Goal: Task Accomplishment & Management: Use online tool/utility

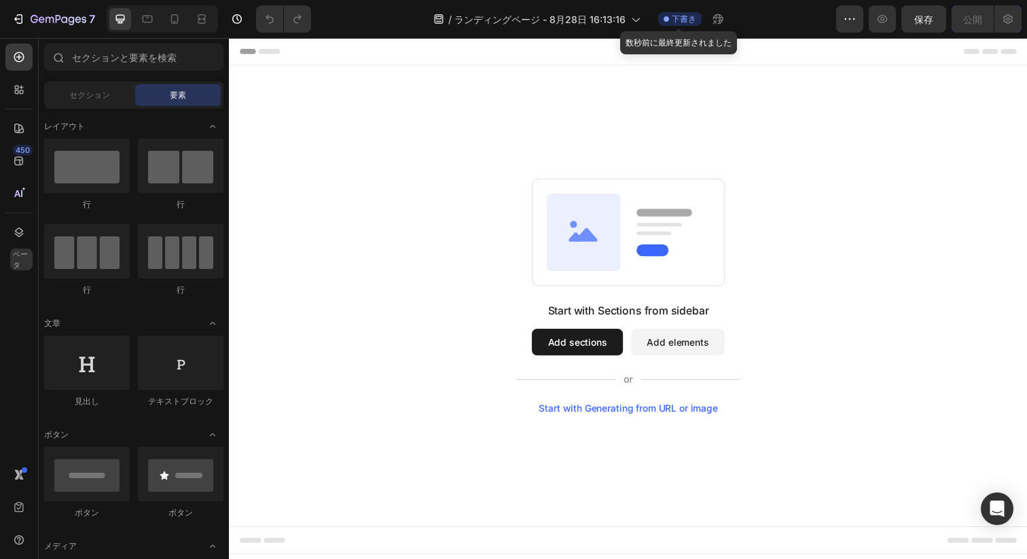
click at [666, 23] on div "下書き" at bounding box center [679, 19] width 43 height 14
click at [567, 344] on button "Add sections" at bounding box center [584, 348] width 93 height 27
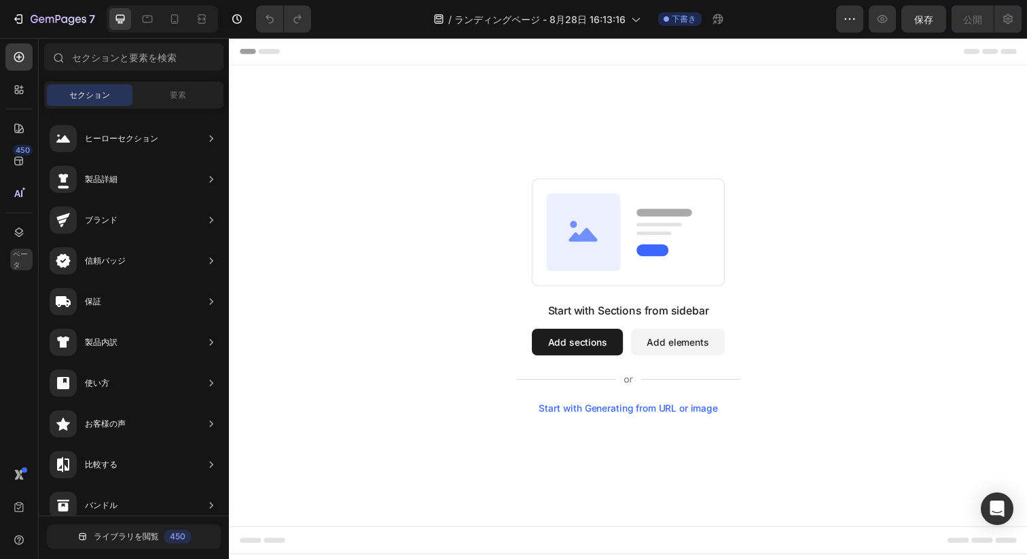
click at [587, 350] on button "Add sections" at bounding box center [584, 348] width 93 height 27
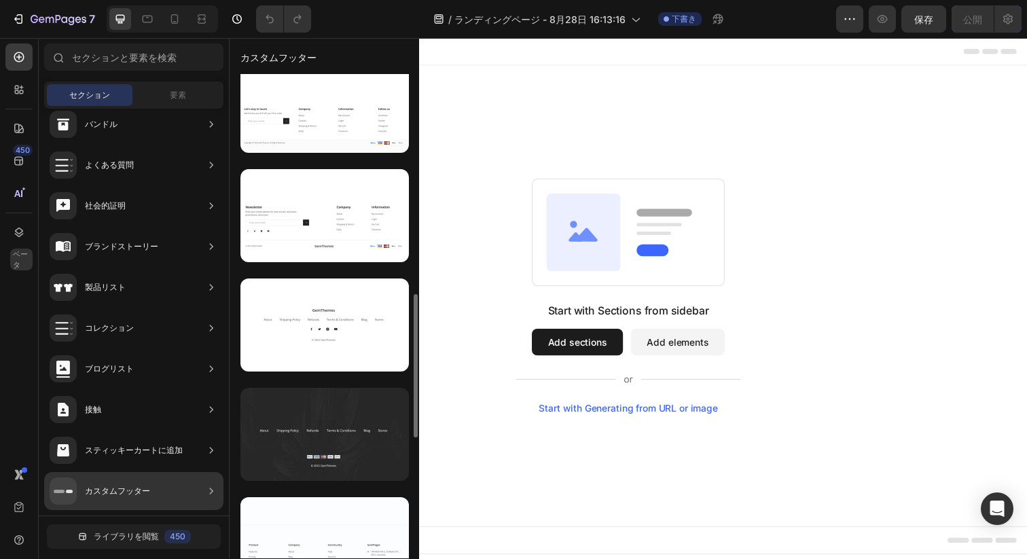
scroll to position [774, 0]
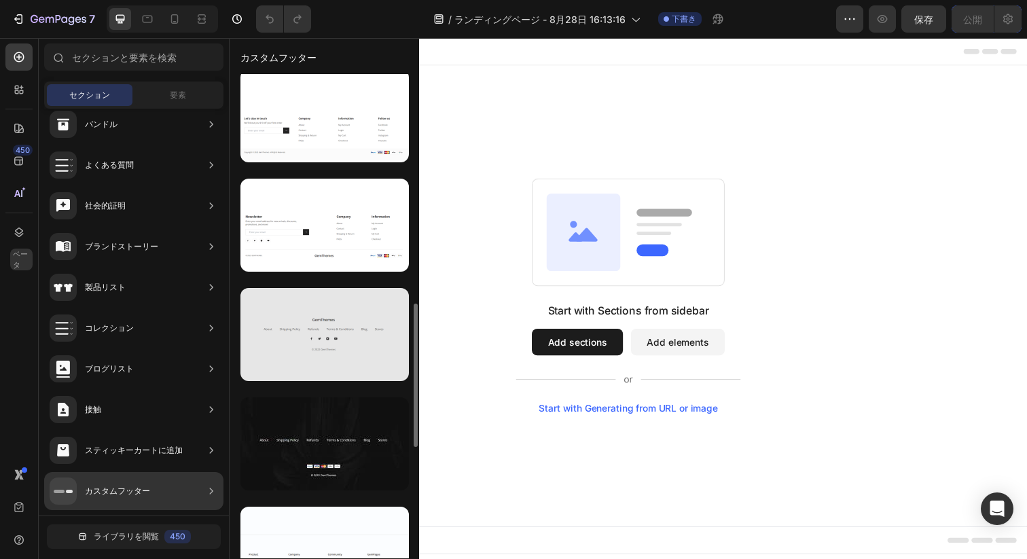
click at [309, 347] on div at bounding box center [324, 334] width 168 height 93
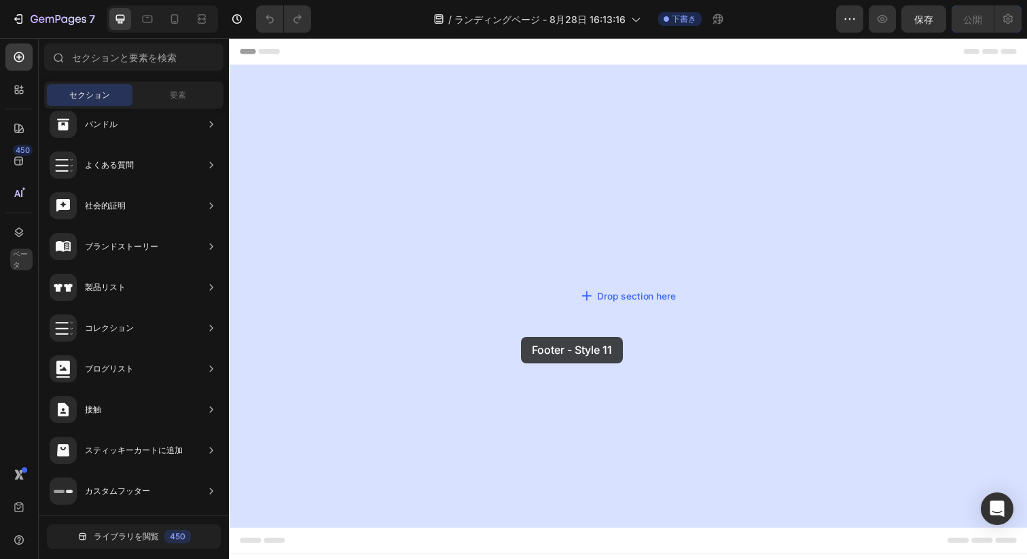
drag, startPoint x: 537, startPoint y: 398, endPoint x: 532, endPoint y: 341, distance: 57.2
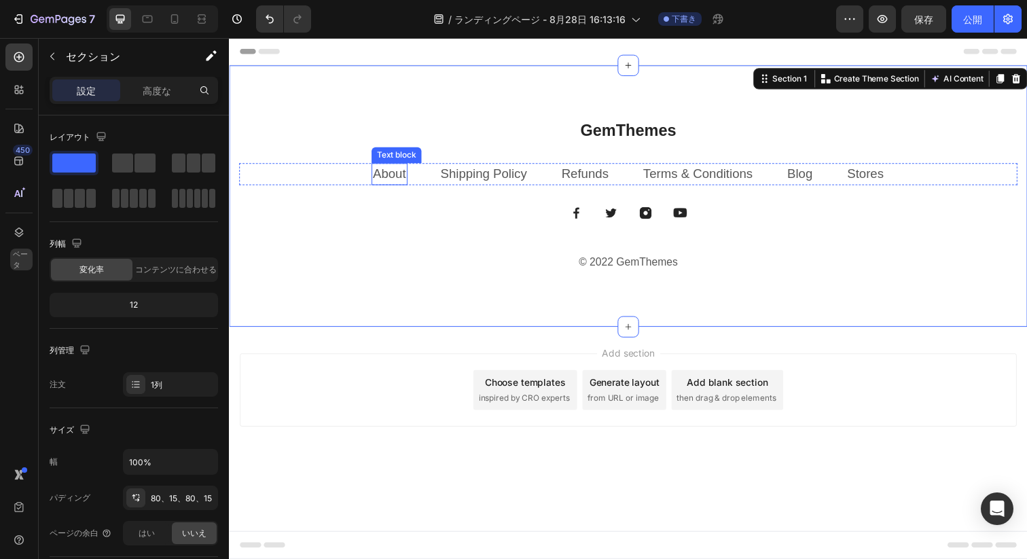
click at [376, 177] on link "About" at bounding box center [393, 176] width 34 height 14
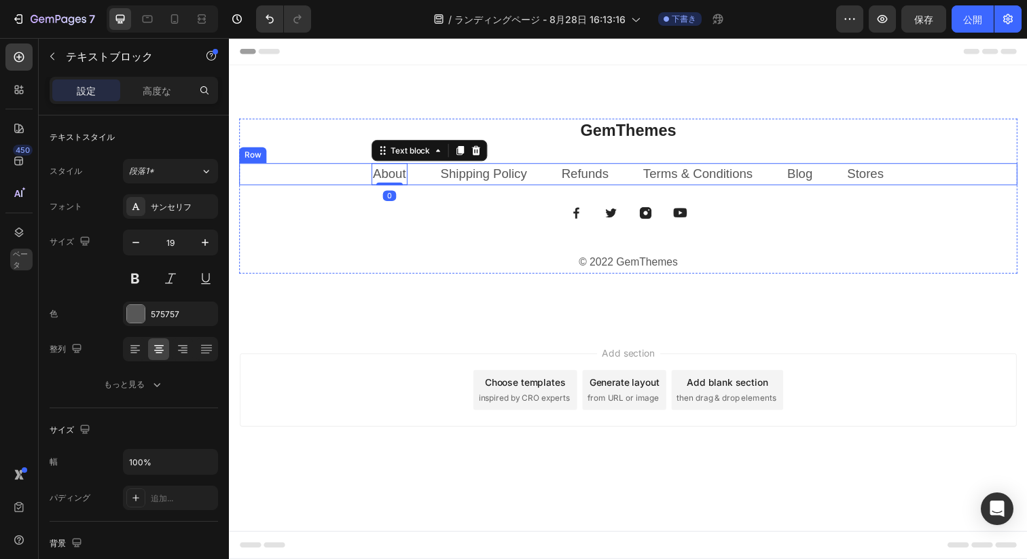
click at [446, 183] on link "Shipping Policy" at bounding box center [489, 176] width 88 height 14
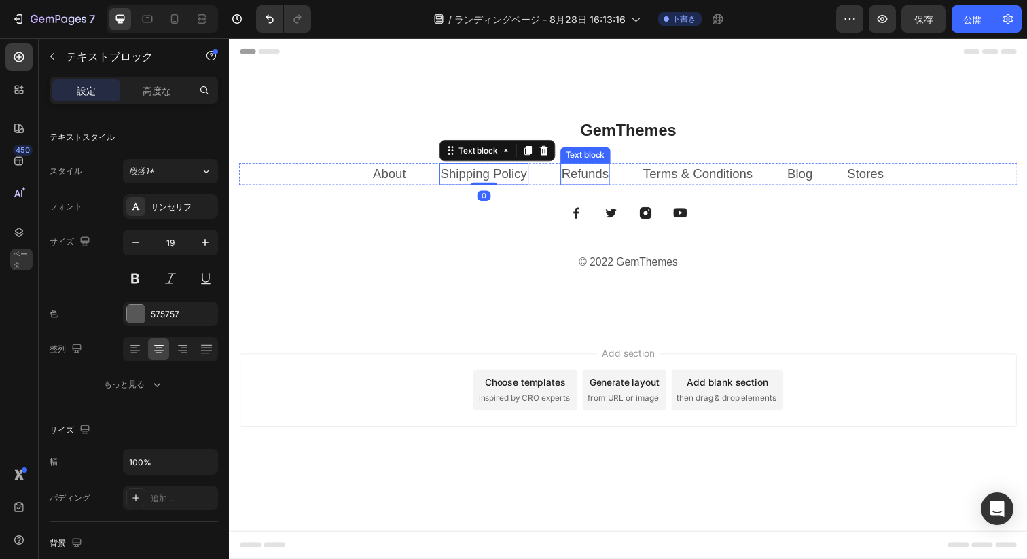
click at [592, 177] on link "Refunds" at bounding box center [592, 176] width 48 height 14
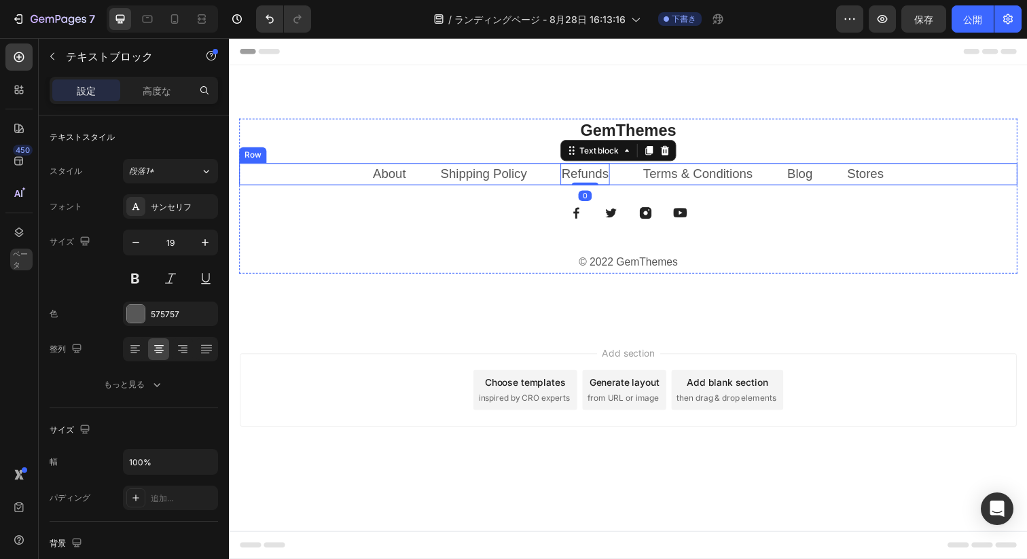
click at [681, 179] on link "Terms & Conditions" at bounding box center [707, 176] width 112 height 14
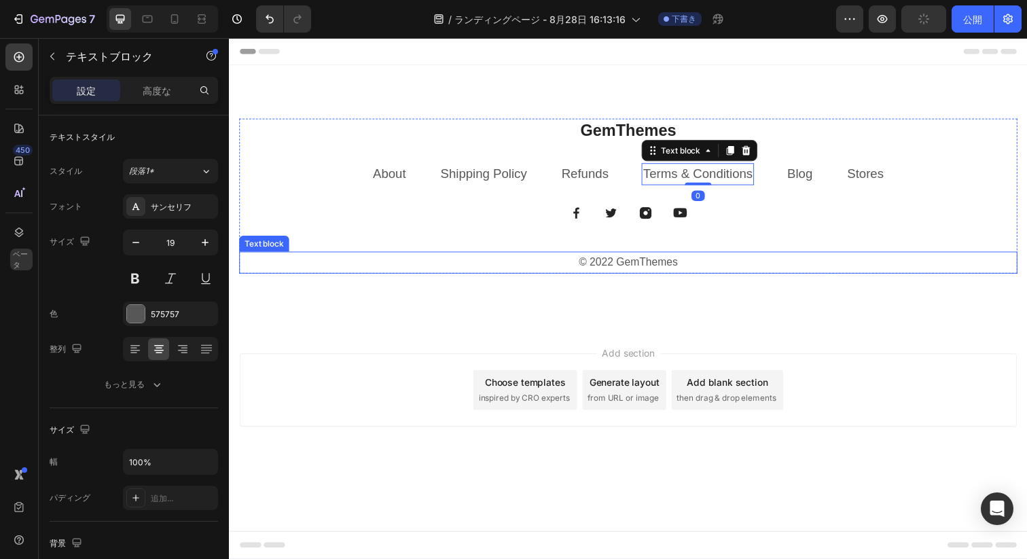
click at [537, 258] on p "© 2022 GemThemes" at bounding box center [636, 267] width 792 height 20
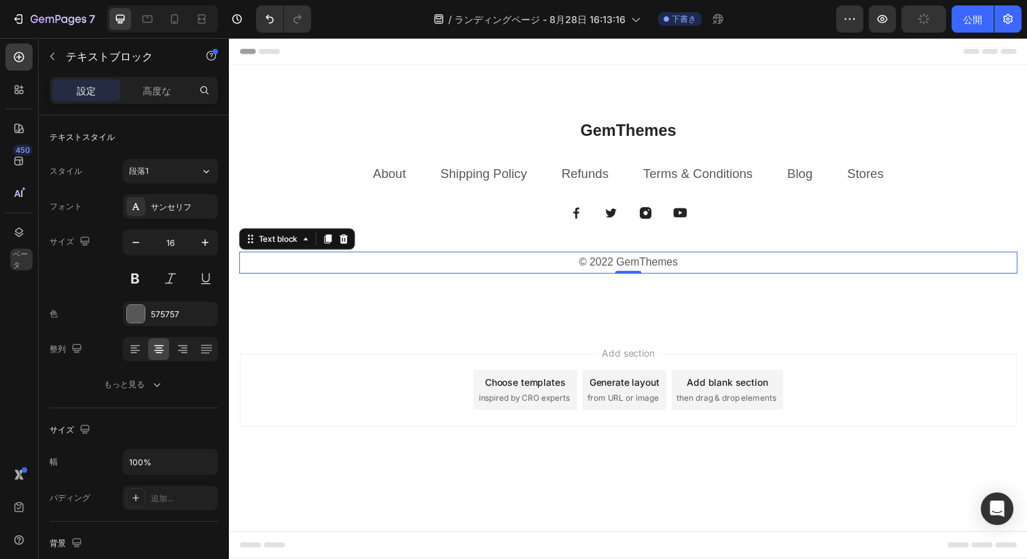
click at [456, 297] on div "GemThemes Heading About Text block Shipping Policy Text block Refunds Text bloc…" at bounding box center [636, 199] width 815 height 267
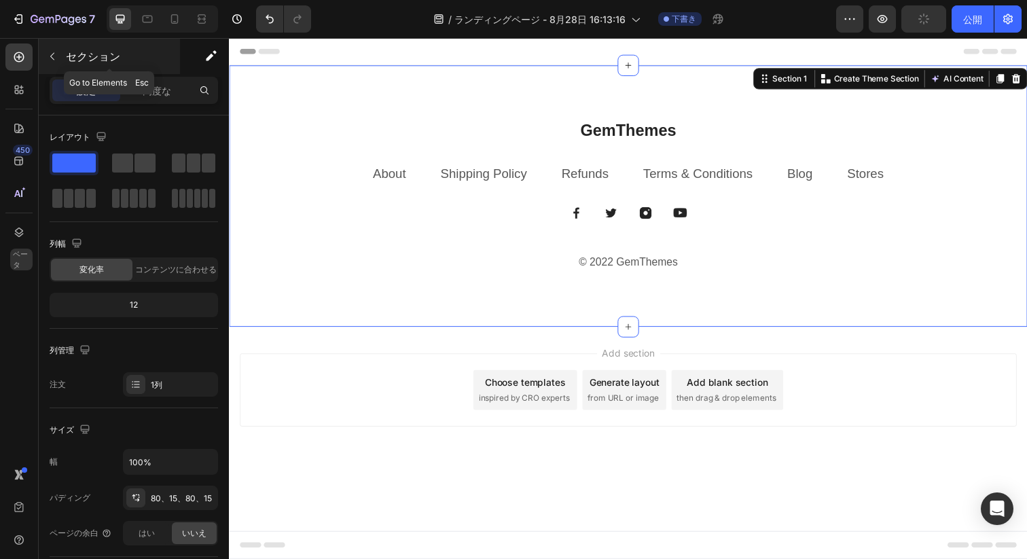
click at [55, 53] on icon "button" at bounding box center [52, 56] width 11 height 11
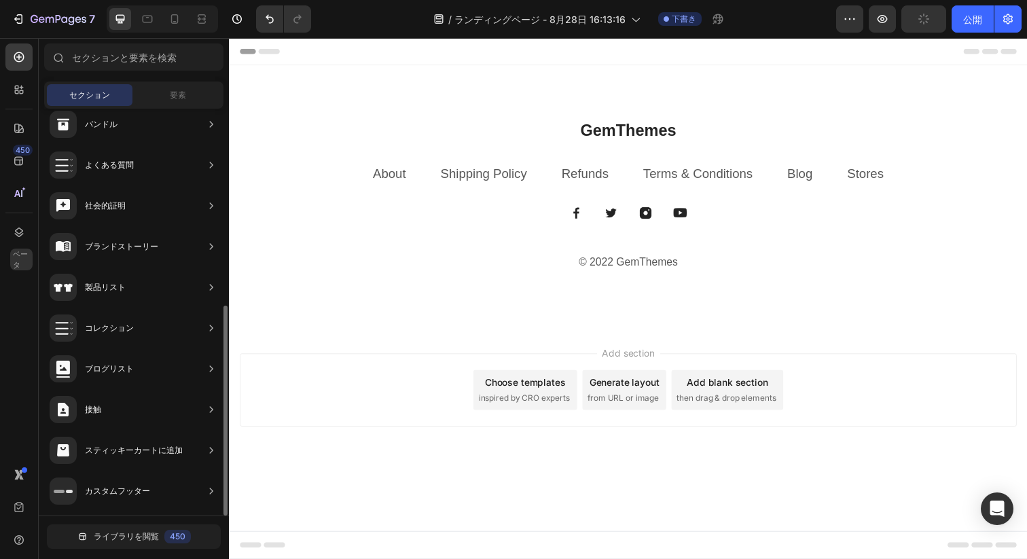
scroll to position [0, 0]
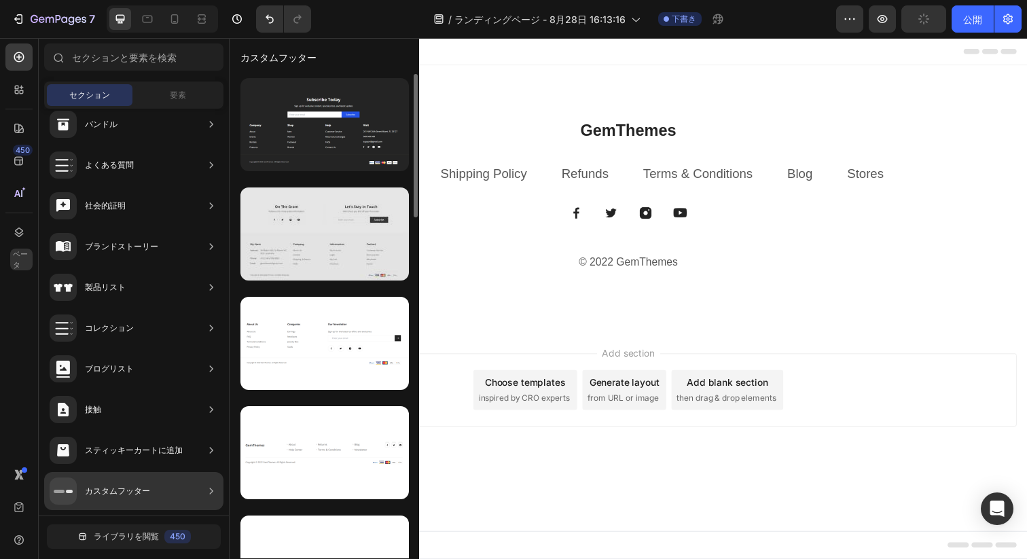
click at [308, 264] on div at bounding box center [324, 233] width 168 height 93
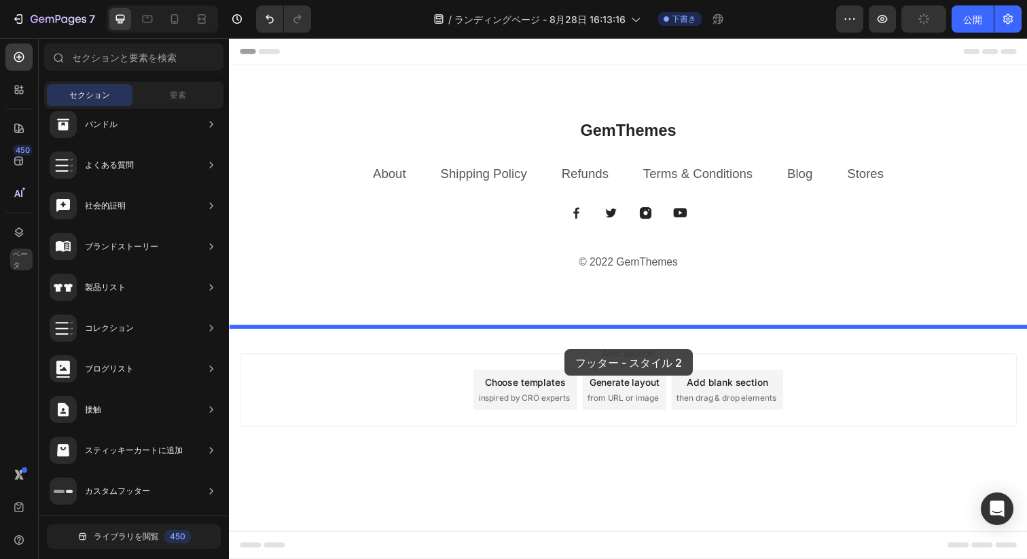
drag, startPoint x: 537, startPoint y: 301, endPoint x: 571, endPoint y: 356, distance: 64.6
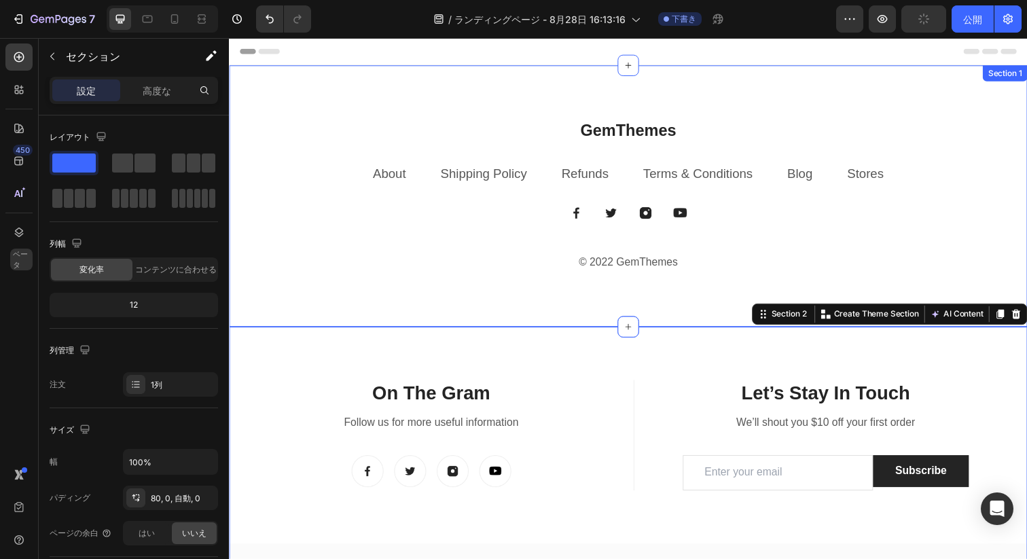
click at [481, 297] on div "GemThemes Heading About Text block Shipping Policy Text block Refunds Text bloc…" at bounding box center [636, 199] width 815 height 267
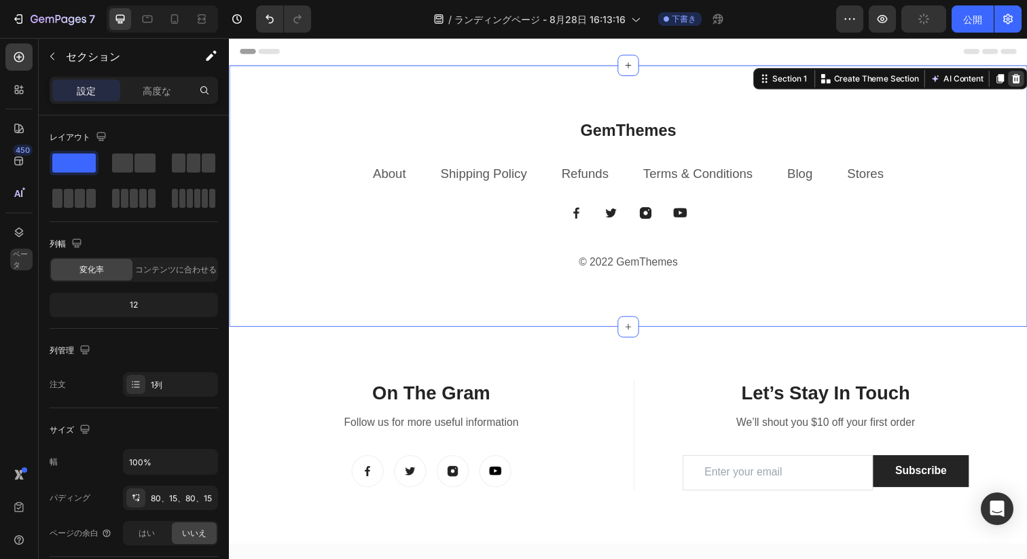
click at [1026, 76] on icon at bounding box center [1032, 80] width 9 height 10
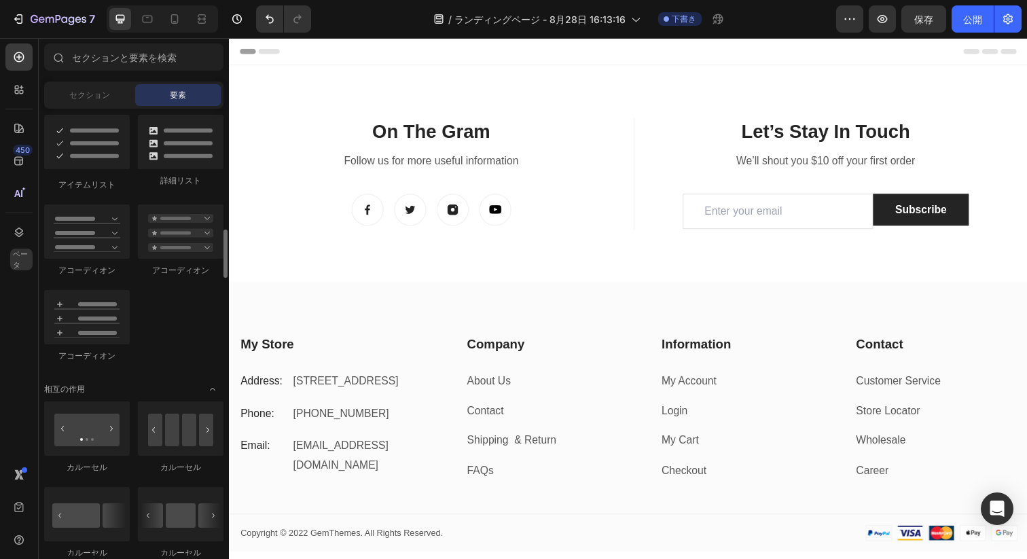
scroll to position [842, 0]
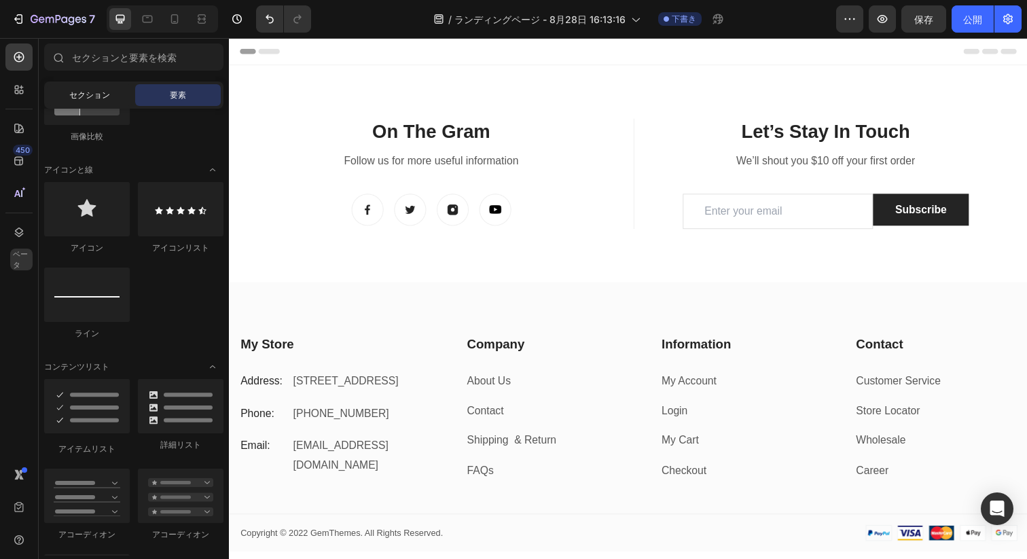
click at [85, 96] on font "セクション" at bounding box center [89, 95] width 41 height 10
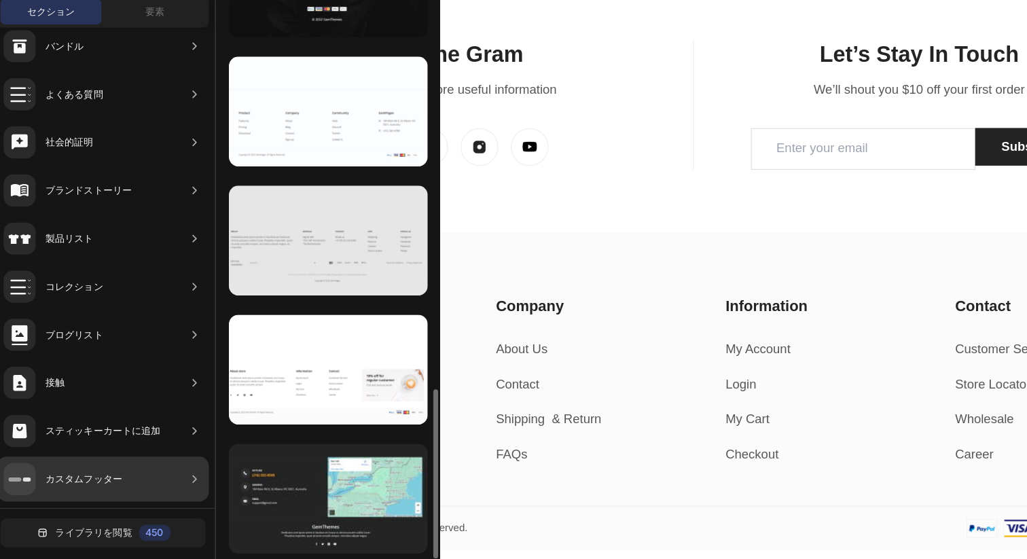
scroll to position [0, 0]
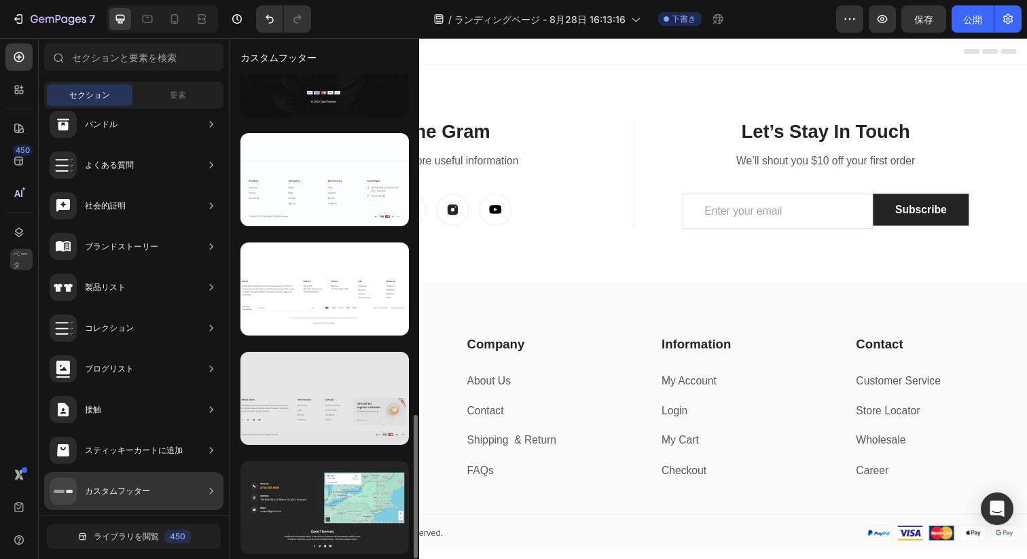
click at [304, 382] on div at bounding box center [324, 398] width 168 height 93
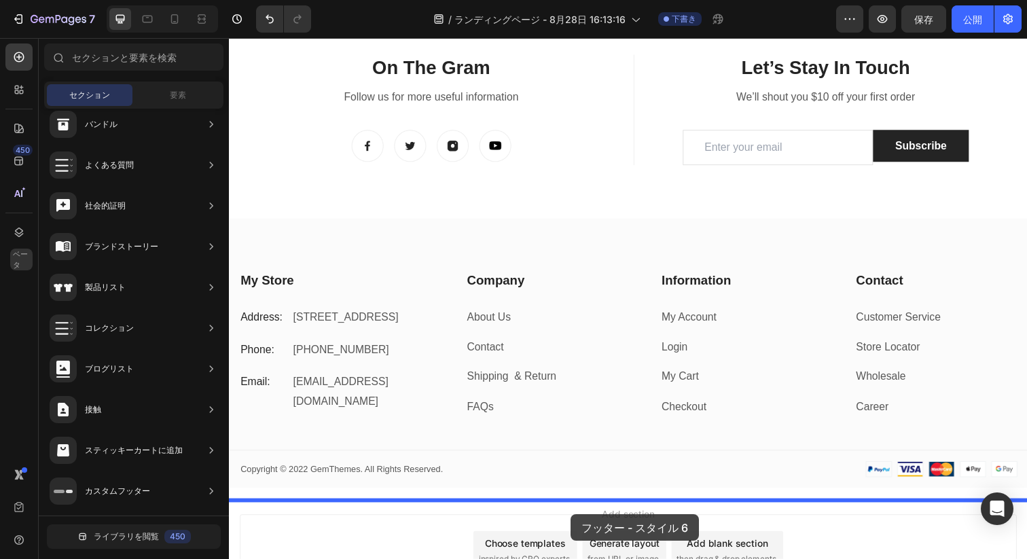
drag, startPoint x: 533, startPoint y: 422, endPoint x: 577, endPoint y: 524, distance: 111.4
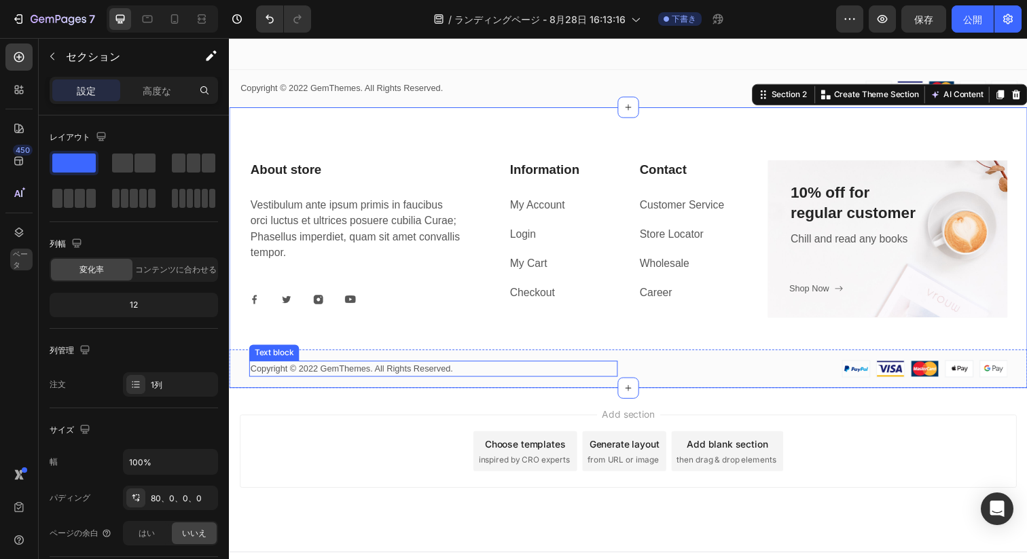
scroll to position [409, 0]
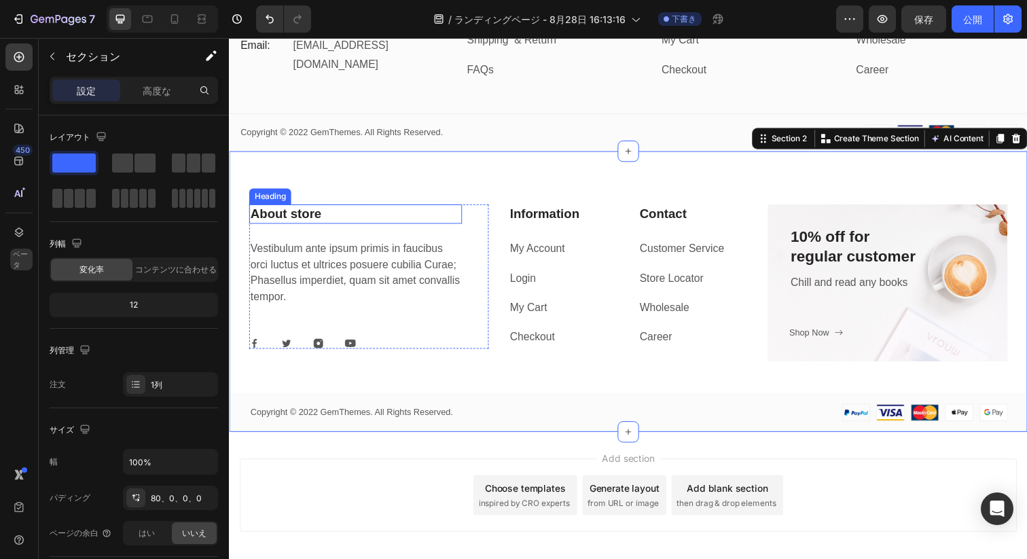
click at [270, 225] on p "About store" at bounding box center [358, 217] width 215 height 17
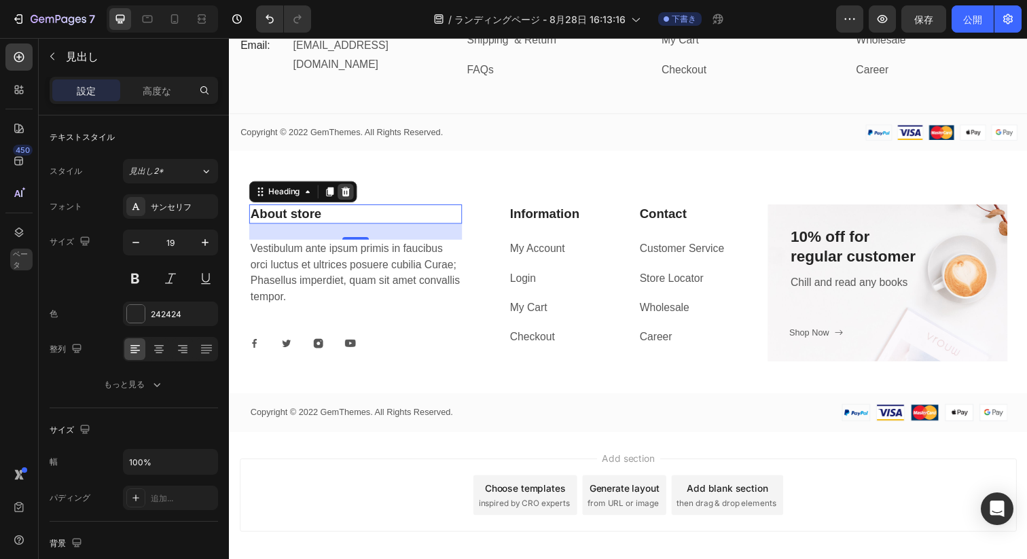
click at [345, 200] on icon at bounding box center [348, 195] width 9 height 10
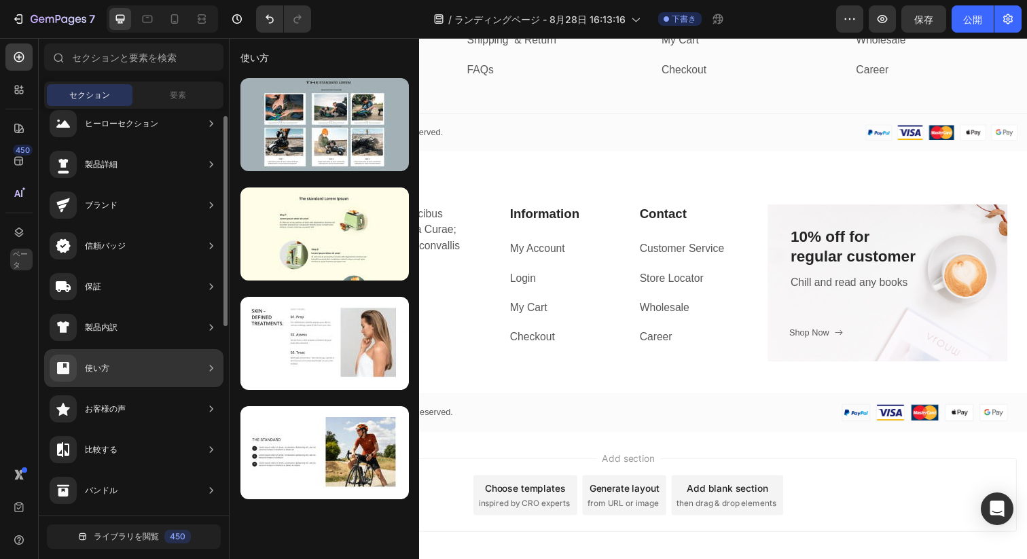
scroll to position [0, 0]
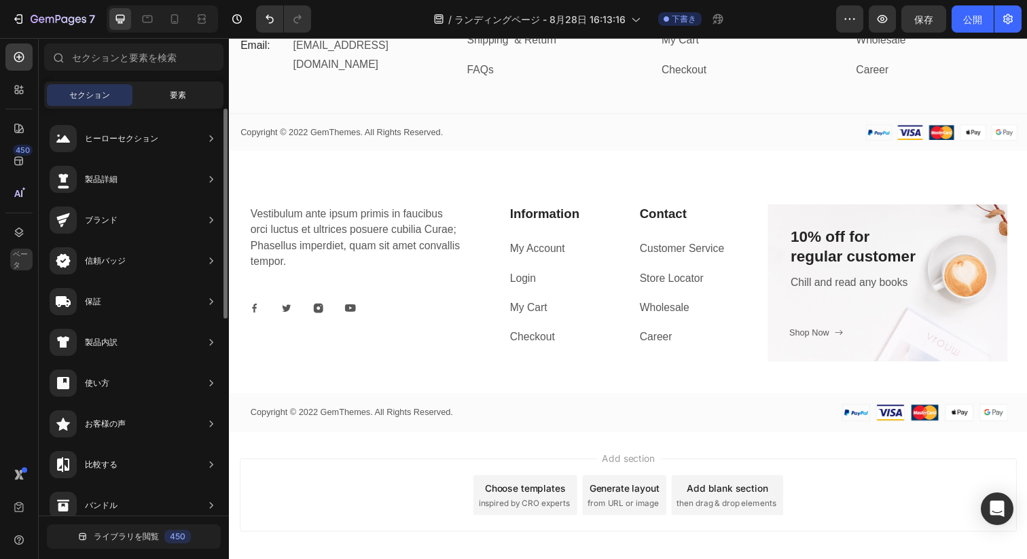
click at [161, 103] on div "要素" at bounding box center [178, 95] width 86 height 22
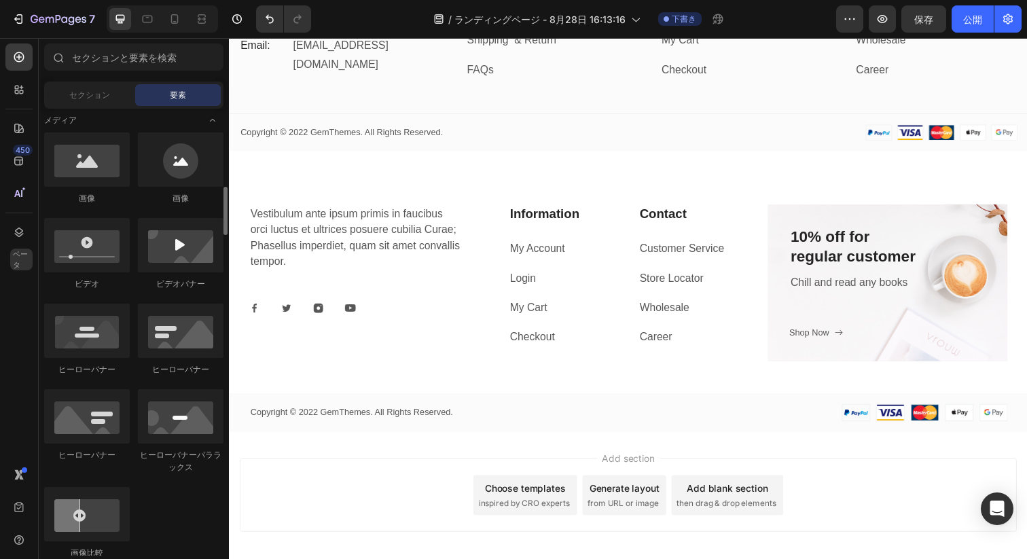
scroll to position [424, 0]
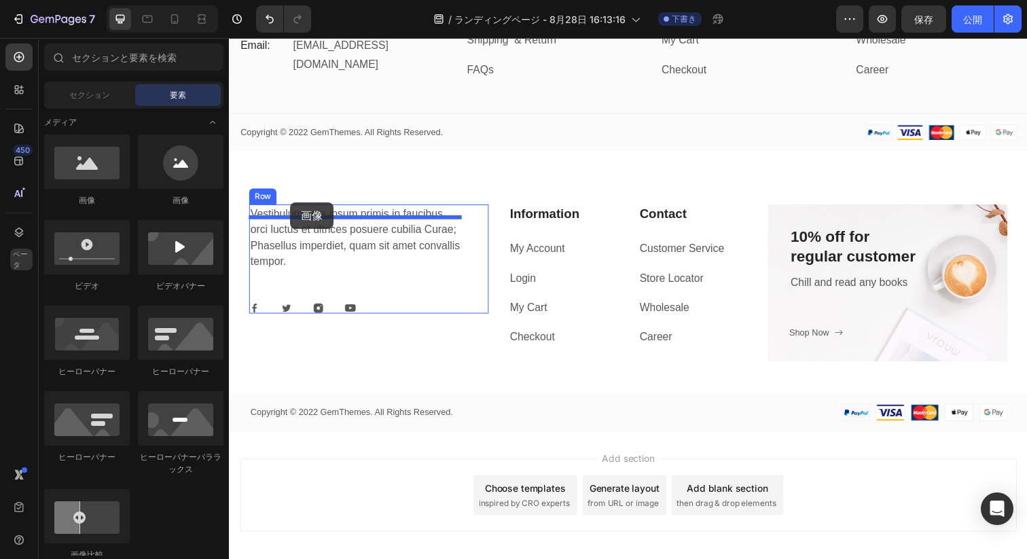
drag, startPoint x: 314, startPoint y: 210, endPoint x: 290, endPoint y: 205, distance: 24.2
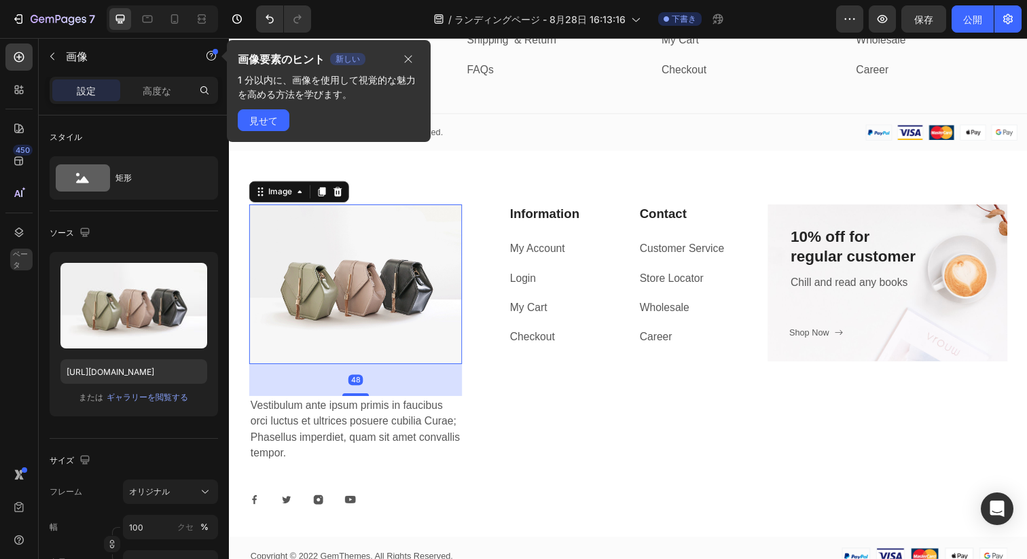
click at [310, 290] on img at bounding box center [357, 289] width 217 height 163
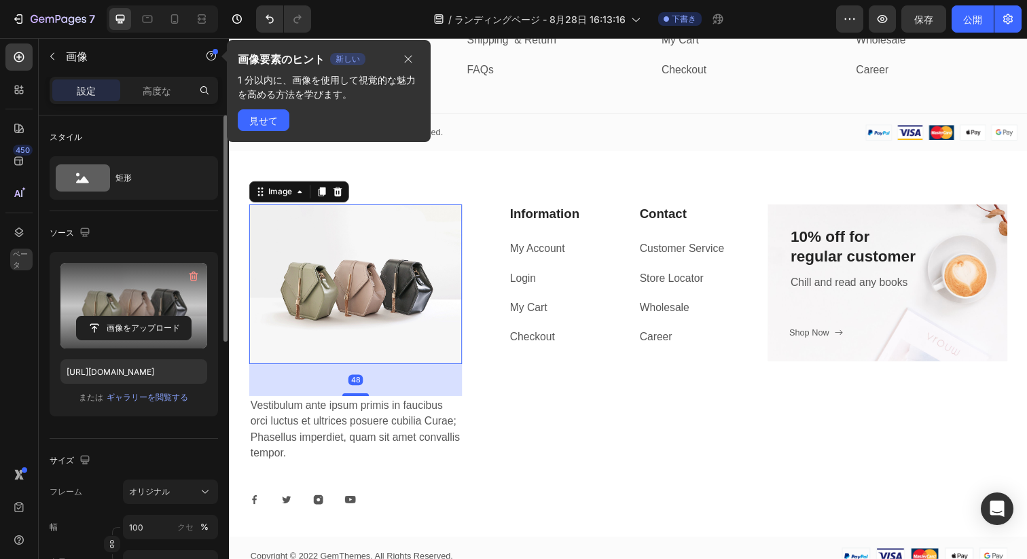
click at [162, 286] on label at bounding box center [133, 306] width 147 height 86
click at [162, 316] on input "file" at bounding box center [134, 327] width 114 height 23
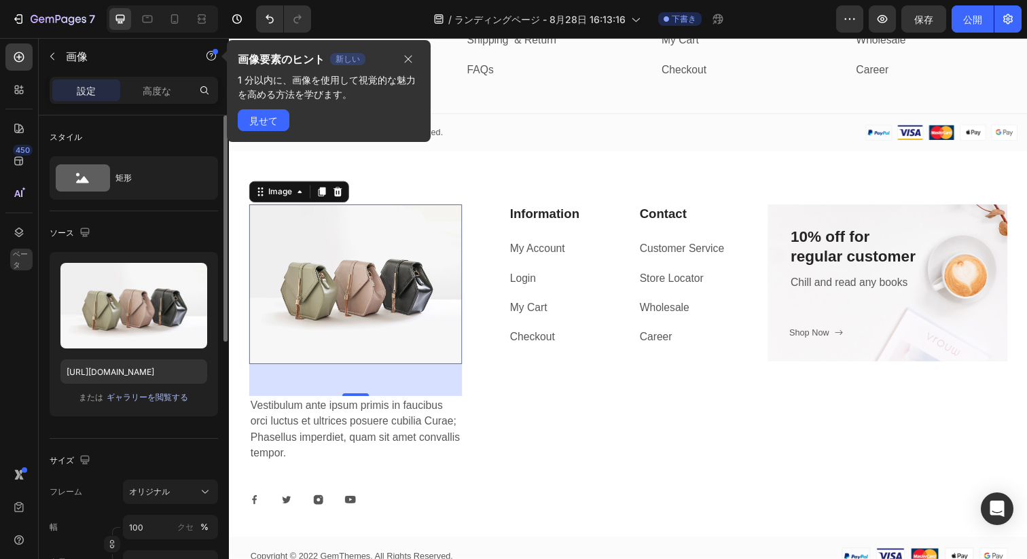
click at [128, 398] on font "ギャラリーを閲覧する" at bounding box center [147, 397] width 81 height 10
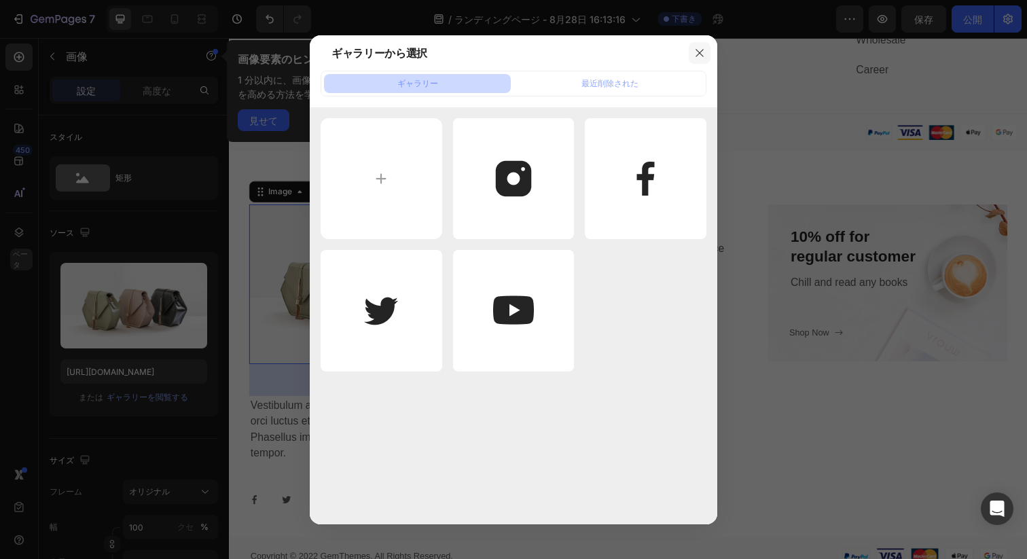
click at [696, 54] on icon "button" at bounding box center [699, 53] width 11 height 11
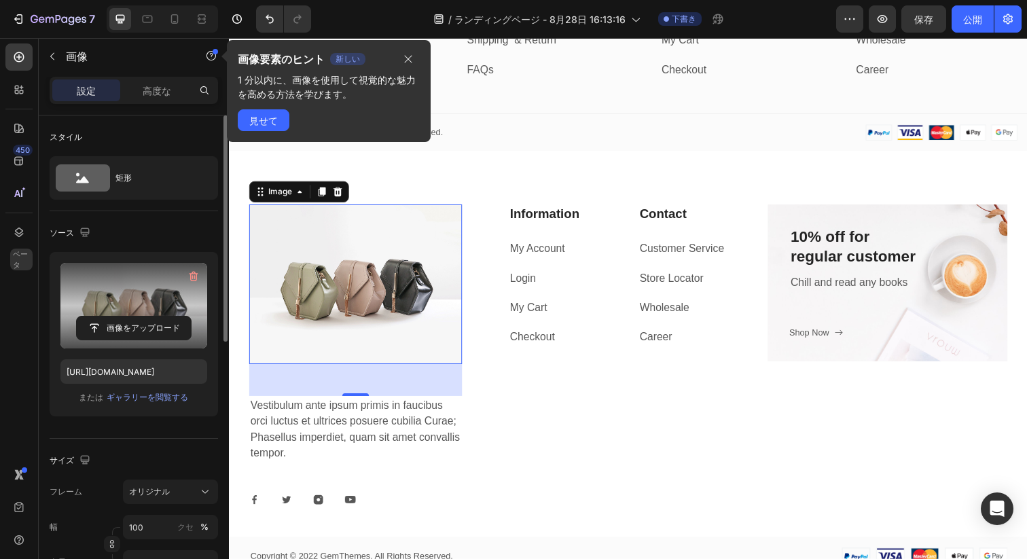
click at [94, 301] on label at bounding box center [133, 306] width 147 height 86
click at [94, 316] on input "file" at bounding box center [134, 327] width 114 height 23
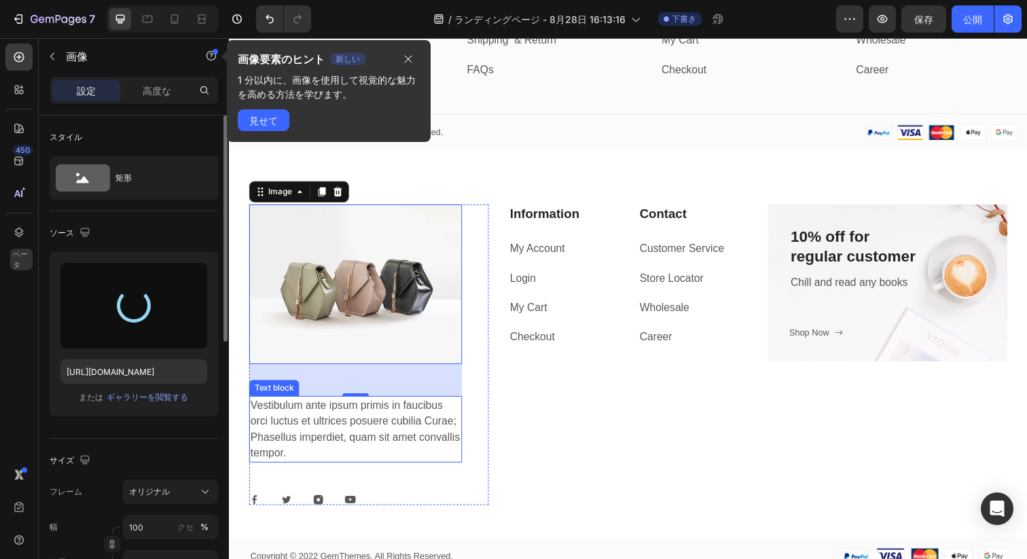
type input "[URL][DOMAIN_NAME]"
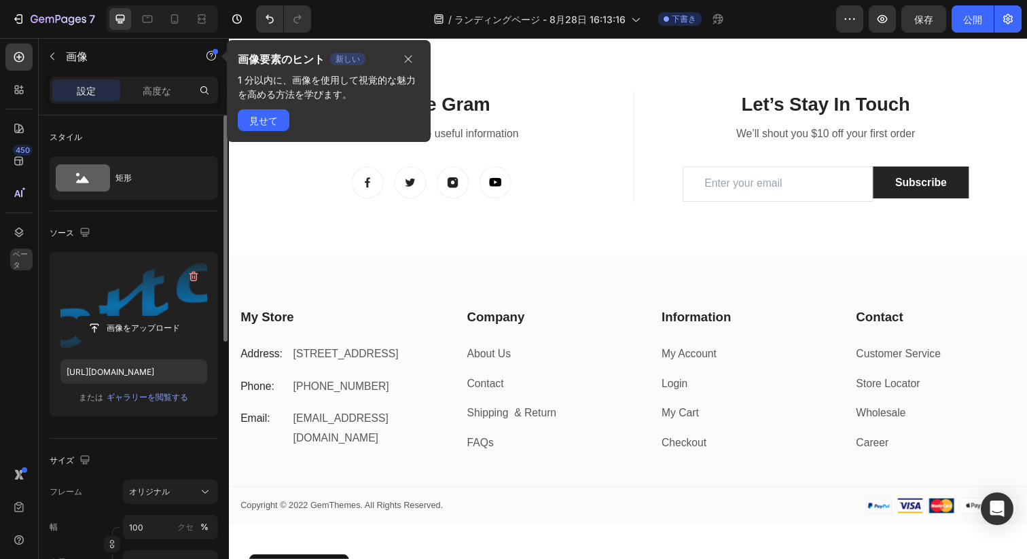
scroll to position [0, 0]
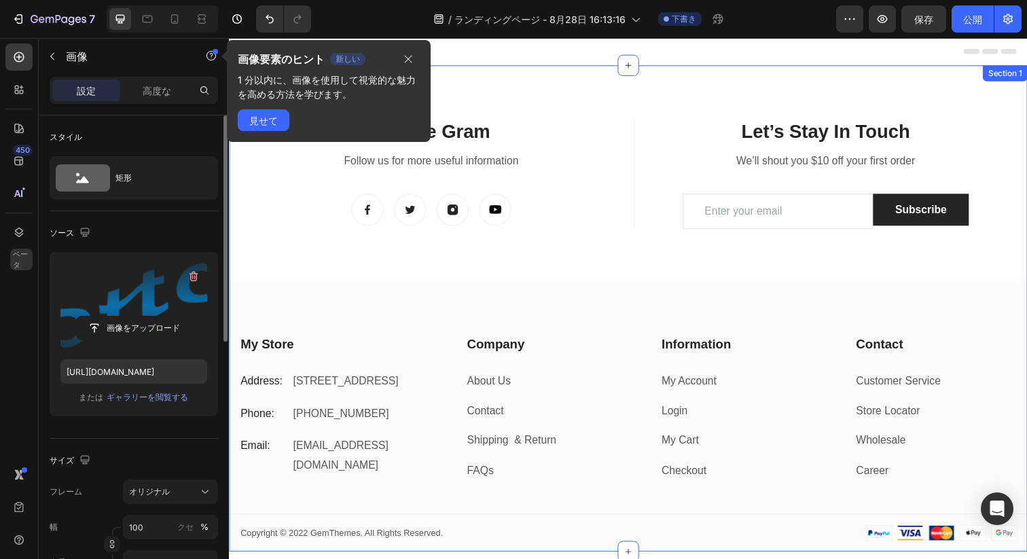
click at [621, 109] on div "On The Gram Heading Follow us for more useful information Text block Image Imag…" at bounding box center [636, 314] width 815 height 496
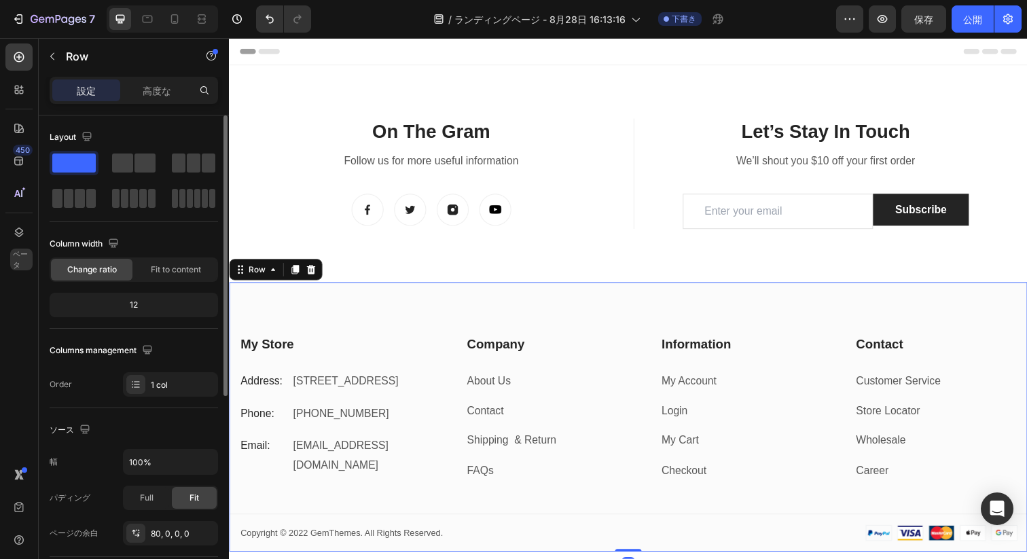
click at [569, 350] on div "My Store Heading Address: Text block [STREET_ADDRESS] Text block Row Phone: Tex…" at bounding box center [636, 424] width 815 height 275
click at [311, 280] on icon at bounding box center [312, 274] width 11 height 11
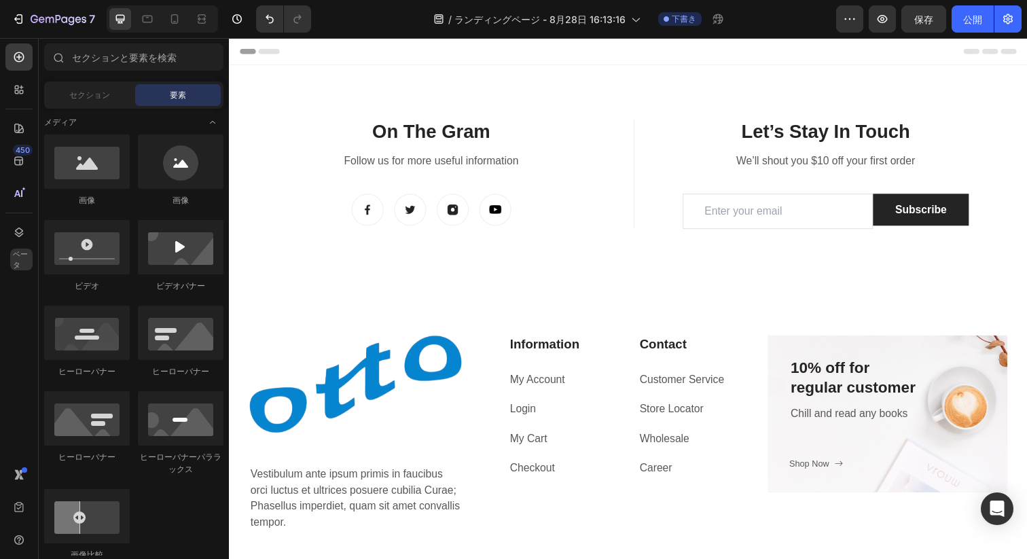
click at [620, 106] on div "On The Gram Heading Follow us for more useful information Text block Image Imag…" at bounding box center [636, 176] width 815 height 221
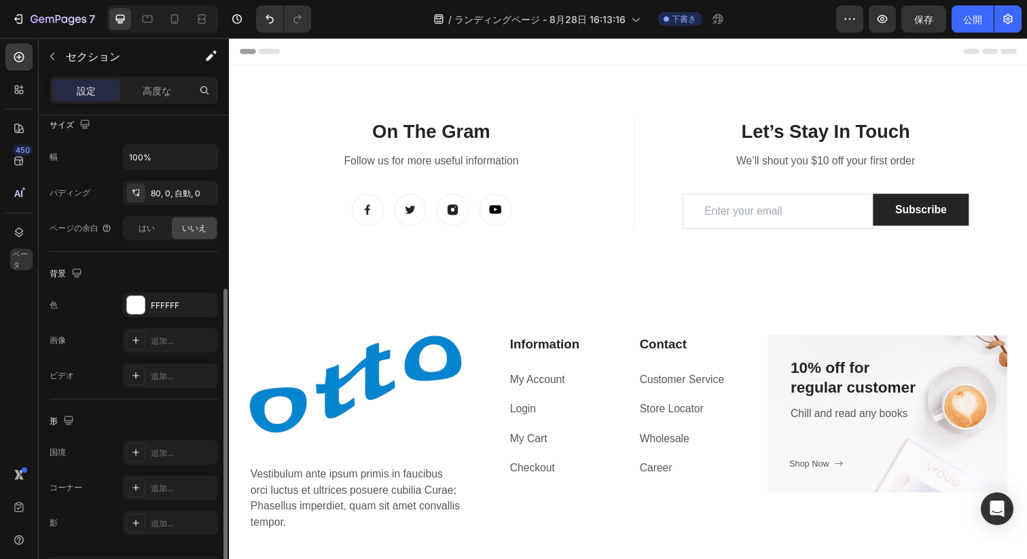
scroll to position [334, 0]
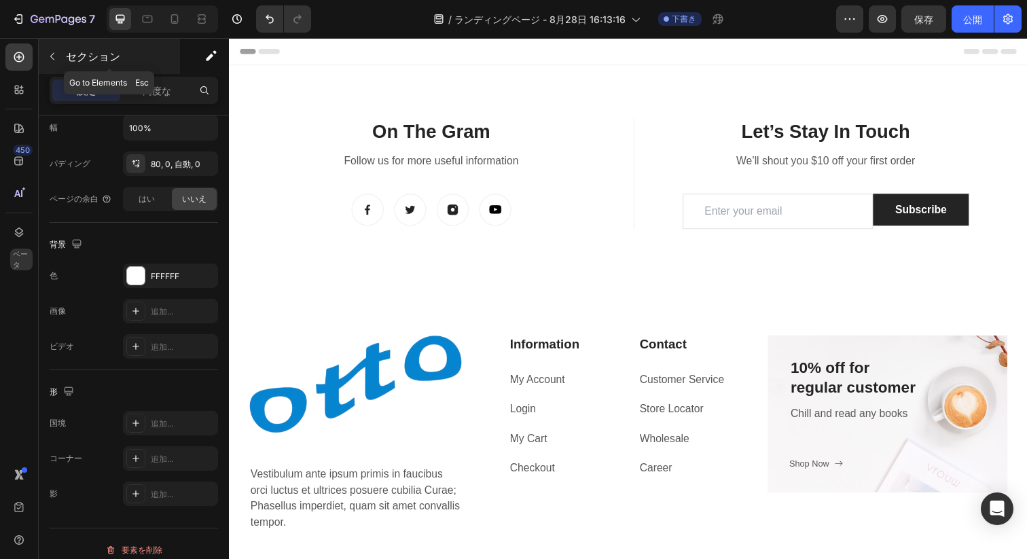
click at [52, 62] on button "button" at bounding box center [52, 57] width 22 height 22
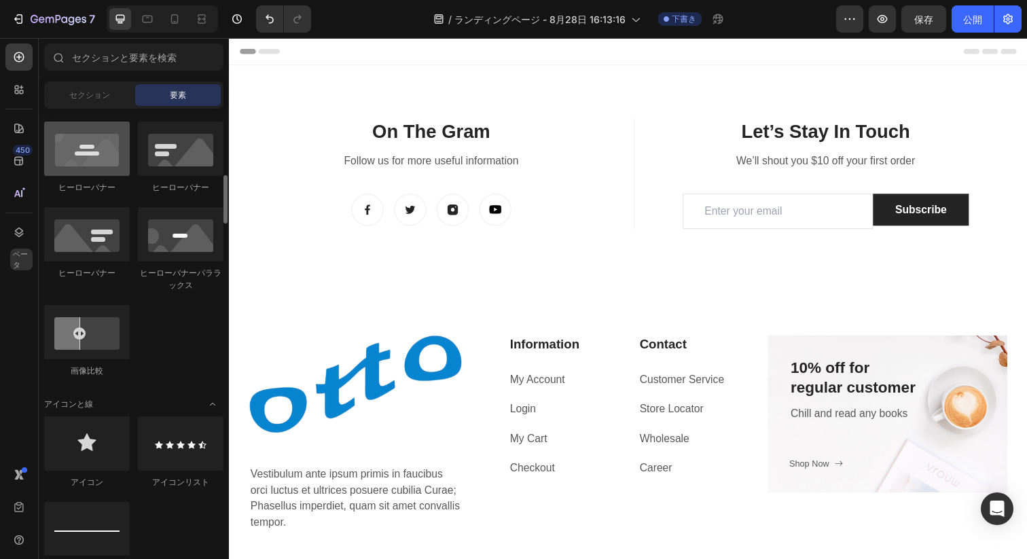
scroll to position [234, 0]
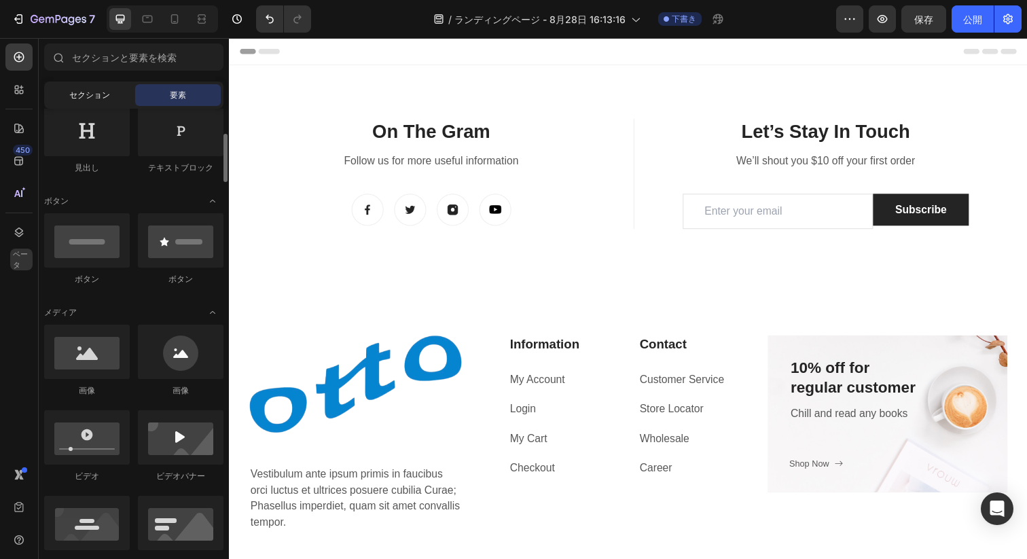
click at [83, 97] on font "セクション" at bounding box center [89, 95] width 41 height 10
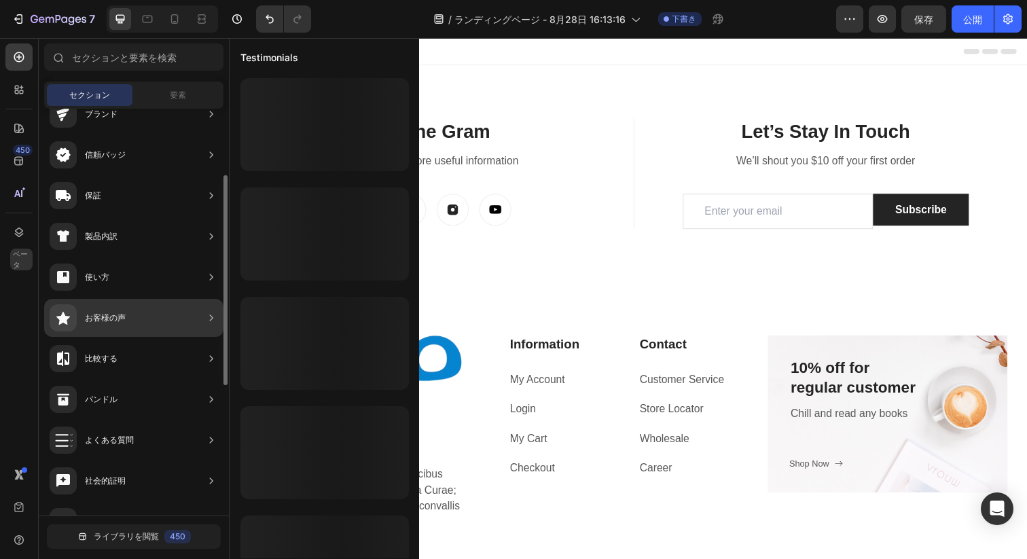
scroll to position [381, 0]
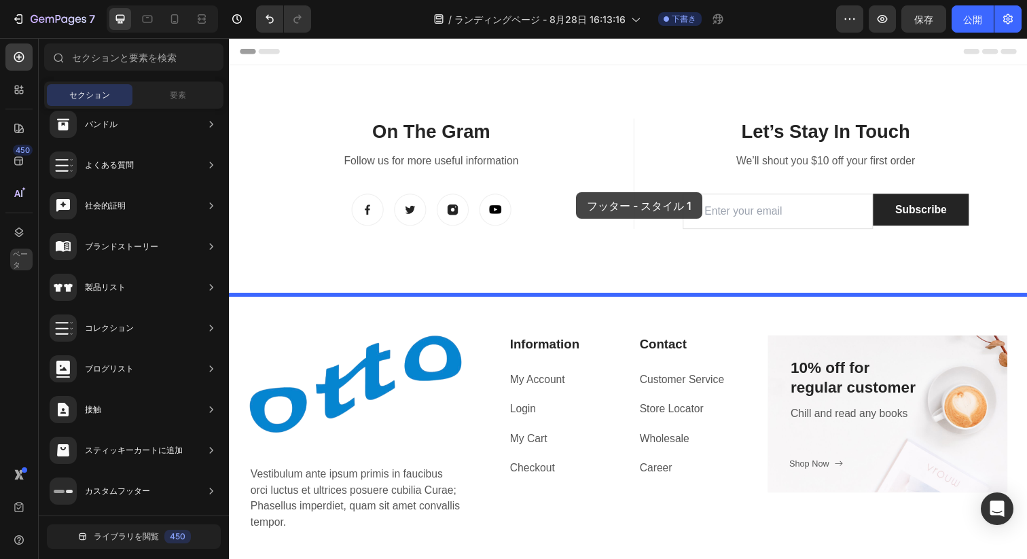
drag, startPoint x: 530, startPoint y: 193, endPoint x: 582, endPoint y: 197, distance: 52.5
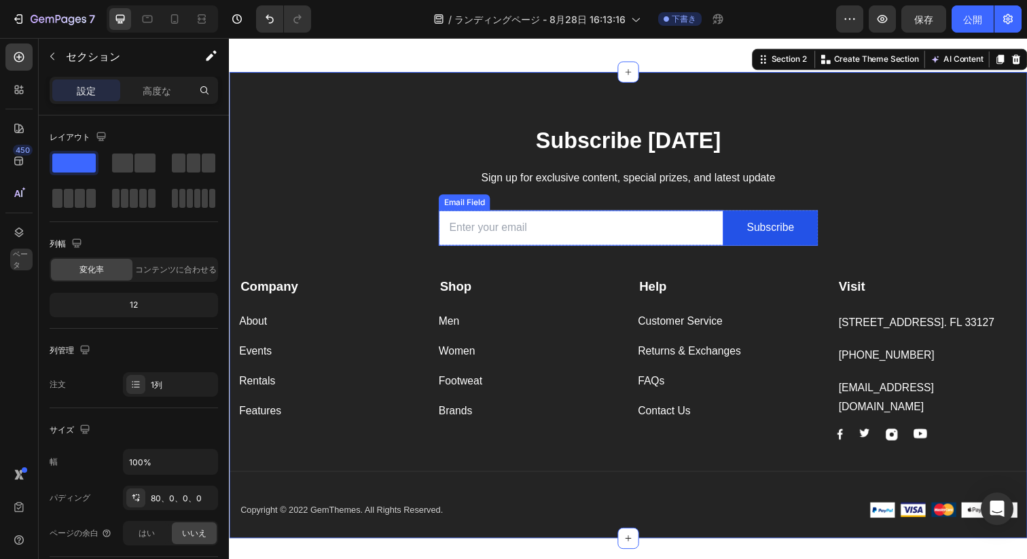
scroll to position [238, 0]
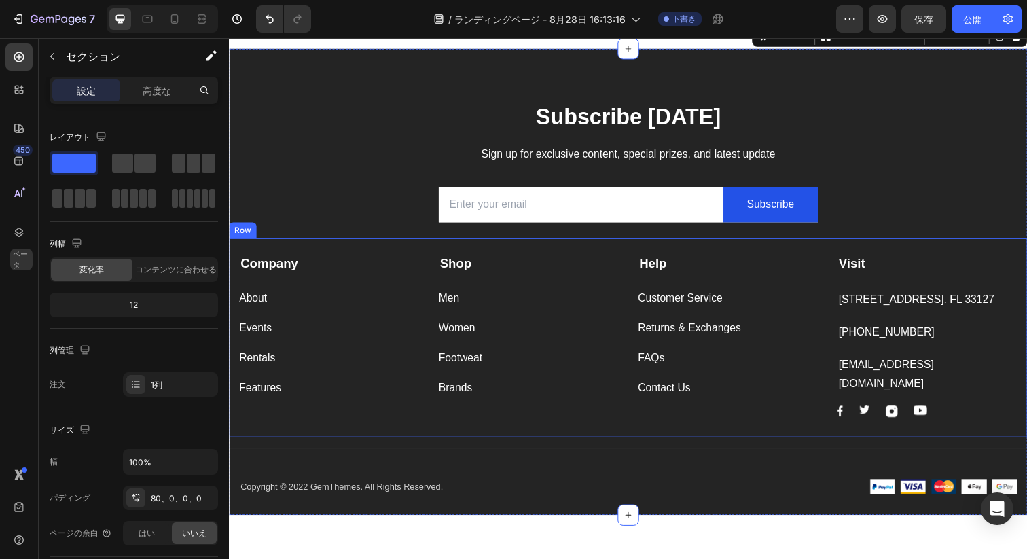
click at [507, 337] on div "Women Button" at bounding box center [535, 329] width 184 height 31
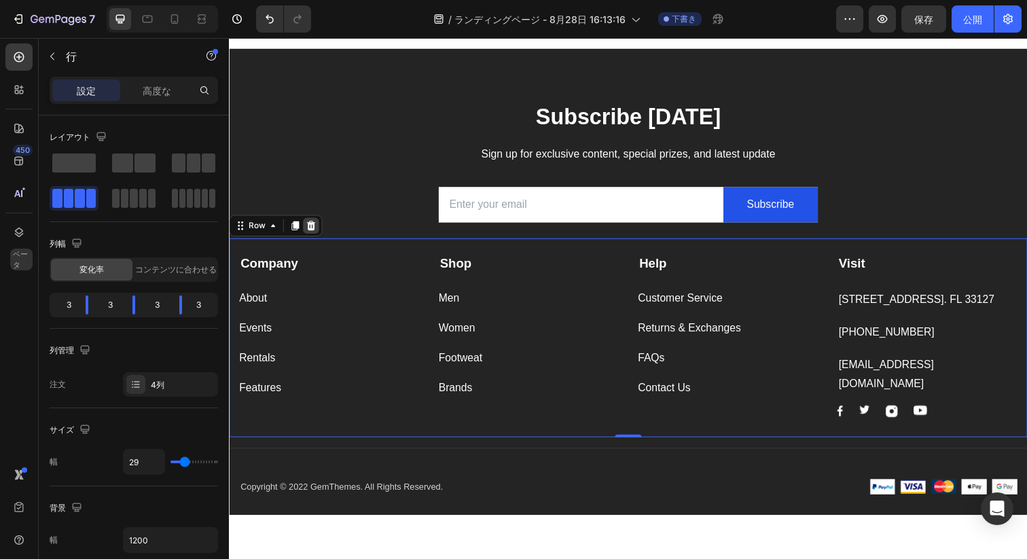
click at [307, 235] on icon at bounding box center [312, 229] width 11 height 11
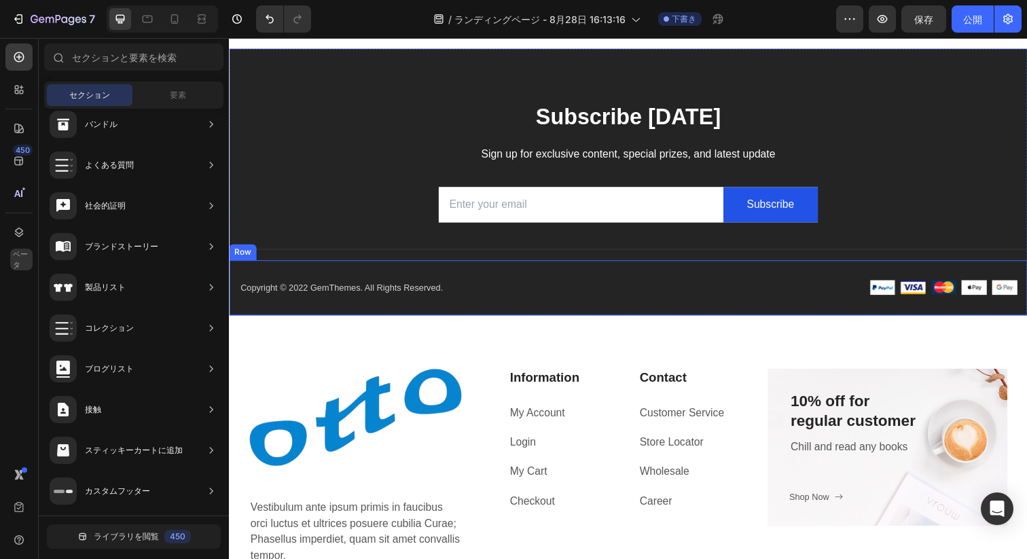
click at [499, 291] on div "Copyright © 2022 GemThemes. All Rights Reserved. Text block Image Image Image I…" at bounding box center [636, 293] width 815 height 57
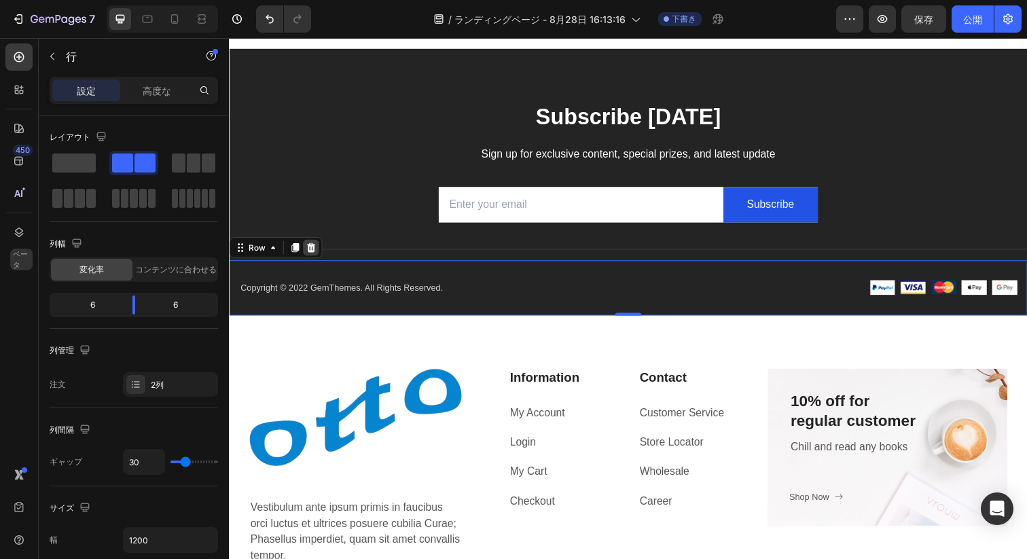
click at [306, 260] on div at bounding box center [312, 252] width 16 height 16
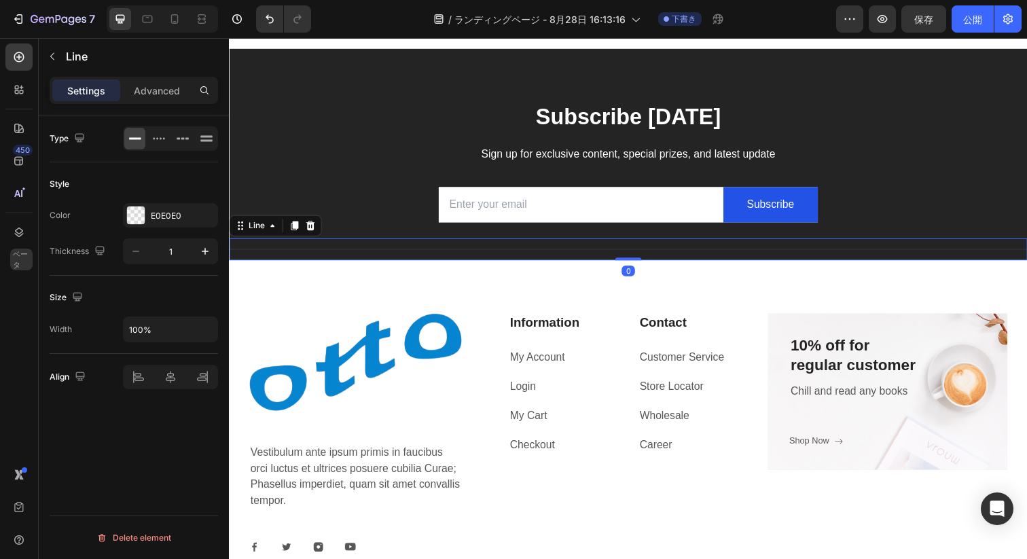
click at [329, 265] on div "Title Line 0" at bounding box center [636, 253] width 815 height 22
click at [307, 235] on icon at bounding box center [311, 229] width 11 height 11
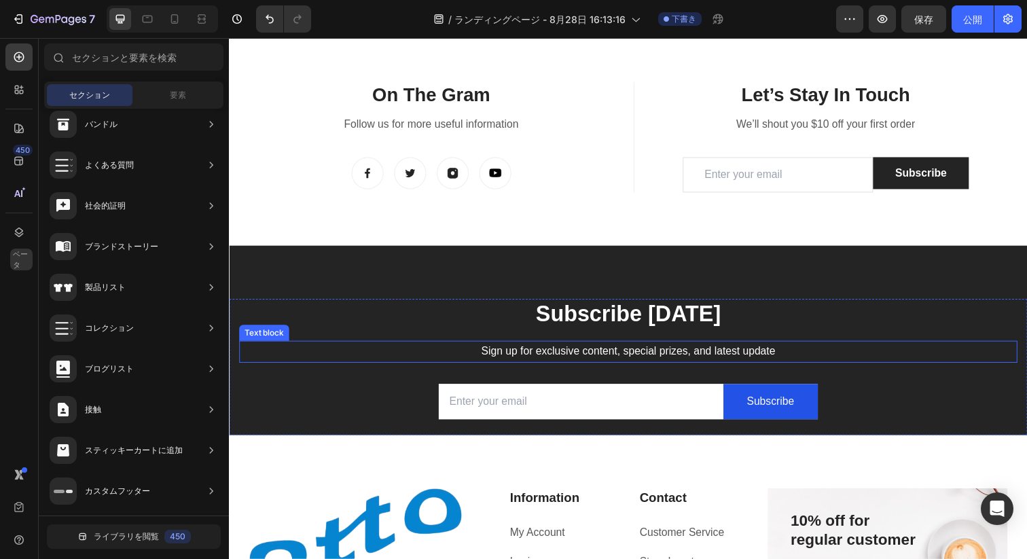
scroll to position [0, 0]
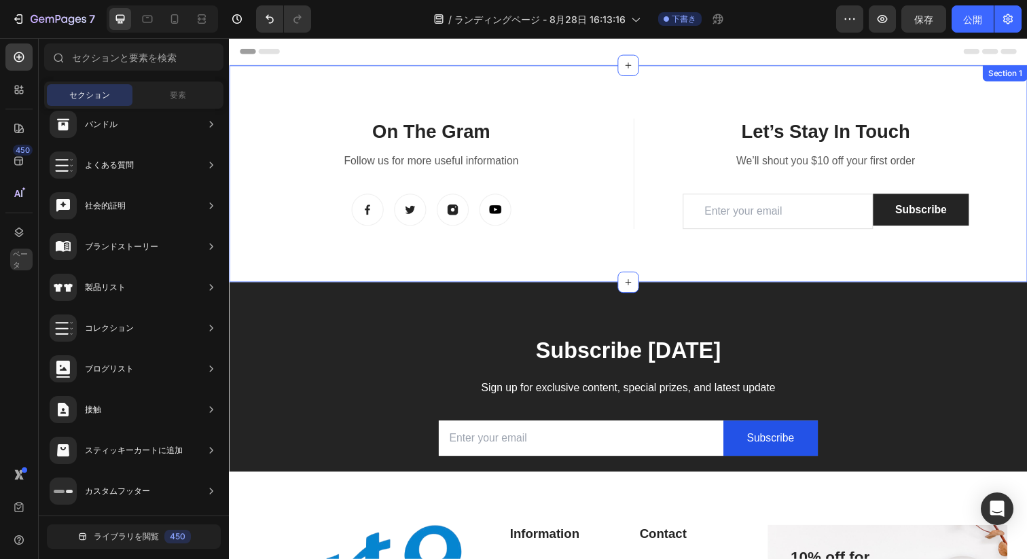
click at [357, 280] on div "On The Gram Heading Follow us for more useful information Text block Image Imag…" at bounding box center [636, 203] width 815 height 167
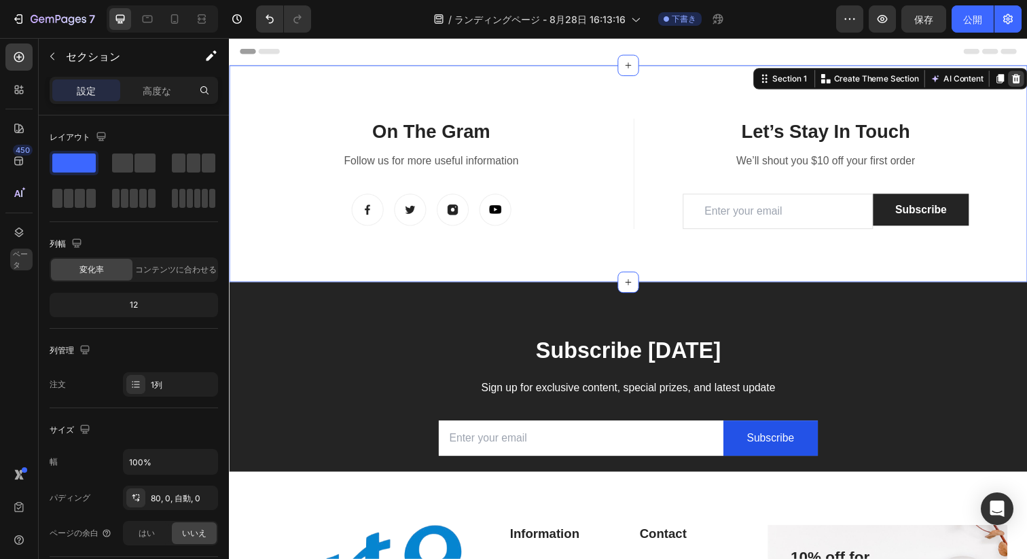
click at [1026, 79] on icon at bounding box center [1032, 80] width 9 height 10
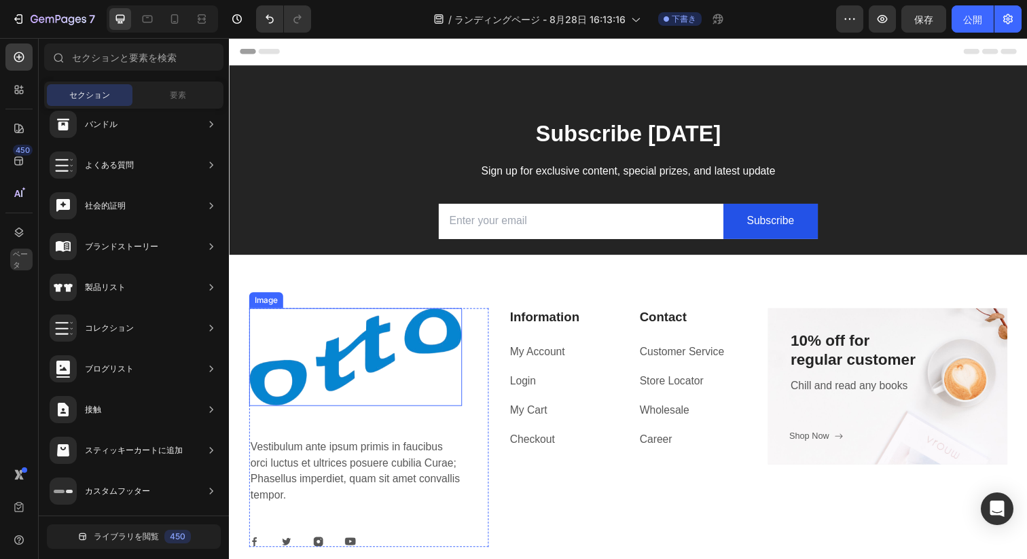
click at [369, 369] on img at bounding box center [357, 364] width 217 height 100
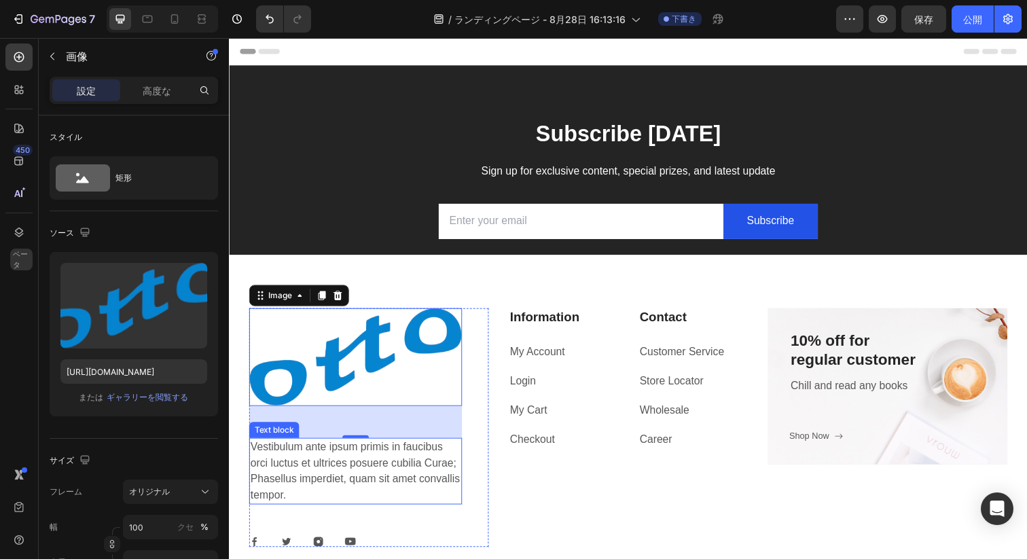
click at [308, 470] on p "Vestibulum ante ipsum primis in faucibus orci luctus et ultrices posuere cubili…" at bounding box center [358, 480] width 215 height 65
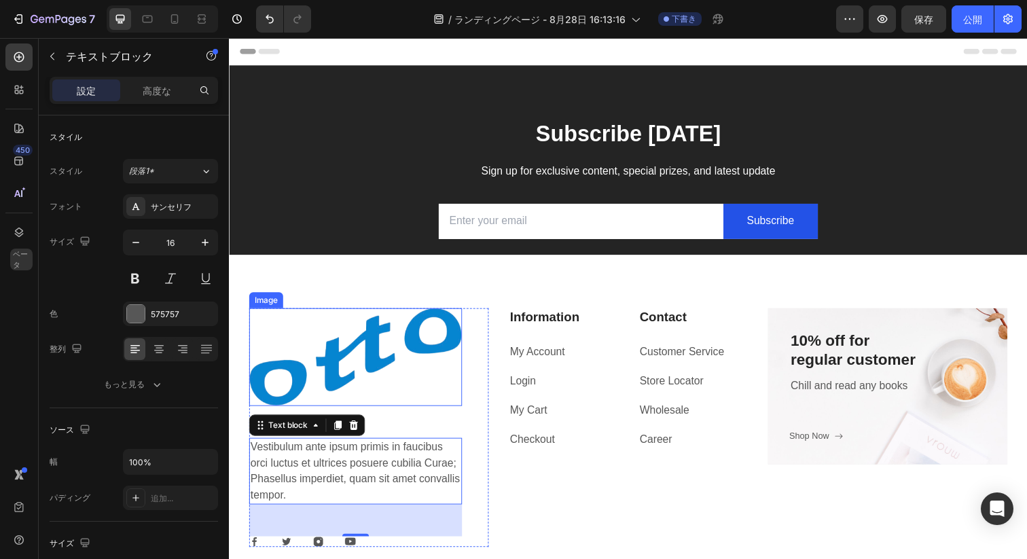
click at [333, 368] on img at bounding box center [357, 364] width 217 height 100
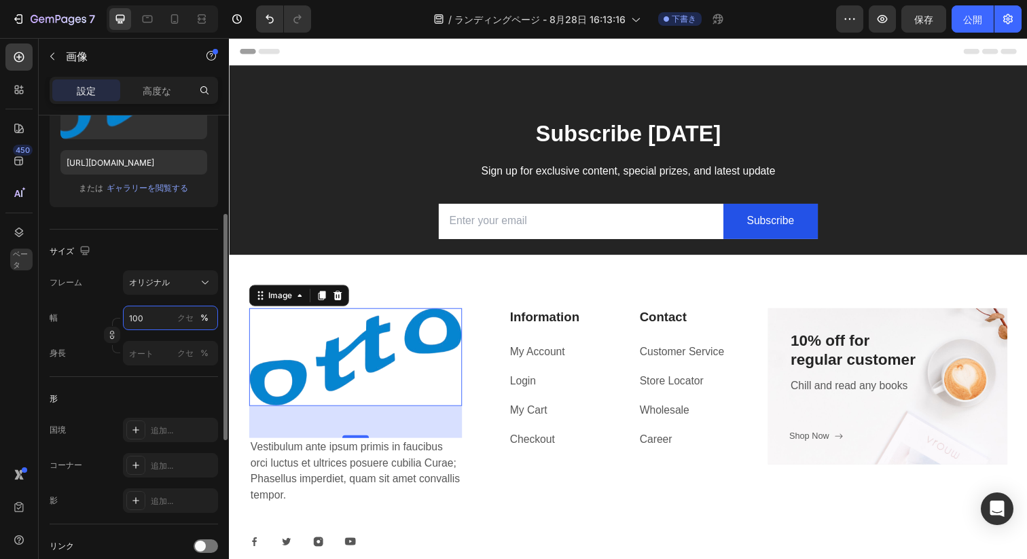
scroll to position [217, 0]
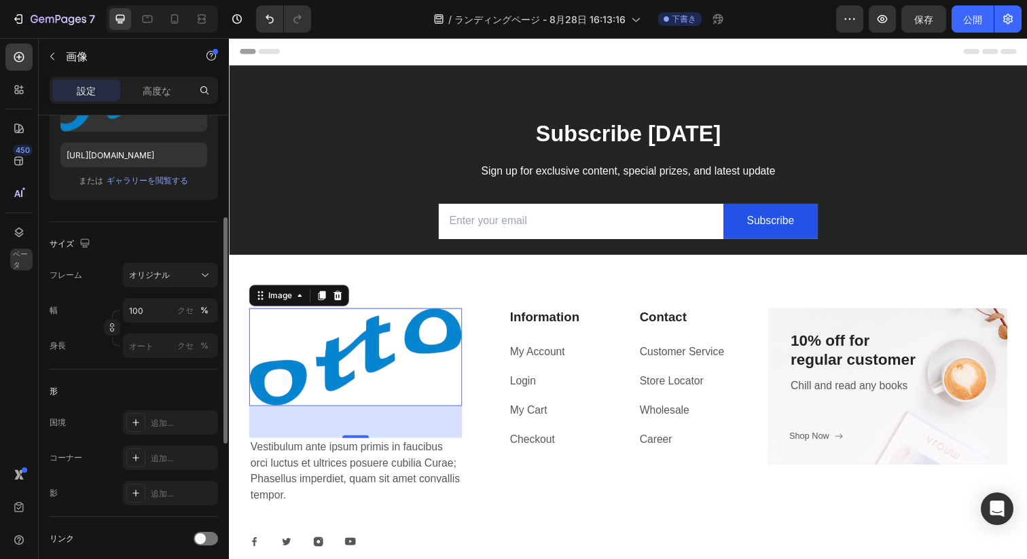
click at [337, 361] on img at bounding box center [357, 364] width 217 height 100
click at [156, 276] on font "オリジナル" at bounding box center [149, 275] width 41 height 10
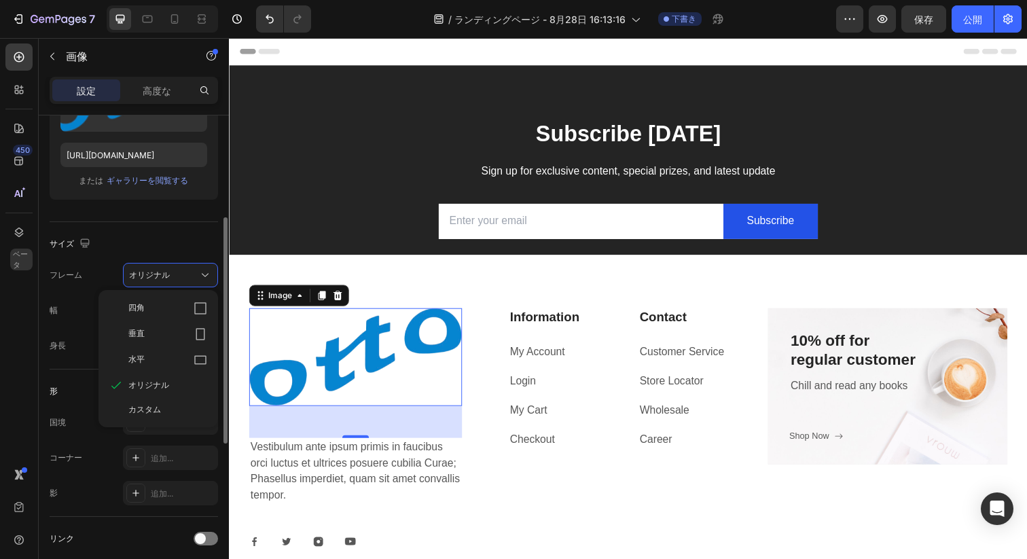
click at [86, 285] on div "フレーム オリジナル 四角 垂直 水平 オリジナル カスタム" at bounding box center [134, 275] width 168 height 24
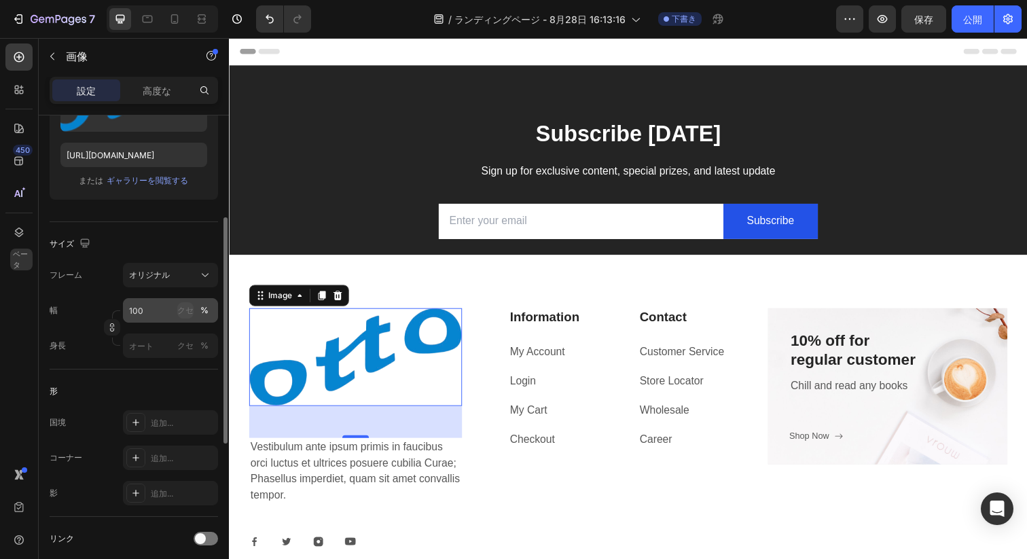
click at [185, 312] on font "ピクセル" at bounding box center [185, 310] width 33 height 10
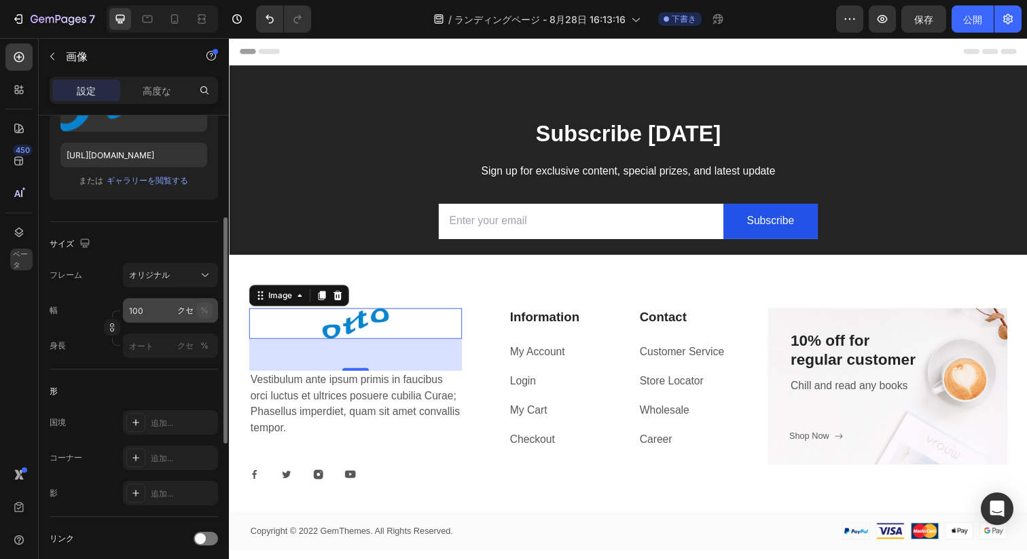
click at [209, 311] on button "%" at bounding box center [204, 310] width 16 height 16
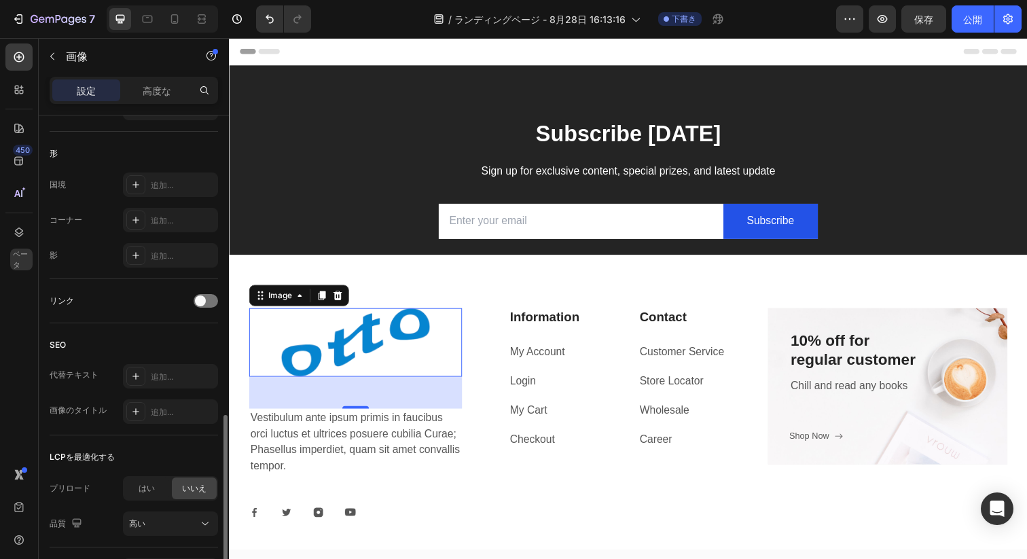
scroll to position [543, 0]
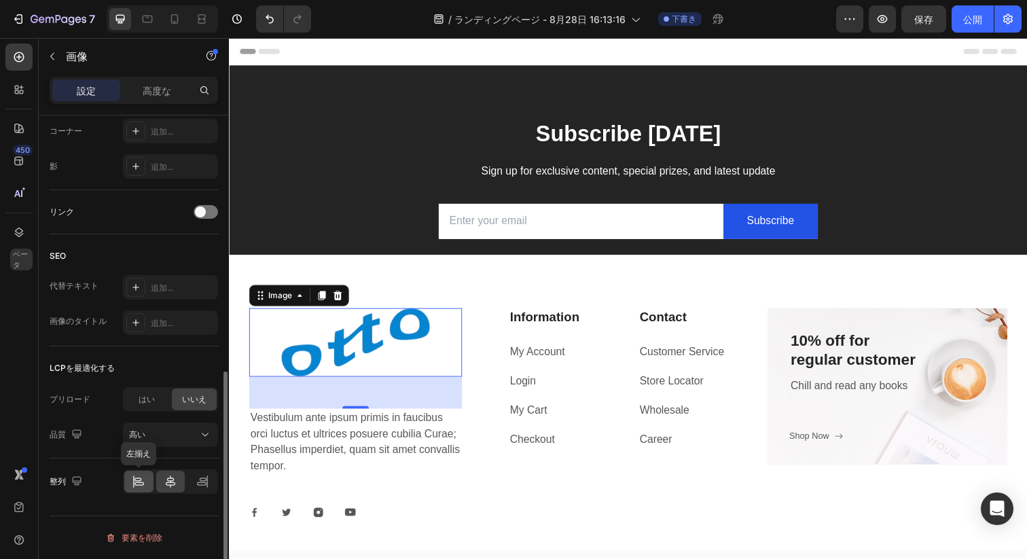
click at [134, 486] on icon at bounding box center [134, 481] width 1 height 12
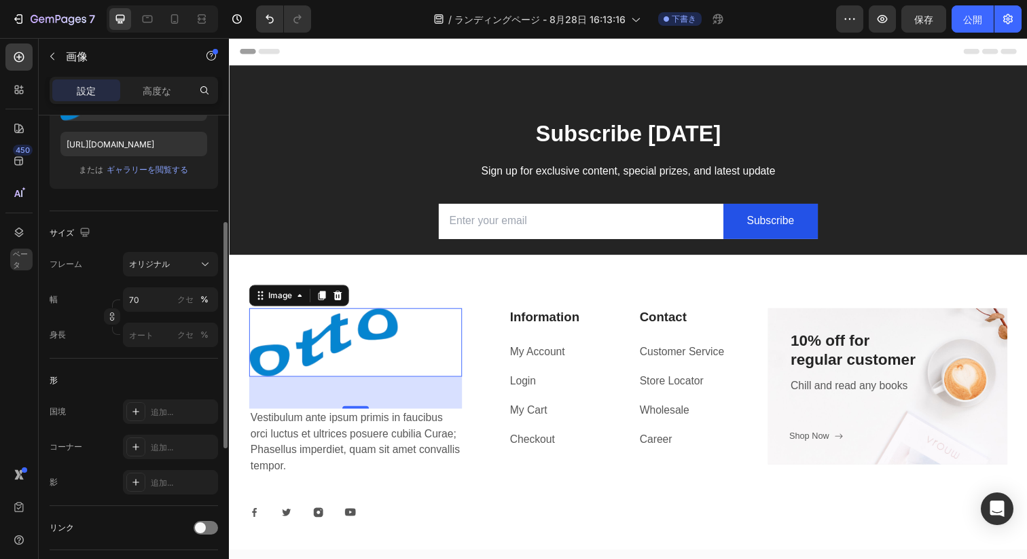
scroll to position [173, 0]
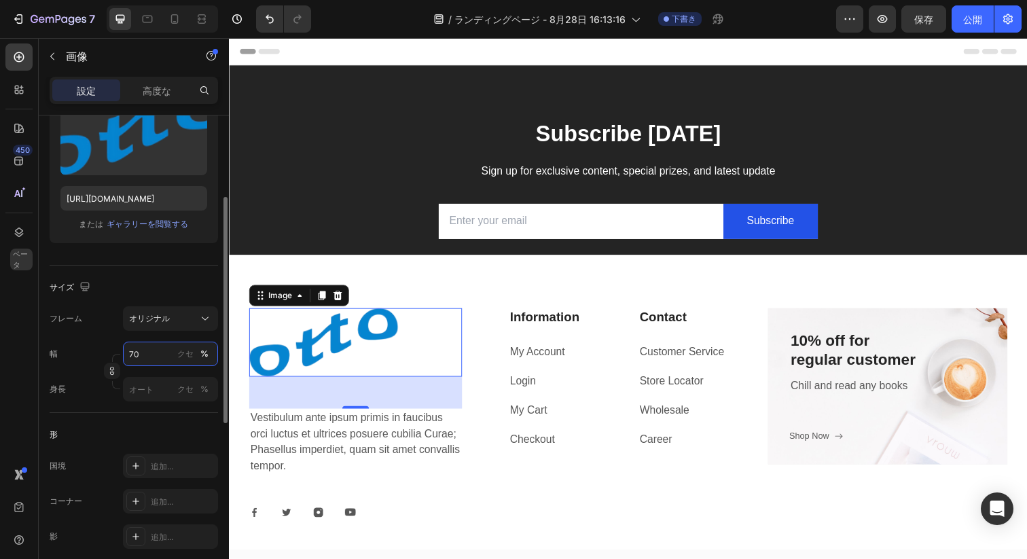
click at [142, 350] on input "70" at bounding box center [170, 354] width 95 height 24
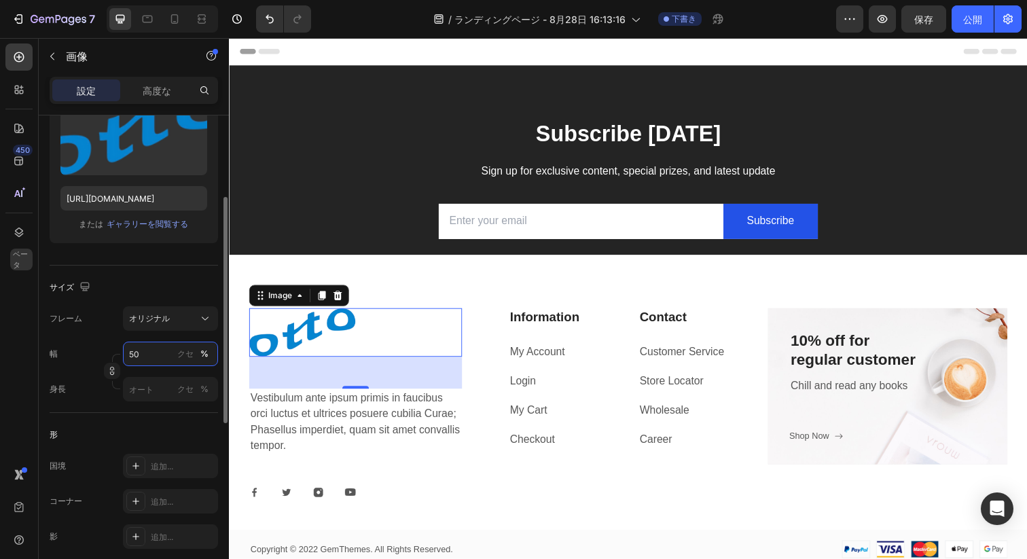
type input "50"
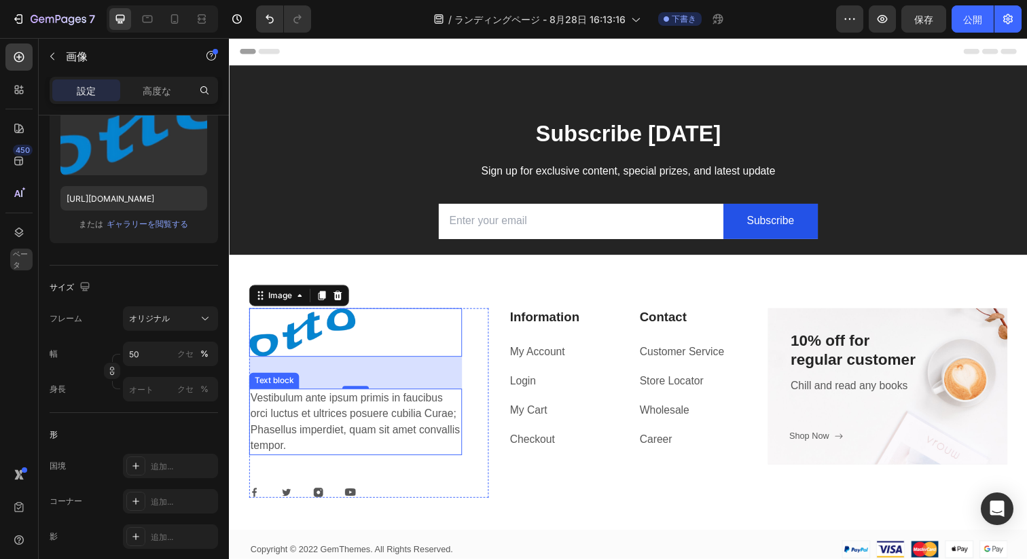
click at [287, 431] on p "Vestibulum ante ipsum primis in faucibus orci luctus et ultrices posuere cubili…" at bounding box center [358, 429] width 215 height 65
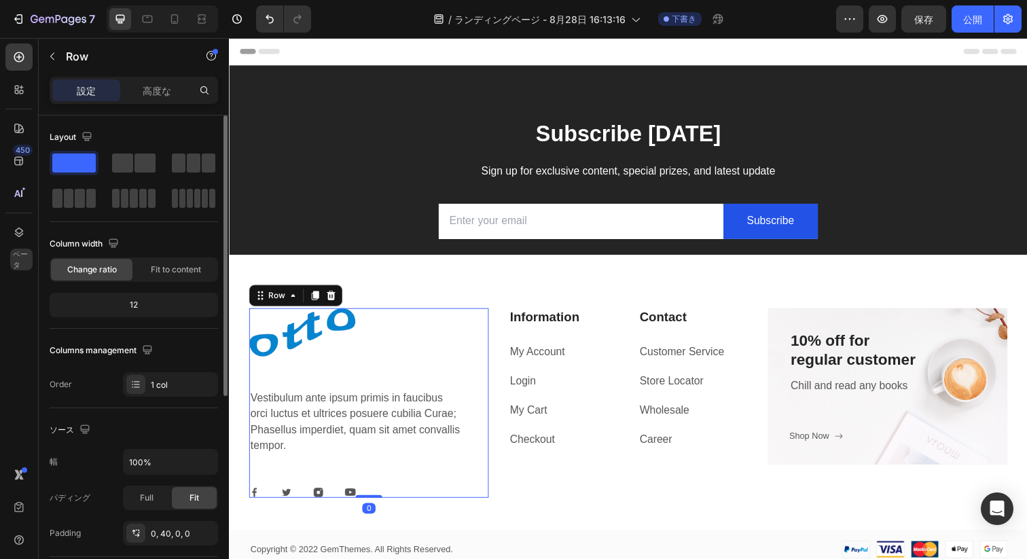
click at [418, 363] on div "Image Vestibulum ante ipsum primis in faucibus orci luctus et ultrices posuere …" at bounding box center [357, 411] width 217 height 194
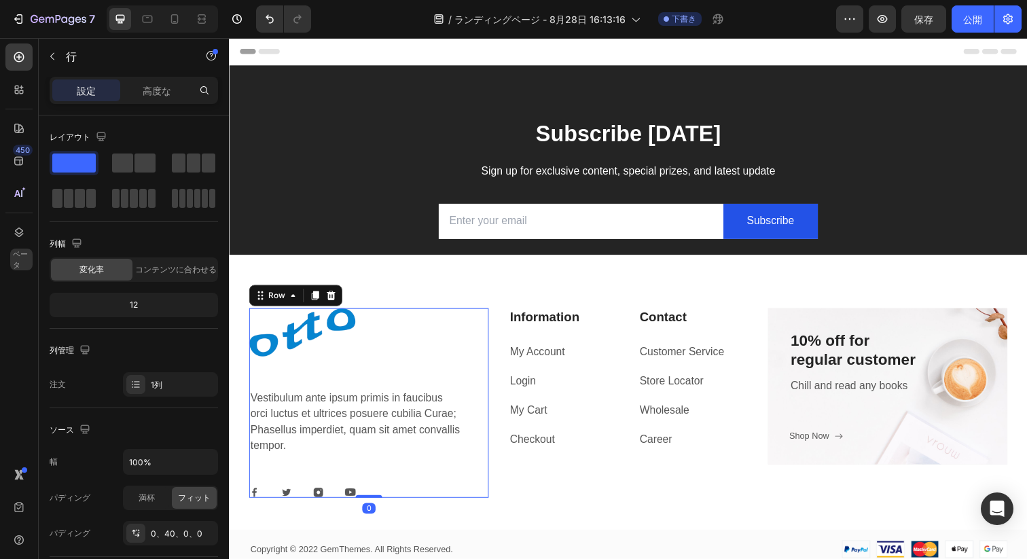
click at [300, 387] on div "Image Vestibulum ante ipsum primis in faucibus orci luctus et ultrices posuere …" at bounding box center [357, 411] width 217 height 194
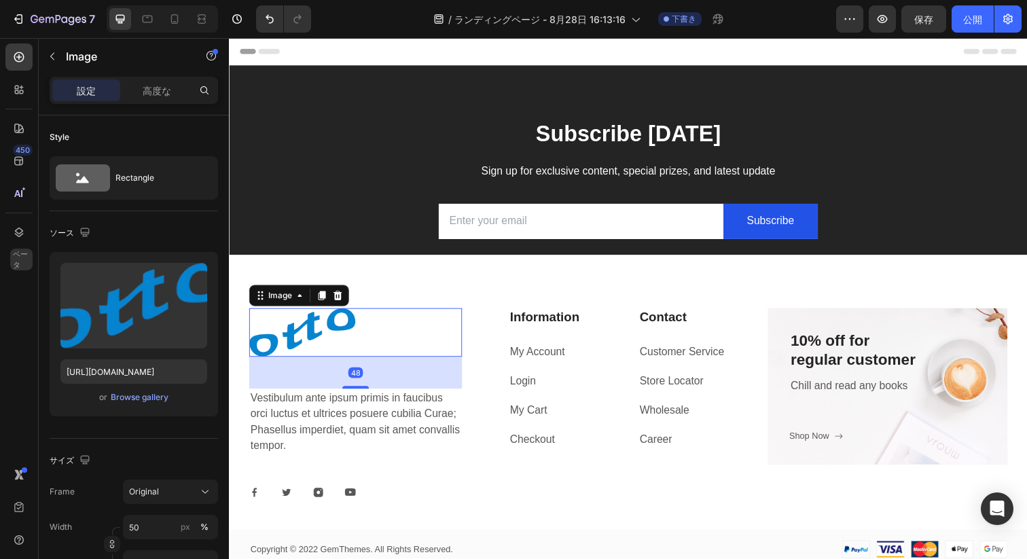
click at [300, 346] on img at bounding box center [303, 339] width 109 height 50
click at [162, 96] on p "高度な" at bounding box center [157, 91] width 29 height 14
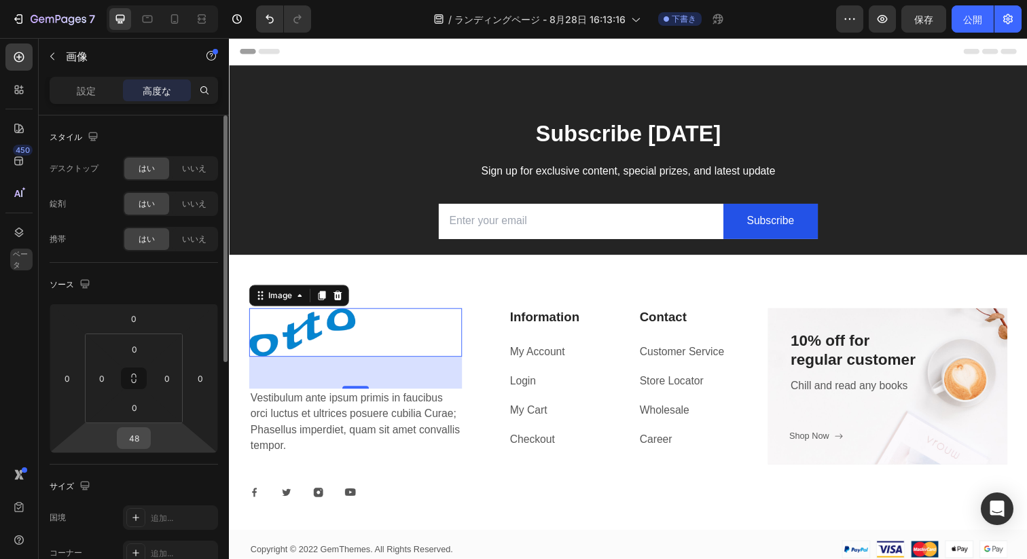
click at [133, 444] on input "48" at bounding box center [133, 438] width 27 height 20
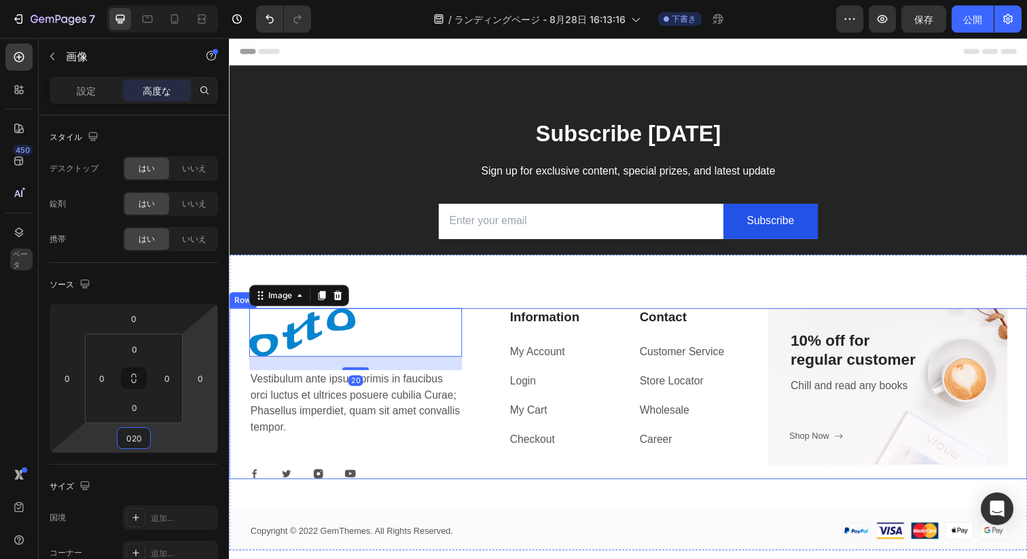
type input "020"
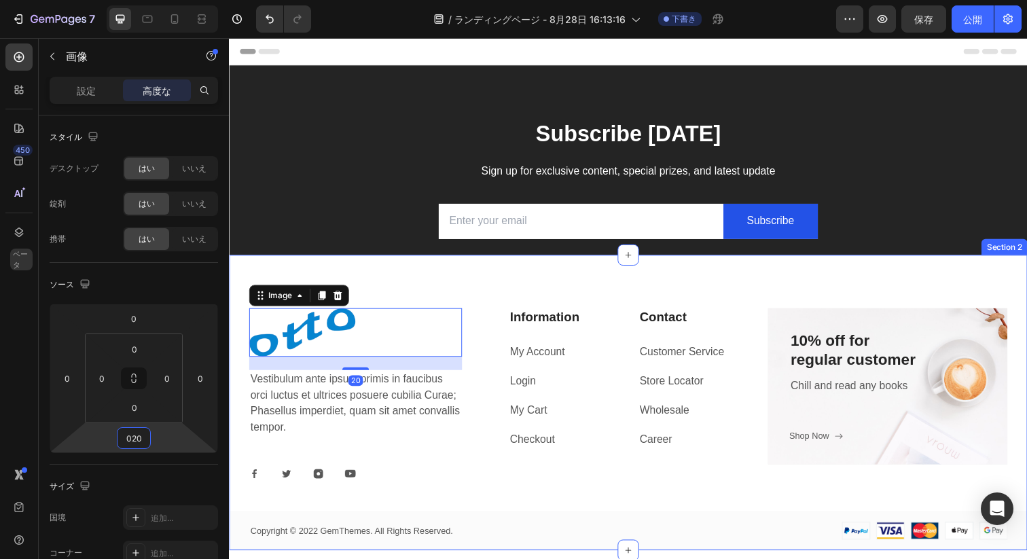
click at [503, 497] on div "Image 20 Vestibulum ante ipsum primis in faucibus orci luctus et ultrices posue…" at bounding box center [636, 437] width 815 height 247
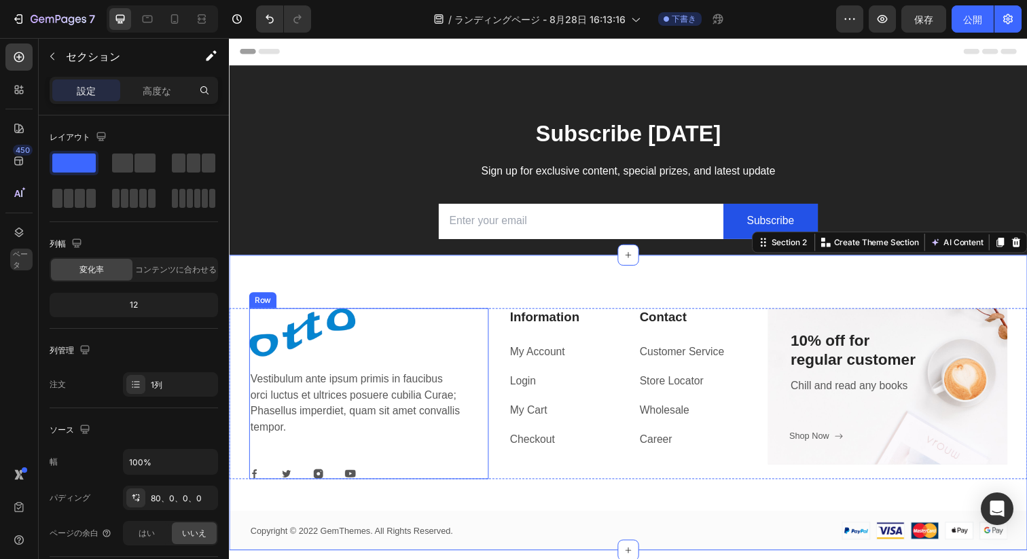
click at [317, 424] on p "Vestibulum ante ipsum primis in faucibus orci luctus et ultrices posuere cubili…" at bounding box center [358, 410] width 215 height 65
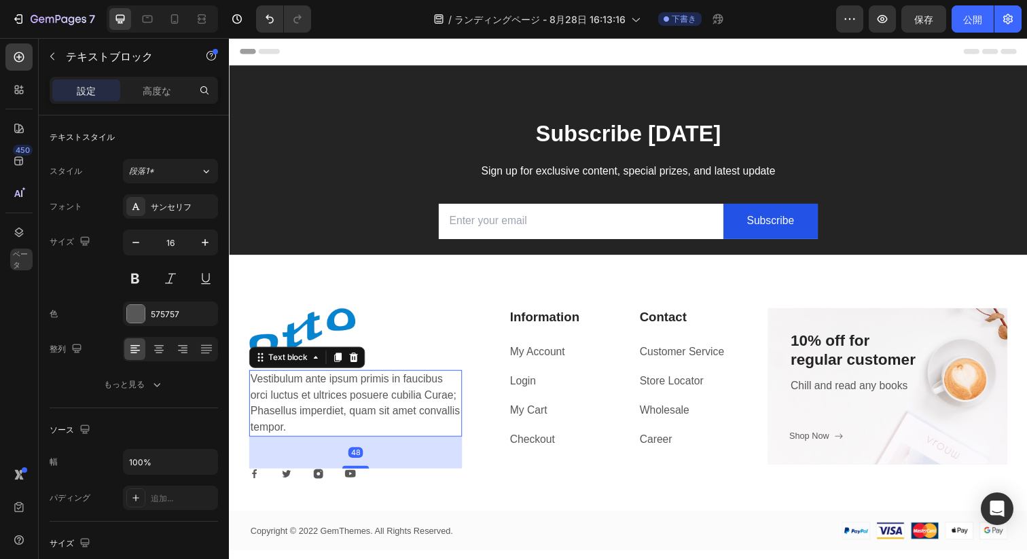
click at [308, 412] on p "Vestibulum ante ipsum primis in faucibus orci luctus et ultrices posuere cubili…" at bounding box center [358, 410] width 215 height 65
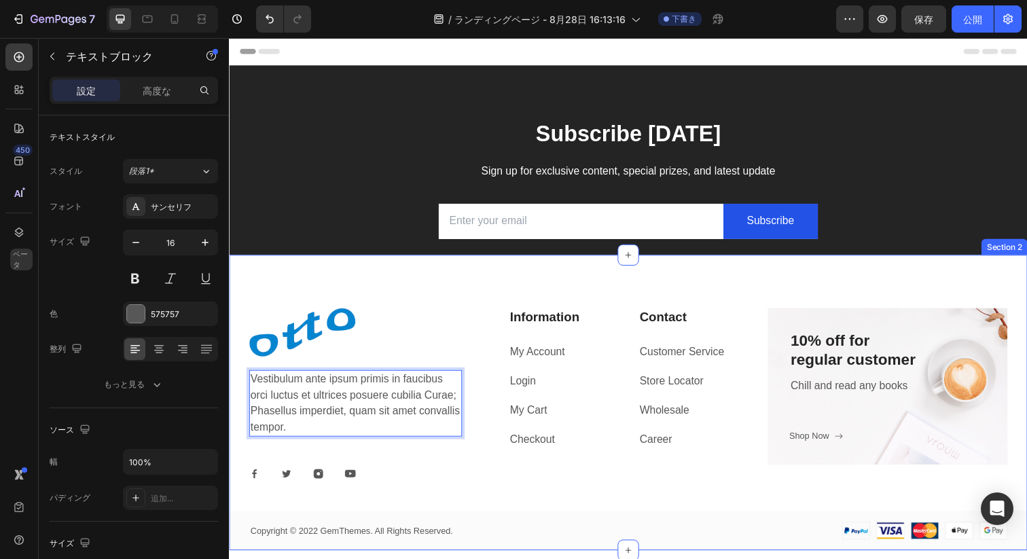
click at [289, 293] on div "Image Vestibulum ante ipsum primis in faucibus orci luctus et ultrices posuere …" at bounding box center [636, 410] width 815 height 302
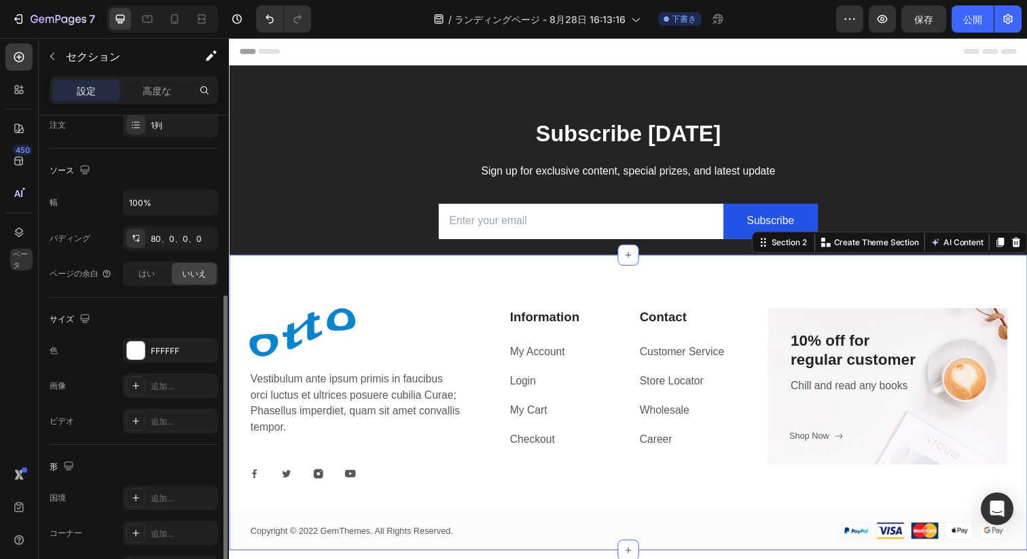
scroll to position [295, 0]
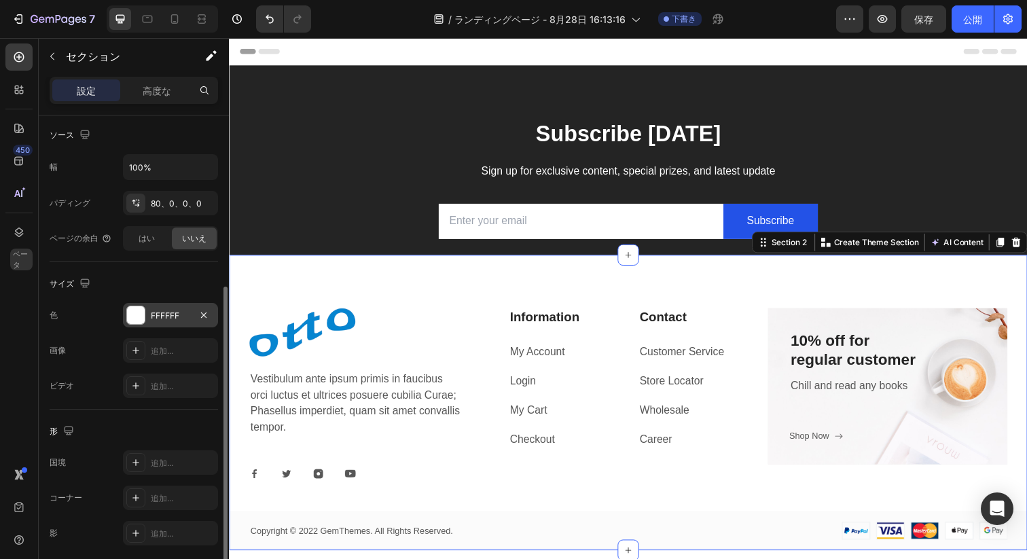
click at [130, 312] on div at bounding box center [136, 315] width 18 height 18
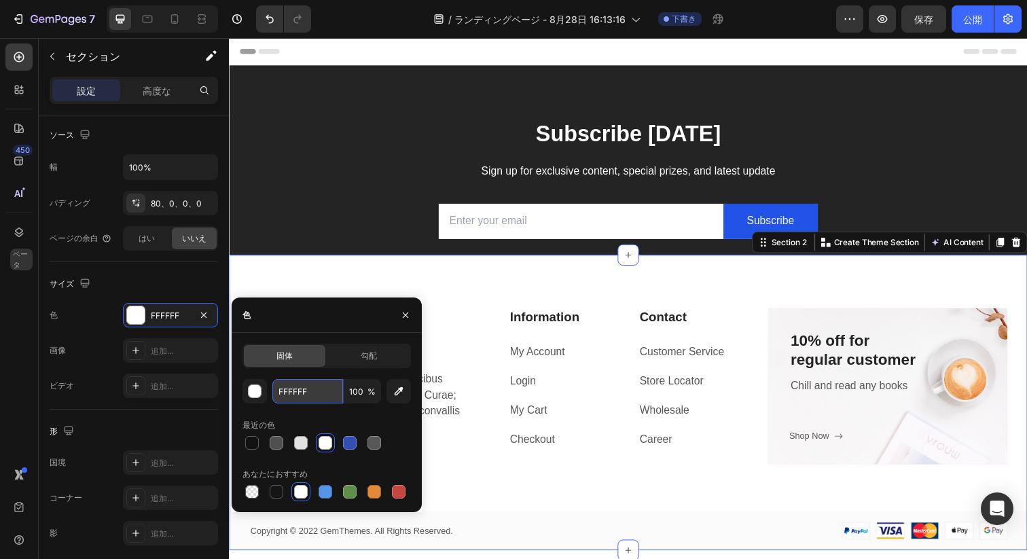
click at [319, 391] on input "FFFFFF" at bounding box center [307, 391] width 71 height 24
paste input "0285cf"
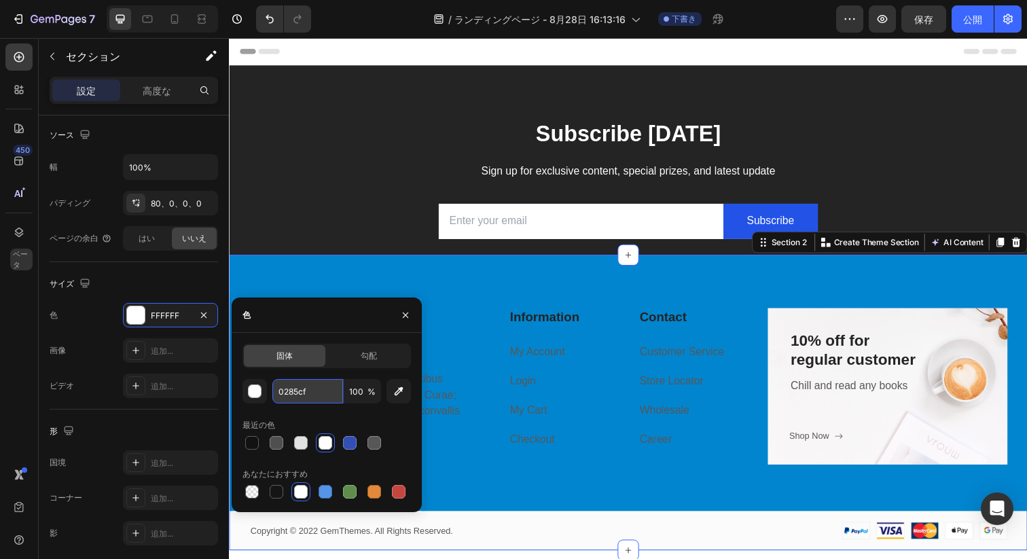
type input "0285CF"
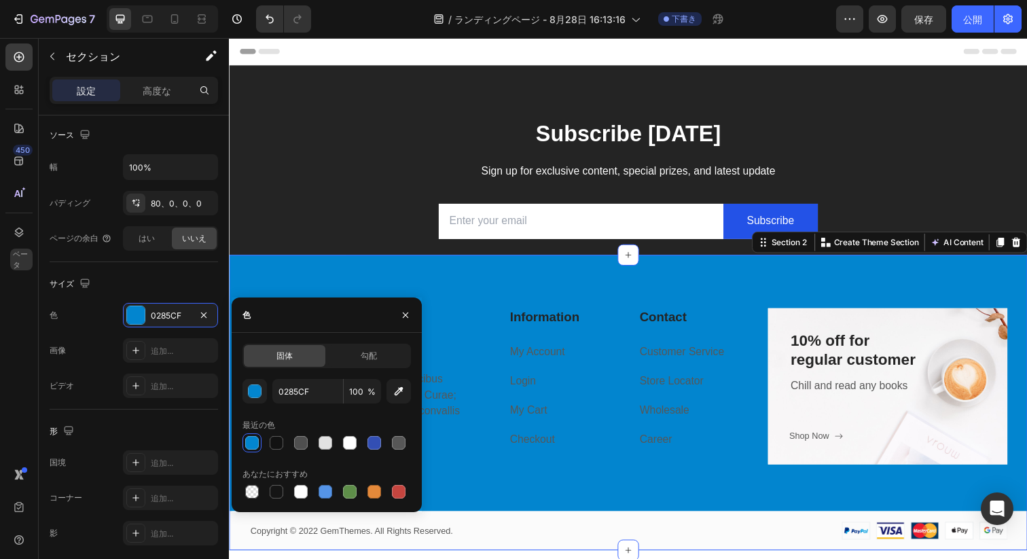
click at [558, 527] on div "Copyright © 2022 GemThemes. All Rights Reserved. Text block Image Row" at bounding box center [636, 541] width 815 height 40
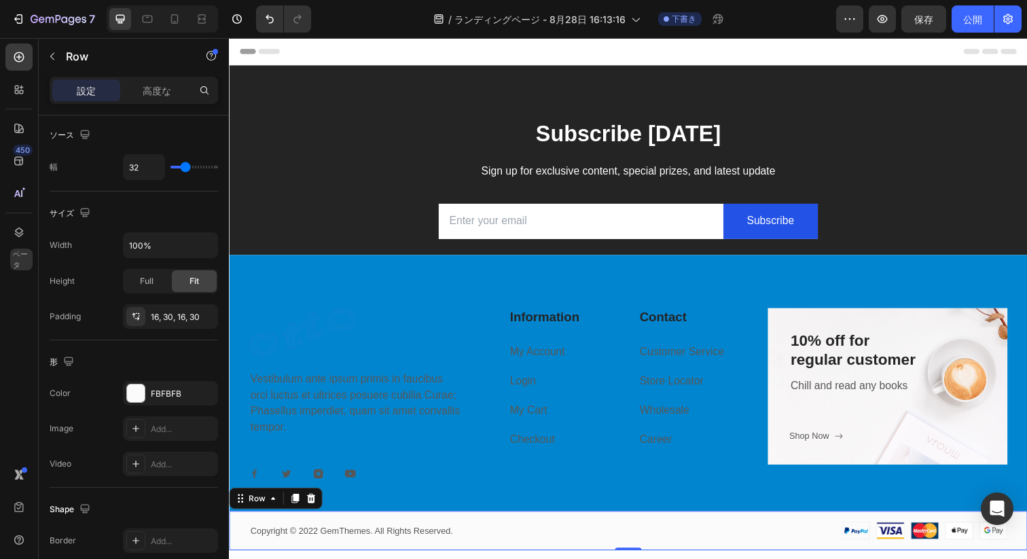
scroll to position [0, 0]
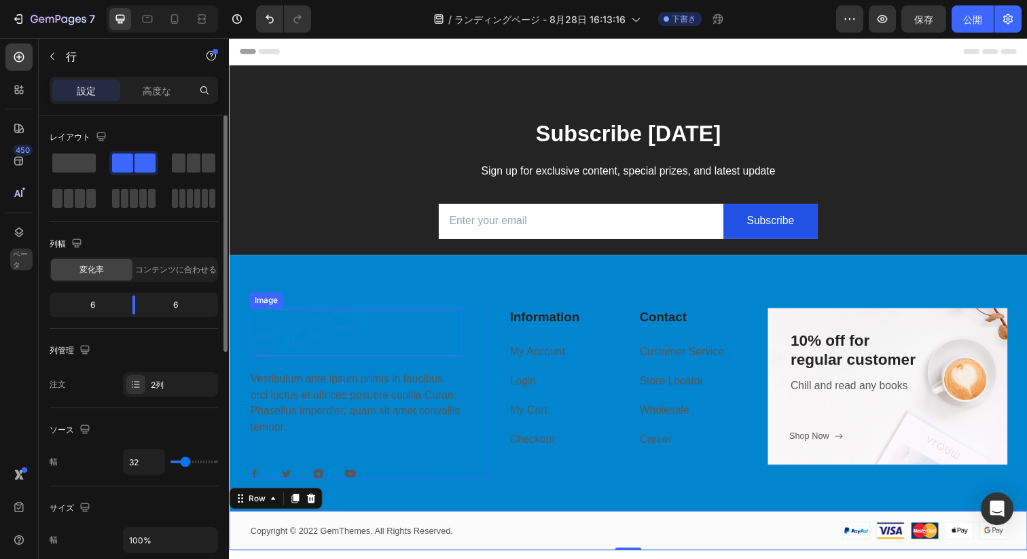
click at [308, 348] on img at bounding box center [303, 339] width 109 height 50
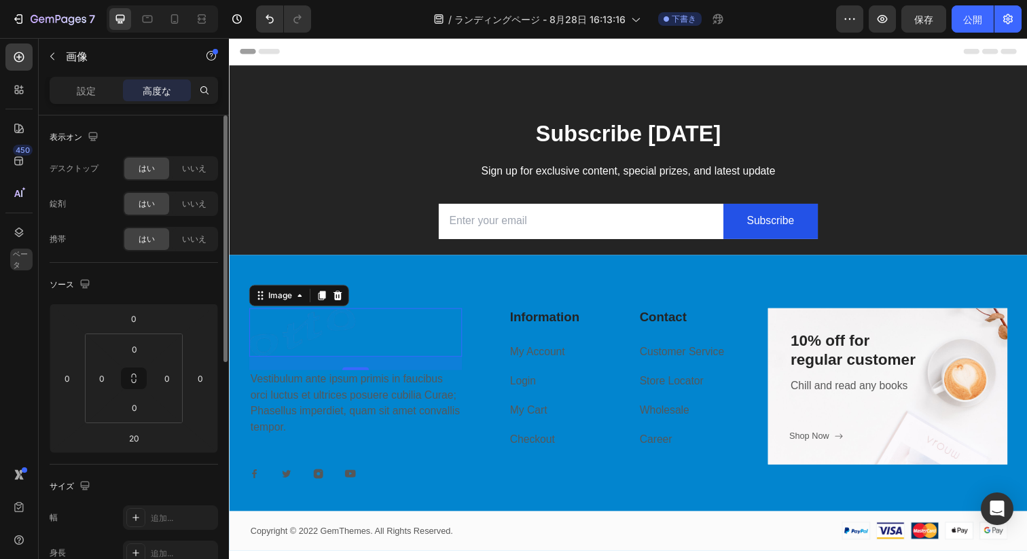
click at [62, 103] on div "設定 高度な" at bounding box center [134, 90] width 168 height 27
click at [71, 98] on div "設定" at bounding box center [86, 90] width 68 height 22
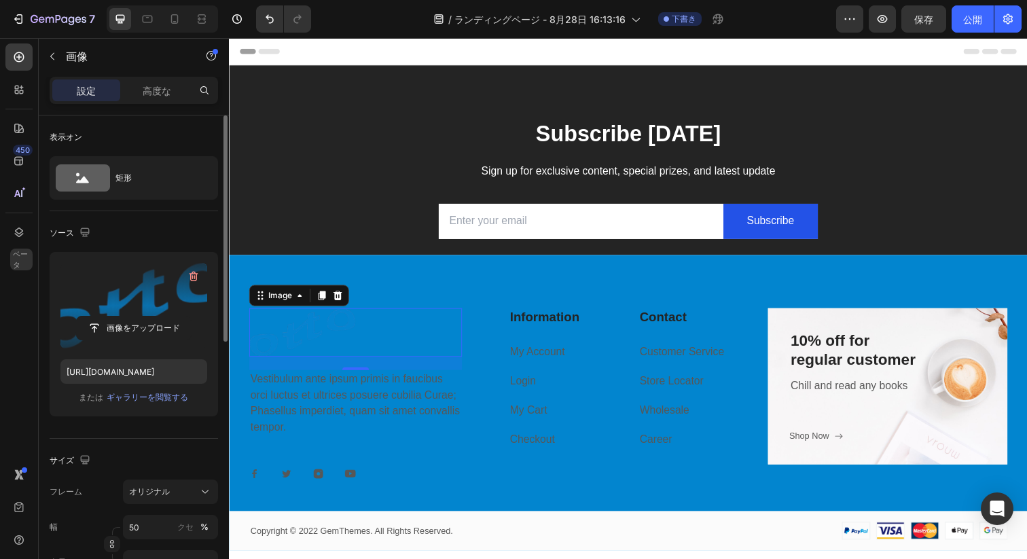
click at [120, 290] on label at bounding box center [133, 306] width 147 height 86
click at [120, 316] on input "file" at bounding box center [134, 327] width 114 height 23
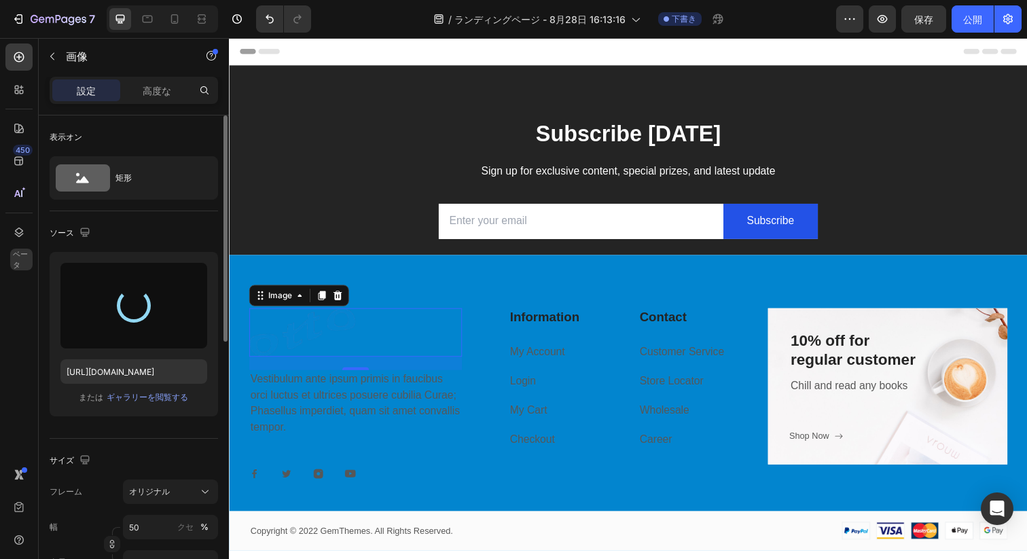
type input "[URL][DOMAIN_NAME]"
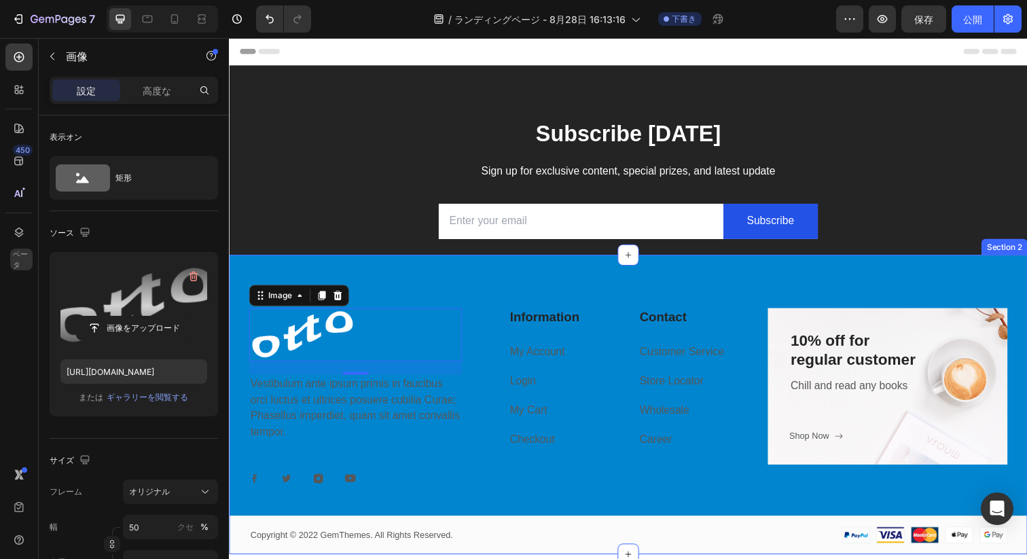
click at [487, 283] on div "Image 20 Vestibulum ante ipsum primis in faucibus orci luctus et ultrices posue…" at bounding box center [636, 412] width 815 height 306
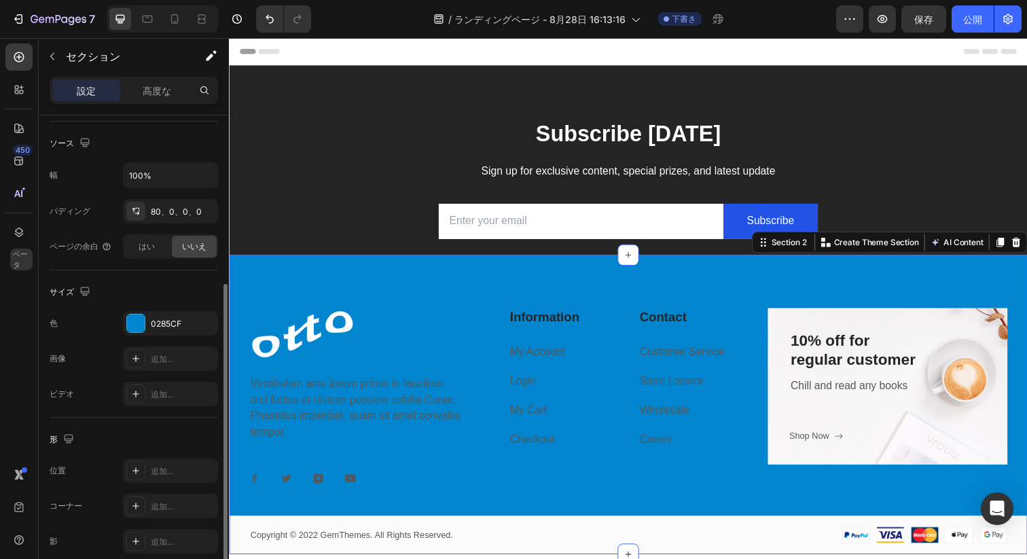
scroll to position [288, 0]
click at [133, 352] on icon at bounding box center [135, 357] width 11 height 11
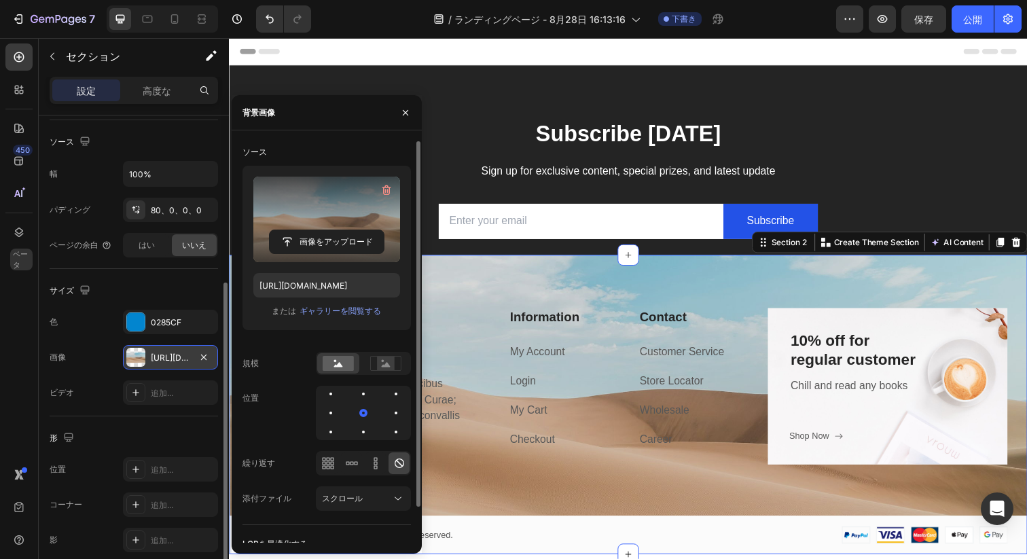
click at [321, 212] on label at bounding box center [326, 220] width 147 height 86
click at [321, 230] on input "file" at bounding box center [327, 241] width 114 height 23
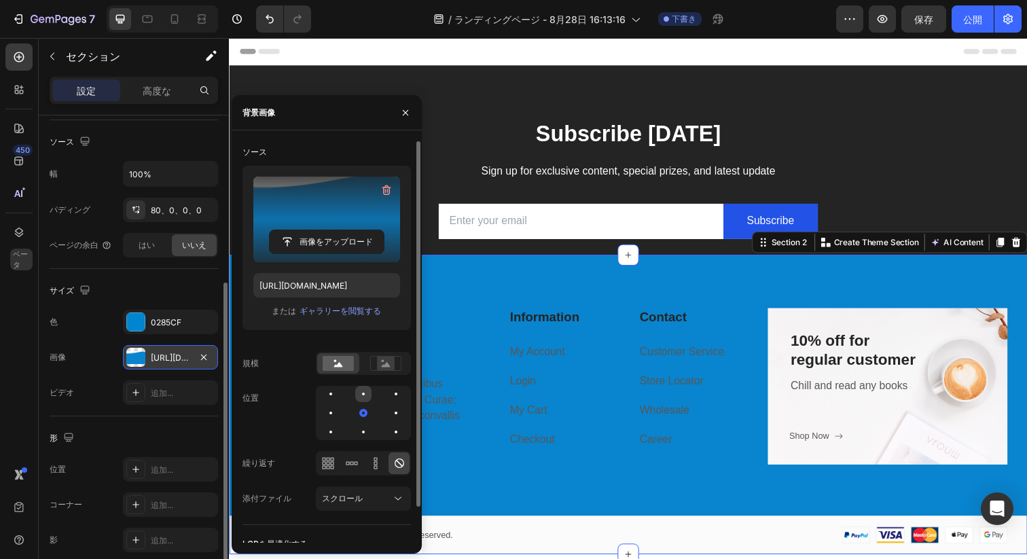
click at [388, 396] on div at bounding box center [396, 394] width 16 height 16
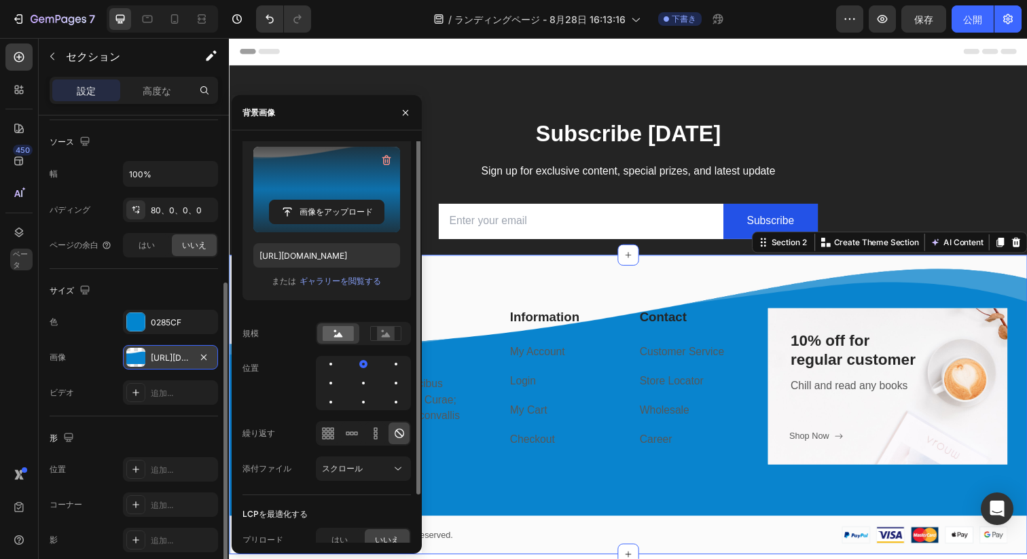
scroll to position [39, 0]
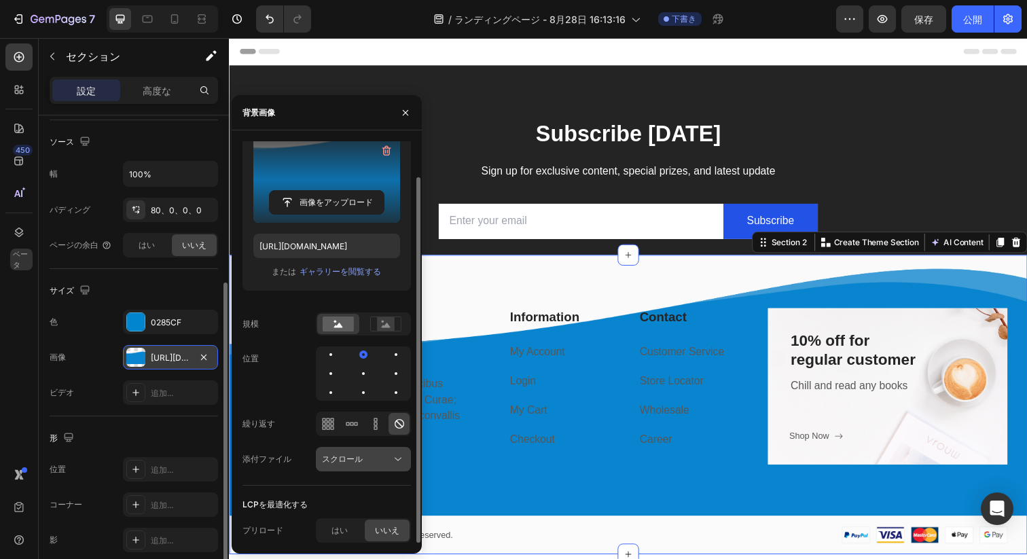
click at [328, 455] on font "スクロール" at bounding box center [342, 459] width 41 height 10
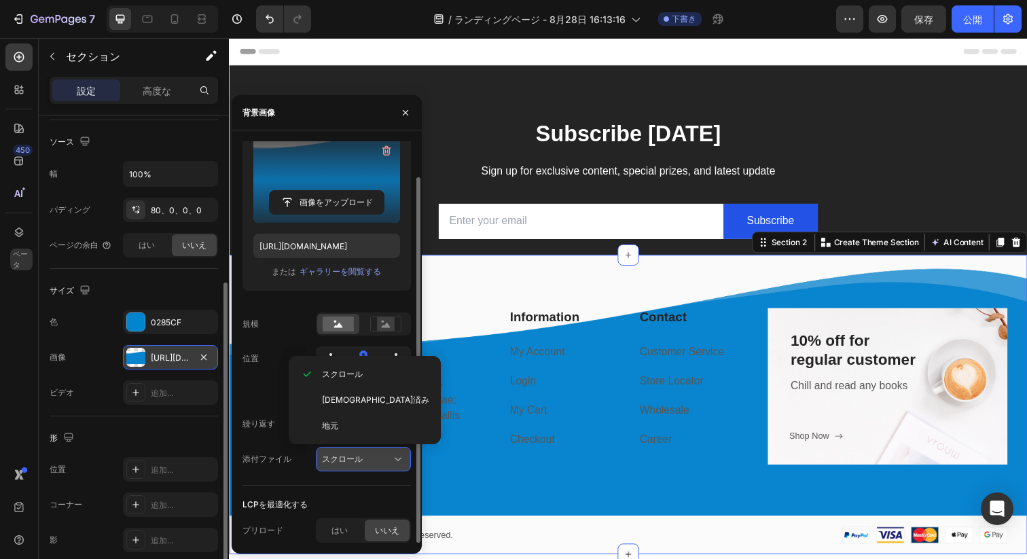
click at [328, 455] on font "スクロール" at bounding box center [342, 459] width 41 height 10
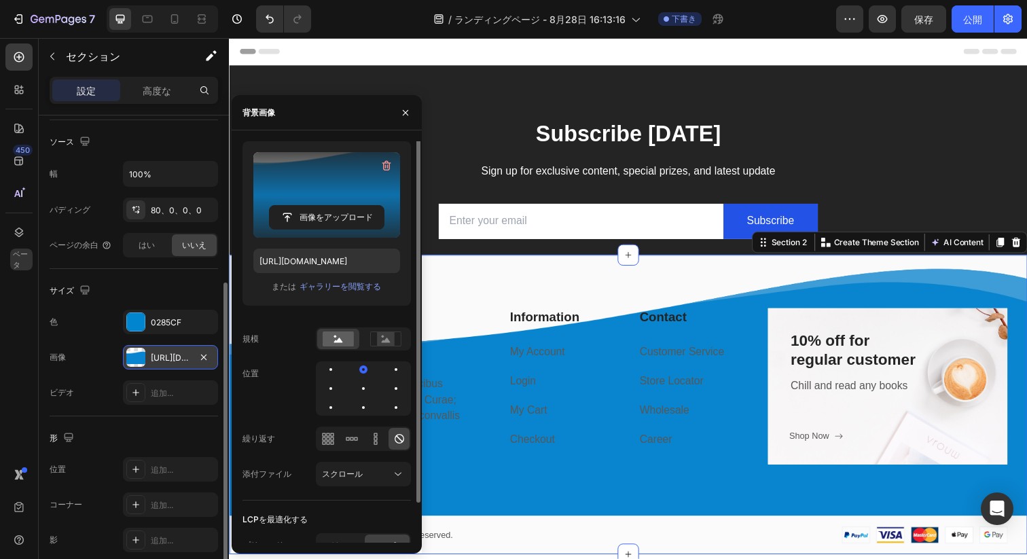
scroll to position [0, 0]
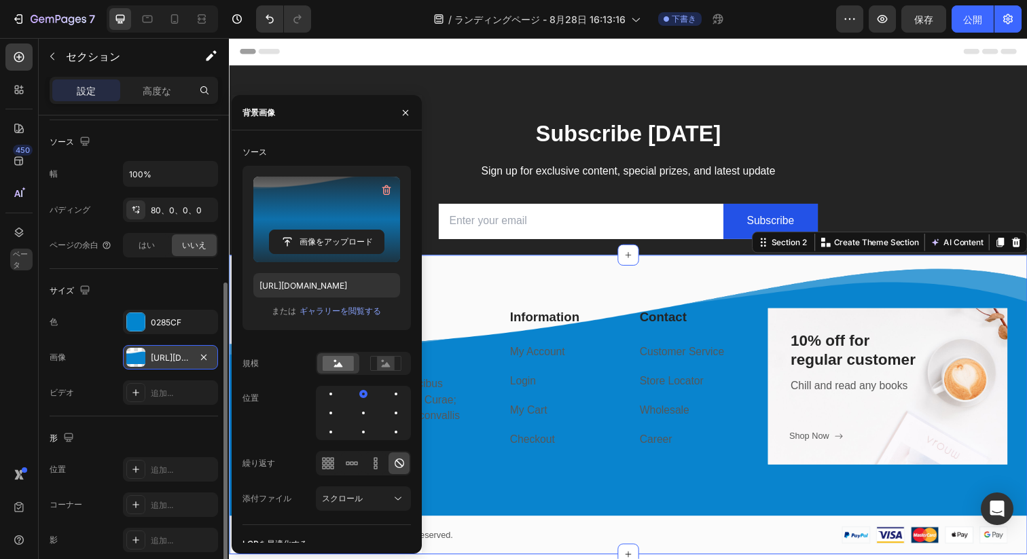
click at [84, 390] on div "ビデオ 追加..." at bounding box center [134, 392] width 168 height 24
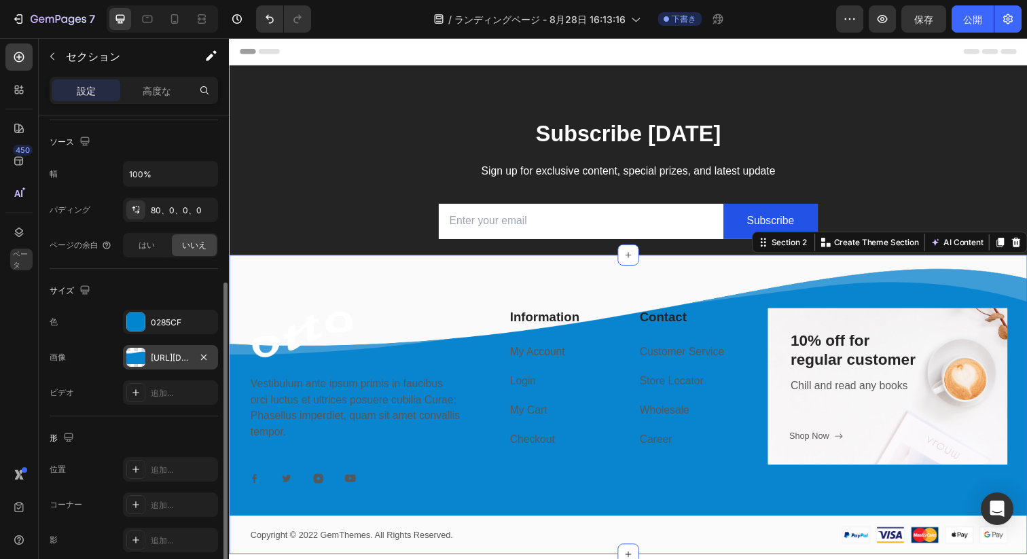
click at [87, 392] on div "ビデオ 追加..." at bounding box center [134, 392] width 168 height 24
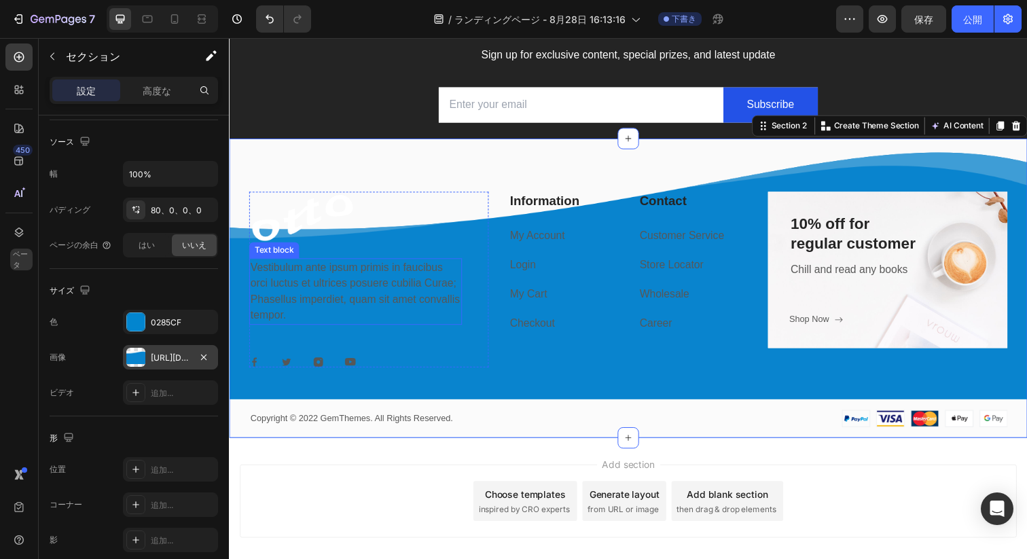
scroll to position [129, 0]
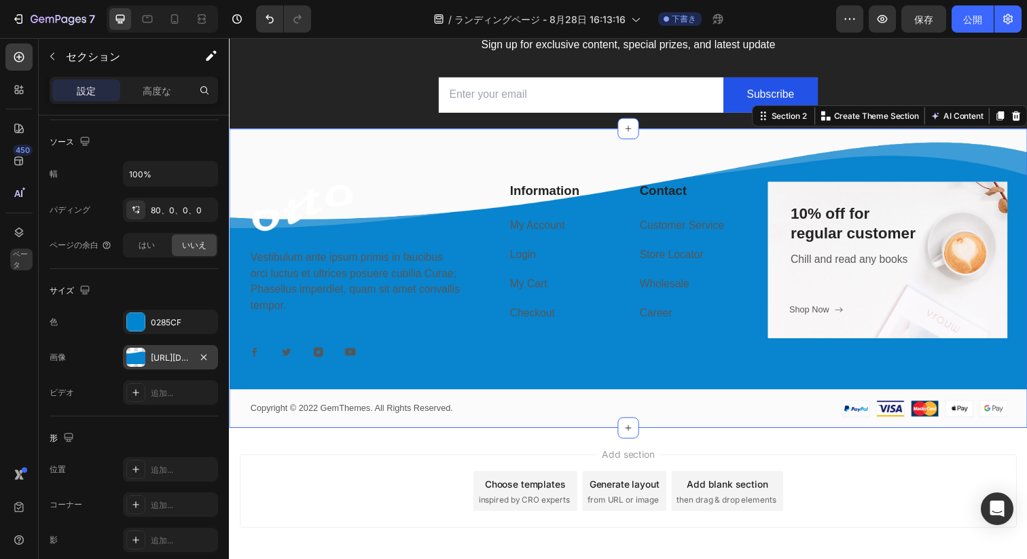
click at [140, 356] on div at bounding box center [135, 357] width 19 height 19
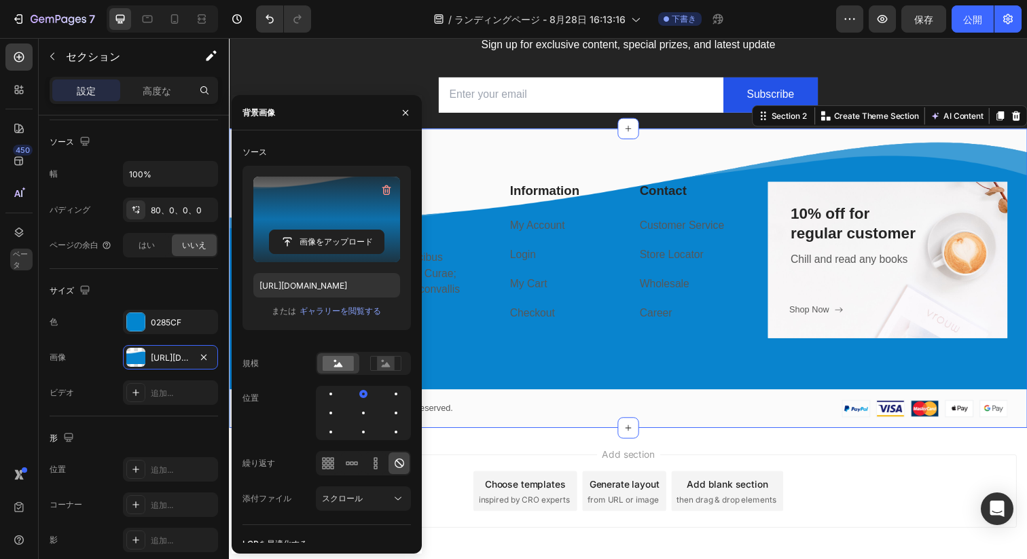
click at [279, 211] on label at bounding box center [326, 220] width 147 height 86
click at [279, 230] on input "file" at bounding box center [327, 241] width 114 height 23
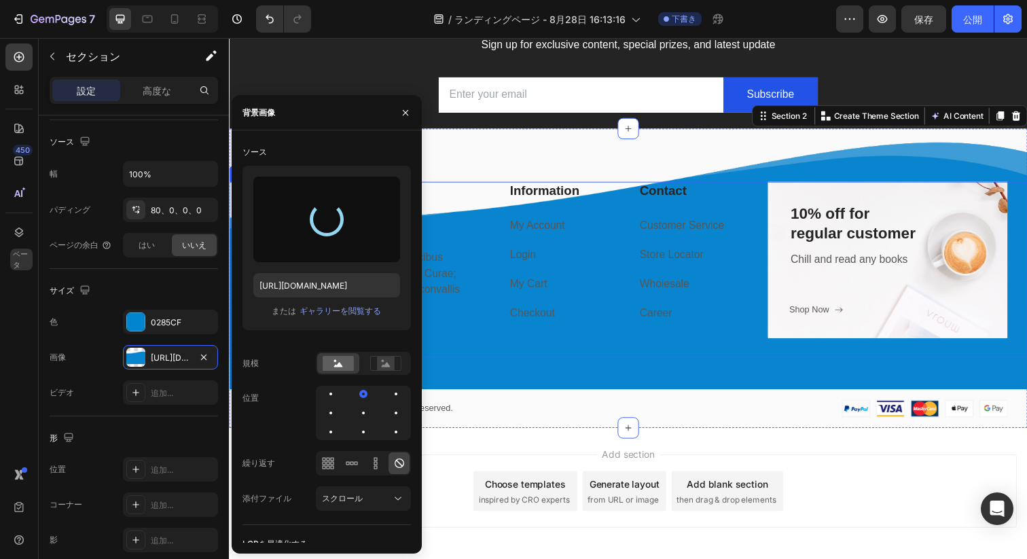
type input "[URL][DOMAIN_NAME]"
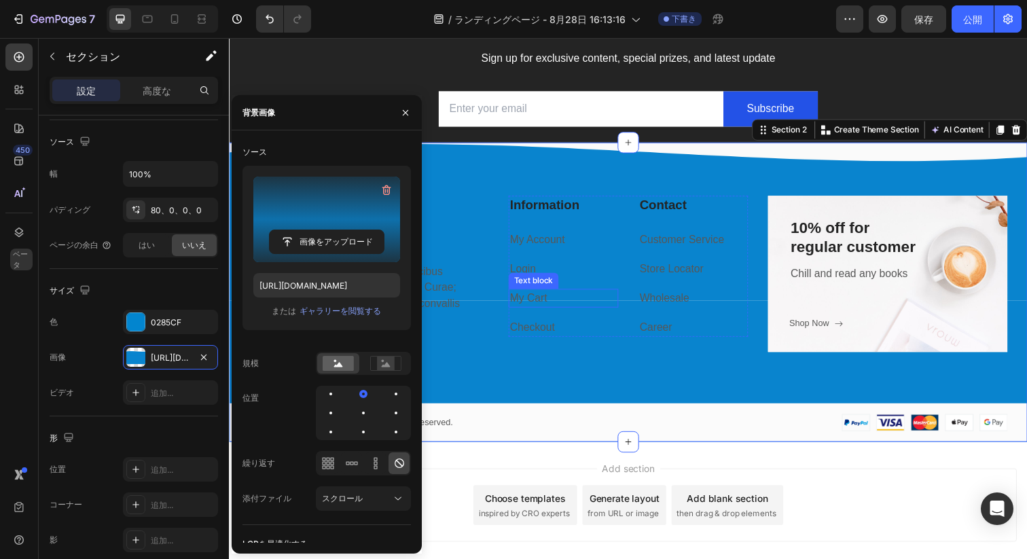
scroll to position [77, 0]
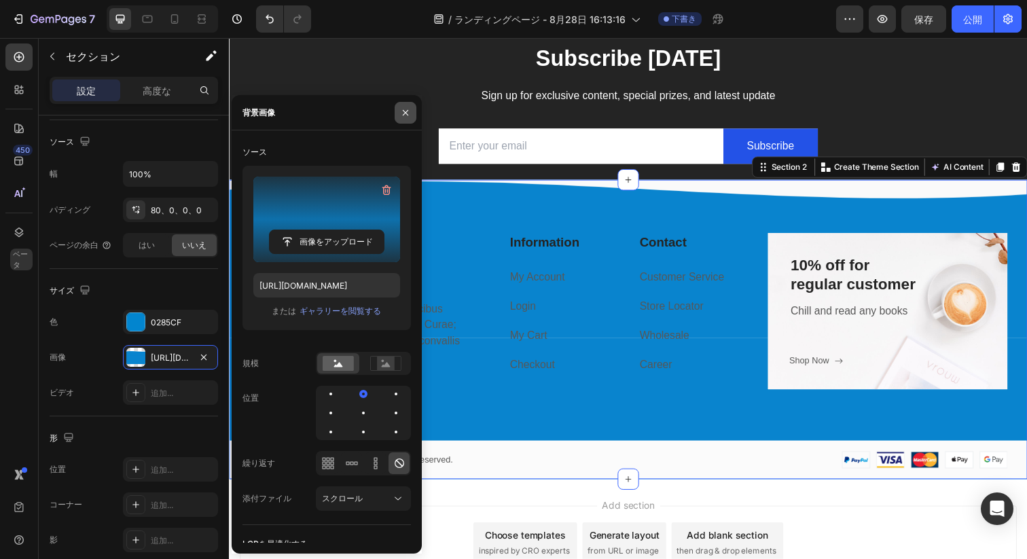
click at [408, 118] on button "button" at bounding box center [406, 113] width 22 height 22
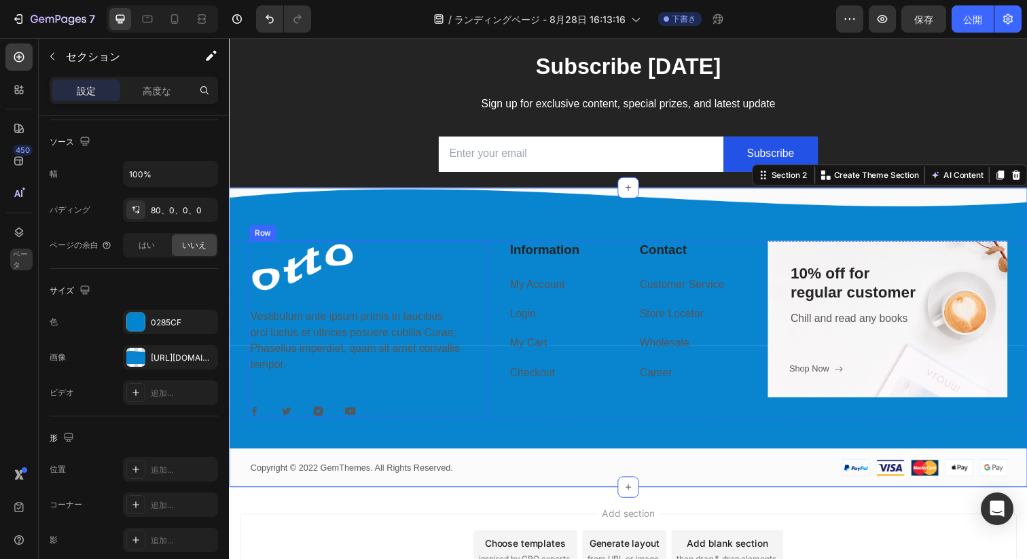
scroll to position [91, 0]
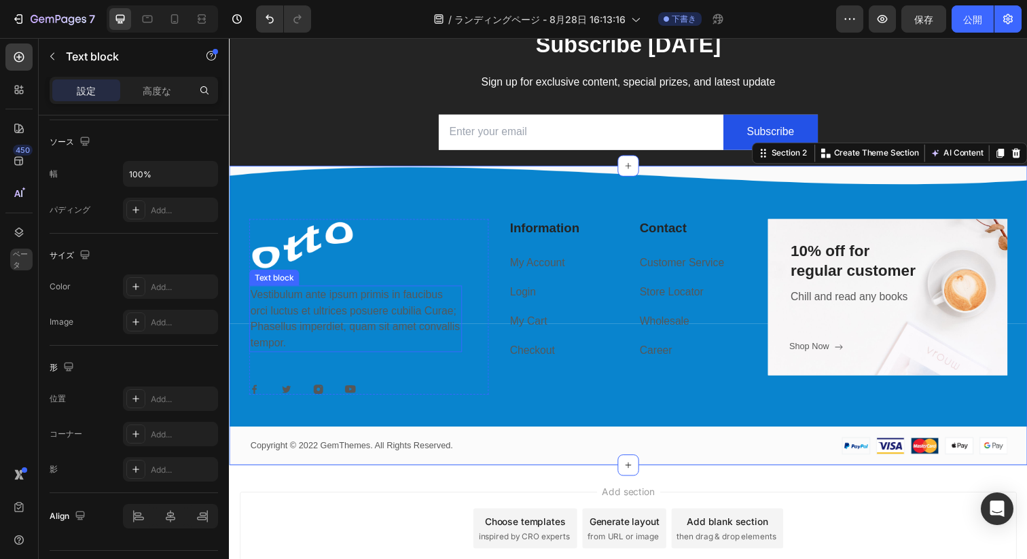
click at [361, 344] on p "Vestibulum ante ipsum primis in faucibus orci luctus et ultrices posuere cubili…" at bounding box center [358, 324] width 215 height 65
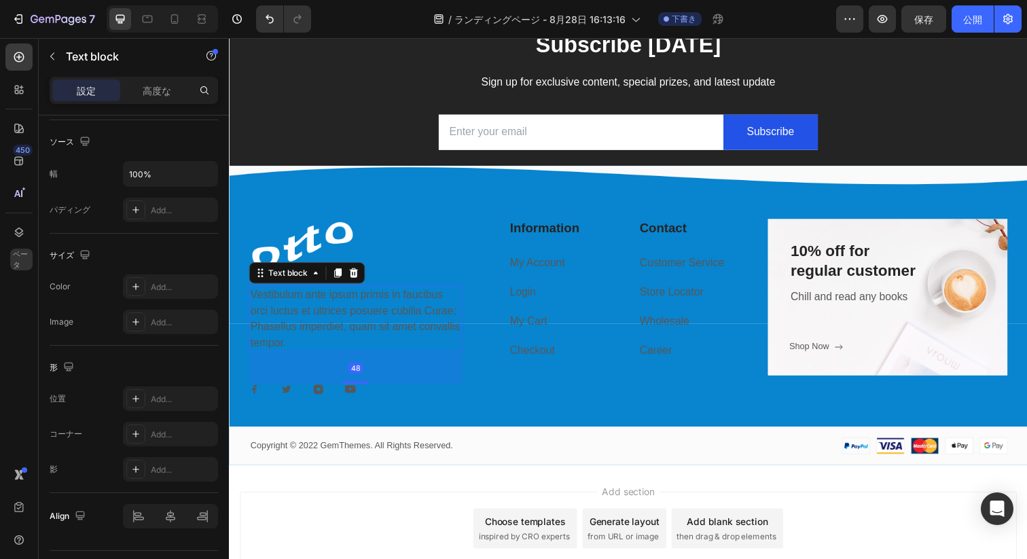
scroll to position [0, 0]
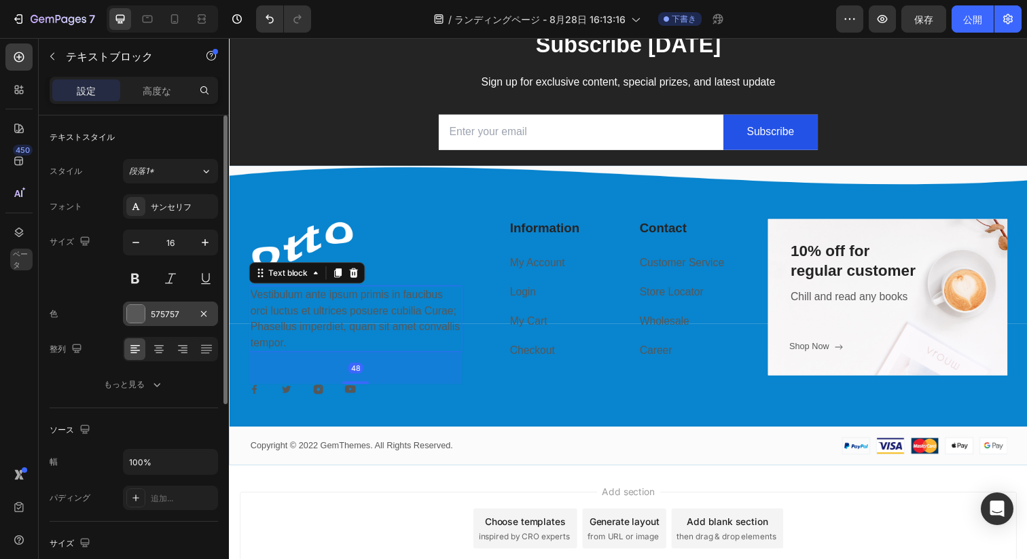
click at [156, 316] on font "575757" at bounding box center [165, 314] width 29 height 10
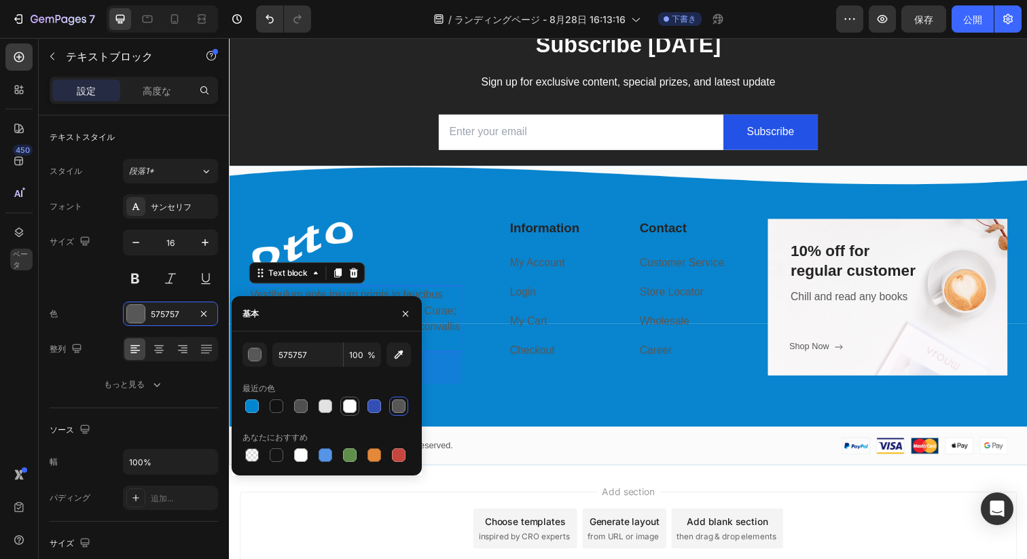
click at [351, 407] on div at bounding box center [350, 406] width 14 height 14
type input "FFFFFF"
click at [493, 386] on div "Image Vestibulum ante ipsum primis in faucibus orci luctus et ultrices posuere …" at bounding box center [371, 312] width 244 height 179
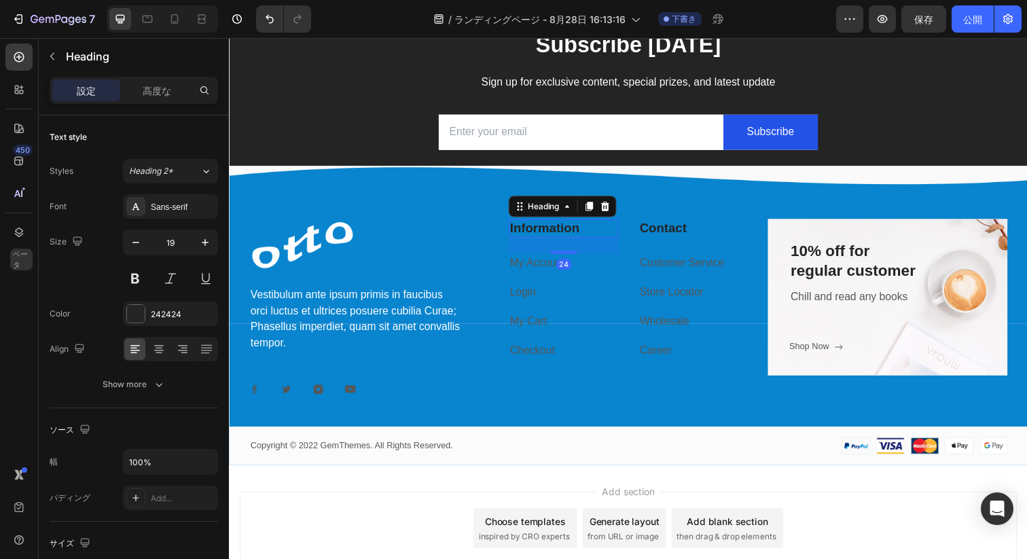
click at [545, 236] on p "Information" at bounding box center [569, 232] width 109 height 17
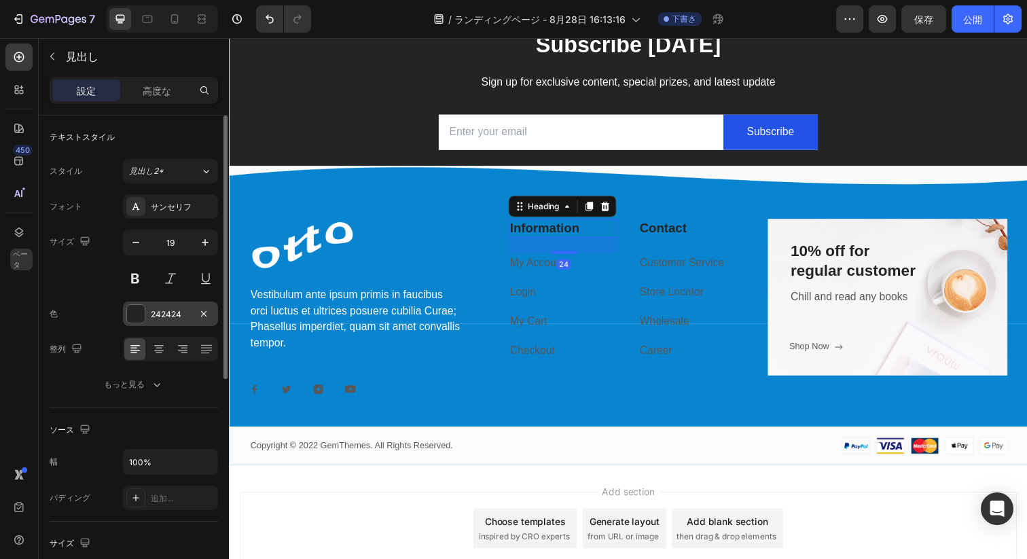
click at [138, 314] on div at bounding box center [136, 314] width 18 height 18
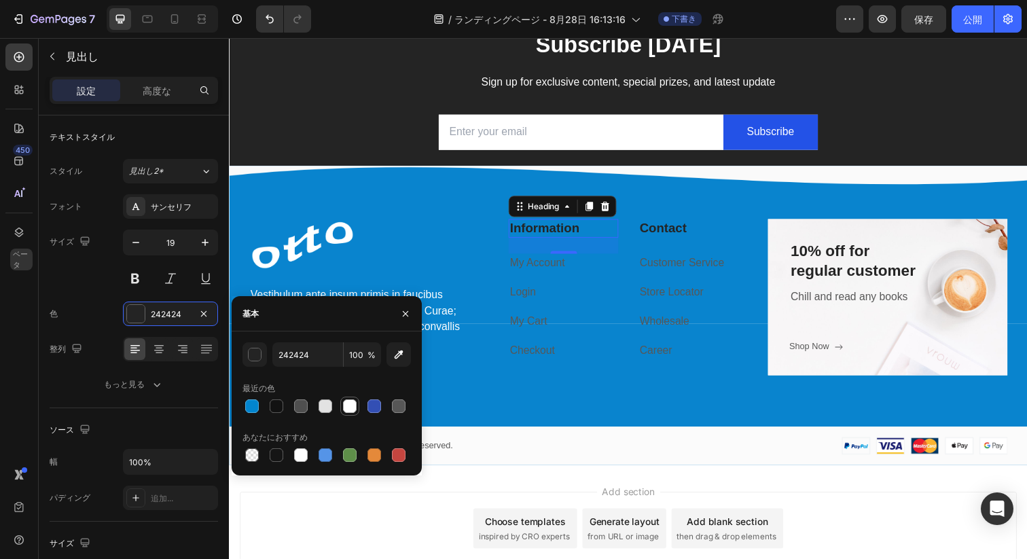
click at [350, 405] on div at bounding box center [350, 406] width 14 height 14
type input "FFFFFF"
click at [674, 236] on p "Contact" at bounding box center [702, 232] width 109 height 17
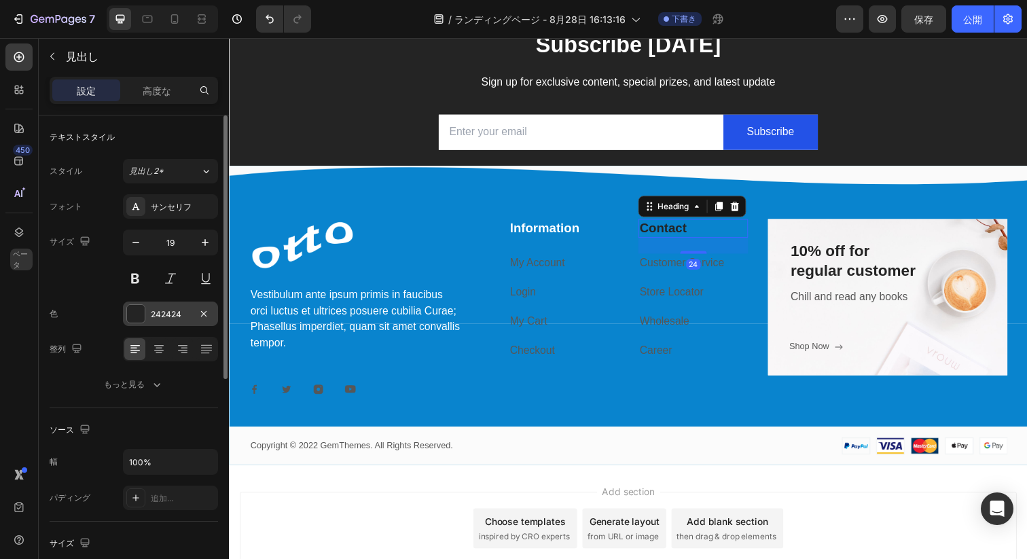
click at [152, 312] on font "242424" at bounding box center [166, 314] width 31 height 10
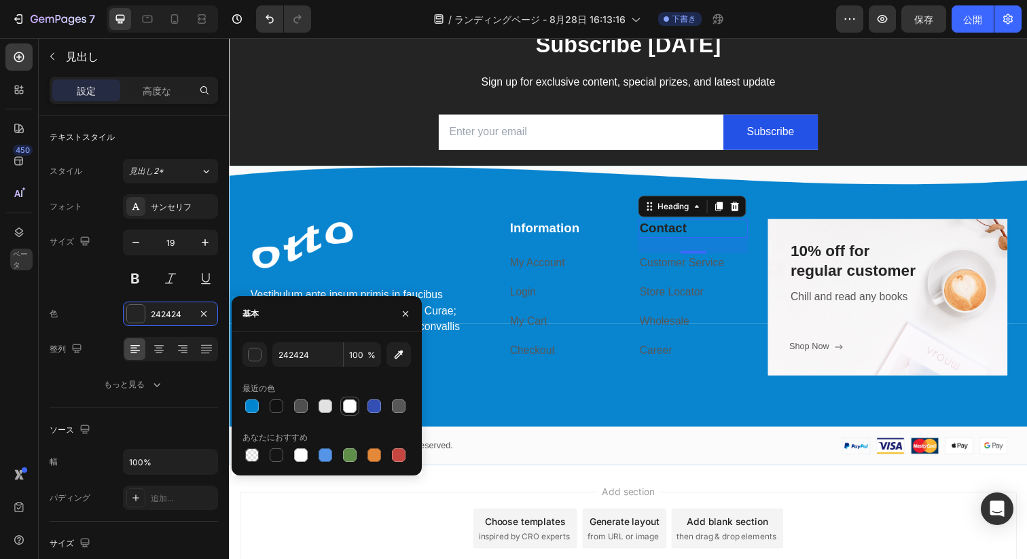
click at [345, 399] on div at bounding box center [350, 406] width 14 height 14
type input "FFFFFF"
click at [537, 266] on link "My Account" at bounding box center [543, 267] width 56 height 12
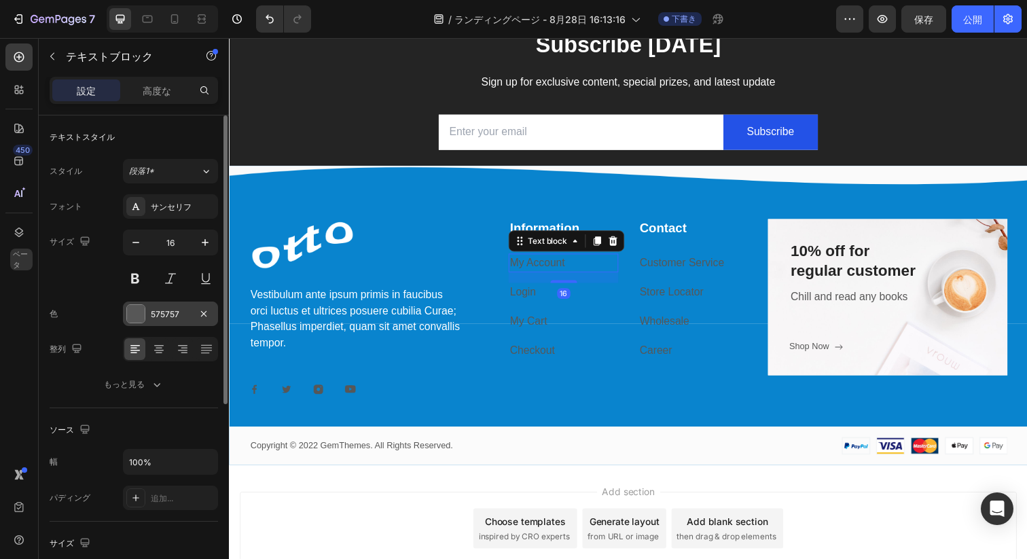
click at [149, 309] on div "575757" at bounding box center [170, 314] width 95 height 24
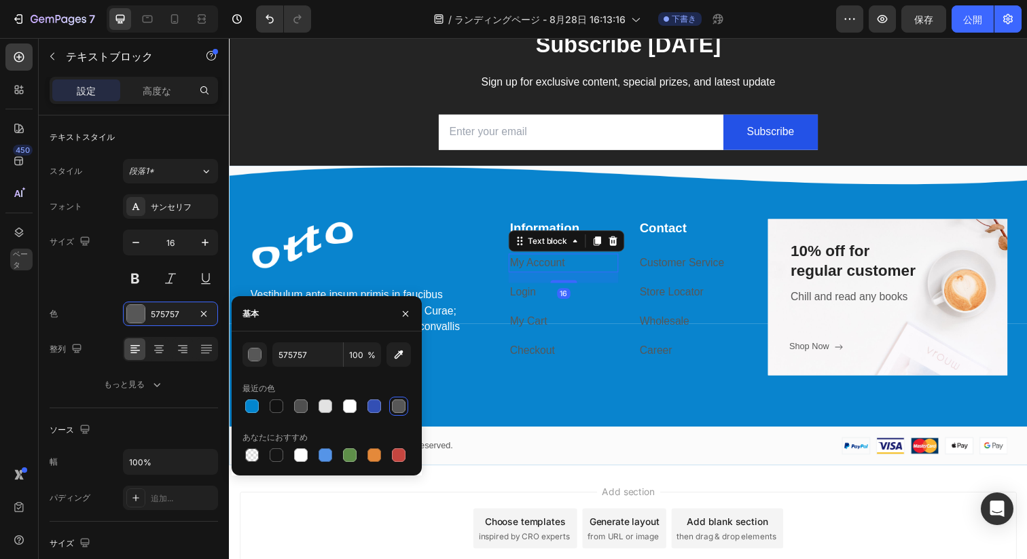
click at [361, 407] on div at bounding box center [326, 406] width 168 height 19
click at [347, 407] on div at bounding box center [350, 406] width 14 height 14
type input "FFFFFF"
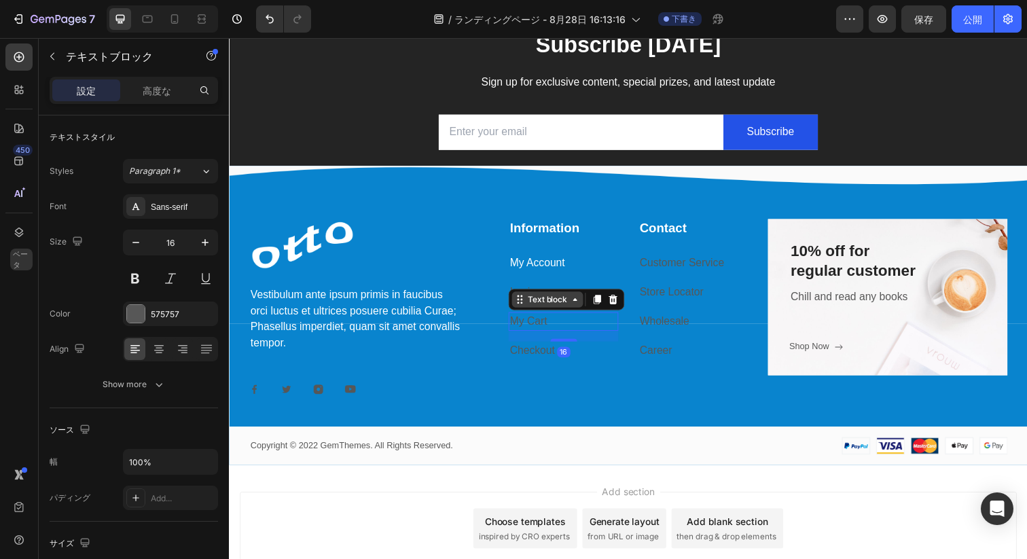
click at [549, 304] on div "Text block" at bounding box center [554, 305] width 46 height 12
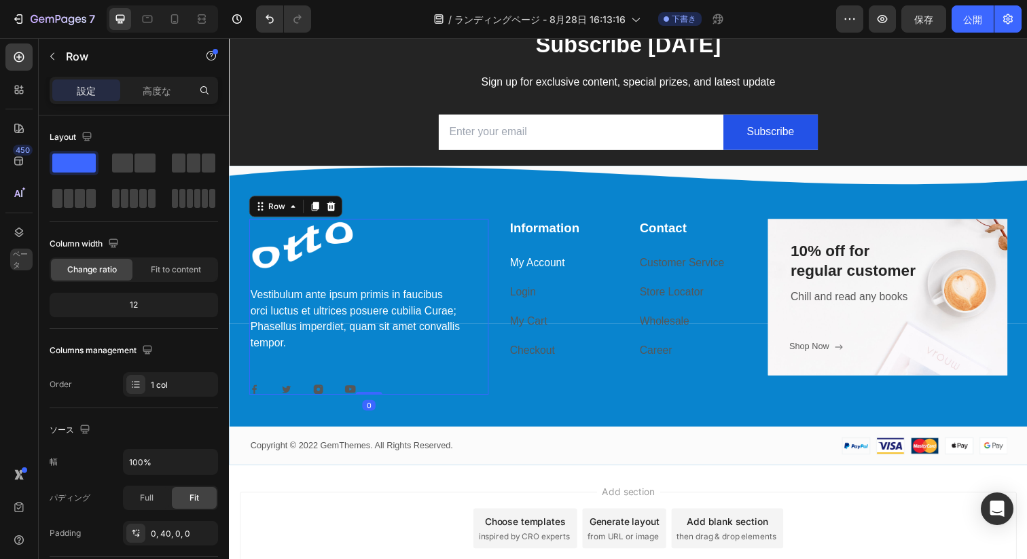
click at [481, 314] on div "Image Vestibulum ante ipsum primis in faucibus orci luctus et ultrices posuere …" at bounding box center [371, 312] width 244 height 179
click at [539, 297] on link "Login" at bounding box center [528, 297] width 26 height 12
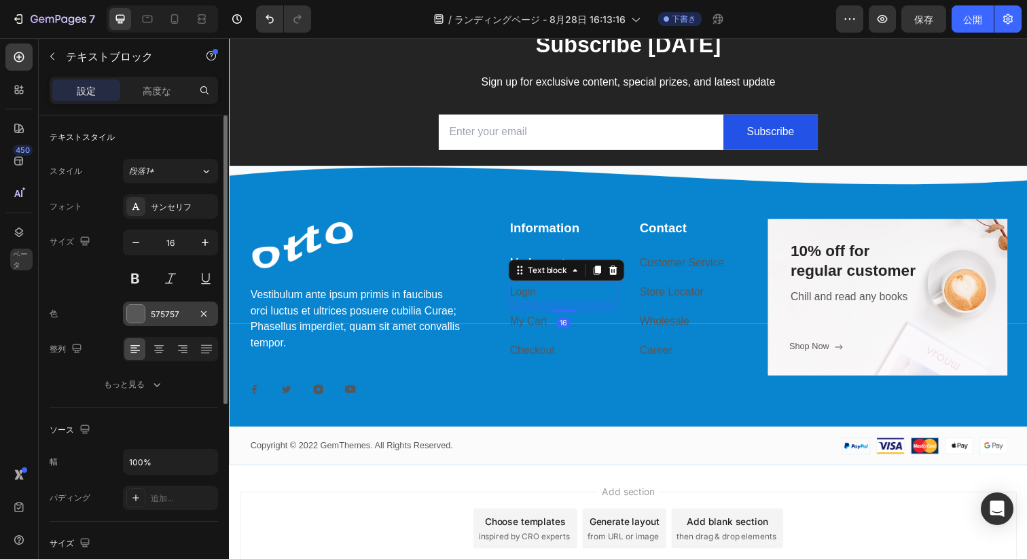
click at [172, 311] on font "575757" at bounding box center [165, 314] width 29 height 10
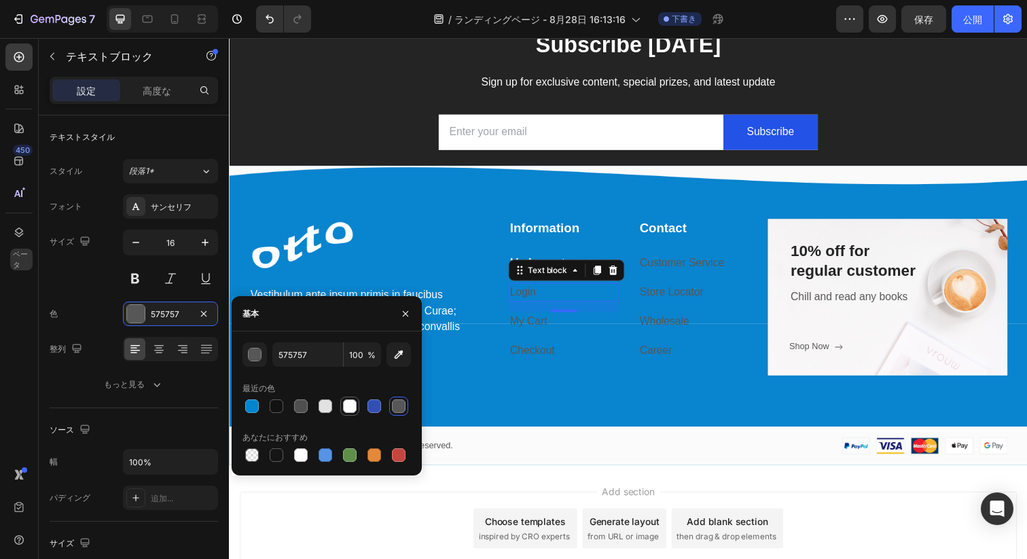
click at [348, 407] on div at bounding box center [350, 406] width 14 height 14
type input "FFFFFF"
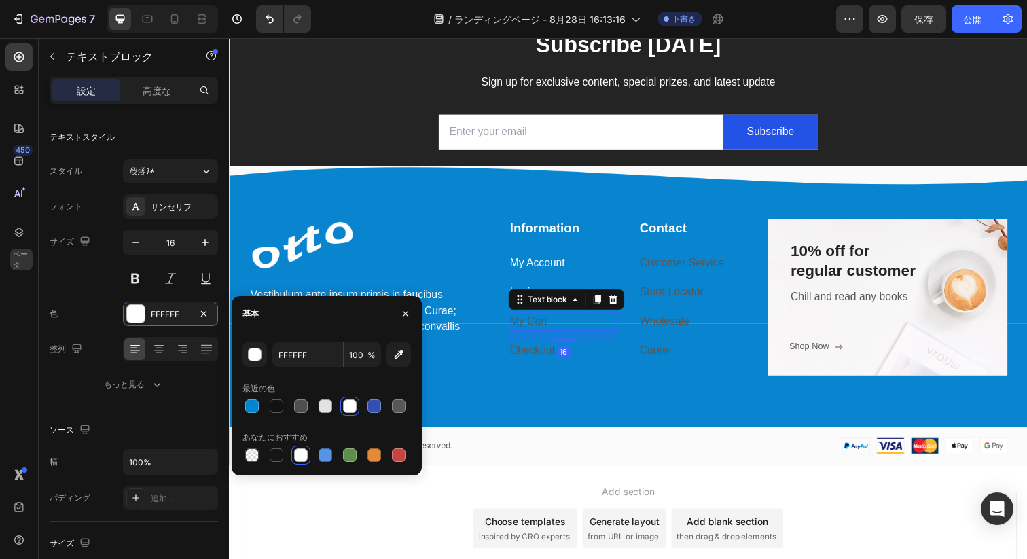
click at [532, 329] on link "My Cart" at bounding box center [534, 327] width 38 height 12
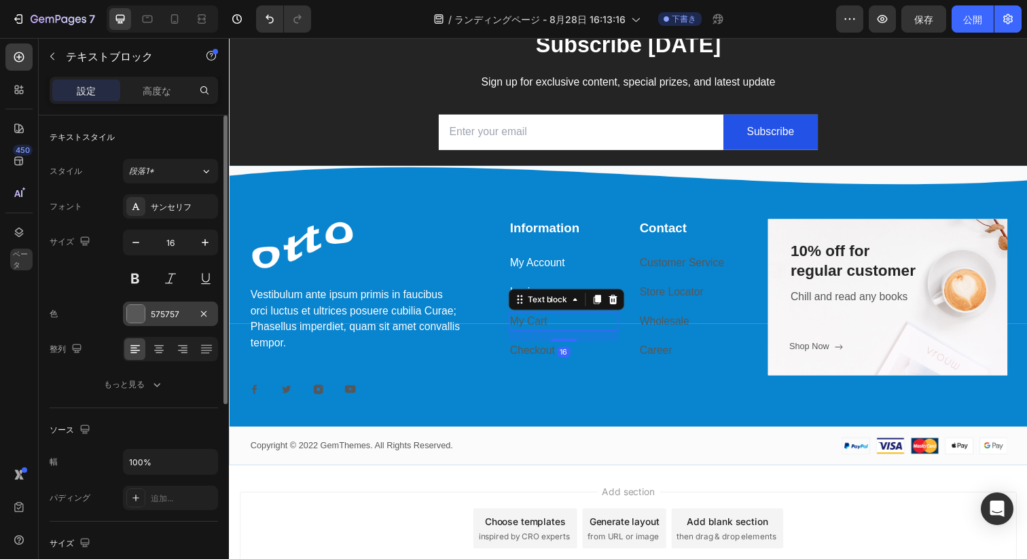
click at [167, 314] on font "575757" at bounding box center [165, 314] width 29 height 10
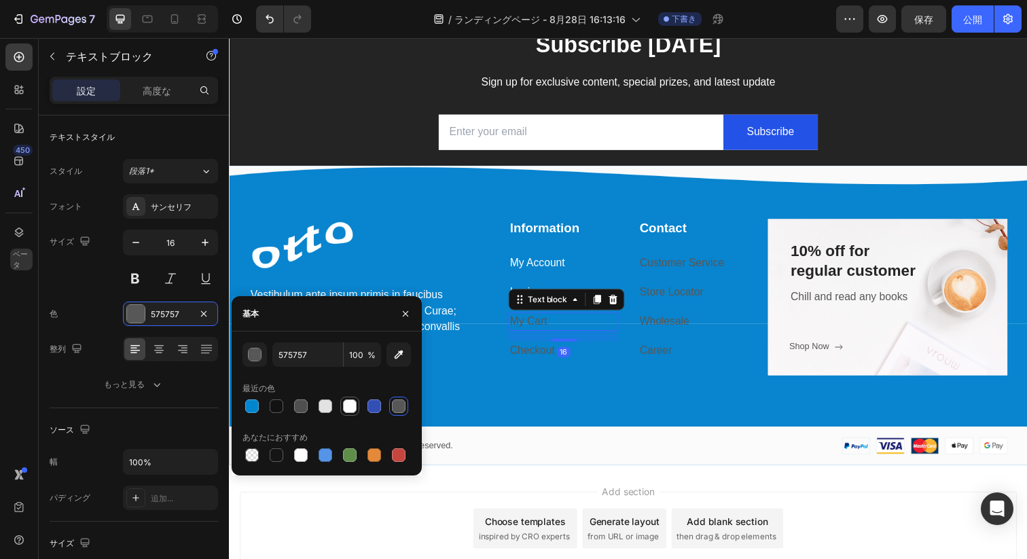
click at [348, 403] on div at bounding box center [350, 406] width 14 height 14
type input "FFFFFF"
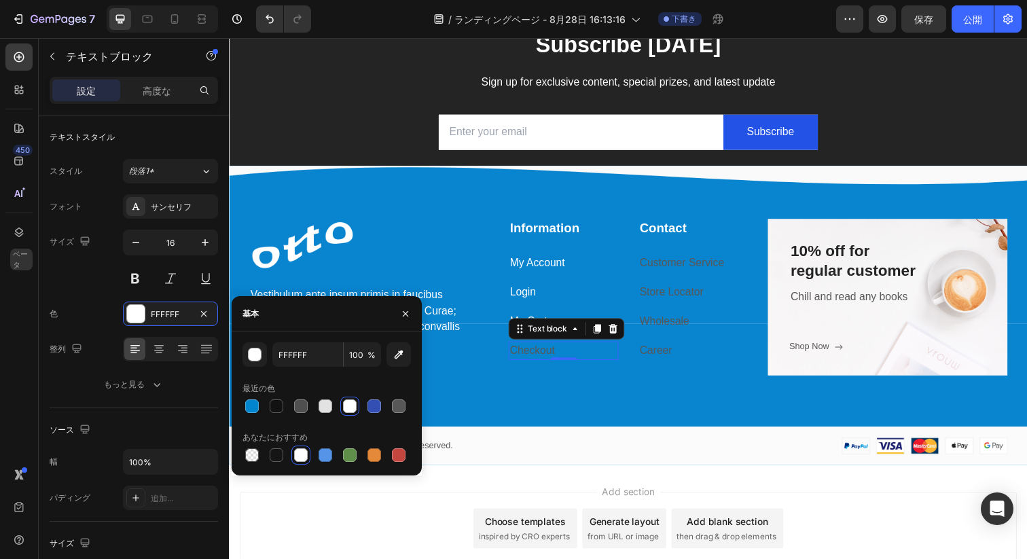
click at [536, 358] on link "Checkout" at bounding box center [538, 357] width 46 height 12
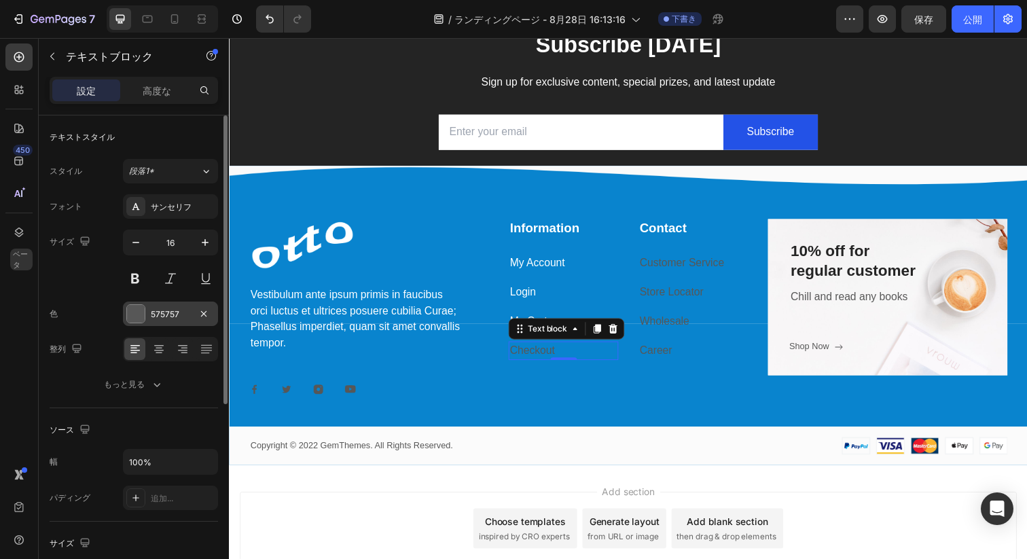
click at [151, 319] on font "575757" at bounding box center [165, 314] width 29 height 10
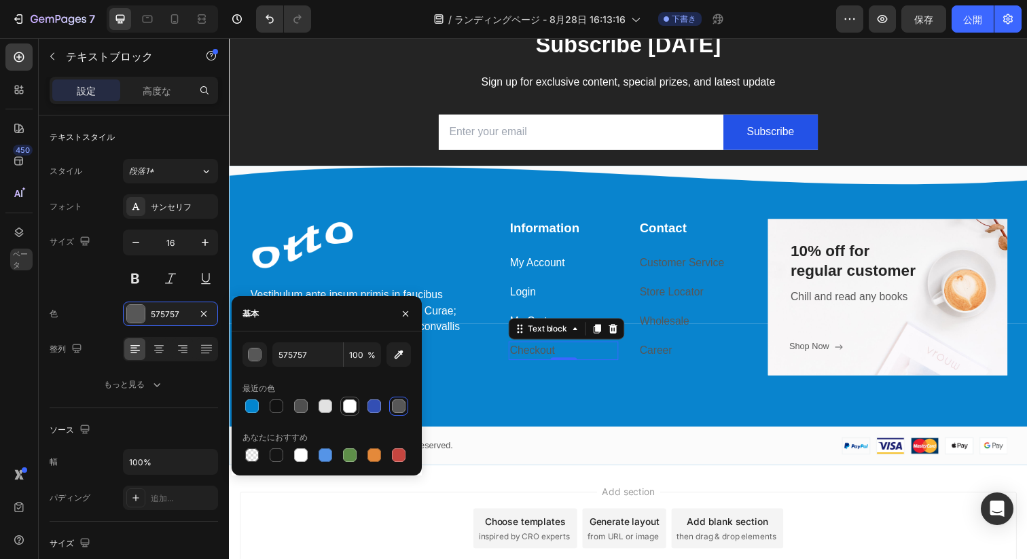
click at [356, 408] on div at bounding box center [350, 406] width 14 height 14
type input "FFFFFF"
click at [492, 384] on div "Image Vestibulum ante ipsum primis in faucibus orci luctus et ultrices posuere …" at bounding box center [371, 312] width 244 height 179
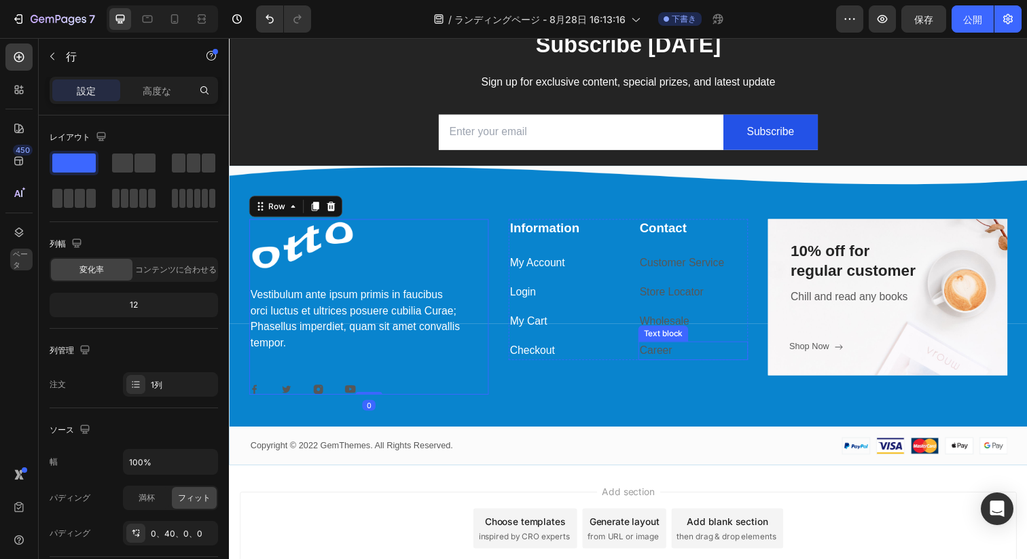
click at [661, 354] on link "Career" at bounding box center [664, 357] width 33 height 12
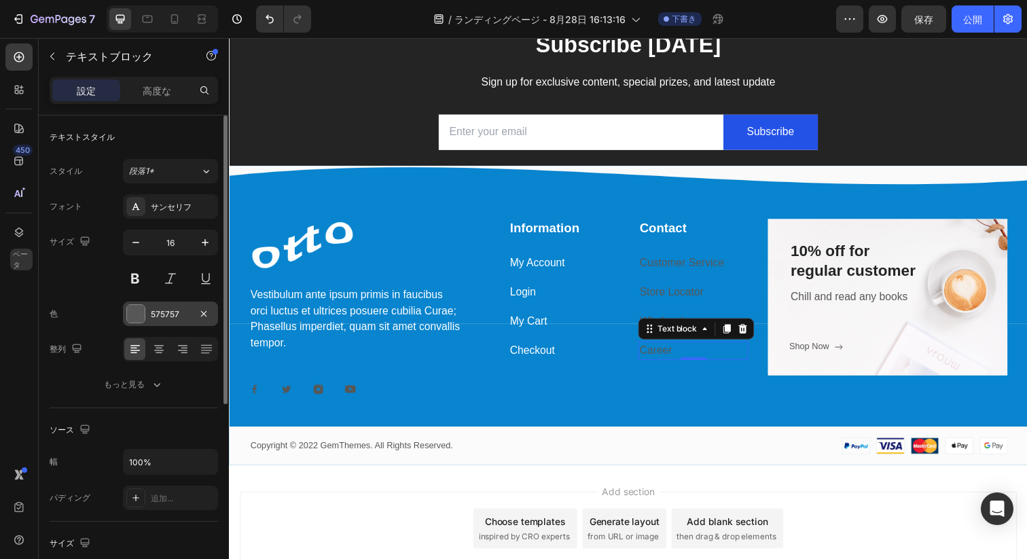
click at [160, 319] on font "575757" at bounding box center [165, 314] width 29 height 10
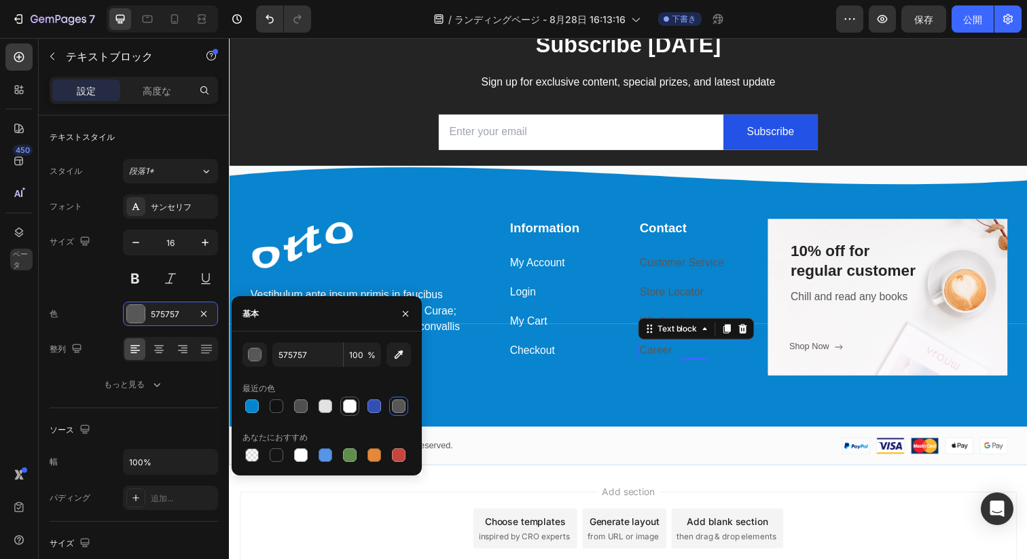
click at [357, 409] on div at bounding box center [350, 406] width 16 height 16
type input "FFFFFF"
click at [513, 479] on div "Add section Choose templates inspired by CRO experts Generate layout from URL o…" at bounding box center [636, 557] width 815 height 167
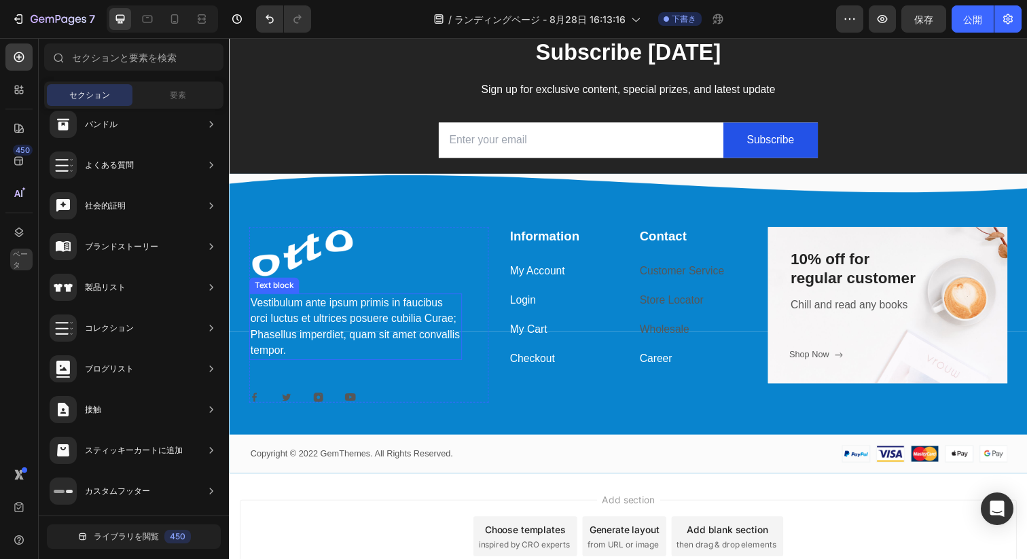
scroll to position [85, 0]
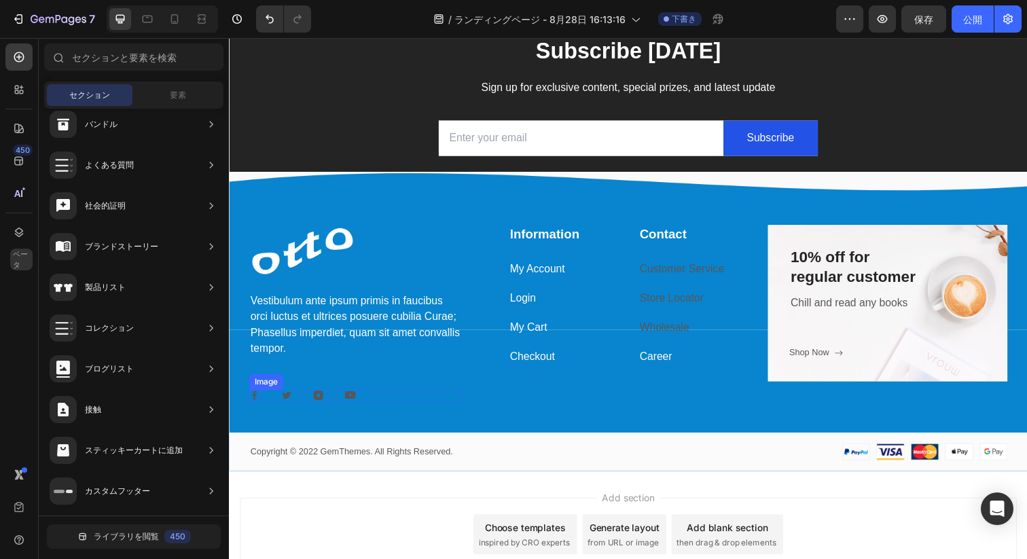
click at [251, 403] on div "Image" at bounding box center [254, 402] width 11 height 11
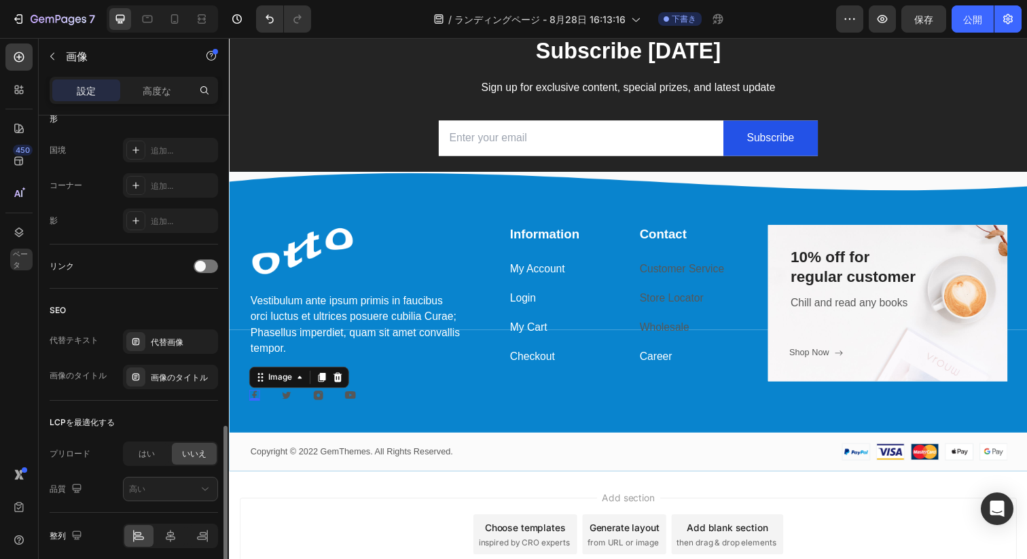
scroll to position [543, 0]
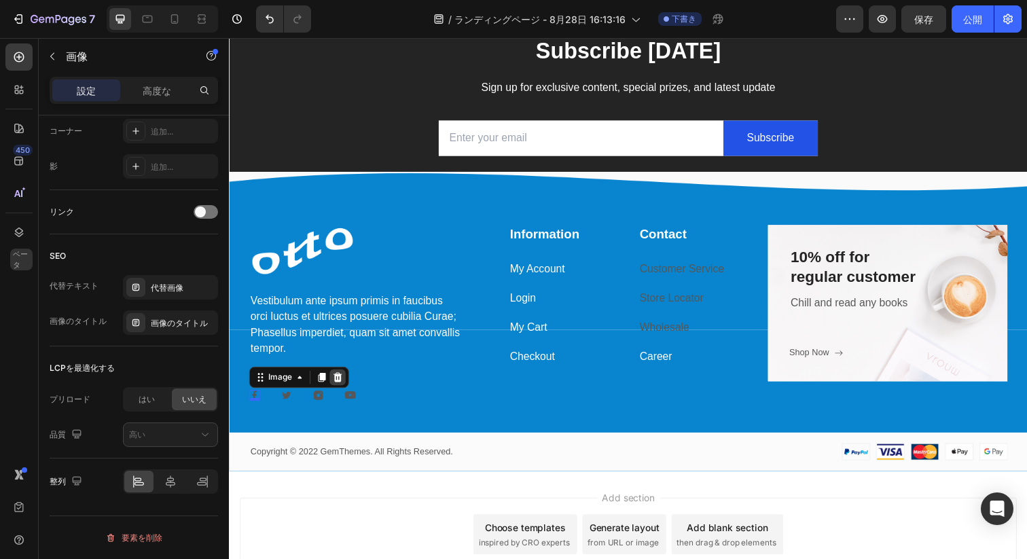
click at [340, 384] on icon at bounding box center [339, 384] width 11 height 11
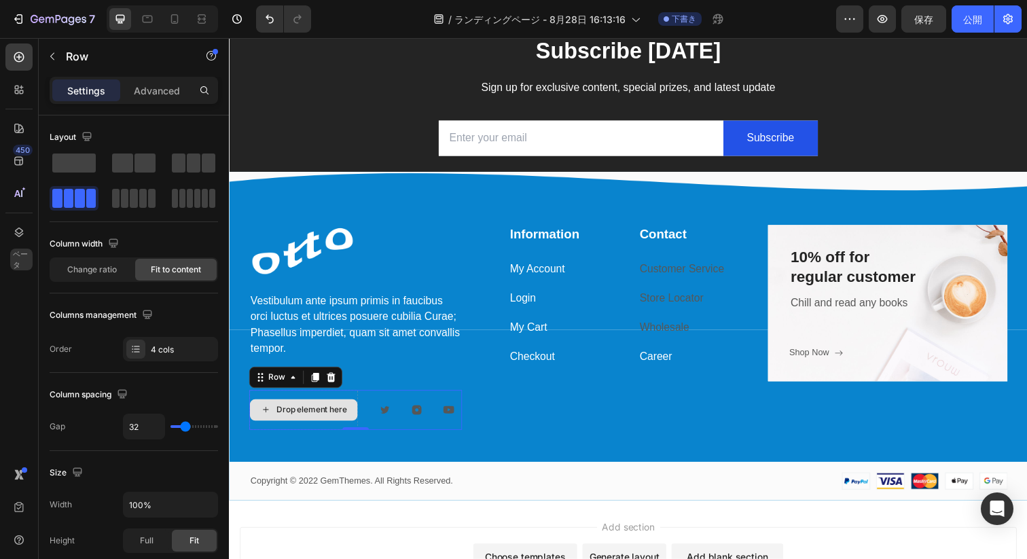
click at [279, 433] on div "Drop element here" at bounding box center [304, 417] width 111 height 41
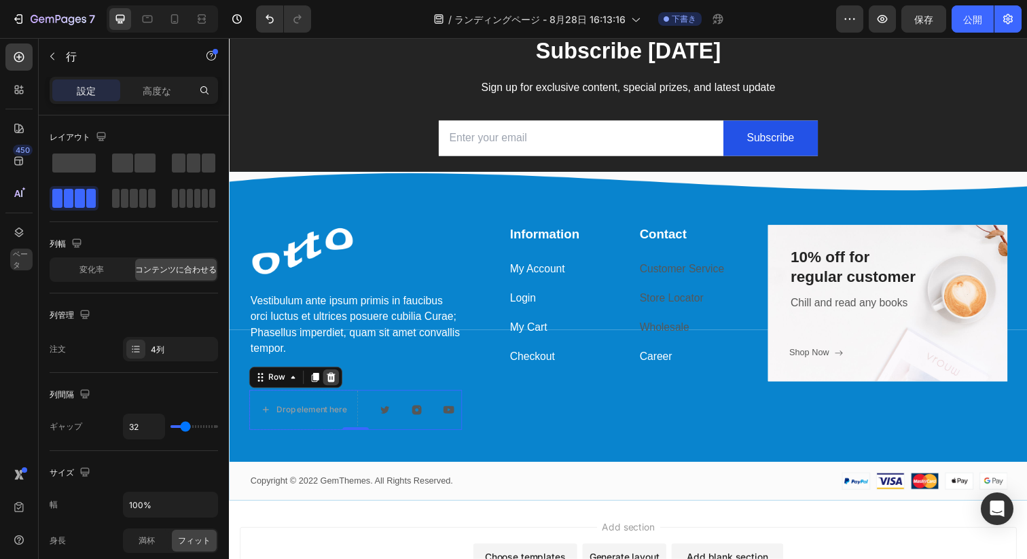
click at [329, 379] on icon at bounding box center [332, 384] width 11 height 11
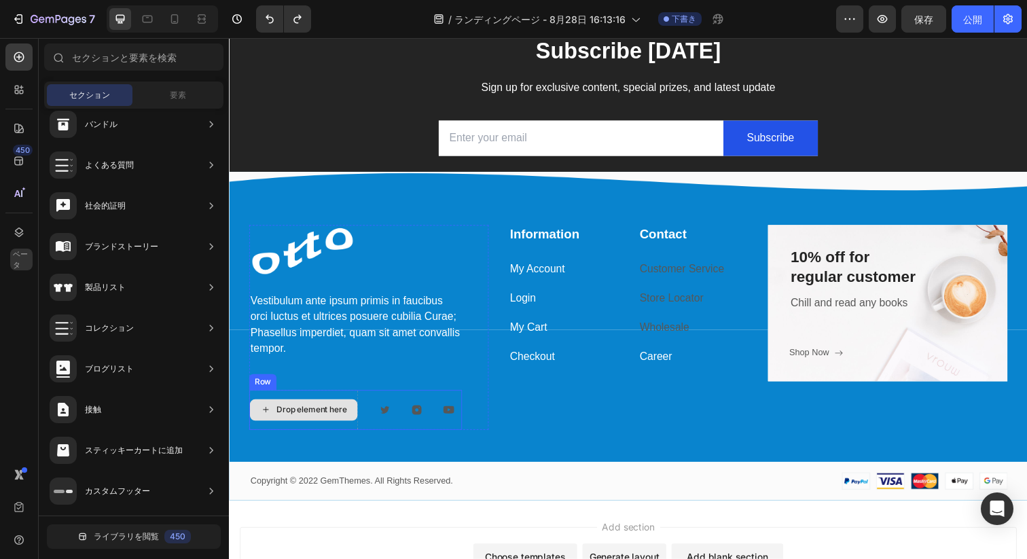
click at [331, 404] on div "Drop element here" at bounding box center [304, 417] width 111 height 41
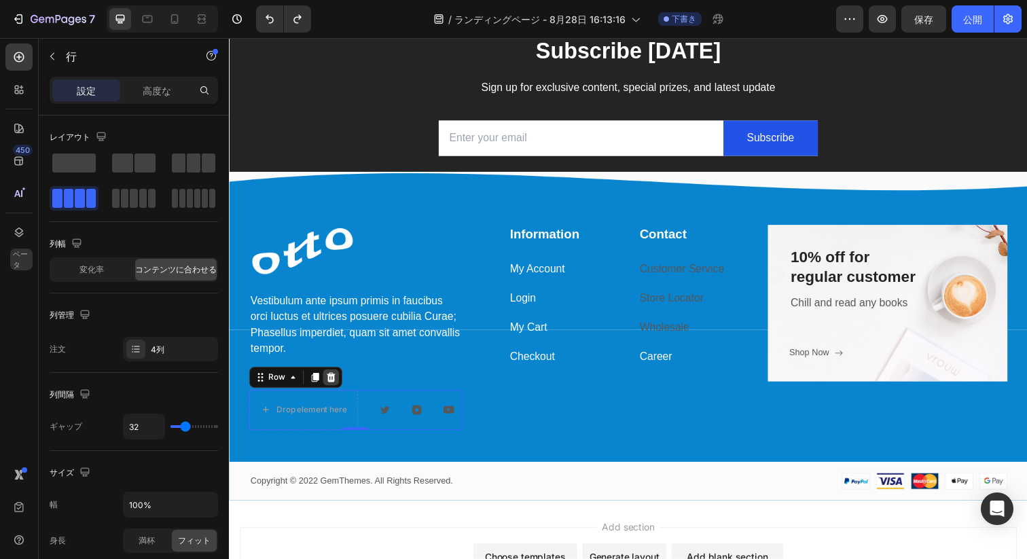
click at [331, 382] on icon at bounding box center [333, 385] width 9 height 10
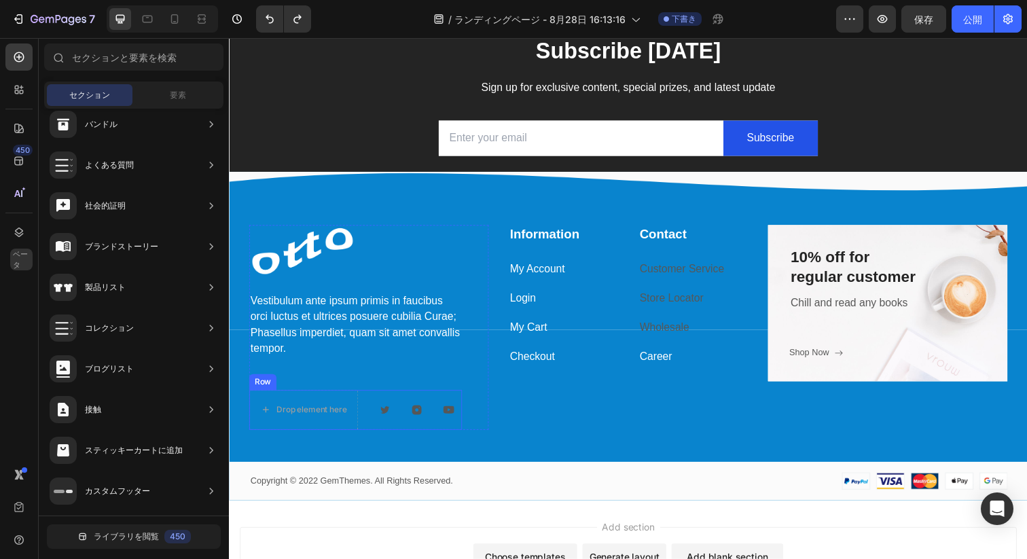
click at [388, 424] on div "Image" at bounding box center [387, 417] width 11 height 41
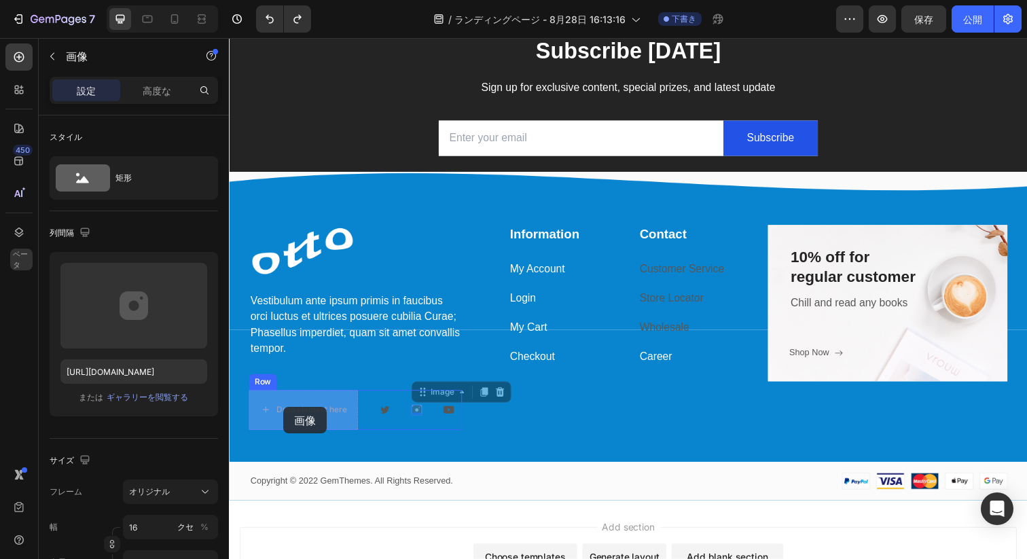
drag, startPoint x: 420, startPoint y: 418, endPoint x: 285, endPoint y: 415, distance: 135.9
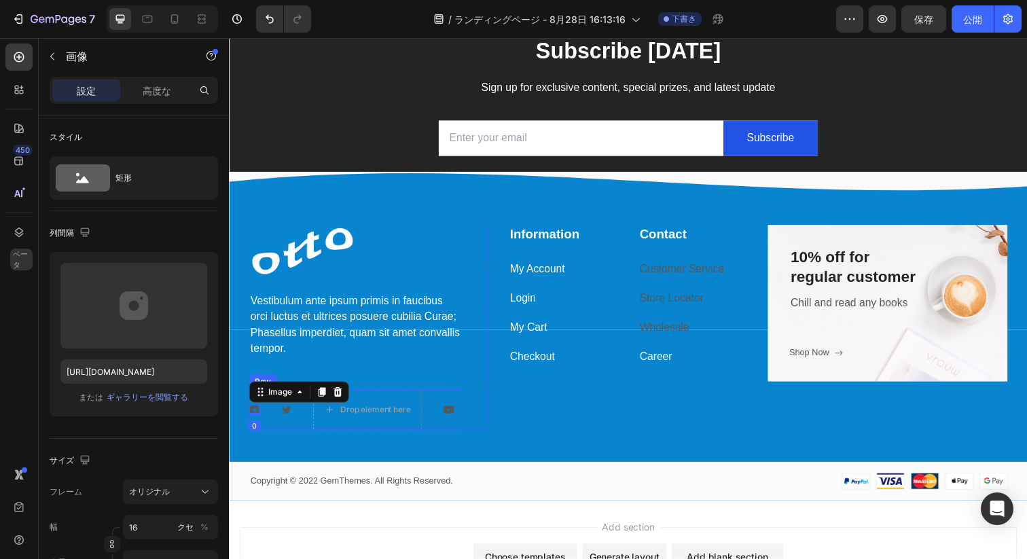
click at [308, 421] on div "Image 0 Image Drop element here Image Row" at bounding box center [357, 417] width 217 height 41
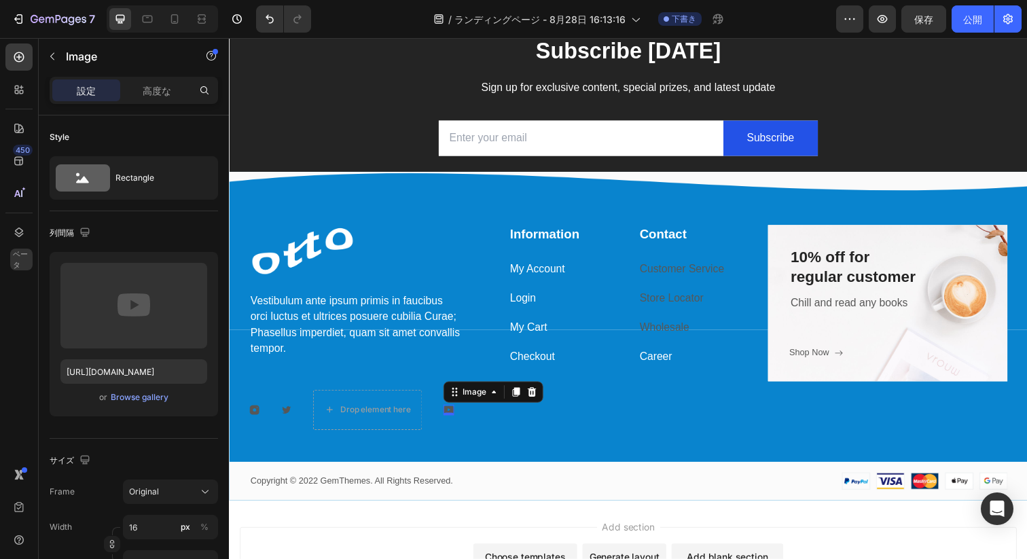
click at [454, 421] on div "Image 0" at bounding box center [453, 417] width 11 height 11
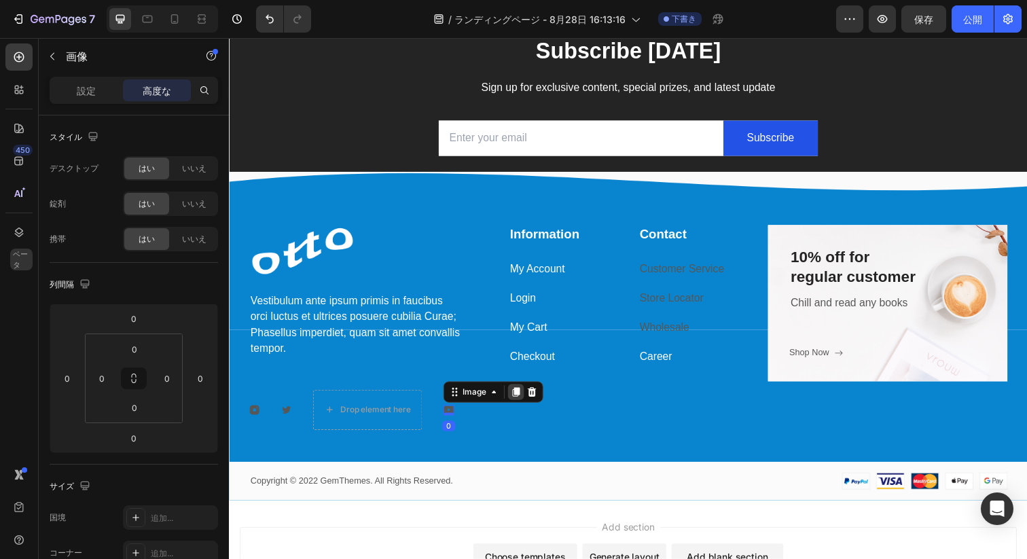
click at [525, 394] on icon at bounding box center [521, 399] width 11 height 11
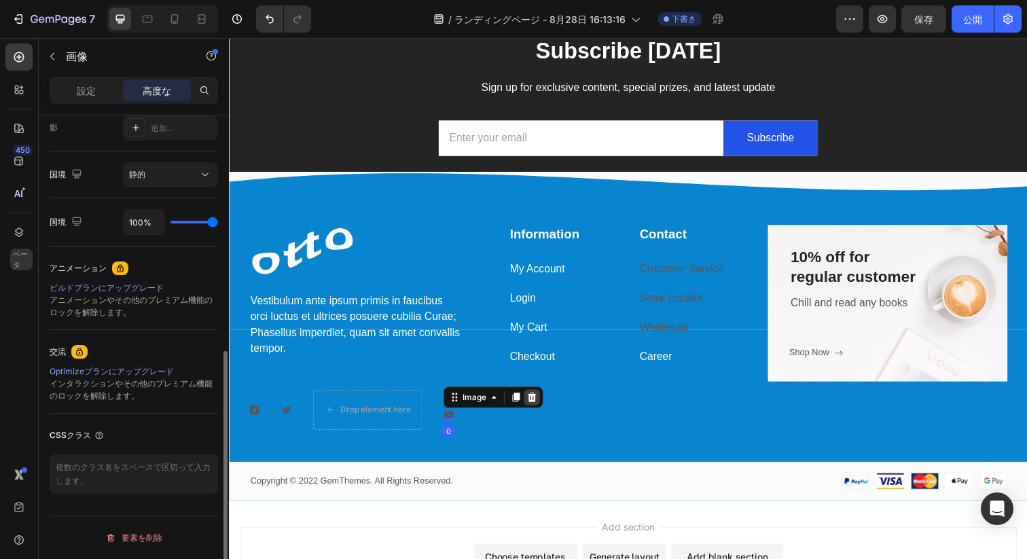
click at [537, 402] on icon at bounding box center [538, 405] width 9 height 10
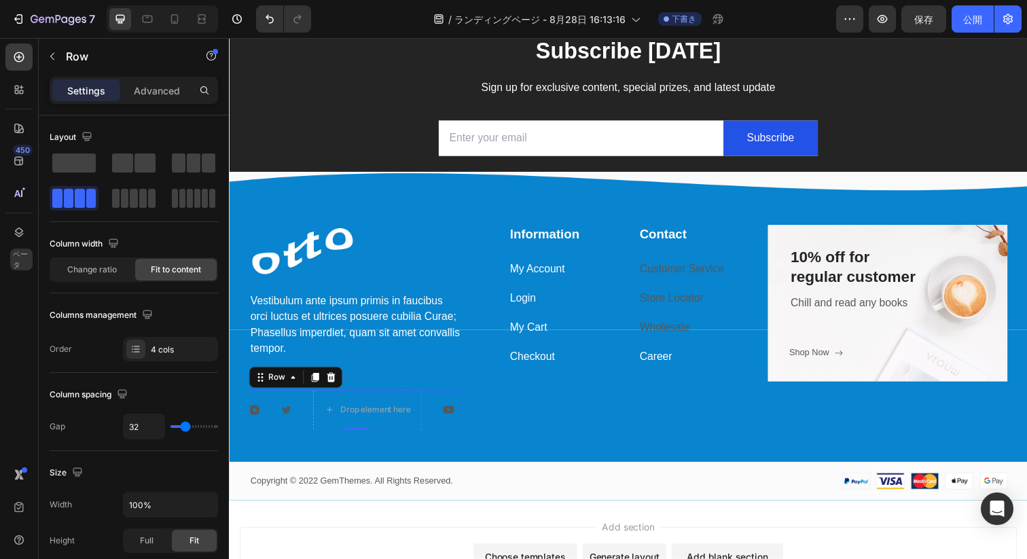
click at [444, 419] on div "Image Image Drop element here Image Row 0" at bounding box center [357, 417] width 217 height 41
click at [456, 417] on img at bounding box center [453, 417] width 11 height 11
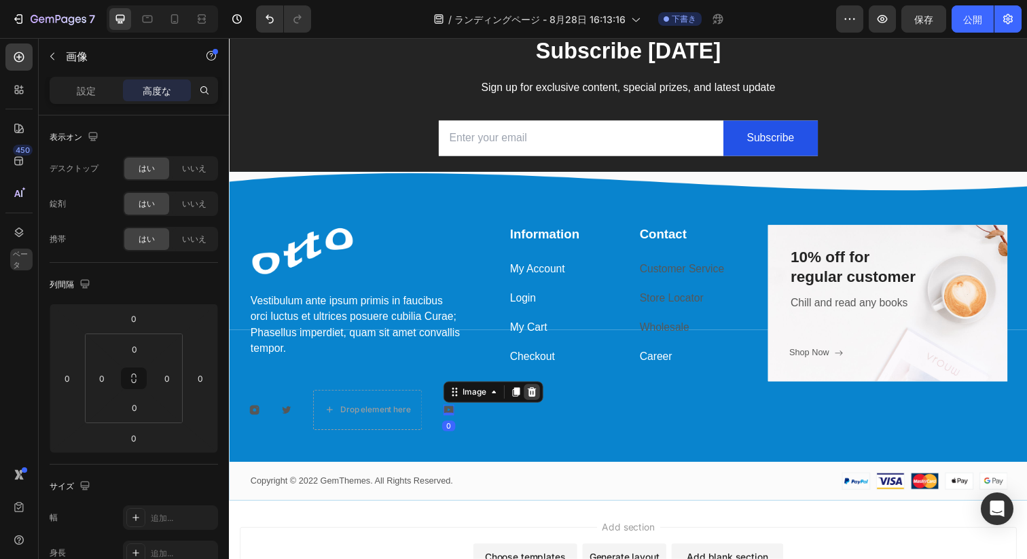
click at [537, 401] on icon at bounding box center [537, 399] width 11 height 11
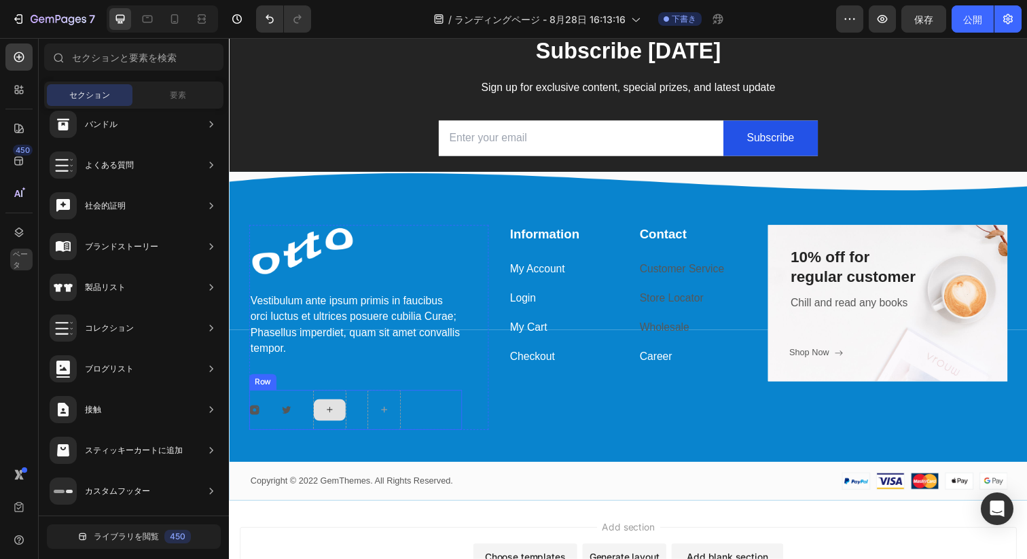
click at [337, 426] on div at bounding box center [331, 418] width 33 height 22
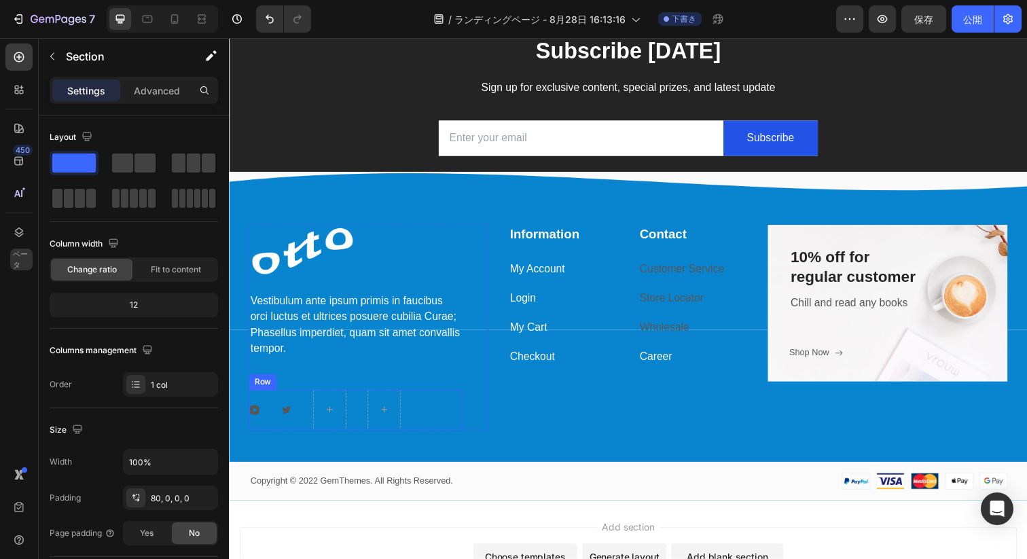
click at [310, 447] on div "Image Vestibulum ante ipsum primis in faucibus orci luctus et ultrices posuere …" at bounding box center [636, 370] width 815 height 282
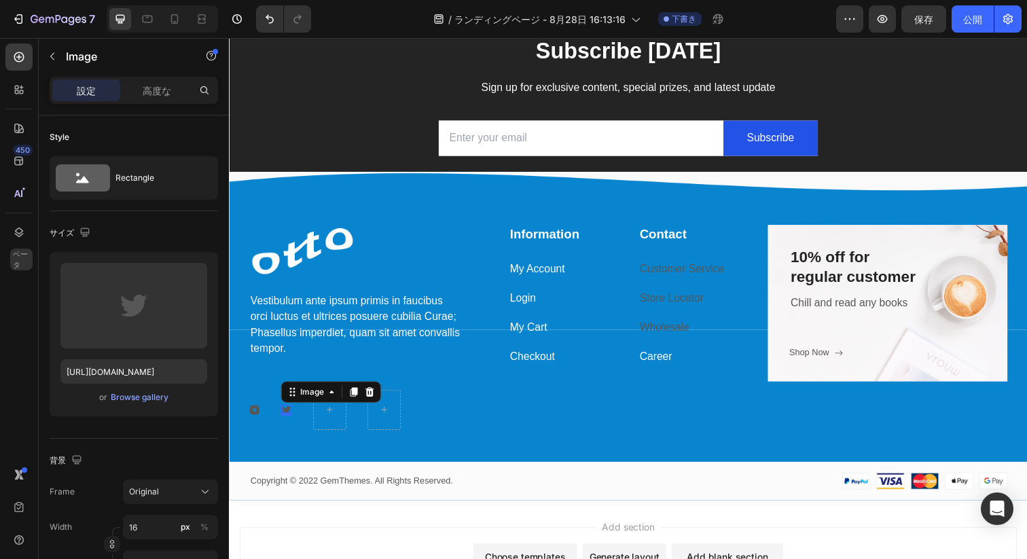
click at [285, 420] on div "Image 0" at bounding box center [287, 417] width 11 height 11
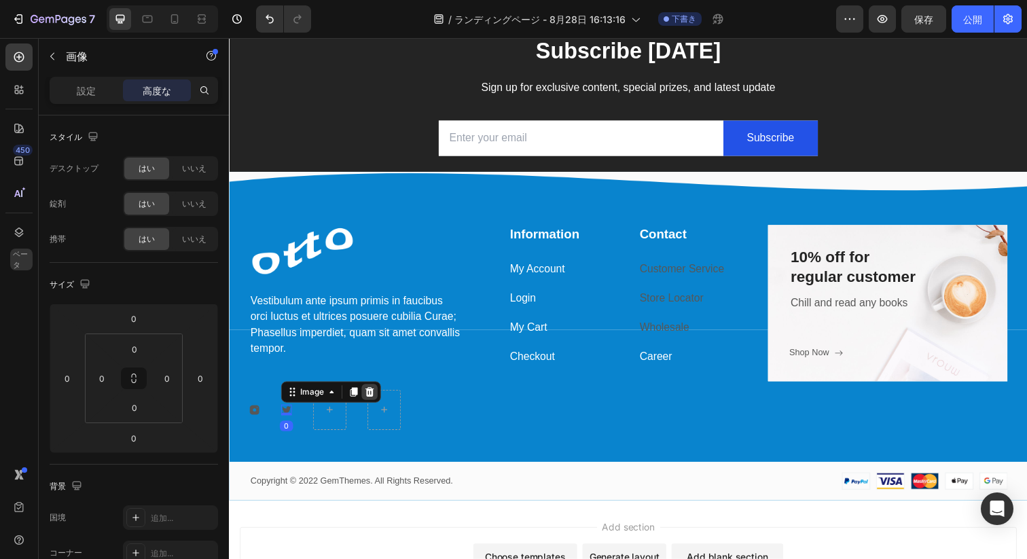
click at [369, 399] on icon at bounding box center [372, 400] width 9 height 10
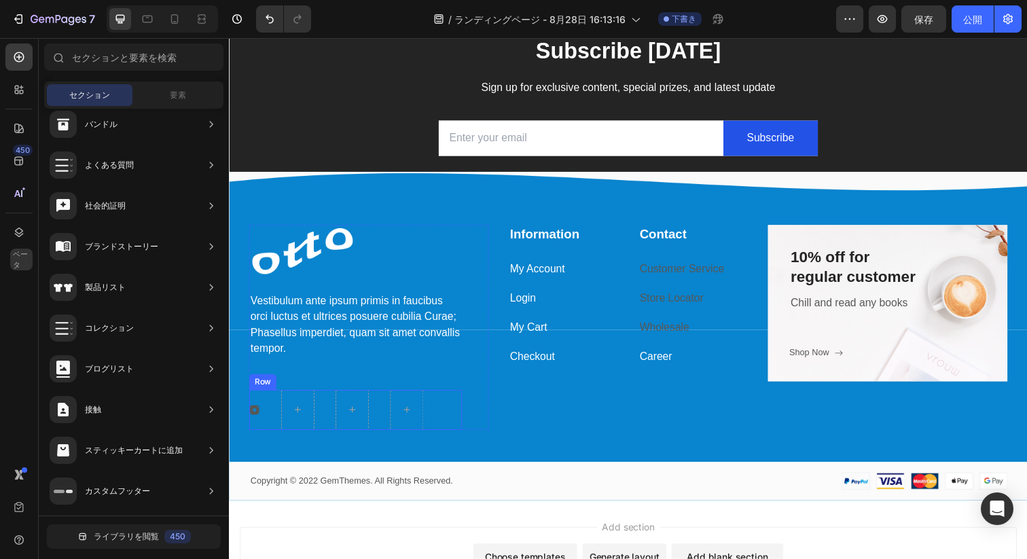
click at [255, 418] on img at bounding box center [254, 417] width 11 height 11
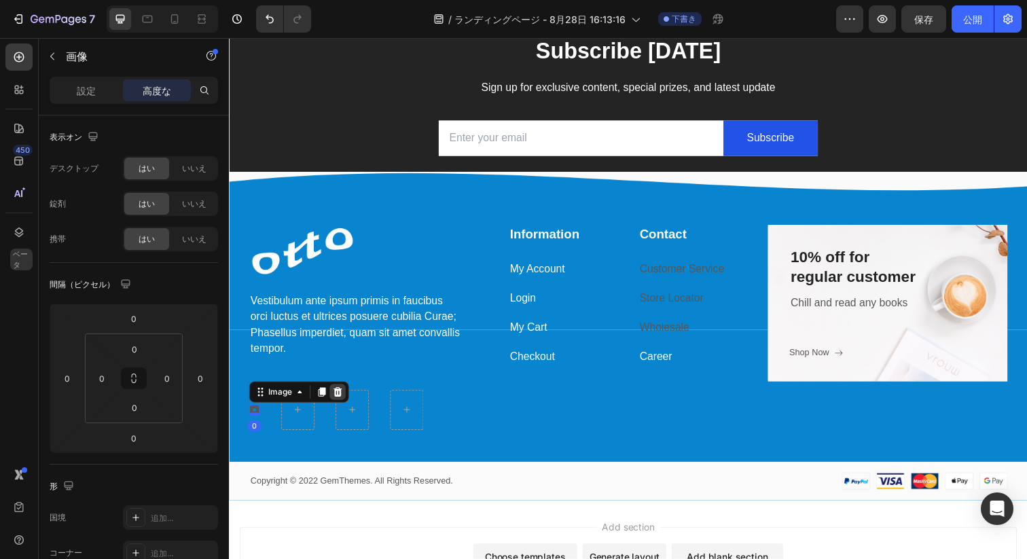
click at [339, 395] on icon at bounding box center [340, 400] width 9 height 10
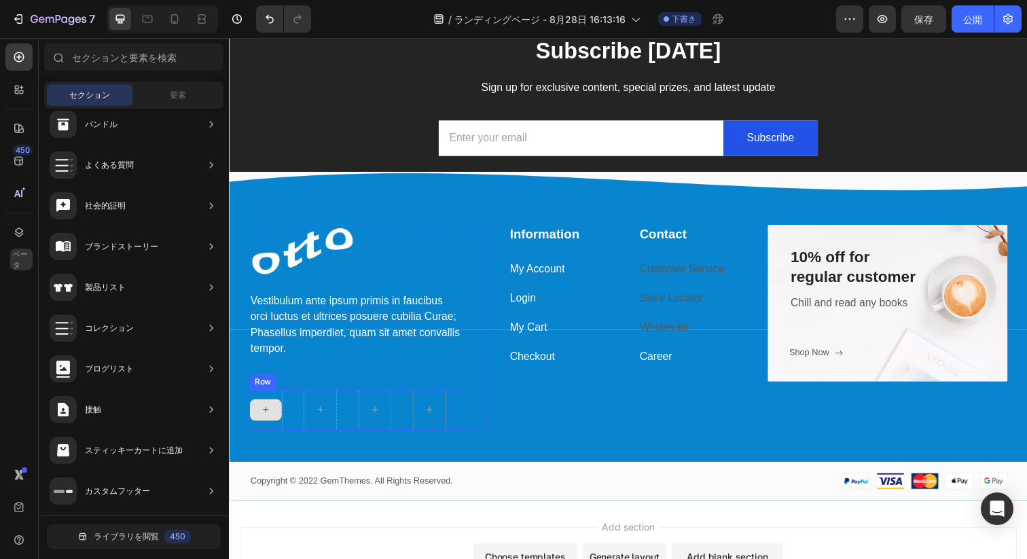
click at [269, 420] on icon at bounding box center [266, 418] width 11 height 12
click at [264, 390] on div "Row" at bounding box center [263, 389] width 22 height 12
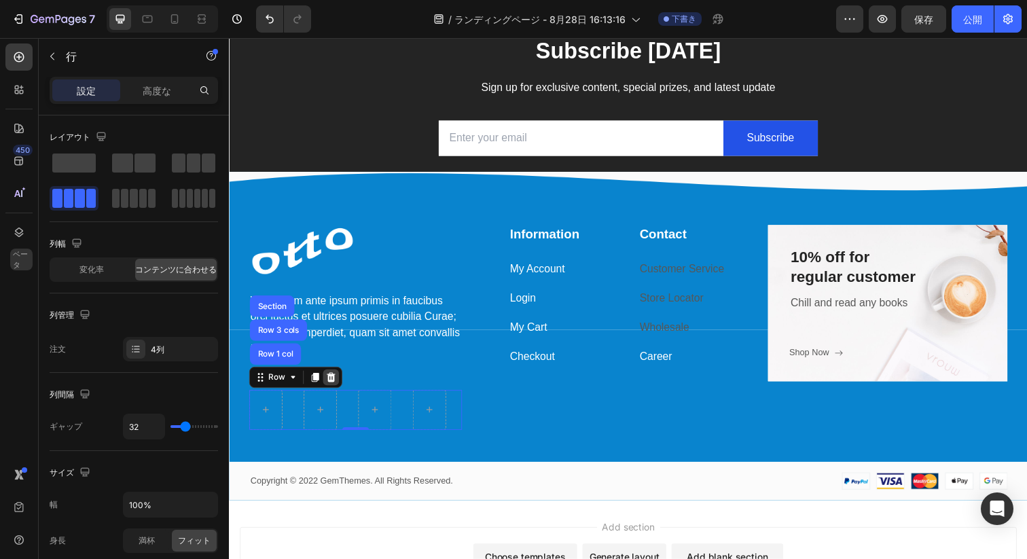
click at [336, 386] on icon at bounding box center [333, 385] width 9 height 10
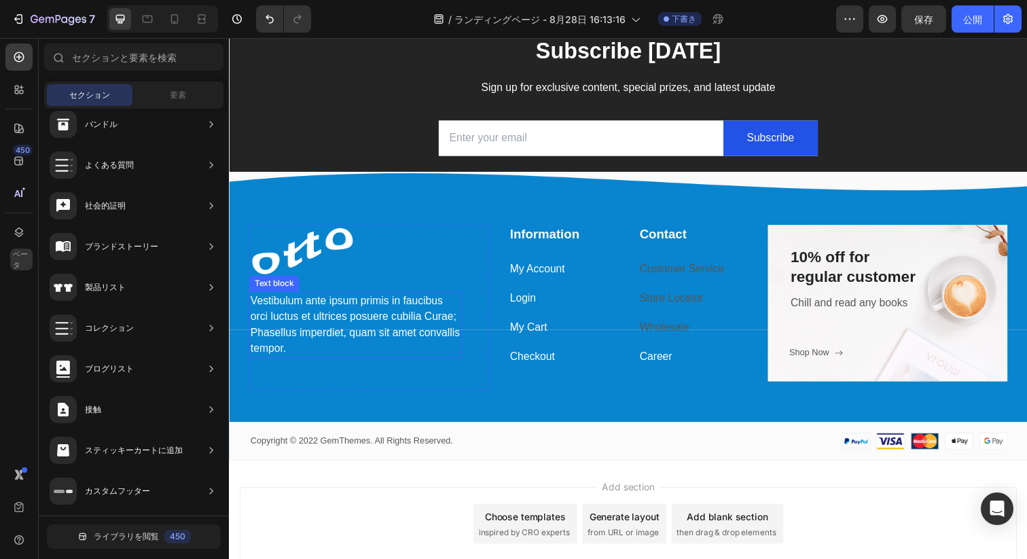
click at [320, 326] on p "Vestibulum ante ipsum primis in faucibus orci luctus et ultrices posuere cubili…" at bounding box center [358, 330] width 215 height 65
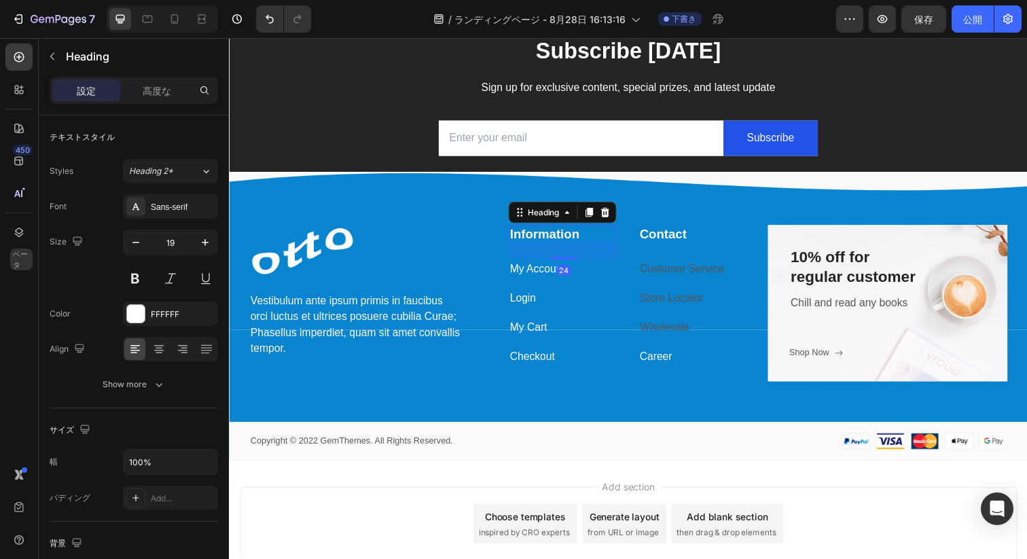
click at [545, 234] on p "Information" at bounding box center [569, 238] width 109 height 17
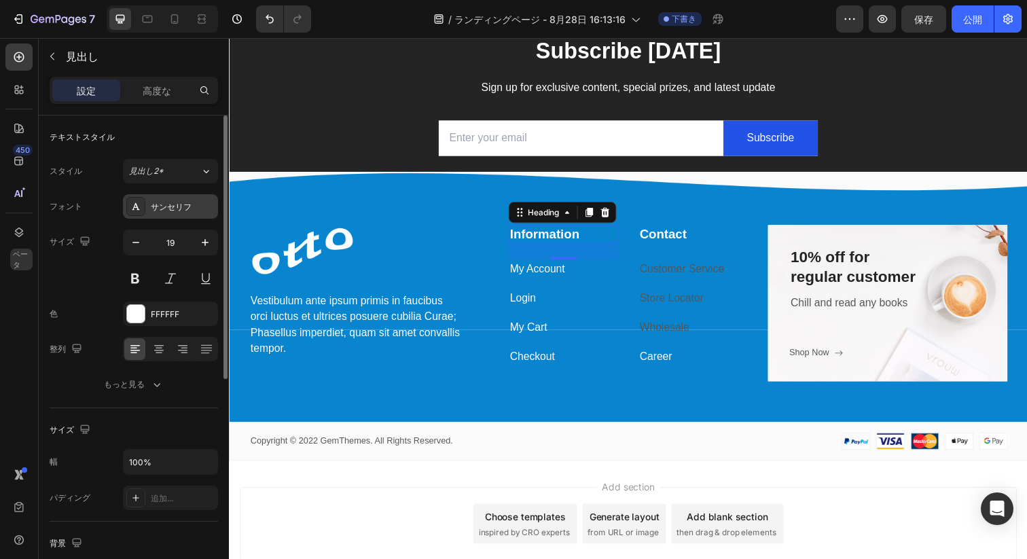
click at [166, 215] on div "サンセリフ" at bounding box center [170, 206] width 95 height 24
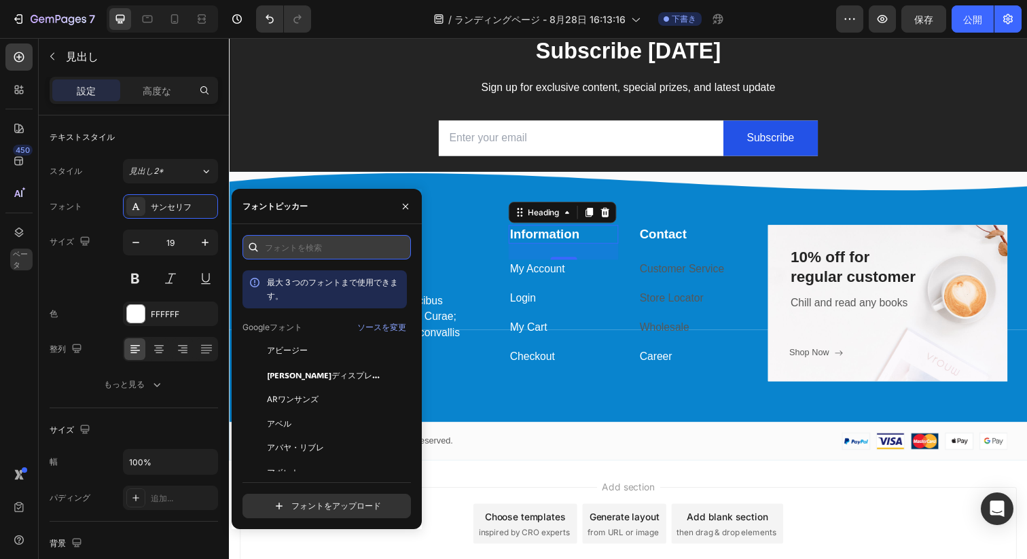
click at [320, 259] on input "text" at bounding box center [326, 247] width 168 height 24
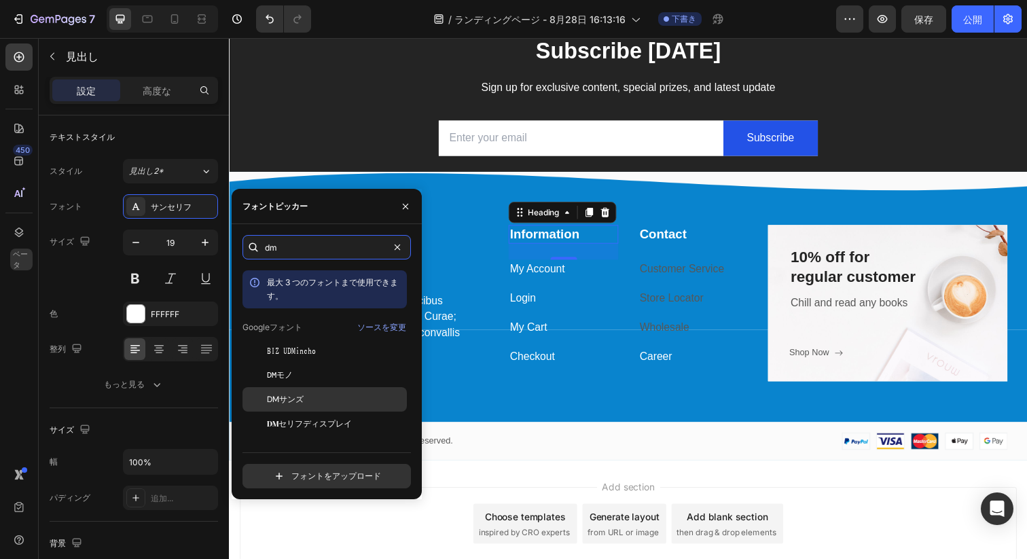
type input "dm"
click at [297, 398] on font "DMサンズ" at bounding box center [285, 399] width 37 height 11
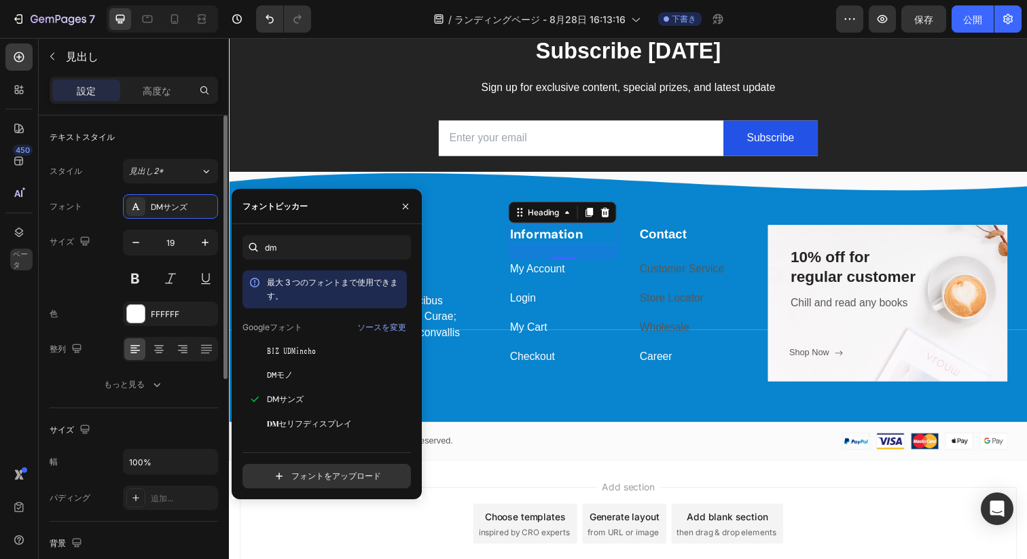
click at [90, 274] on div "サイズ 19" at bounding box center [134, 260] width 168 height 61
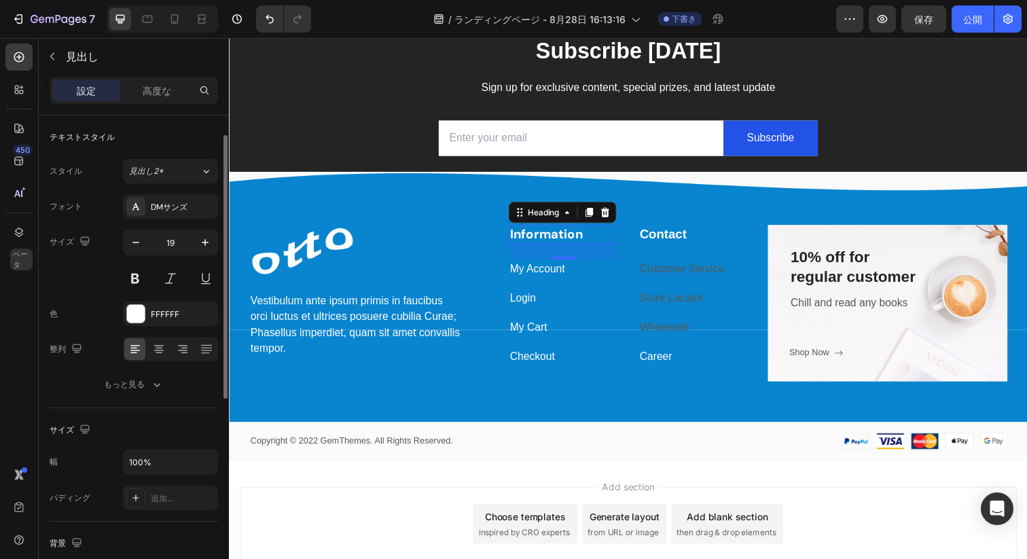
scroll to position [17, 0]
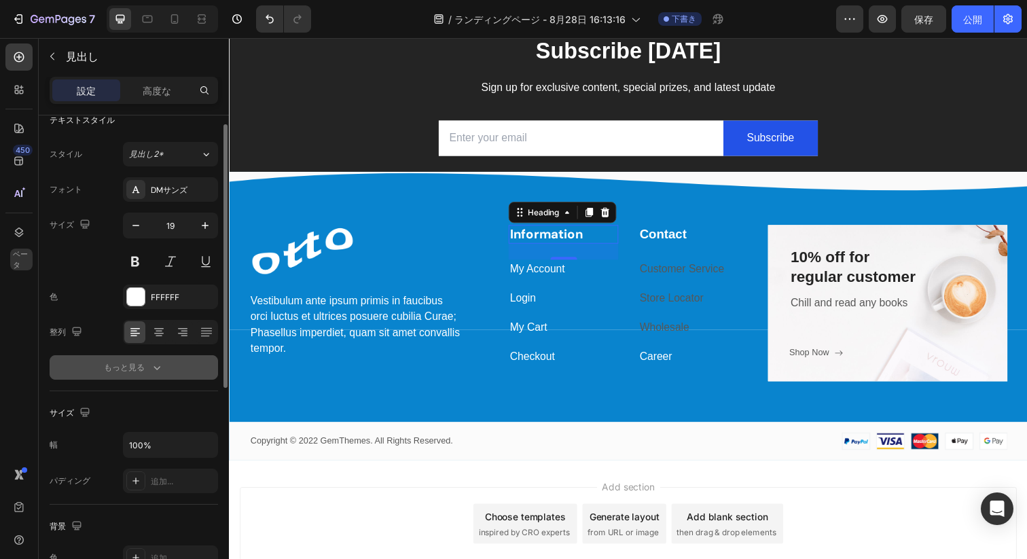
click at [114, 374] on div "もっと見る" at bounding box center [134, 368] width 60 height 14
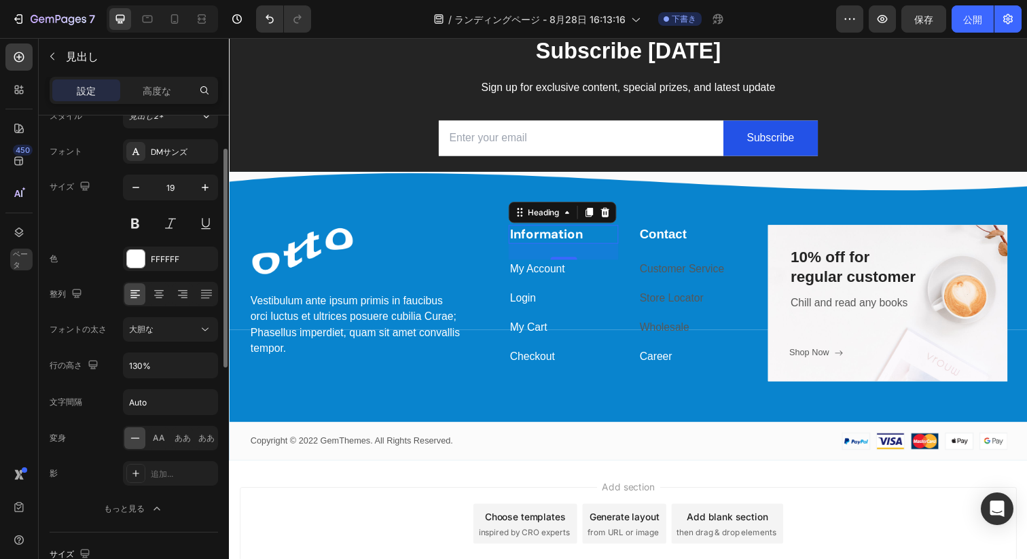
scroll to position [69, 0]
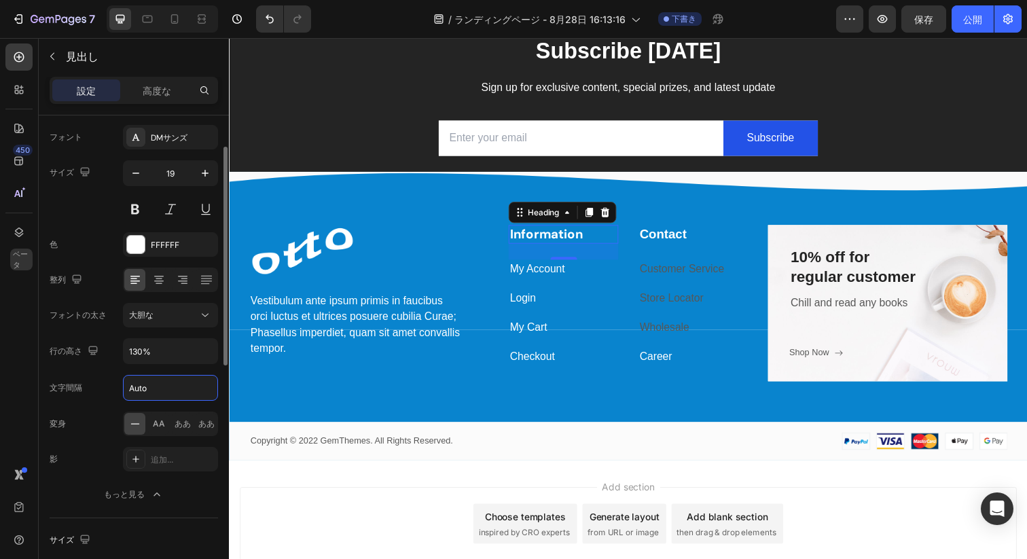
click at [148, 392] on input "Auto" at bounding box center [171, 388] width 94 height 24
type input "2"
click at [152, 309] on span "大胆な" at bounding box center [141, 315] width 24 height 12
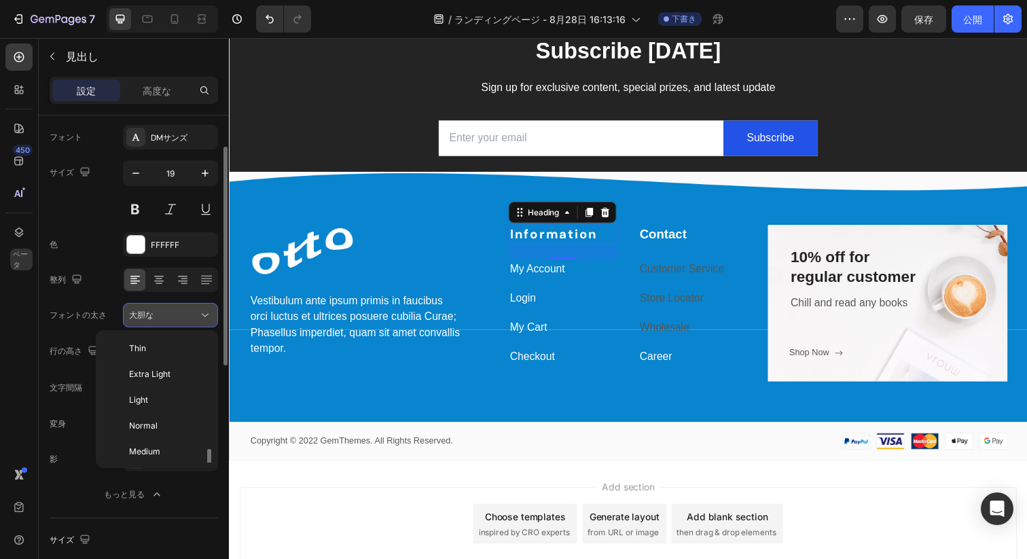
scroll to position [73, 0]
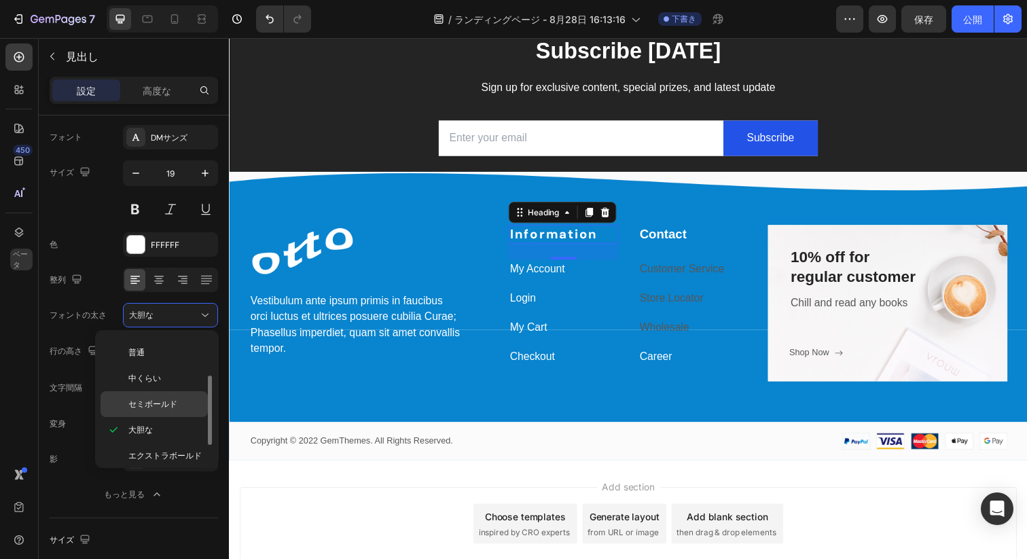
click at [145, 398] on span "セミボールド" at bounding box center [152, 404] width 49 height 12
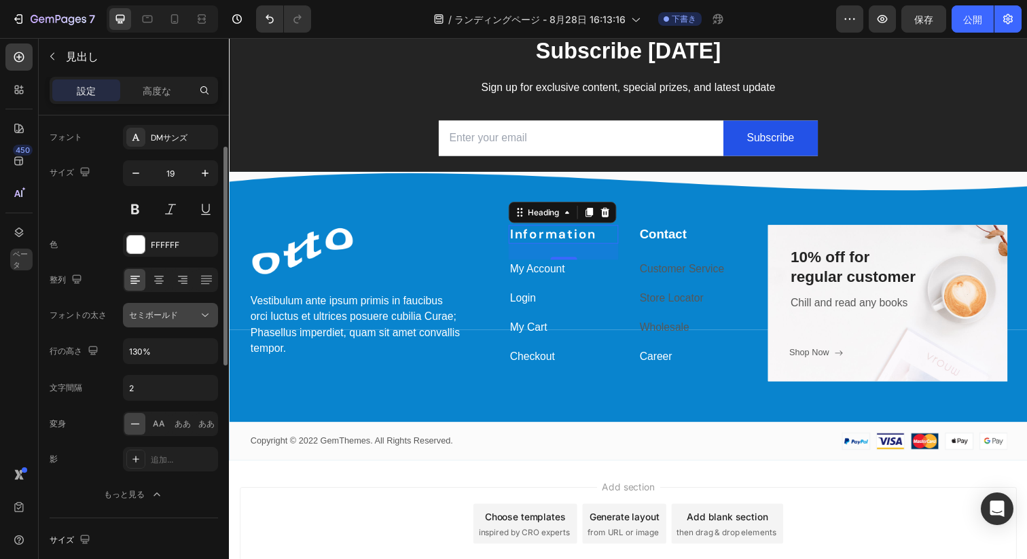
click at [151, 316] on font "セミボールド" at bounding box center [153, 315] width 49 height 10
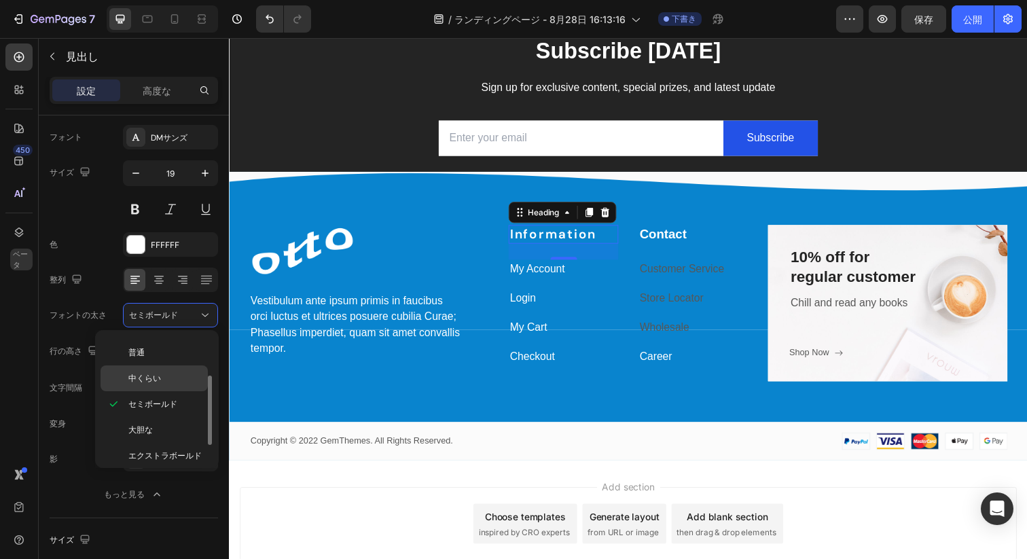
click at [145, 381] on font "中くらい" at bounding box center [144, 378] width 33 height 10
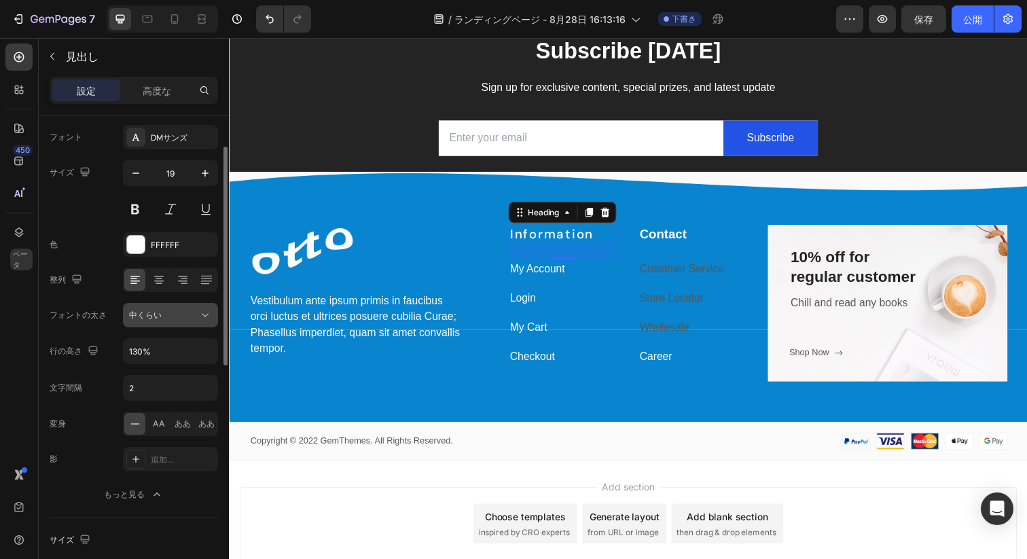
click at [156, 318] on font "中くらい" at bounding box center [145, 315] width 33 height 10
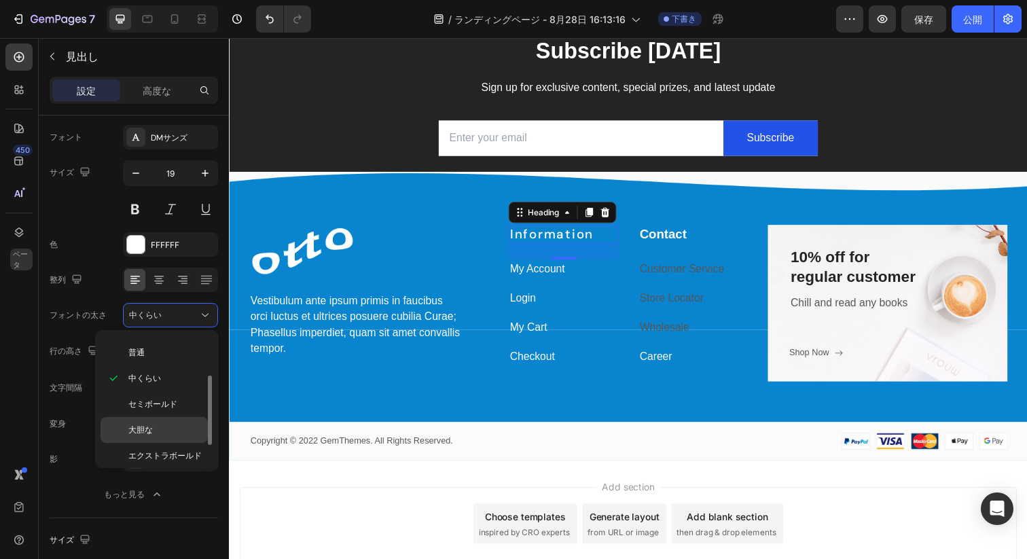
click at [143, 431] on font "大胆な" at bounding box center [140, 429] width 24 height 10
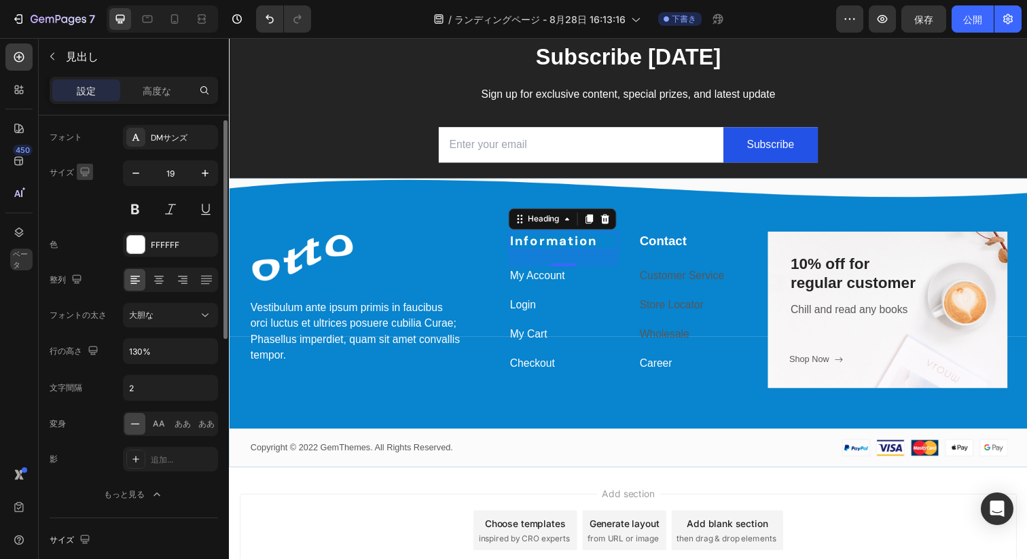
scroll to position [0, 0]
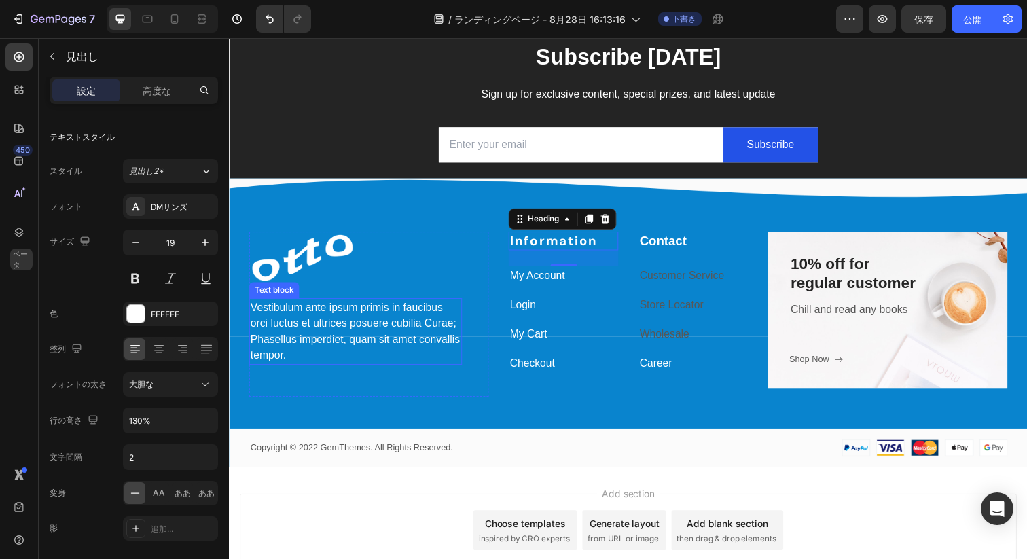
click at [305, 341] on p "Vestibulum ante ipsum primis in faucibus orci luctus et ultrices posuere cubili…" at bounding box center [358, 337] width 215 height 65
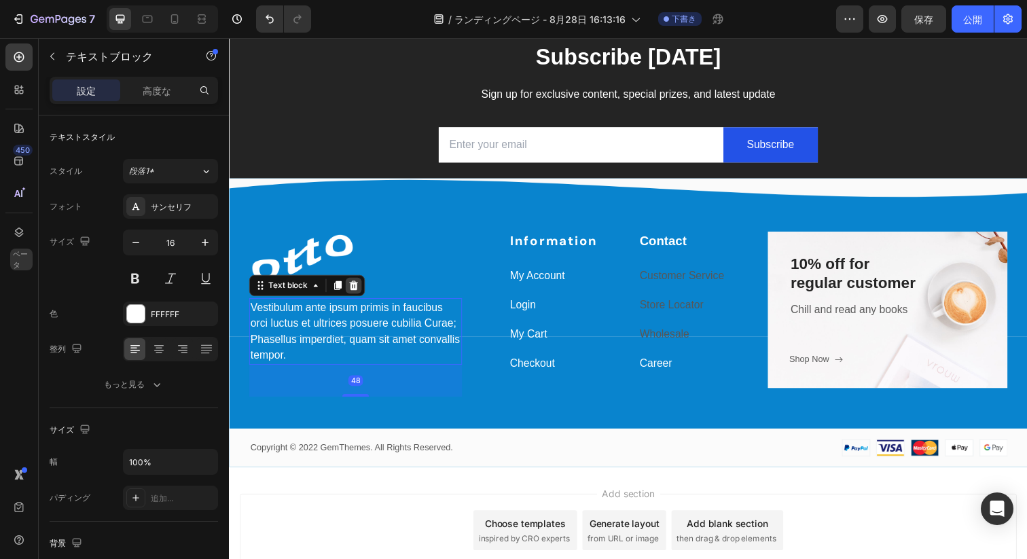
click at [356, 292] on icon at bounding box center [356, 291] width 9 height 10
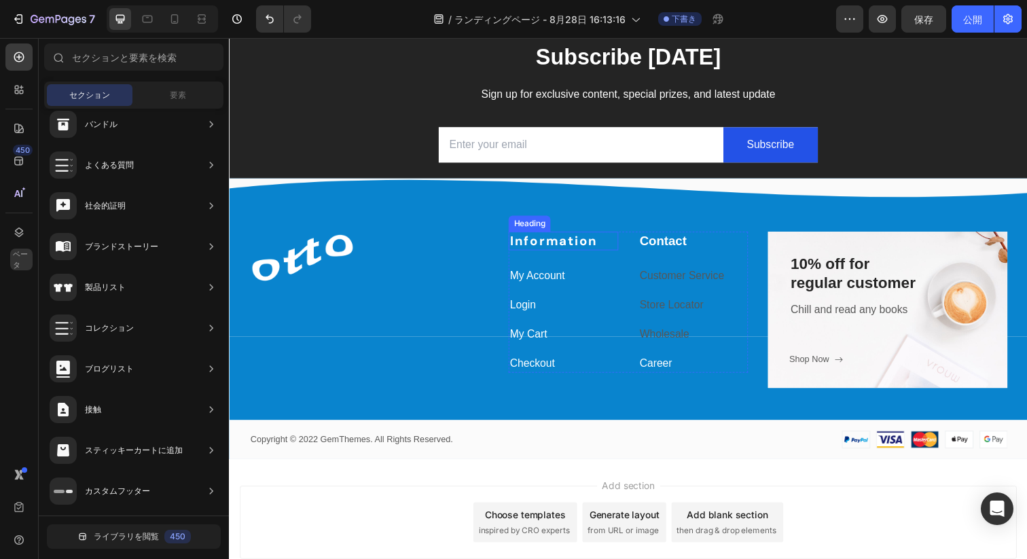
click at [545, 242] on p "Information" at bounding box center [569, 245] width 109 height 17
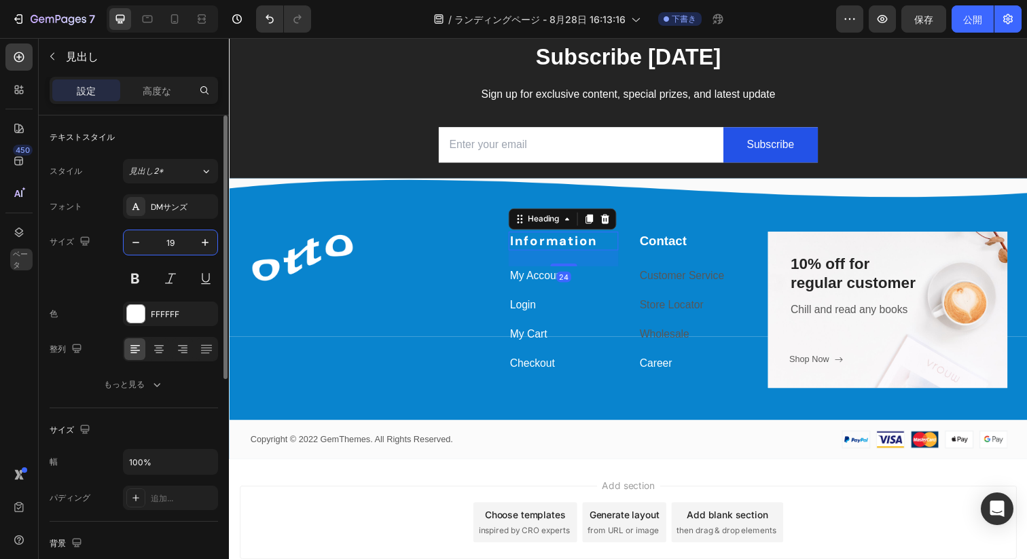
click at [177, 244] on input "19" at bounding box center [170, 242] width 45 height 24
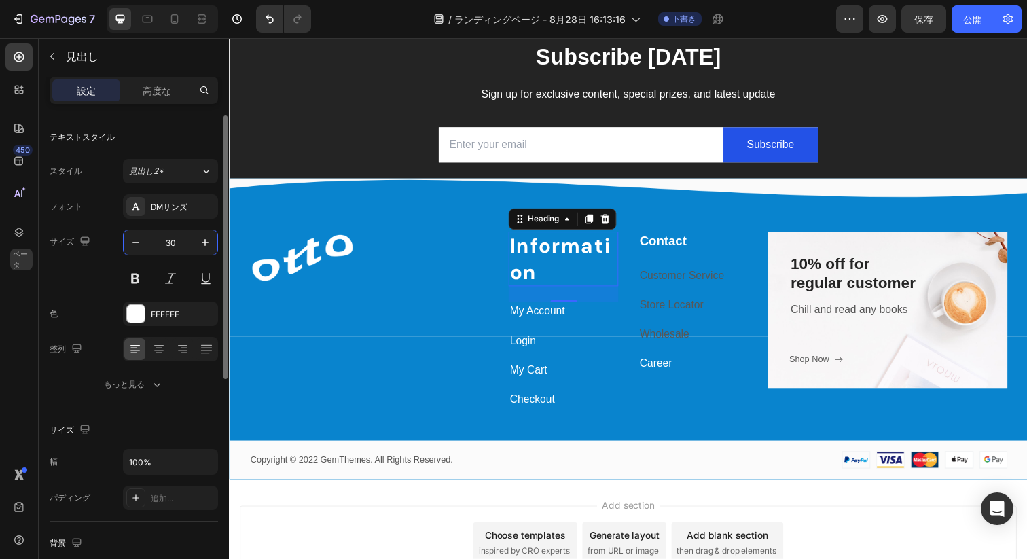
type input "31"
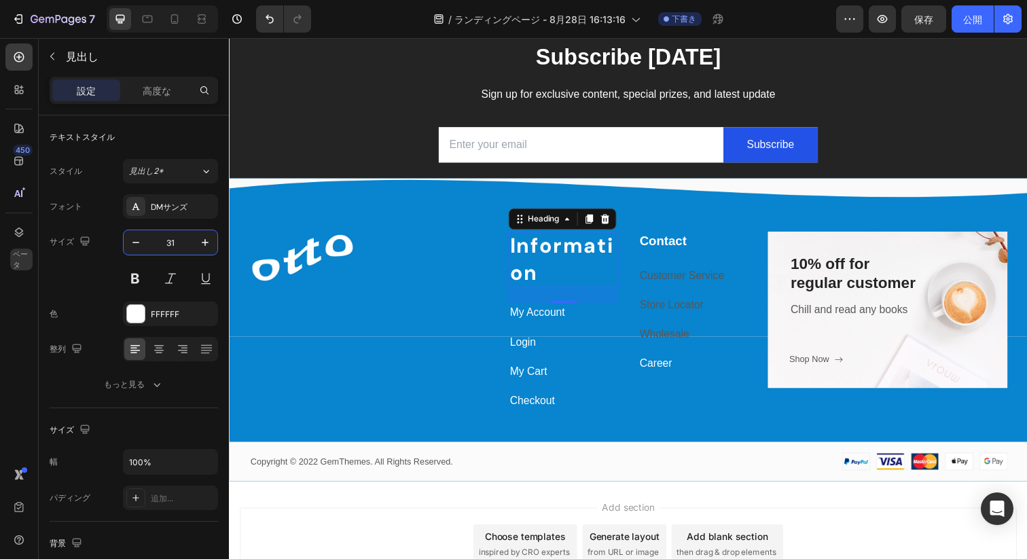
click at [530, 265] on p "Information" at bounding box center [569, 264] width 109 height 55
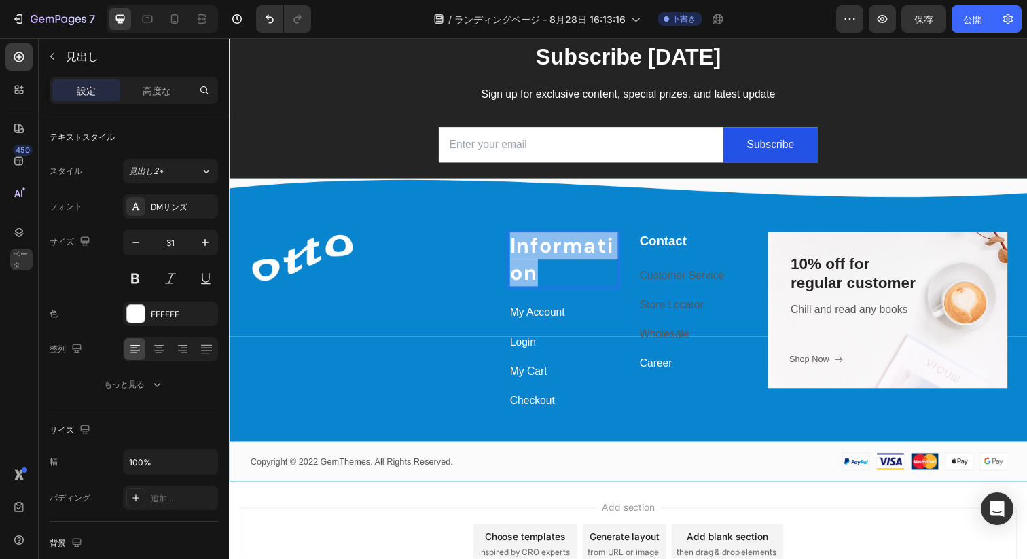
click at [530, 265] on p "Information" at bounding box center [569, 264] width 109 height 55
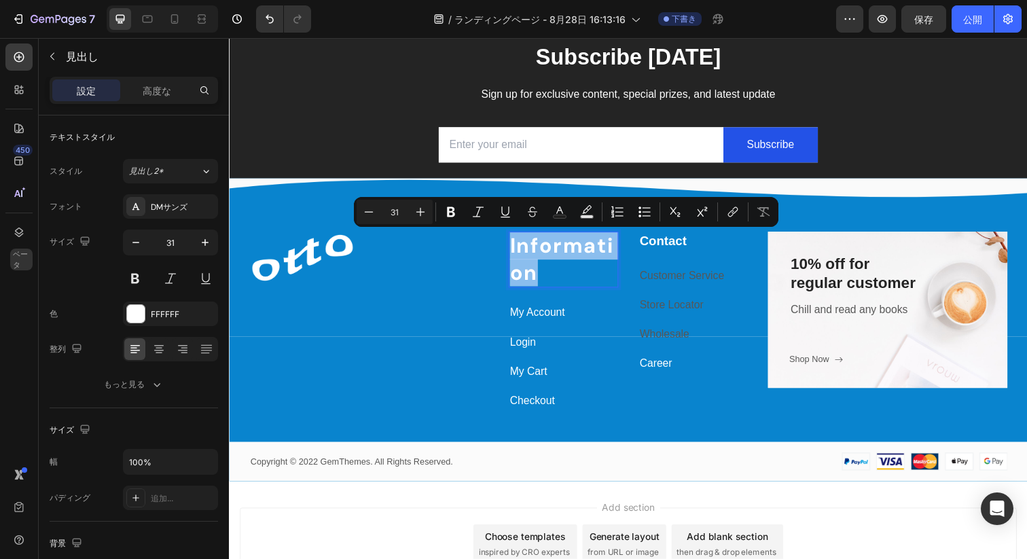
click at [435, 284] on div at bounding box center [357, 263] width 217 height 54
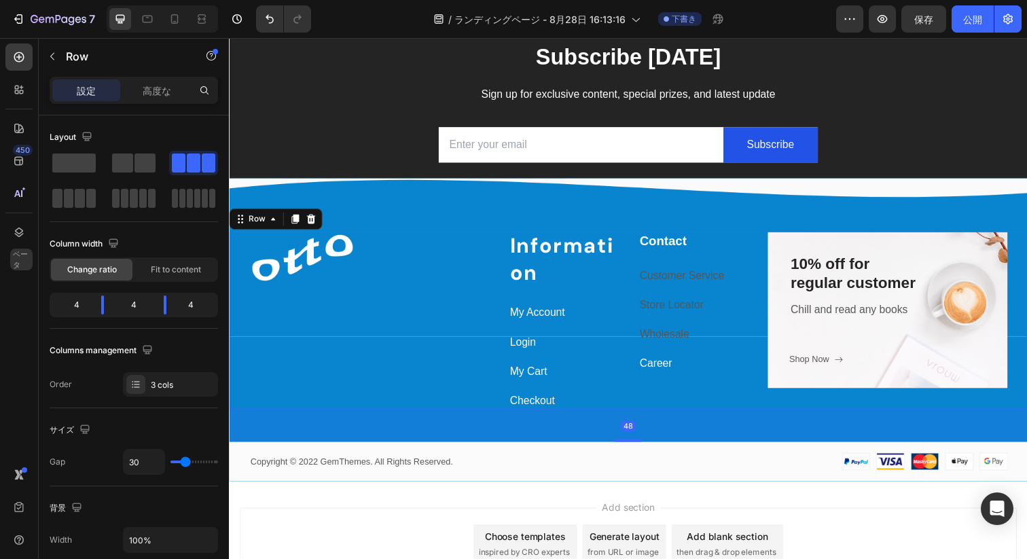
click at [494, 261] on div "Image Row Information Heading My Account Text block Login Text block My Cart Te…" at bounding box center [636, 327] width 815 height 183
click at [507, 257] on div "Image Row Information Heading My Account Text block Login Text block My Cart Te…" at bounding box center [636, 327] width 815 height 183
click at [486, 247] on div "Image Row" at bounding box center [371, 270] width 244 height 68
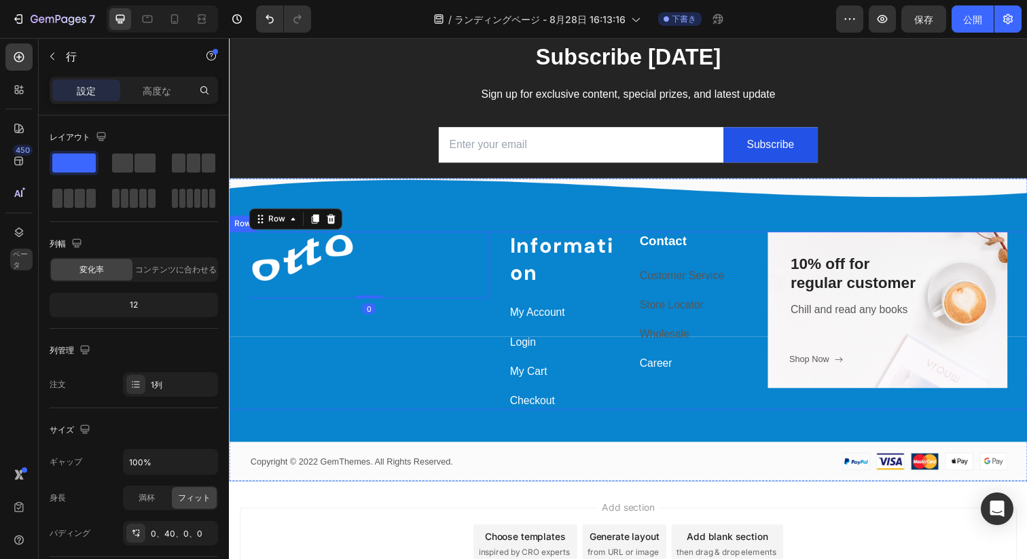
click at [494, 245] on div "Image Row 0 Information Heading My Account Text block Login Text block My Cart …" at bounding box center [636, 327] width 815 height 183
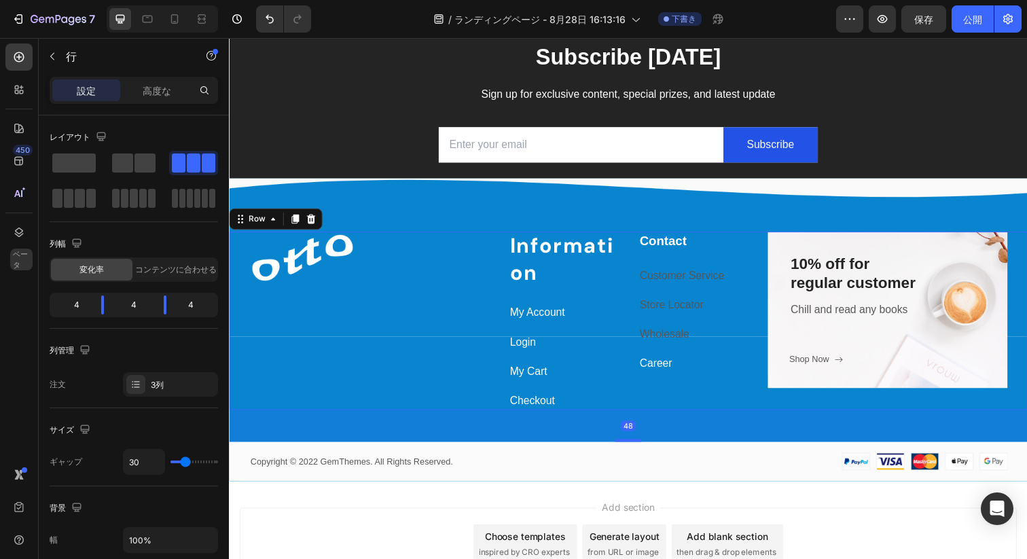
click at [511, 245] on div "Image Row Information Heading My Account Text block Login Text block My Cart Te…" at bounding box center [636, 327] width 815 height 183
click at [542, 261] on p "Information" at bounding box center [569, 264] width 109 height 55
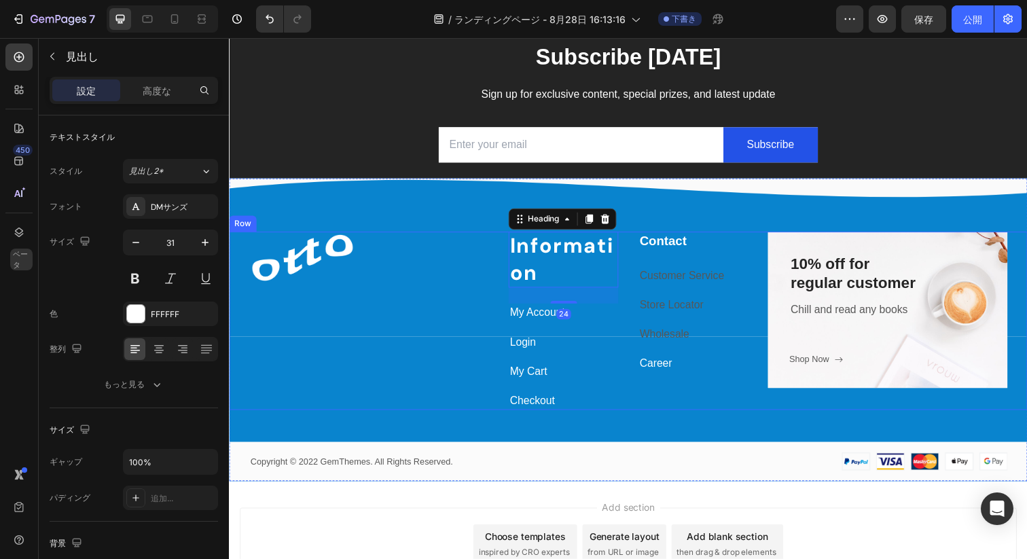
click at [513, 306] on div "Image Row Information Heading 24 My Account Text block Login Text block My Cart…" at bounding box center [636, 327] width 815 height 183
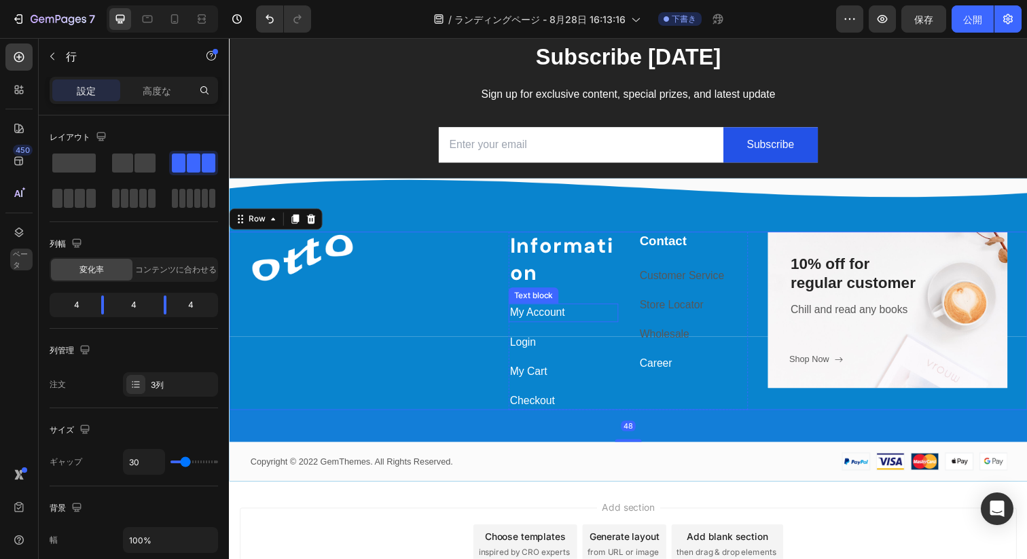
click at [608, 310] on p "My Account" at bounding box center [569, 318] width 109 height 16
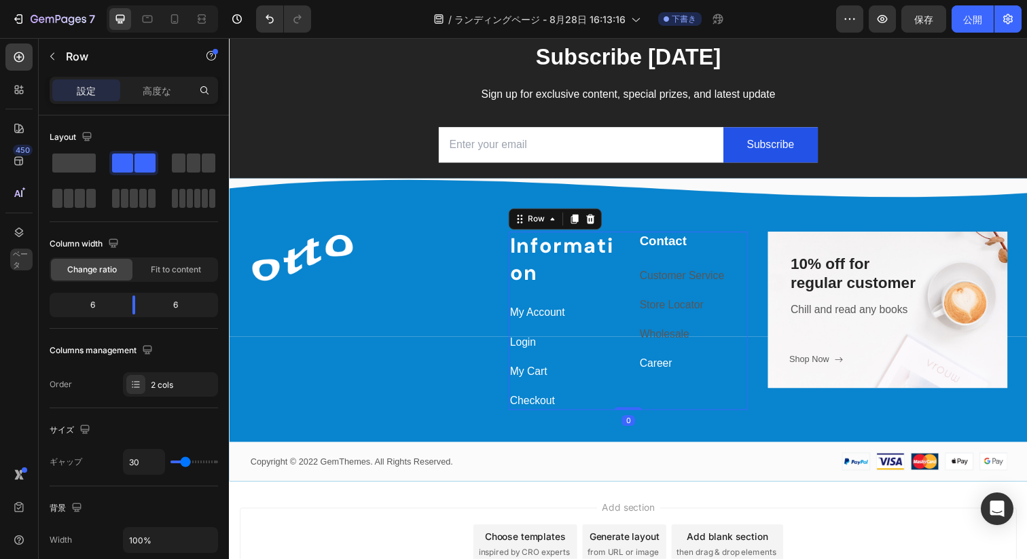
click at [613, 359] on div "Information Heading My Account Text block Login Text block My Cart Text block C…" at bounding box center [570, 327] width 112 height 183
click at [137, 0] on body "7 / ランディングページ - 8月28日 16:13:16 下書き プレビュー 保存 公開 450 ベータ セクション(18) 要素(83) セクション 要…" at bounding box center [513, 0] width 1027 height 0
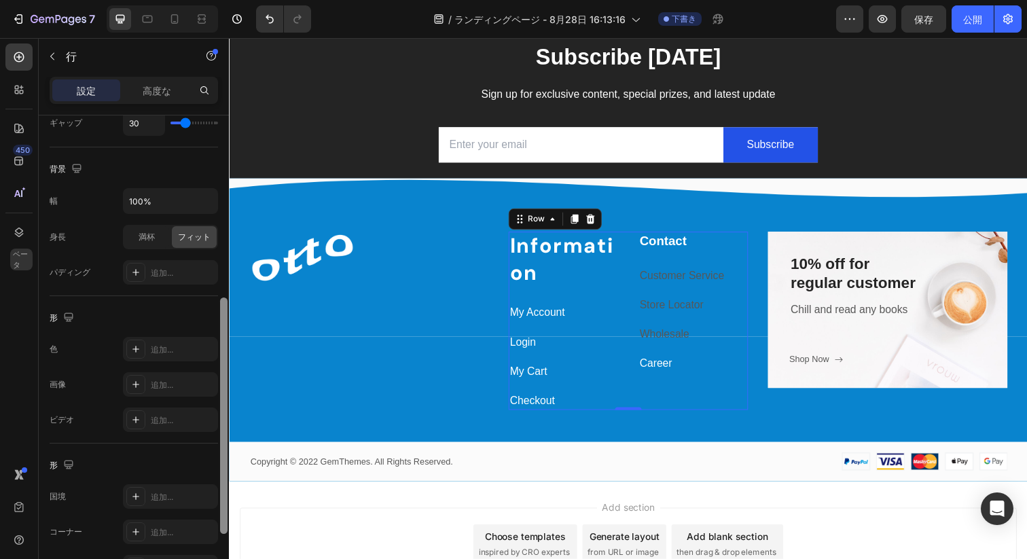
scroll to position [350, 0]
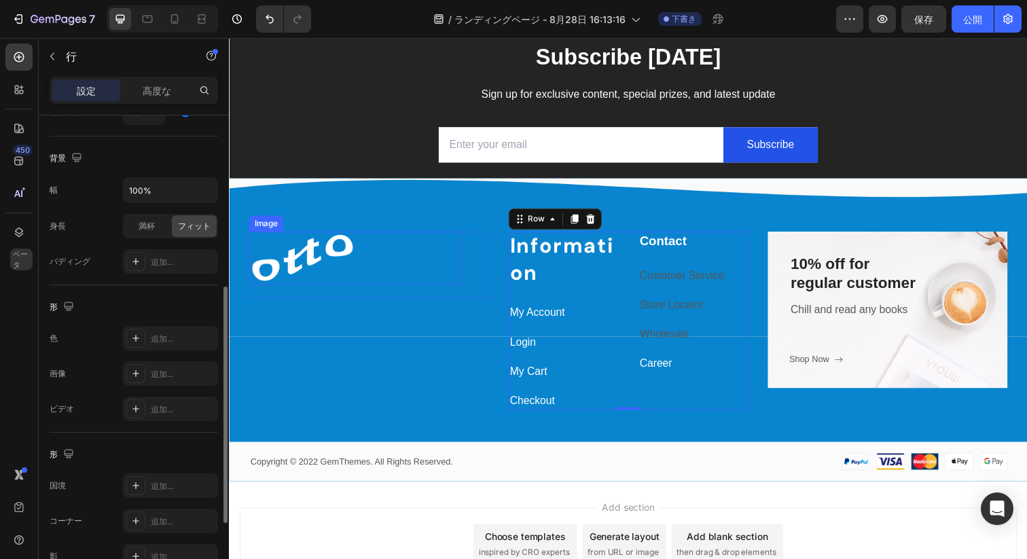
click at [332, 271] on img at bounding box center [303, 263] width 109 height 54
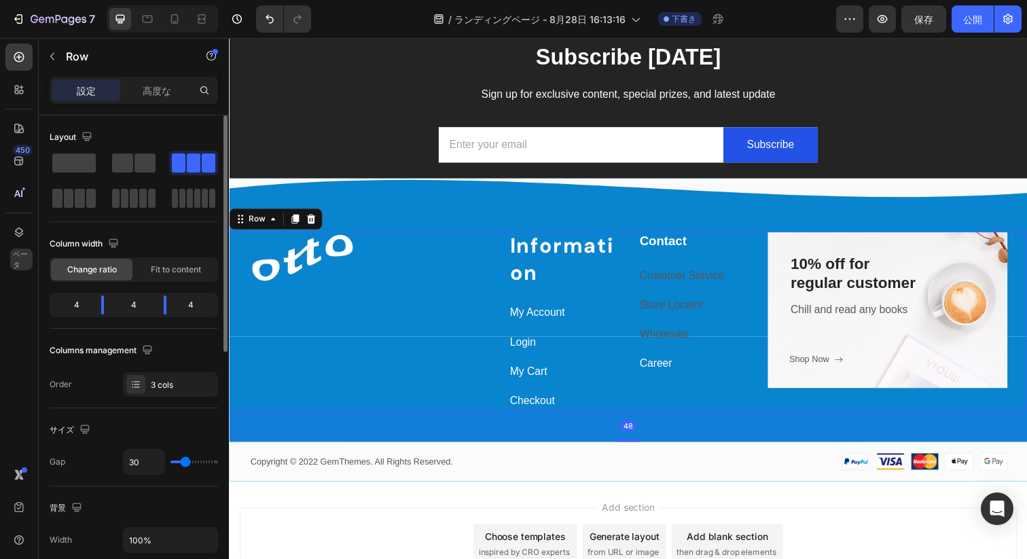
click at [406, 329] on div "Image Row" at bounding box center [371, 327] width 244 height 183
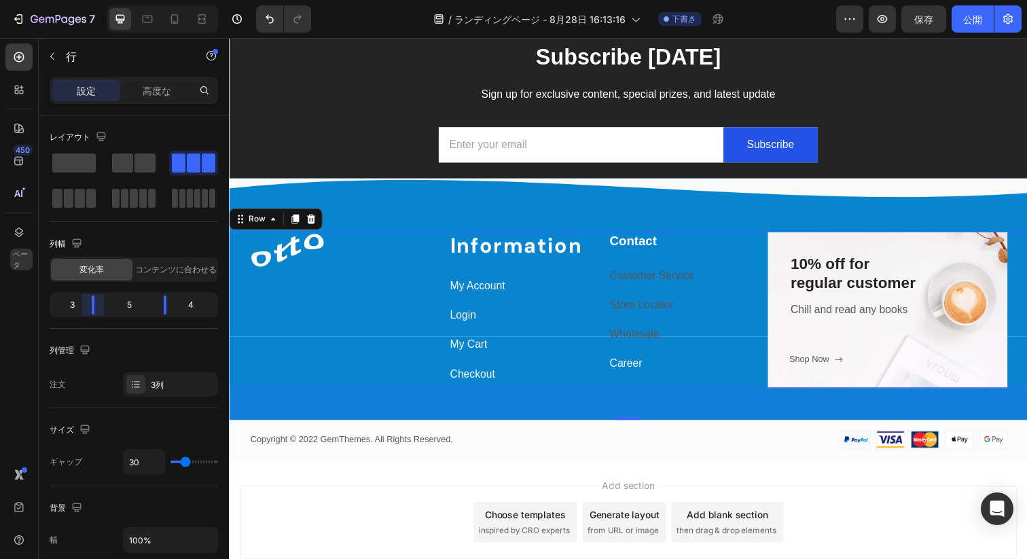
drag, startPoint x: 101, startPoint y: 303, endPoint x: 86, endPoint y: 304, distance: 15.0
click at [86, 0] on body "7 / ランディングページ - 8月28日 16:13:16 下書き プレビュー 保存 公開 450 ベータ セクション(18) 要素(83) セクション 要…" at bounding box center [513, 0] width 1027 height 0
click at [300, 251] on img at bounding box center [288, 255] width 78 height 39
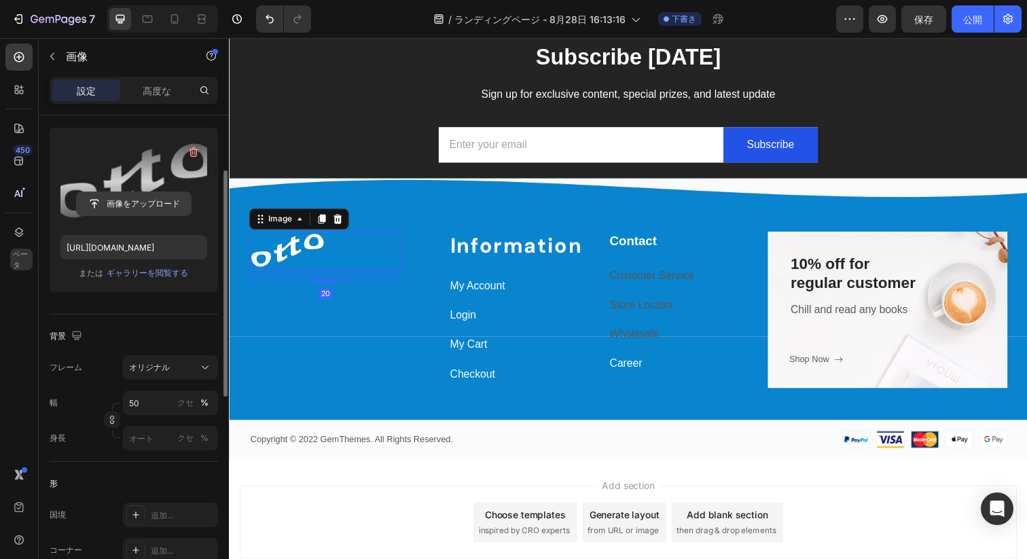
scroll to position [145, 0]
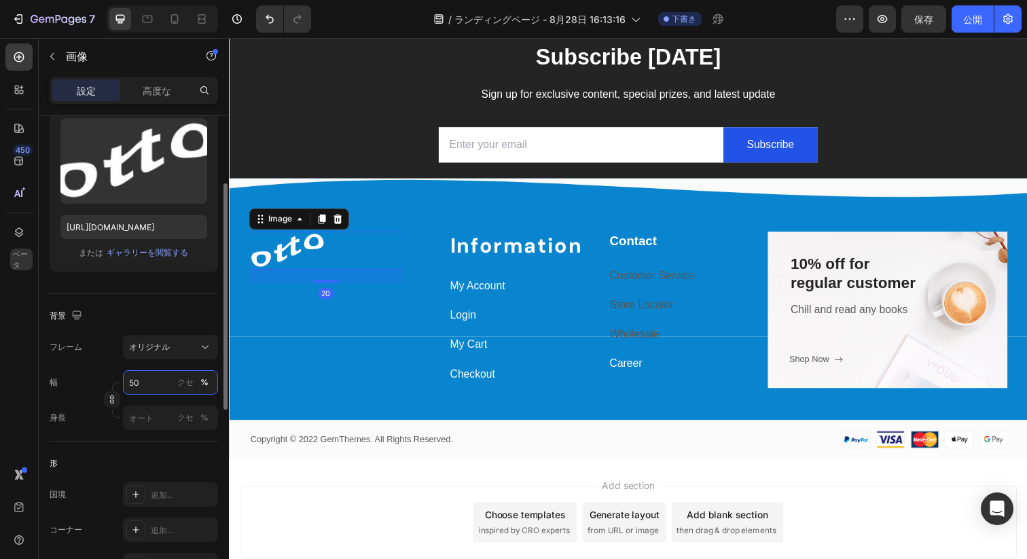
click at [143, 391] on input "50" at bounding box center [170, 382] width 95 height 24
type input "6"
type input "70"
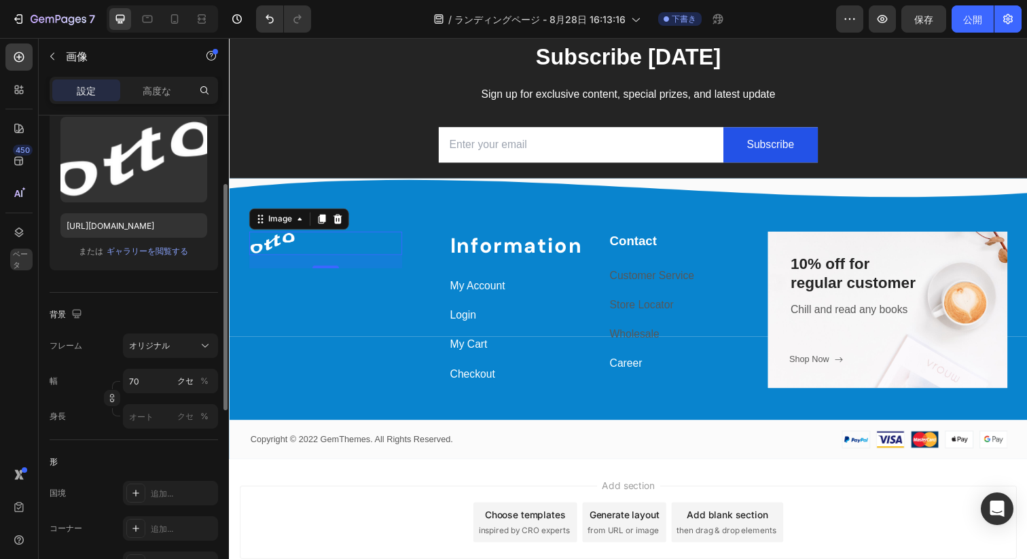
click at [109, 372] on div "幅 70 ピクセル %" at bounding box center [134, 381] width 168 height 24
click at [146, 380] on input "70" at bounding box center [170, 381] width 95 height 24
click at [200, 380] on font "%" at bounding box center [204, 381] width 8 height 10
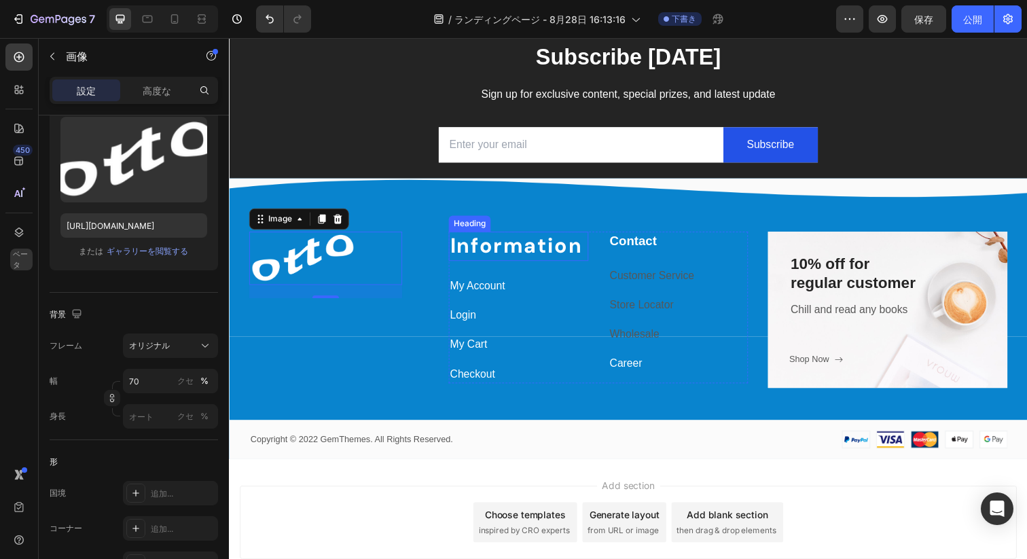
click at [525, 252] on p "Information" at bounding box center [524, 250] width 140 height 27
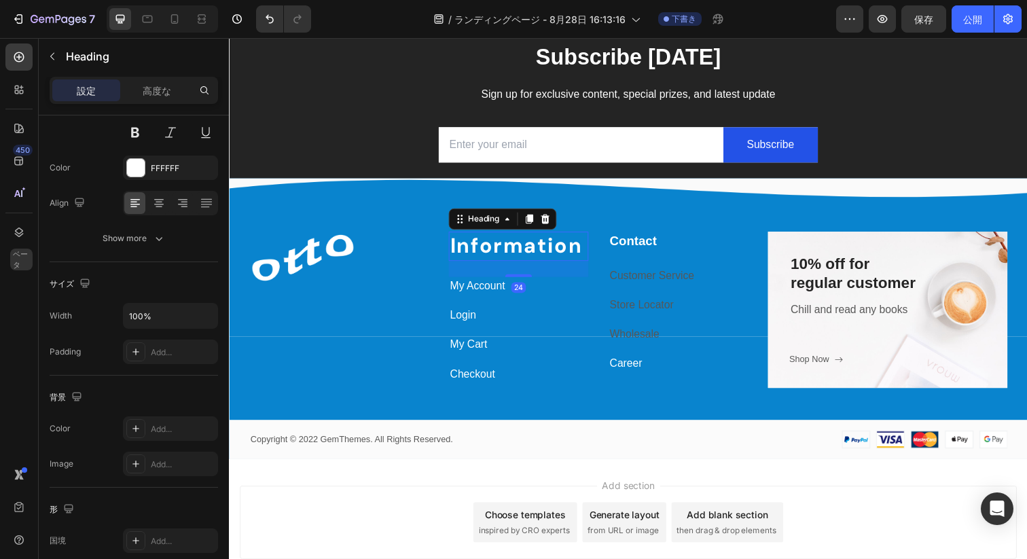
scroll to position [0, 0]
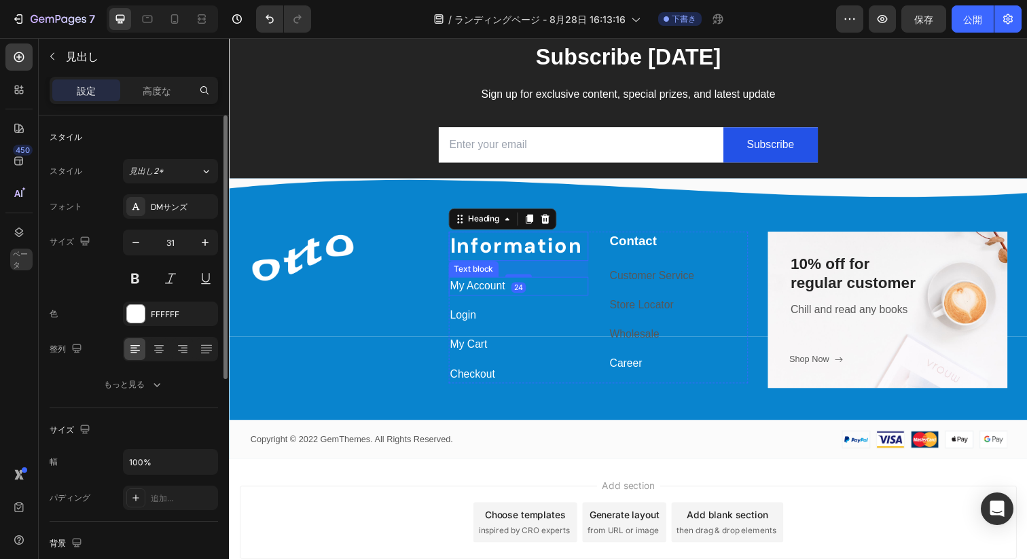
click at [494, 295] on link "My Account" at bounding box center [482, 291] width 56 height 12
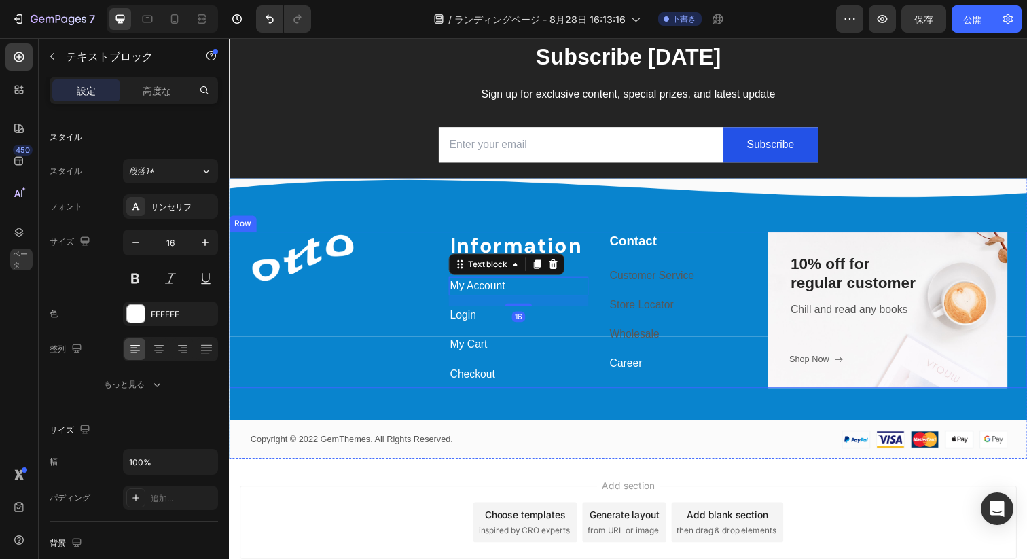
click at [399, 334] on div "Image Row" at bounding box center [340, 316] width 183 height 160
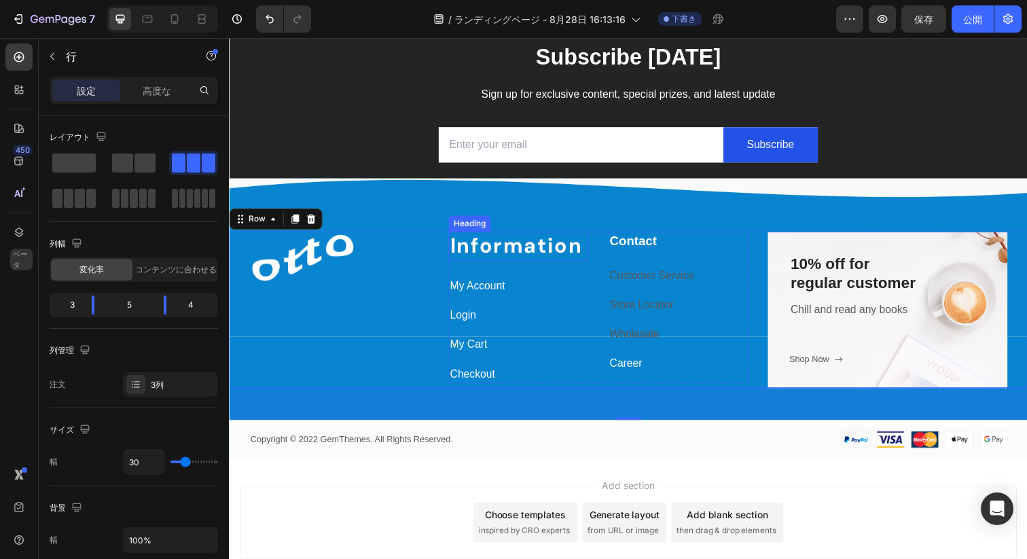
click at [549, 254] on p "Information" at bounding box center [524, 250] width 140 height 27
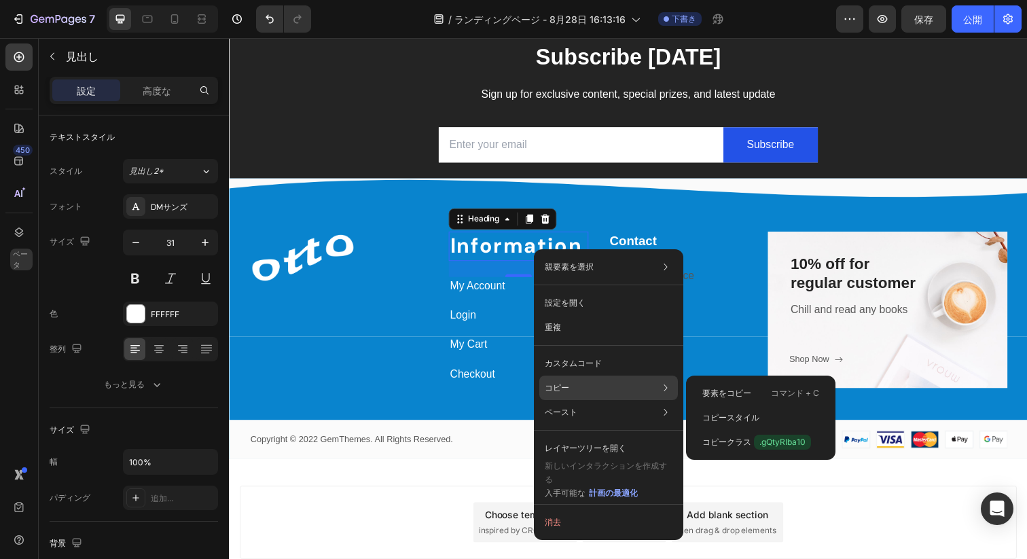
click at [554, 388] on font "コピー" at bounding box center [557, 387] width 24 height 10
click at [715, 422] on font "コピースタイル" at bounding box center [730, 418] width 57 height 12
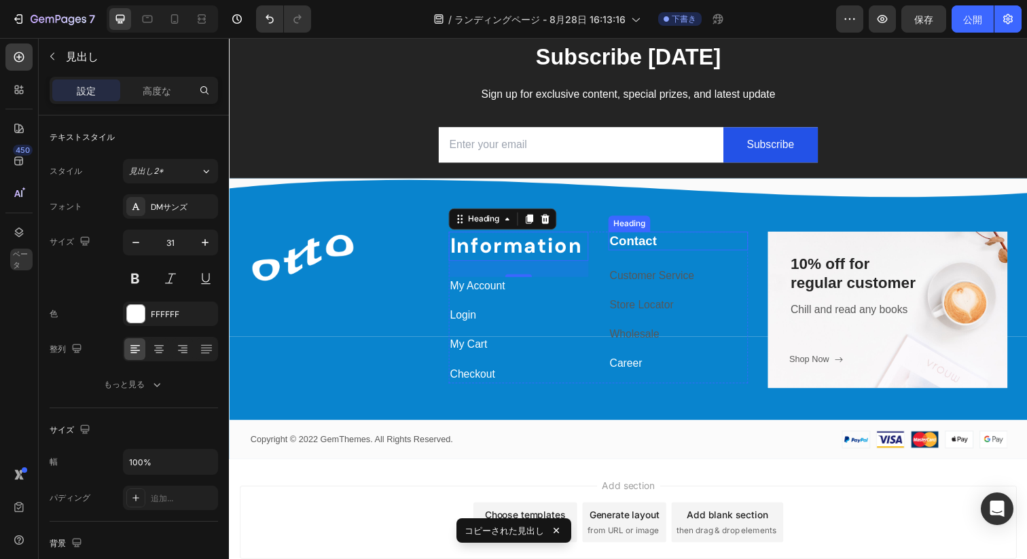
click at [654, 242] on p "Contact" at bounding box center [687, 245] width 140 height 17
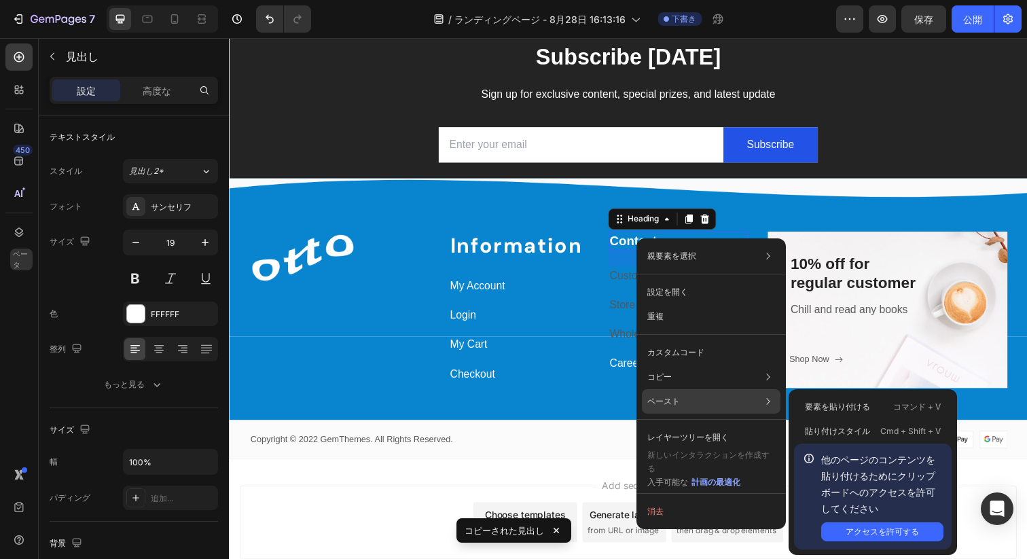
click at [662, 403] on font "ペースト" at bounding box center [663, 401] width 33 height 10
click at [775, 425] on div "ペースト 要素を貼り付ける コマンド + V 貼り付けスタイル Cmd + Shift + V 他のページのコンテンツを貼り付けるためにクリップボードへのアク…" at bounding box center [711, 437] width 139 height 24
click at [818, 429] on font "貼り付けスタイル" at bounding box center [837, 431] width 65 height 10
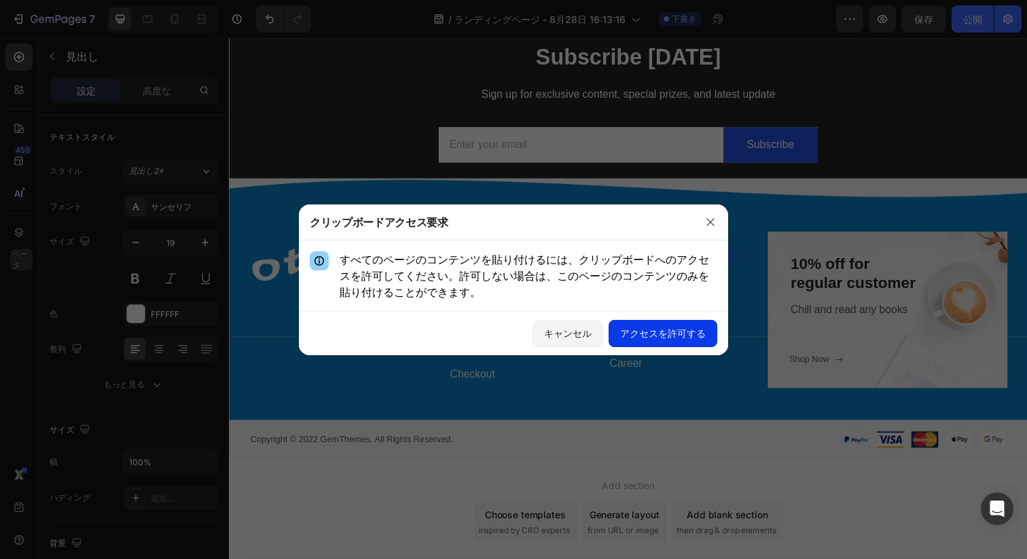
click at [647, 334] on font "アクセスを許可する" at bounding box center [663, 333] width 86 height 12
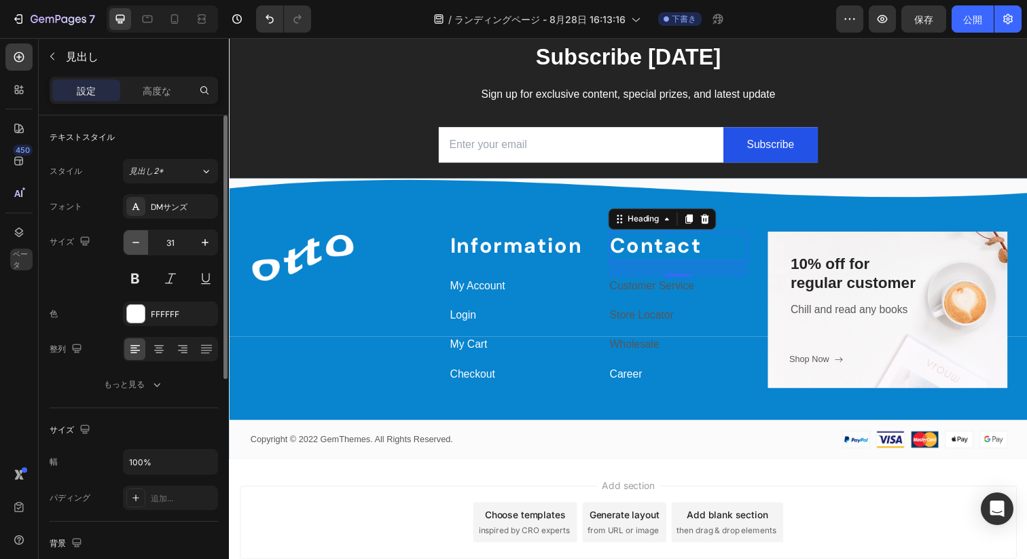
click at [137, 238] on icon "button" at bounding box center [136, 243] width 14 height 14
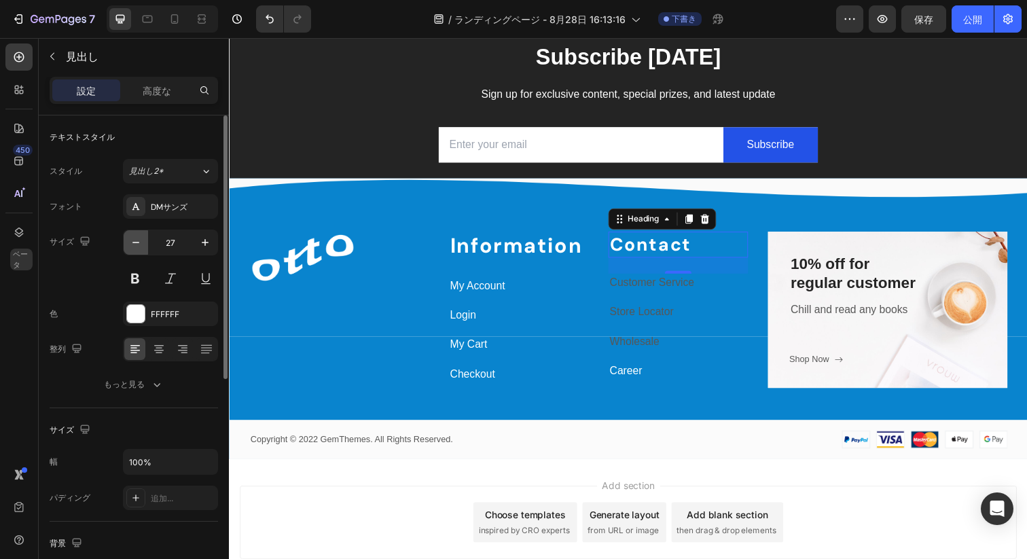
click at [137, 238] on icon "button" at bounding box center [136, 243] width 14 height 14
click at [206, 242] on icon "button" at bounding box center [205, 242] width 7 height 7
type input "25"
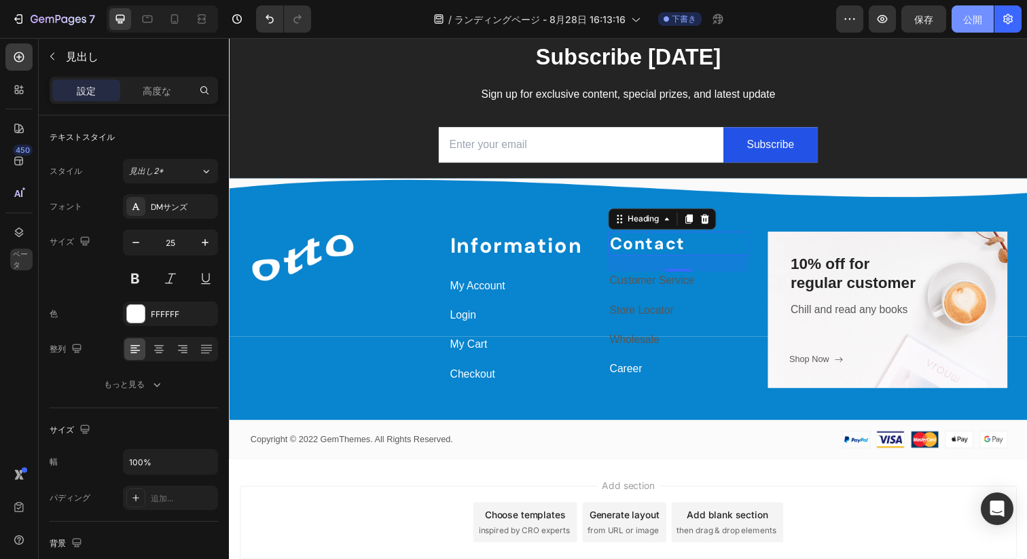
click at [966, 22] on font "公開" at bounding box center [972, 20] width 19 height 12
click at [999, 16] on button "button" at bounding box center [1007, 18] width 27 height 27
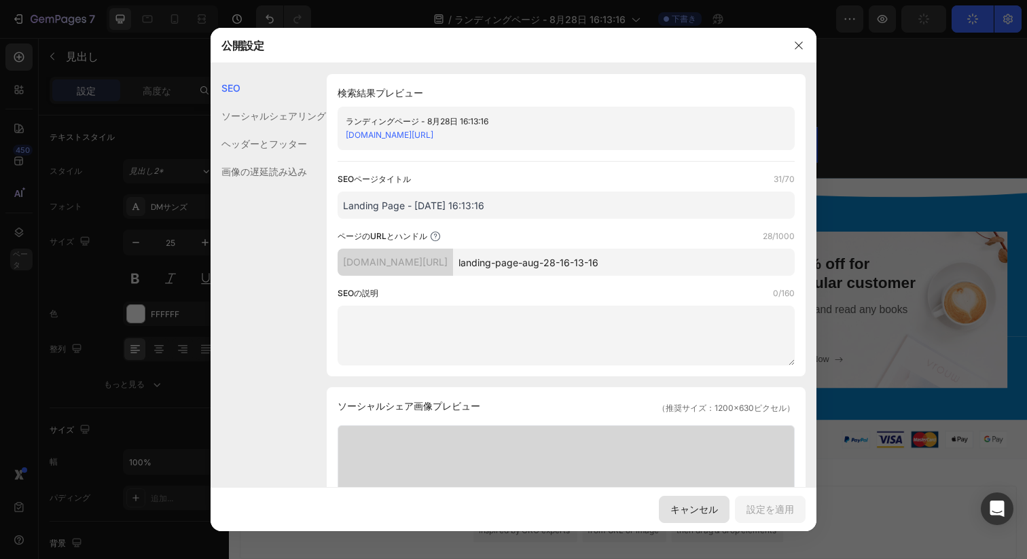
click at [691, 519] on button "キャンセル" at bounding box center [694, 509] width 71 height 27
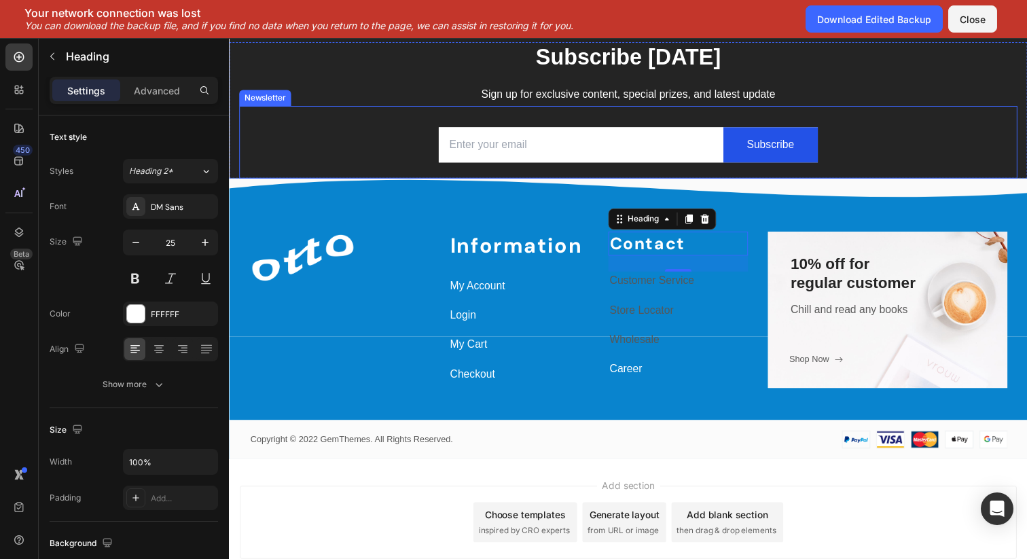
click at [911, 149] on div "Email Field Subscribe Submit Button Row Newsletter" at bounding box center [636, 144] width 795 height 74
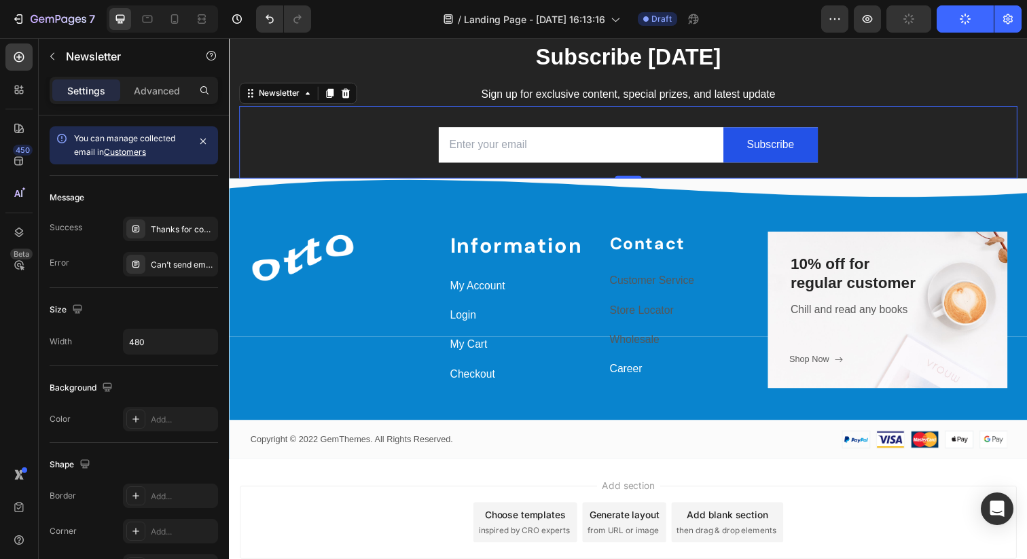
click at [960, 24] on button "Publish" at bounding box center [965, 18] width 57 height 27
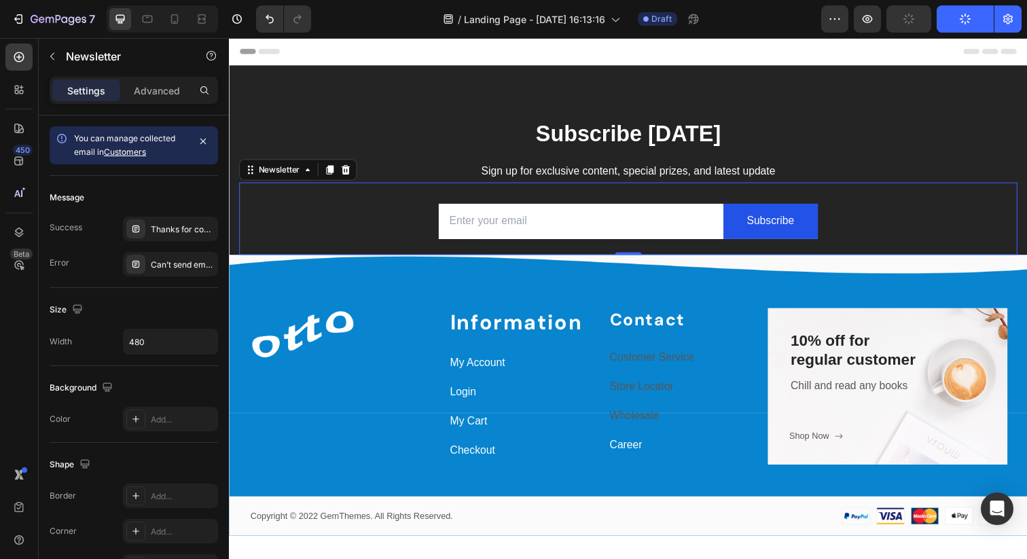
click at [957, 24] on button "Publish" at bounding box center [965, 18] width 57 height 27
click at [861, 18] on icon "button" at bounding box center [867, 19] width 14 height 14
click at [907, 16] on span "Save" at bounding box center [909, 20] width 22 height 12
click at [969, 15] on div "button" at bounding box center [965, 19] width 11 height 11
click at [905, 11] on button "Save" at bounding box center [908, 18] width 45 height 27
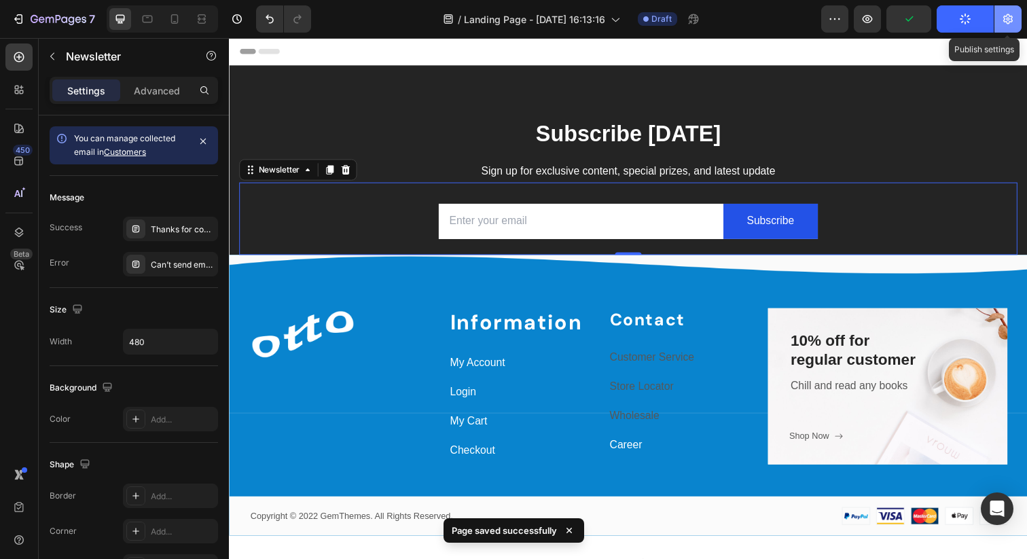
click at [1001, 24] on icon "button" at bounding box center [1008, 19] width 14 height 14
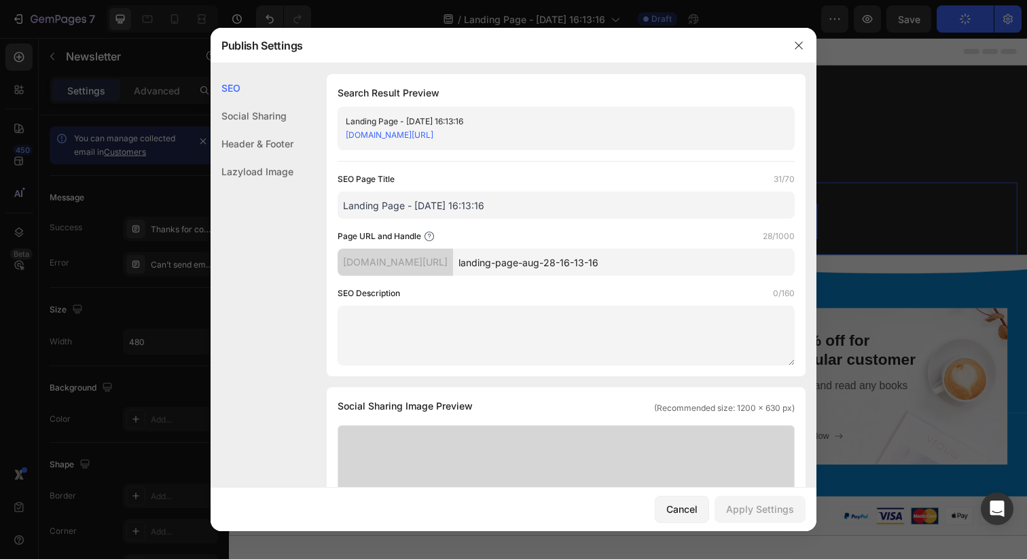
click at [250, 158] on div "Header & Footer" at bounding box center [252, 172] width 83 height 28
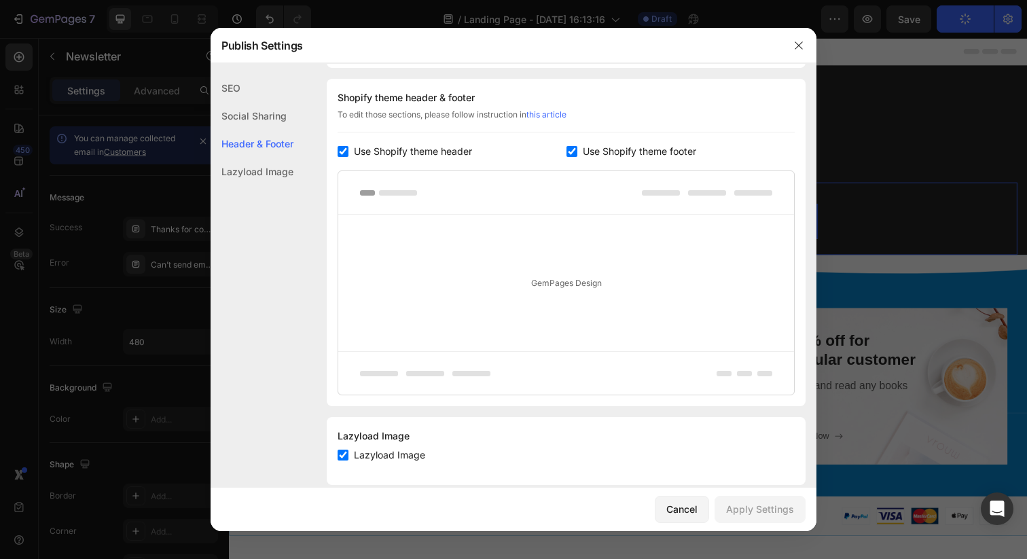
scroll to position [636, 0]
click at [346, 153] on input "checkbox" at bounding box center [343, 149] width 11 height 11
checkbox input "false"
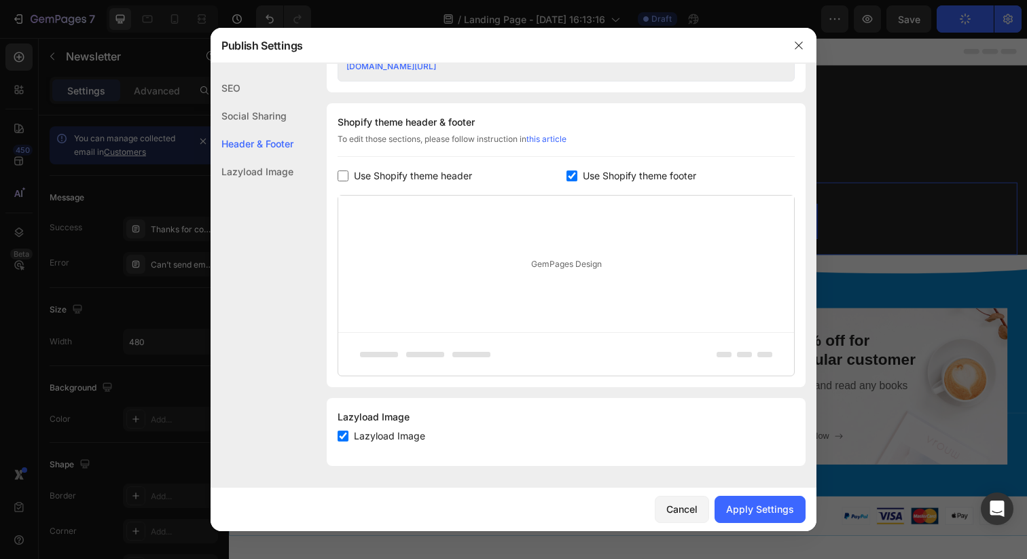
scroll to position [610, 0]
click at [570, 178] on input "checkbox" at bounding box center [571, 175] width 11 height 11
checkbox input "false"
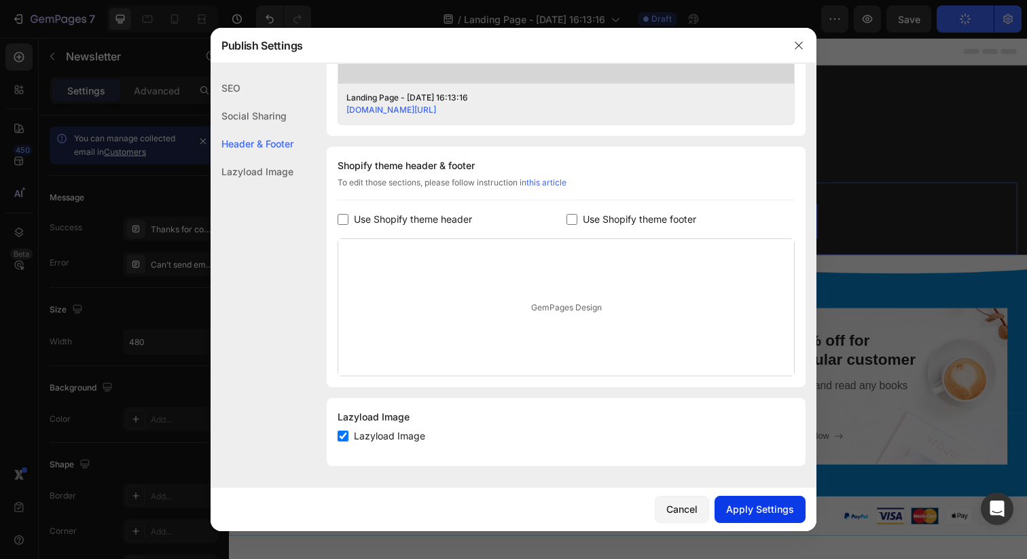
click at [734, 507] on div "Apply Settings" at bounding box center [760, 509] width 68 height 14
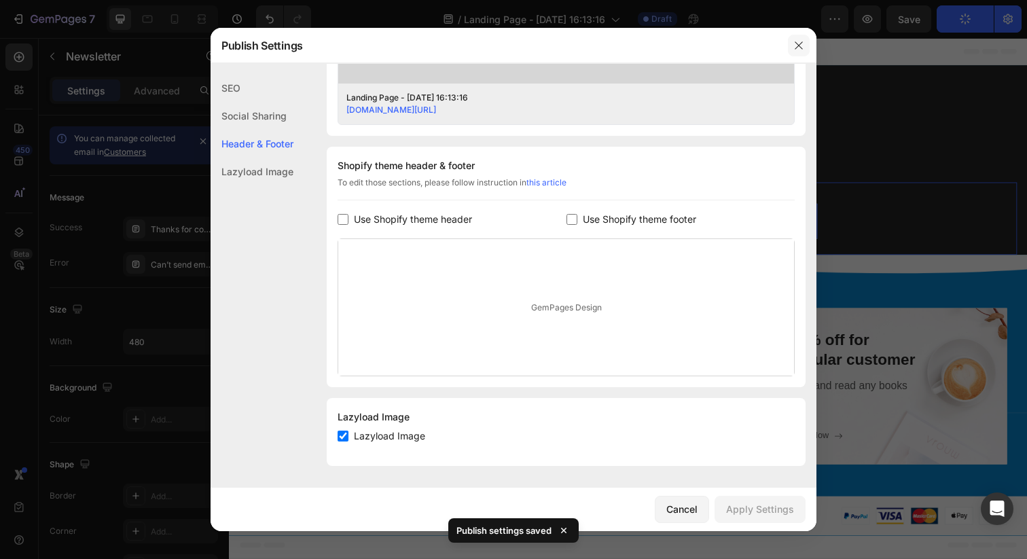
click at [799, 50] on icon "button" at bounding box center [798, 45] width 11 height 11
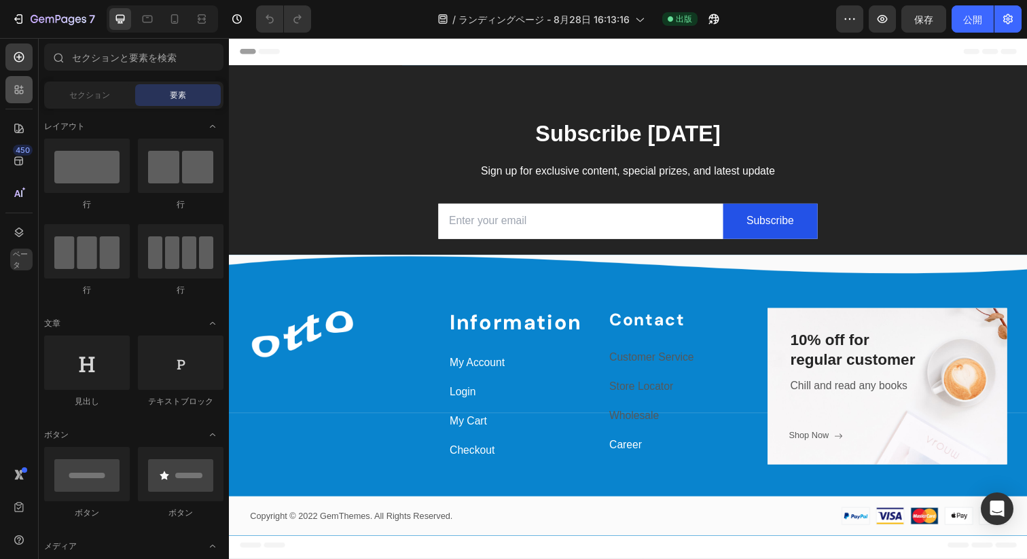
click at [11, 86] on div at bounding box center [18, 89] width 27 height 27
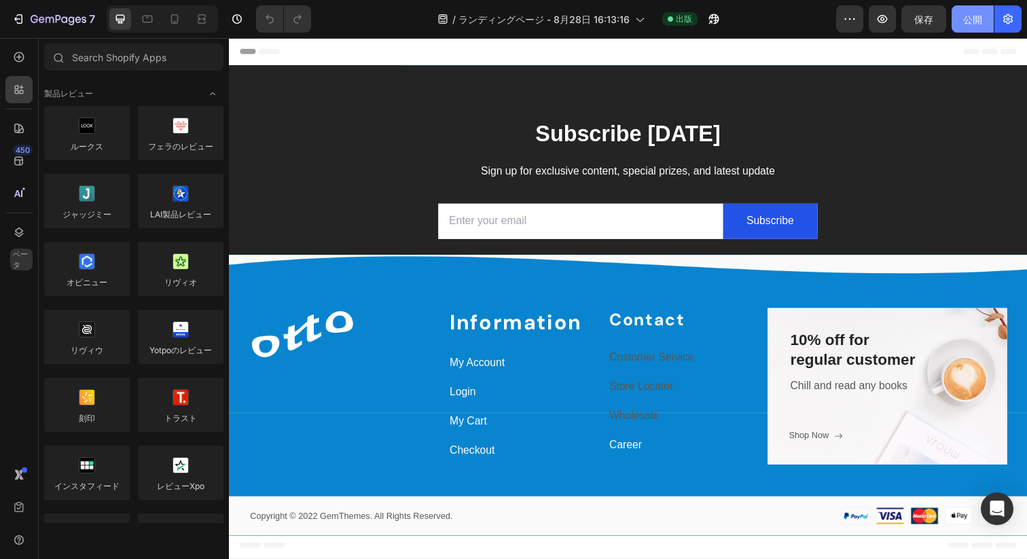
click at [962, 27] on button "公開" at bounding box center [973, 18] width 42 height 27
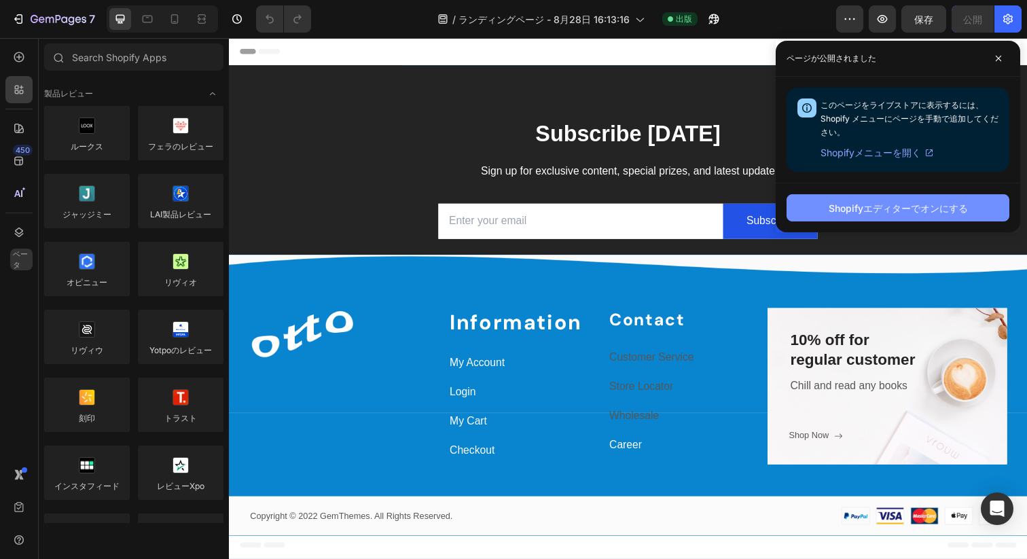
click at [880, 209] on font "Shopifyエディターでオンにする" at bounding box center [898, 208] width 139 height 12
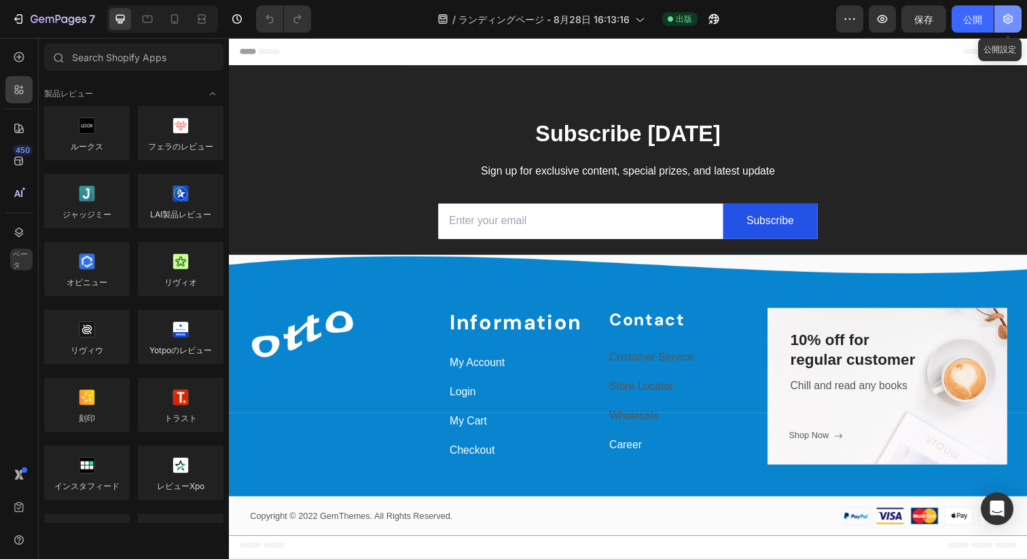
click at [1005, 12] on button "button" at bounding box center [1007, 18] width 27 height 27
click at [1004, 22] on icon "button" at bounding box center [1008, 19] width 14 height 14
click at [1006, 20] on icon "button" at bounding box center [1008, 19] width 14 height 14
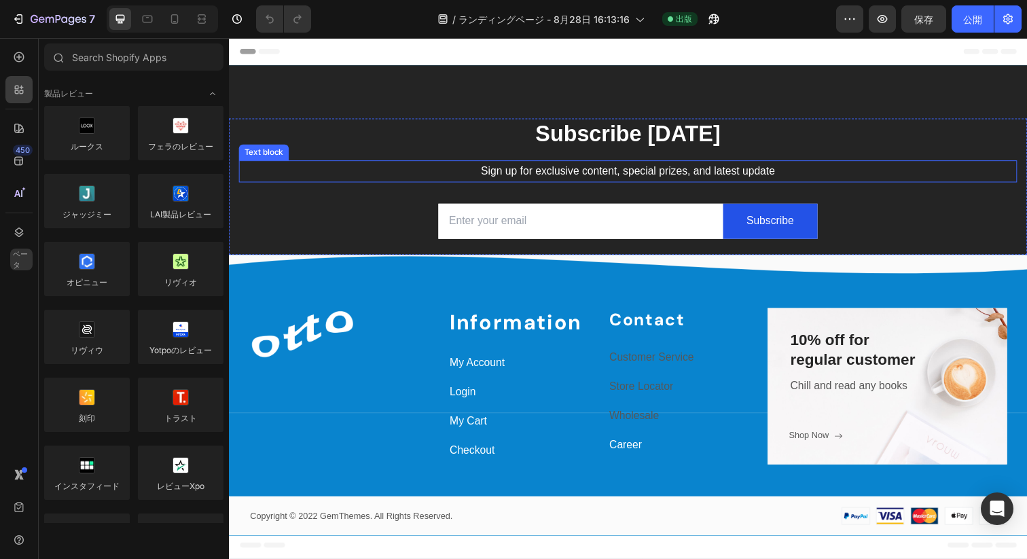
click at [632, 149] on p "Subscribe [DATE]" at bounding box center [636, 136] width 792 height 29
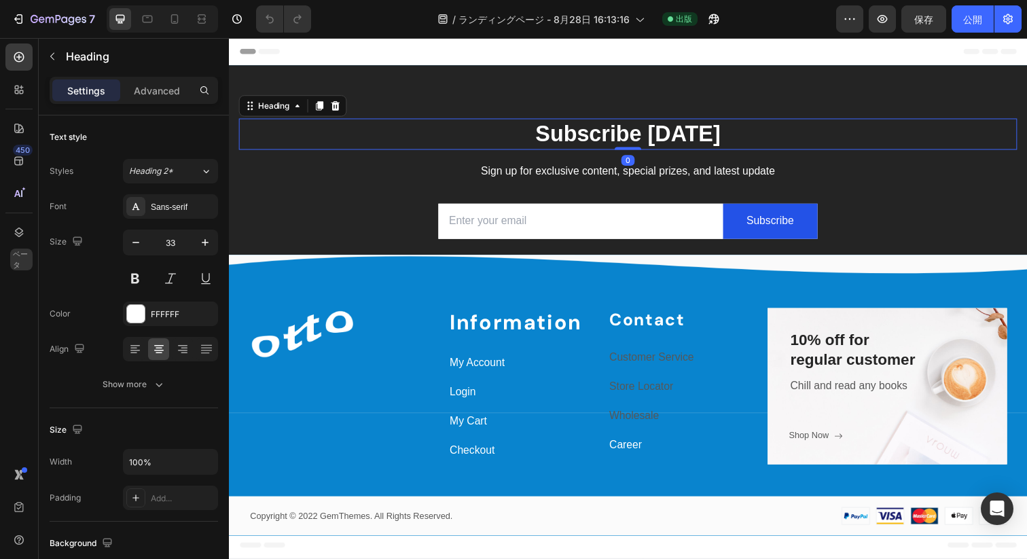
click at [634, 134] on p "Subscribe [DATE]" at bounding box center [636, 136] width 792 height 29
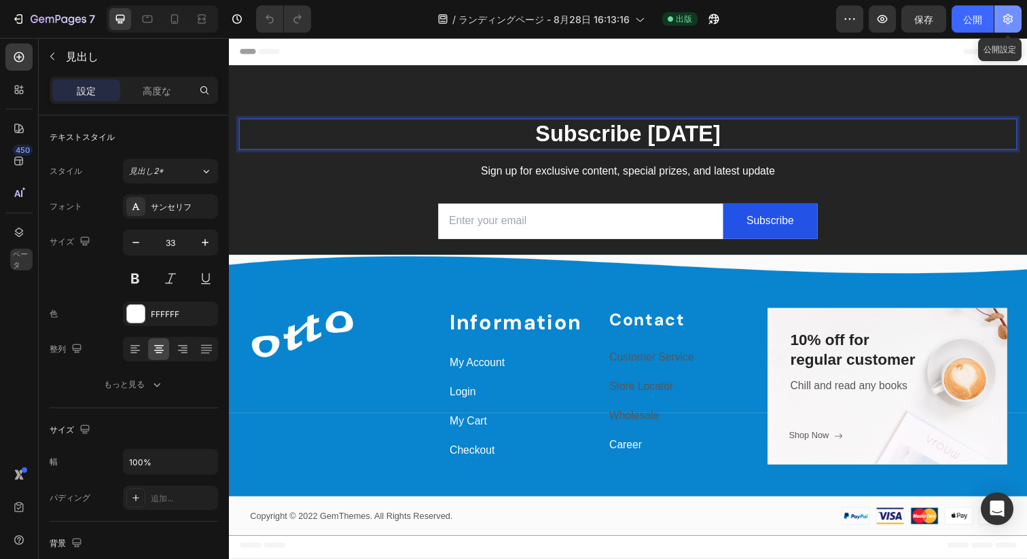
click at [1009, 19] on icon "button" at bounding box center [1008, 19] width 10 height 10
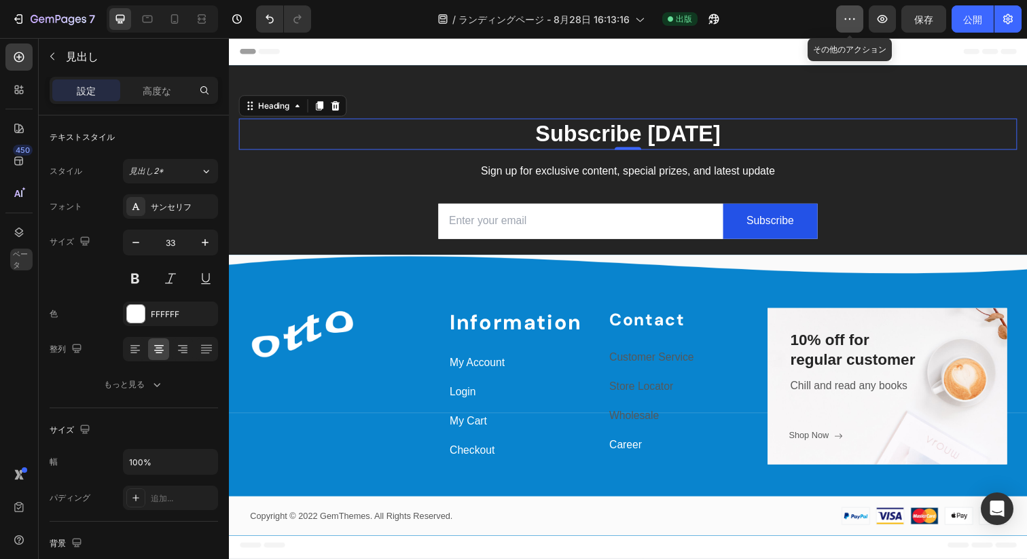
click at [853, 21] on icon "button" at bounding box center [850, 19] width 14 height 14
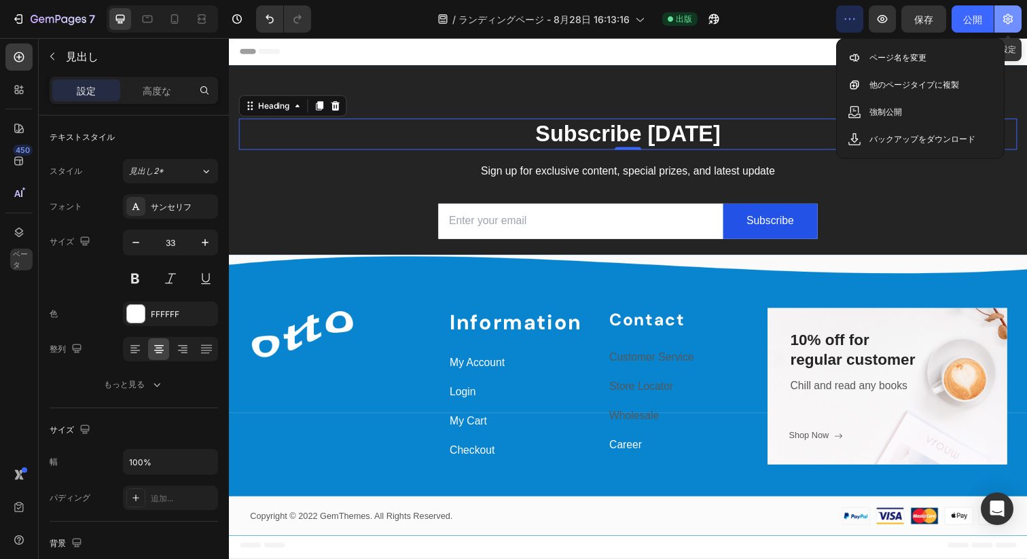
click at [1005, 24] on icon "button" at bounding box center [1008, 19] width 14 height 14
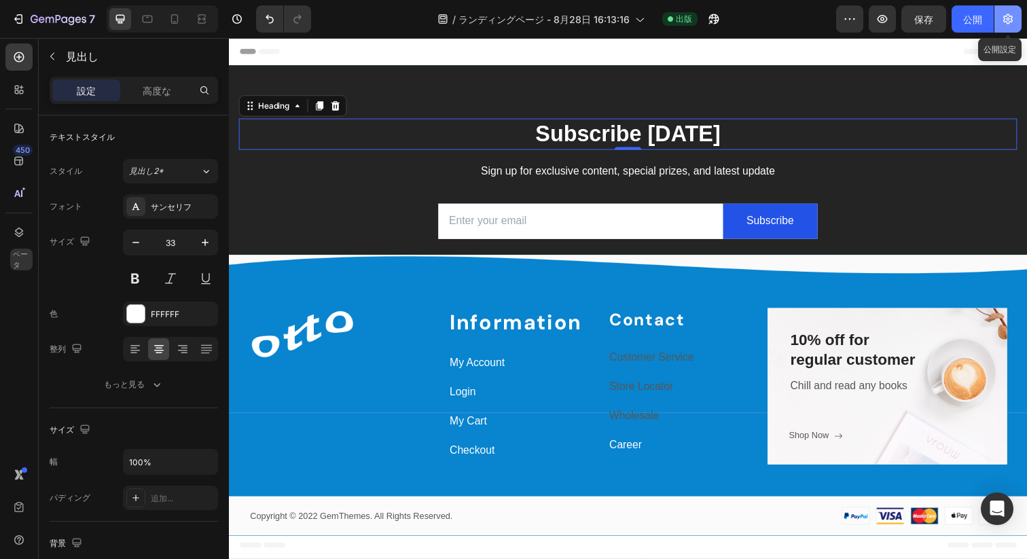
click at [1006, 17] on icon "button" at bounding box center [1008, 19] width 14 height 14
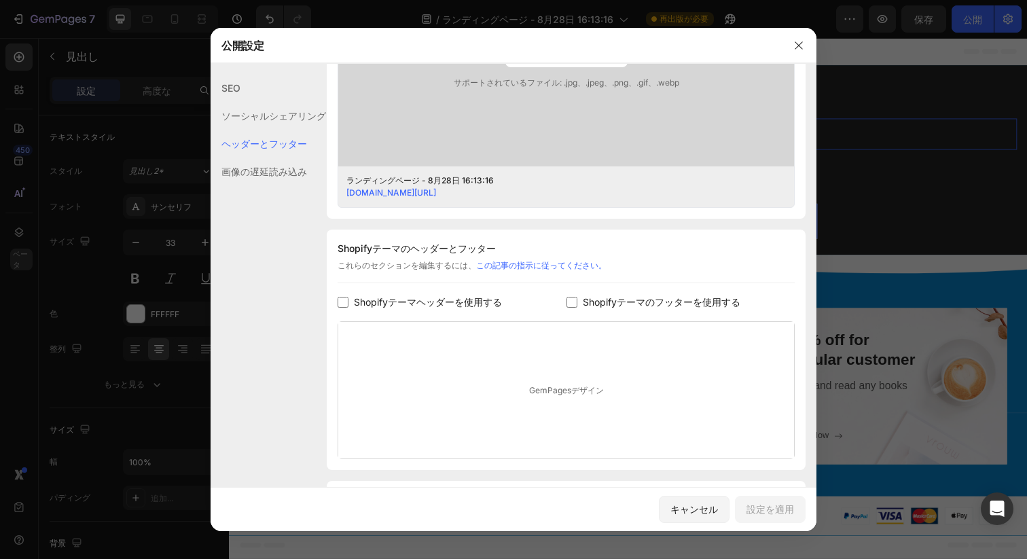
scroll to position [566, 0]
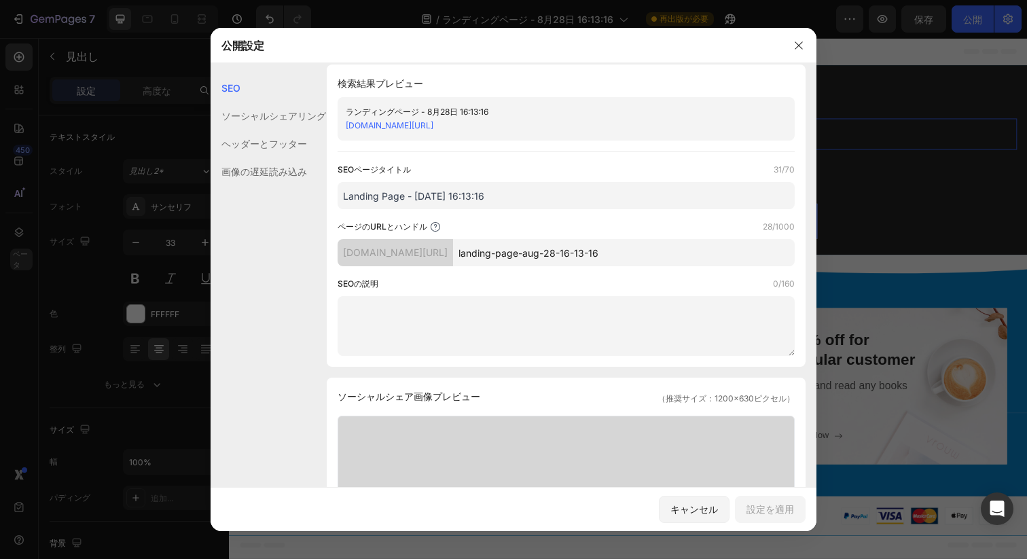
click at [247, 139] on font "ヘッダーとフッター" at bounding box center [264, 144] width 86 height 12
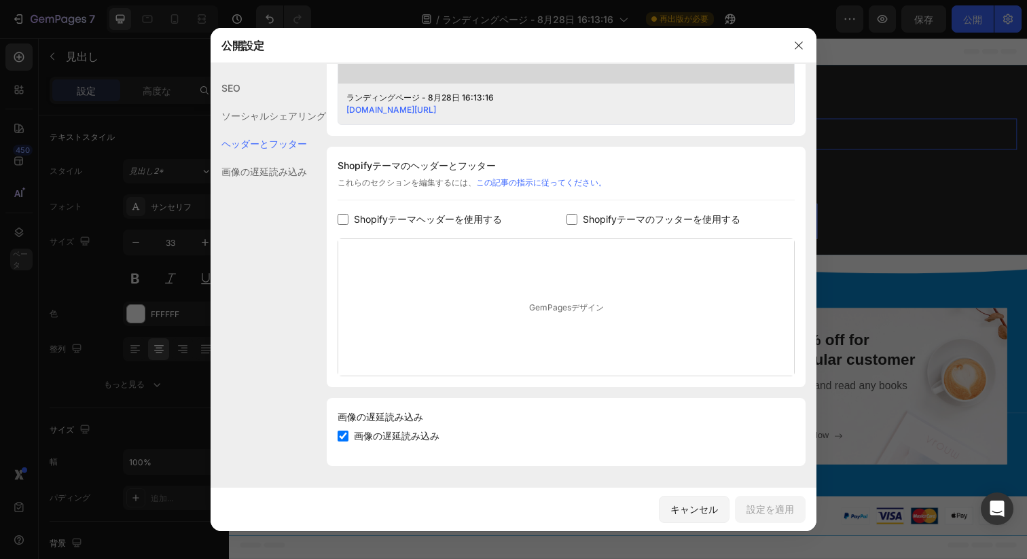
click at [243, 130] on div "ソーシャルシェアリング" at bounding box center [268, 144] width 115 height 28
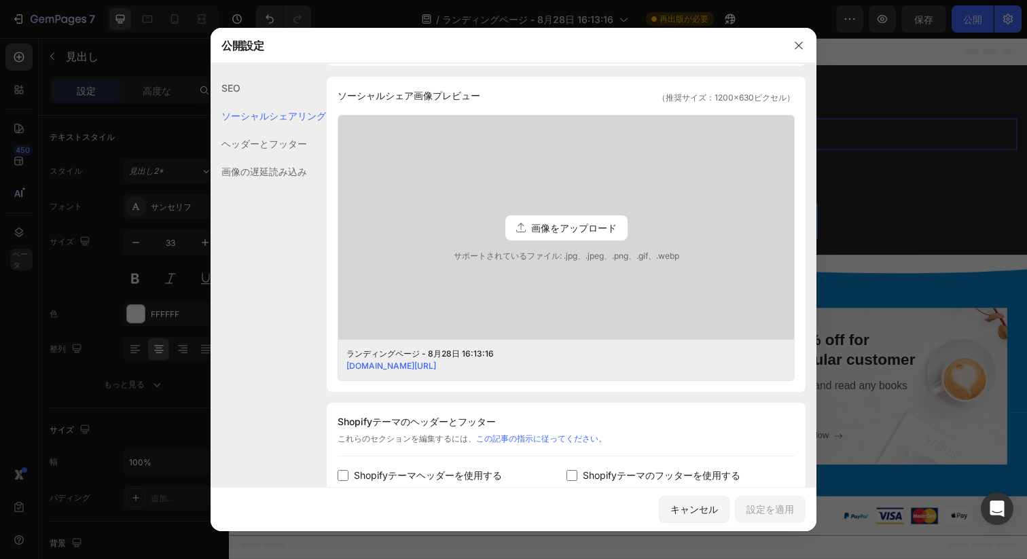
scroll to position [310, 0]
click at [229, 84] on font "SEO" at bounding box center [230, 88] width 19 height 12
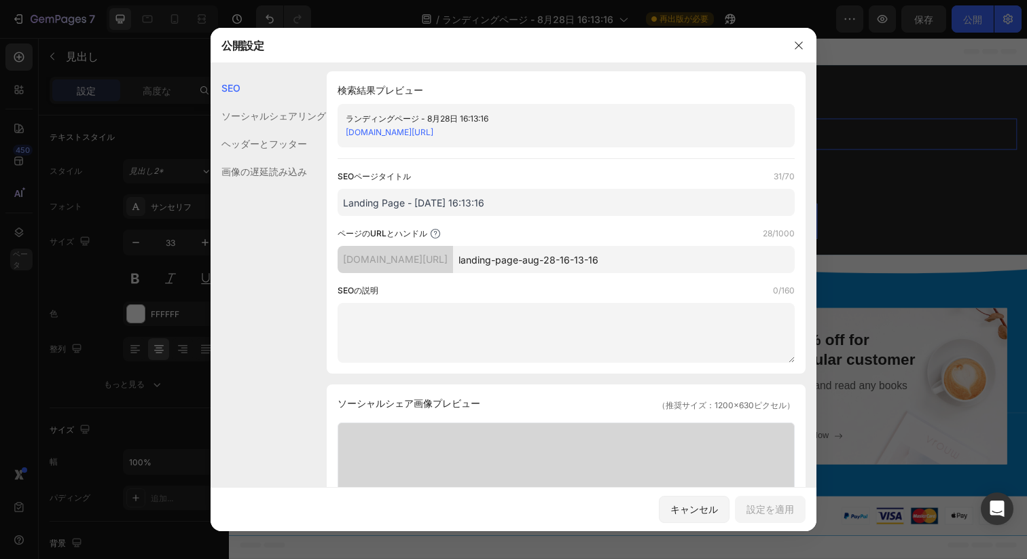
scroll to position [0, 0]
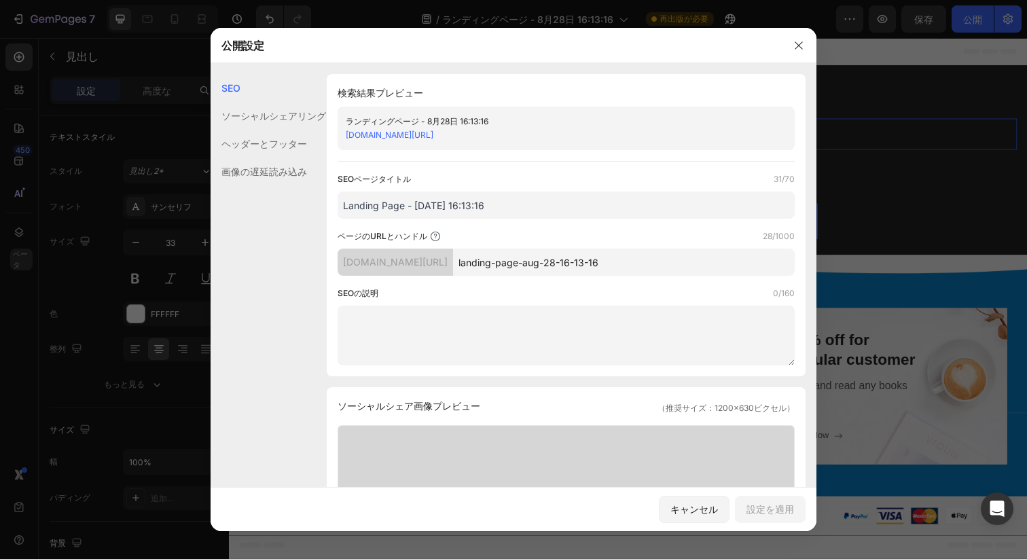
click at [450, 215] on input "Landing Page - [DATE] 16:13:16" at bounding box center [566, 205] width 457 height 27
click at [799, 42] on icon "button" at bounding box center [798, 45] width 11 height 11
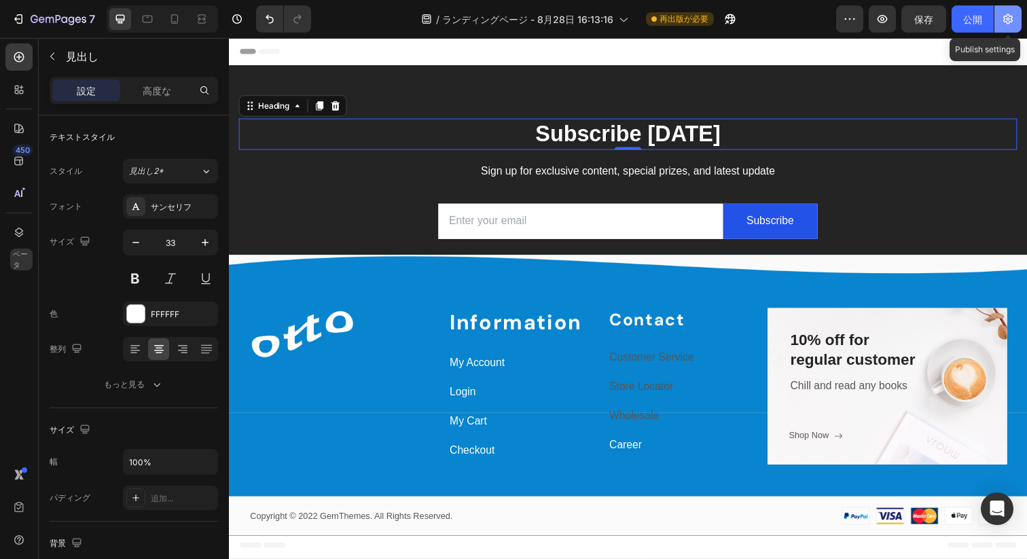
click at [1011, 18] on icon "button" at bounding box center [1008, 19] width 10 height 10
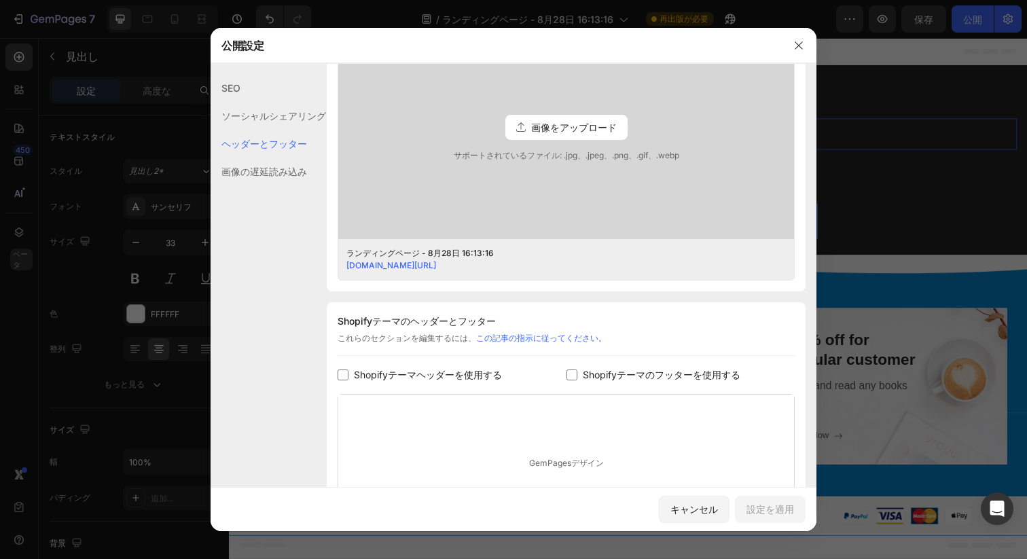
scroll to position [566, 0]
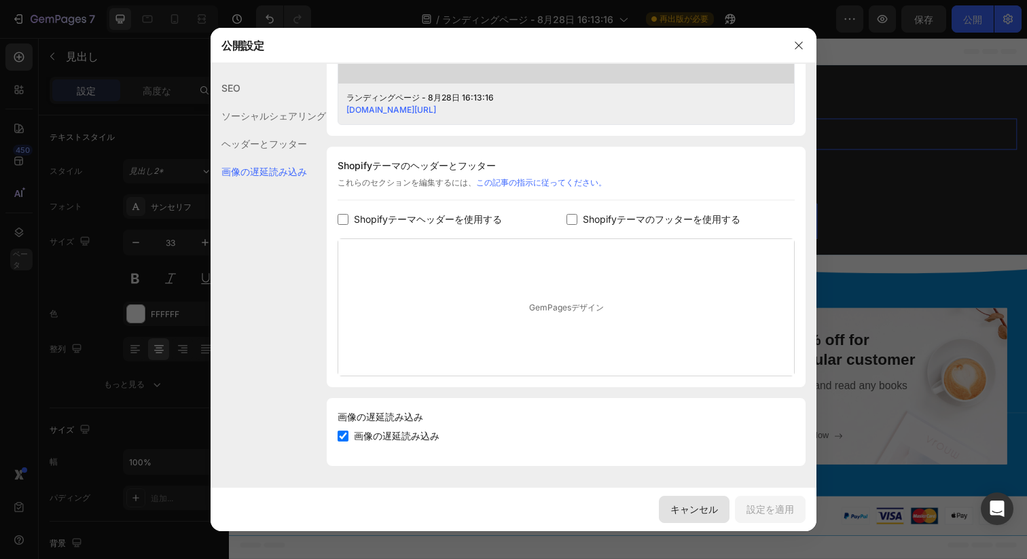
click at [684, 507] on font "キャンセル" at bounding box center [694, 509] width 48 height 12
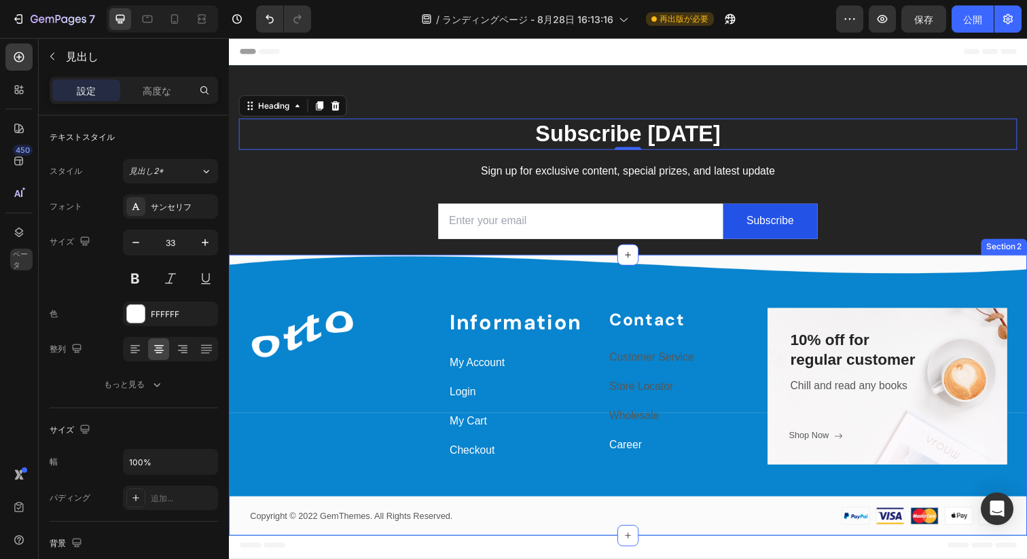
click at [450, 292] on div "Image Row Information Heading My Account Text block Login Text block My Cart Te…" at bounding box center [636, 402] width 815 height 287
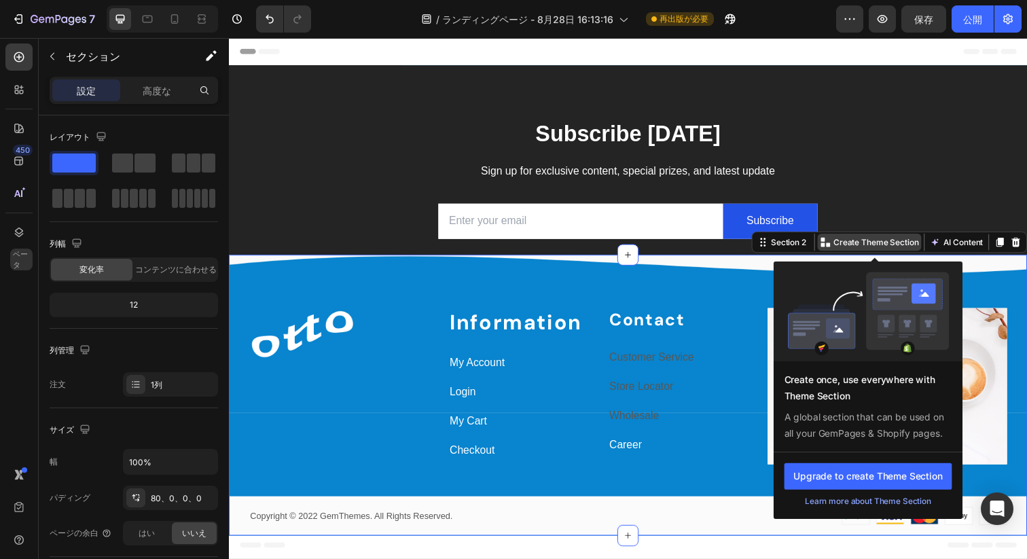
click at [856, 248] on p "Create Theme Section" at bounding box center [889, 246] width 87 height 12
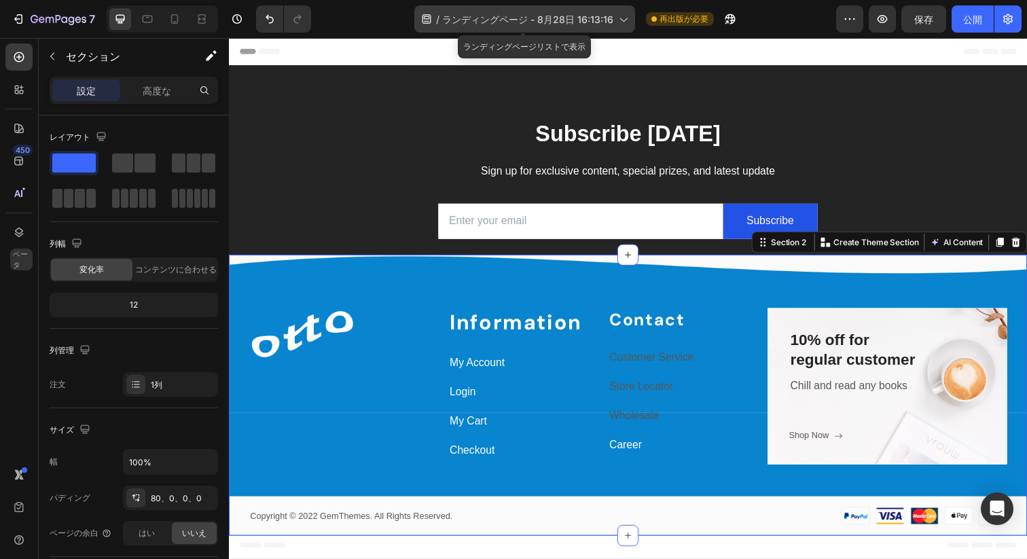
click at [537, 18] on font "ランディングページ - 8月28日 16:13:16" at bounding box center [527, 20] width 171 height 12
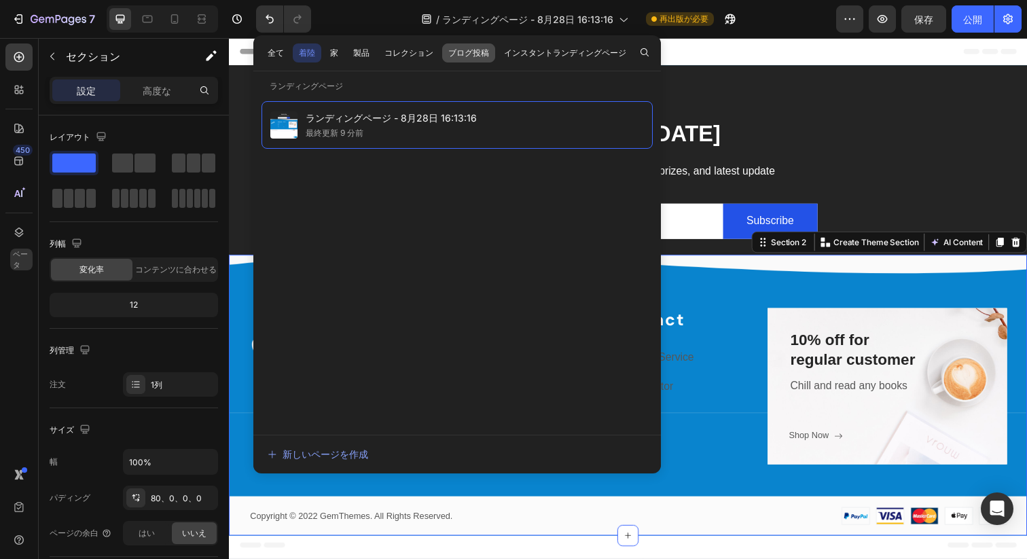
click at [483, 57] on font "ブログ投稿" at bounding box center [468, 53] width 41 height 10
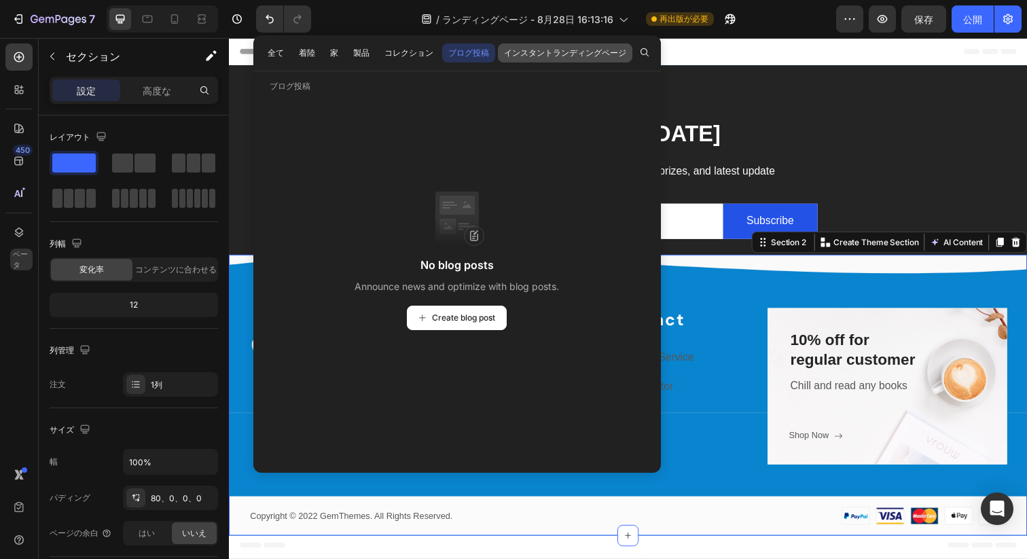
click at [535, 50] on font "インスタントランディングページ" at bounding box center [565, 53] width 122 height 10
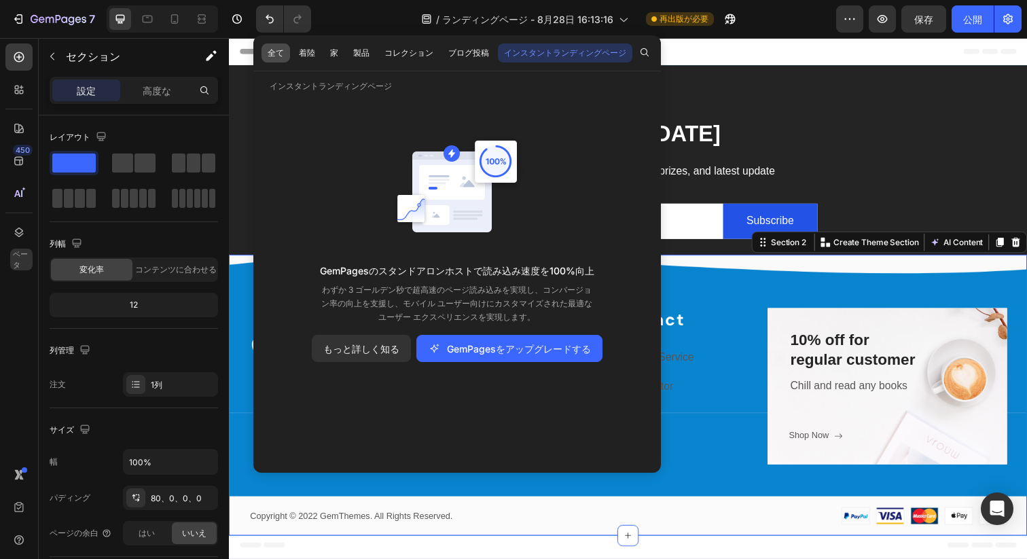
click at [293, 52] on button "全て" at bounding box center [307, 52] width 29 height 19
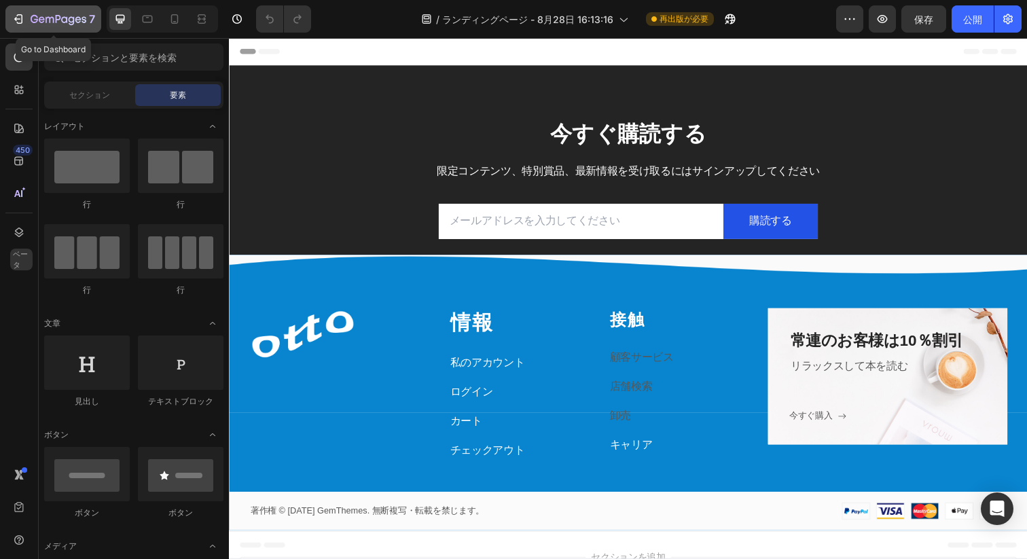
click at [26, 22] on div "7" at bounding box center [54, 19] width 84 height 16
